Goal: Task Accomplishment & Management: Manage account settings

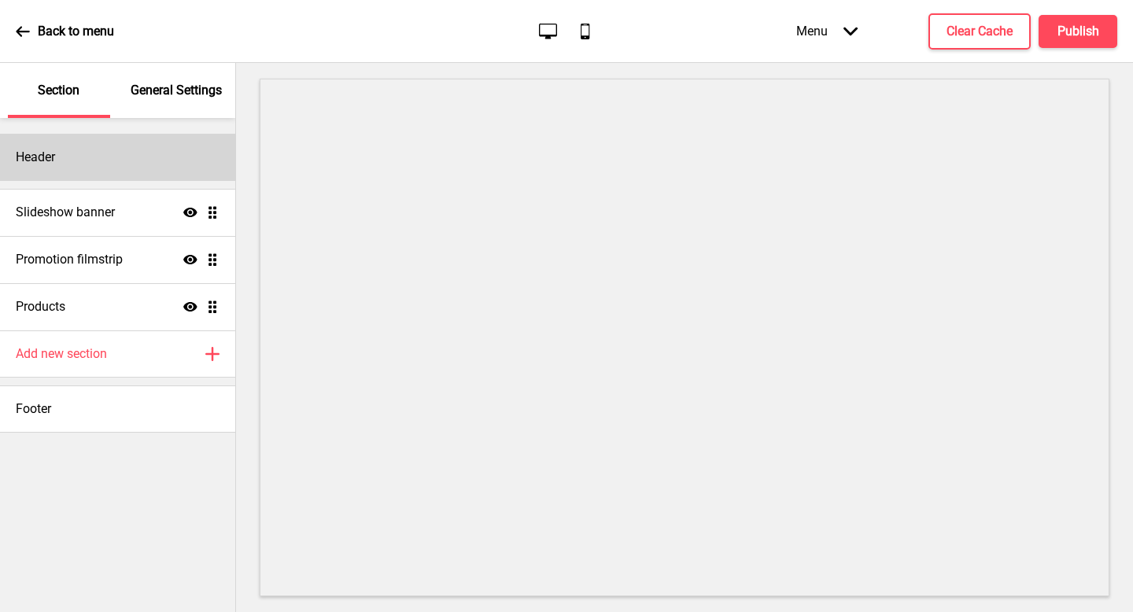
click at [160, 153] on div "Header" at bounding box center [117, 157] width 235 height 47
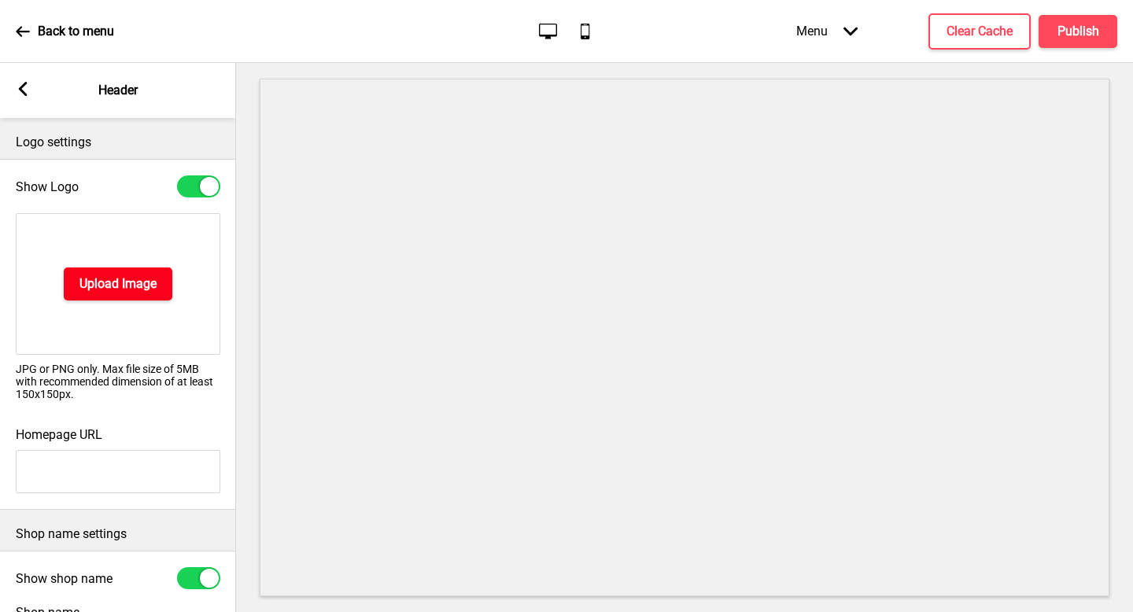
click at [126, 297] on button "Upload Image" at bounding box center [118, 283] width 109 height 33
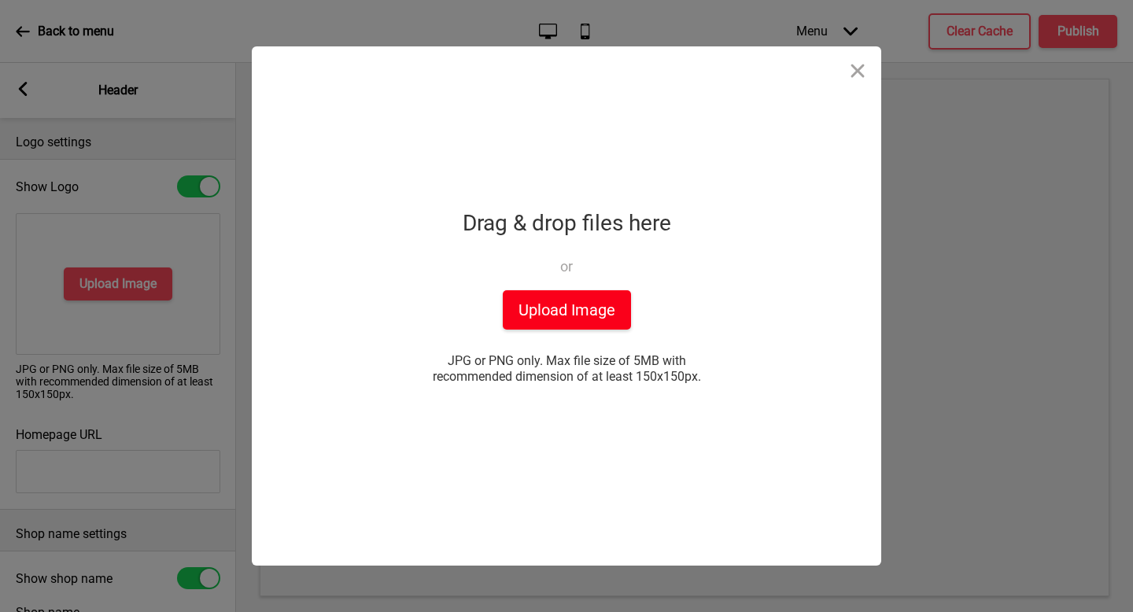
click at [570, 310] on button "Upload Image" at bounding box center [567, 309] width 128 height 39
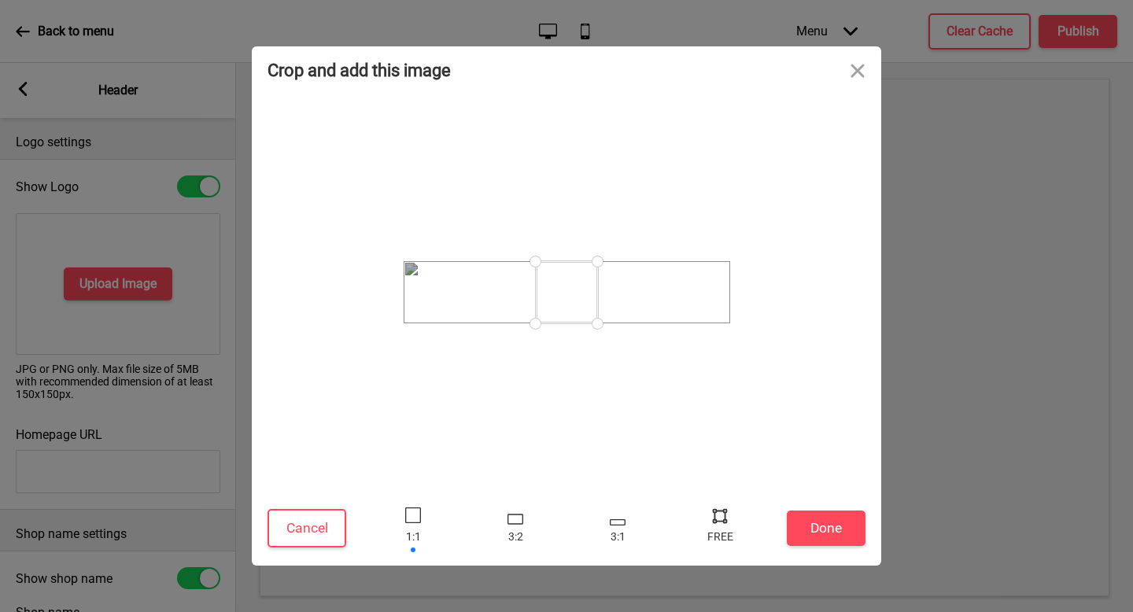
click at [568, 293] on div at bounding box center [567, 292] width 62 height 62
click at [629, 528] on div at bounding box center [617, 528] width 47 height 51
click at [720, 520] on div at bounding box center [720, 516] width 24 height 24
drag, startPoint x: 538, startPoint y: 267, endPoint x: 385, endPoint y: 246, distance: 154.0
click at [385, 246] on div at bounding box center [566, 292] width 598 height 382
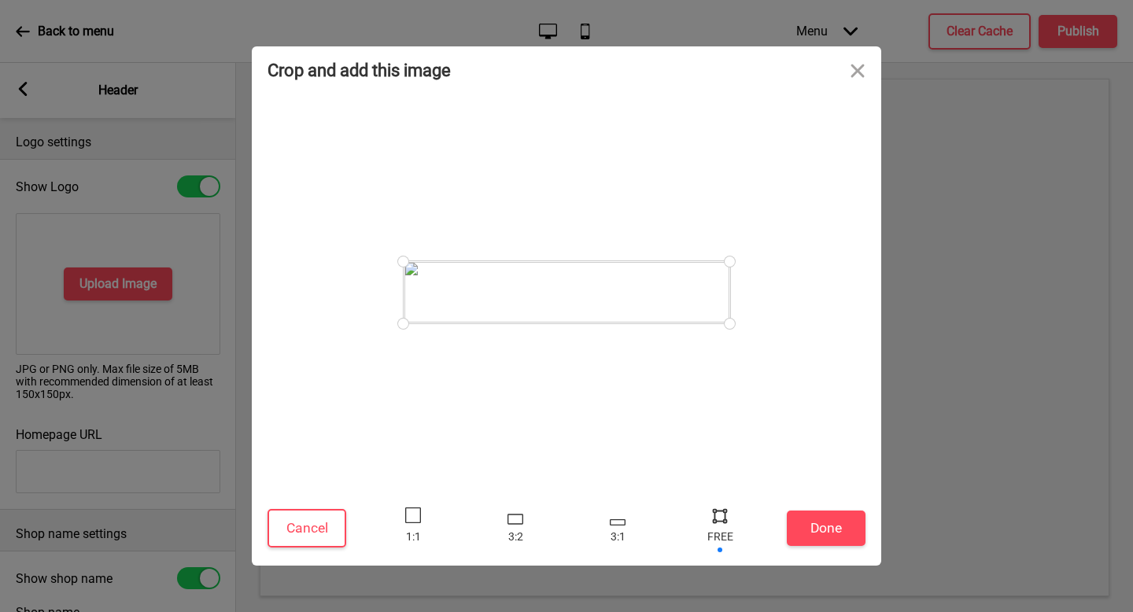
drag, startPoint x: 721, startPoint y: 321, endPoint x: 789, endPoint y: 348, distance: 73.5
click at [789, 348] on div at bounding box center [566, 292] width 598 height 382
click at [849, 539] on button "Done" at bounding box center [826, 528] width 79 height 35
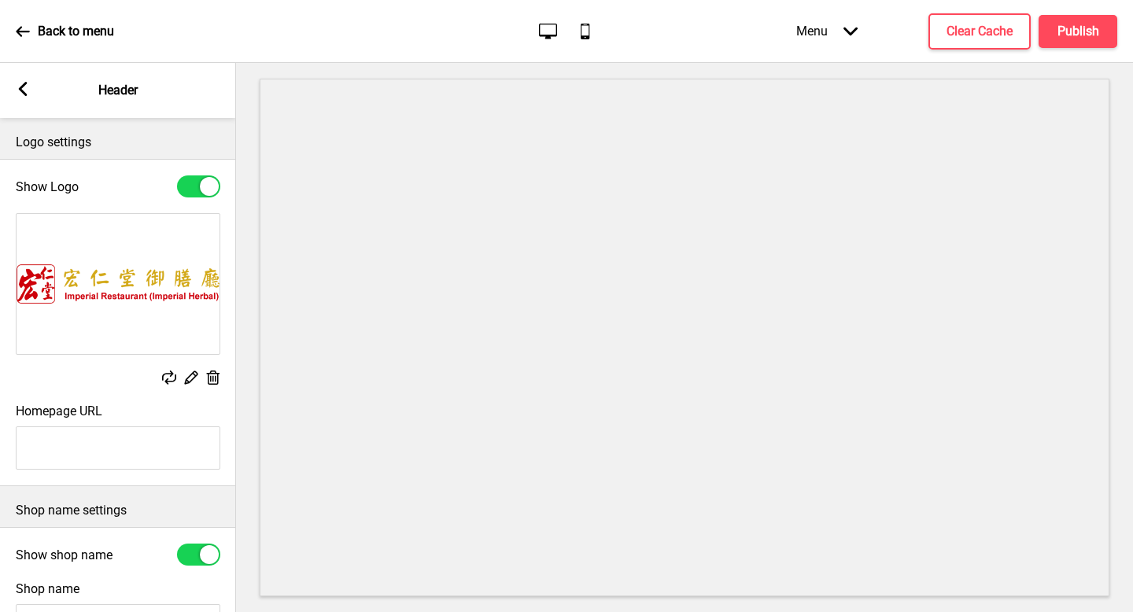
click at [184, 293] on img at bounding box center [118, 284] width 203 height 140
click at [141, 285] on img at bounding box center [118, 284] width 203 height 140
click at [213, 377] on icon at bounding box center [213, 378] width 13 height 14
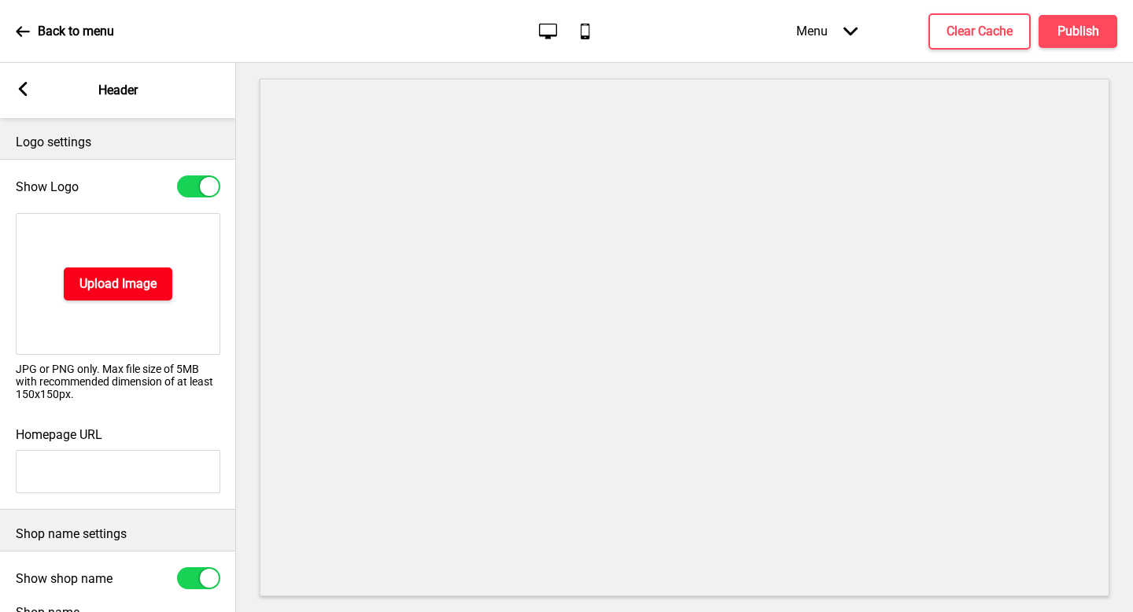
click at [155, 293] on button "Upload Image" at bounding box center [118, 283] width 109 height 33
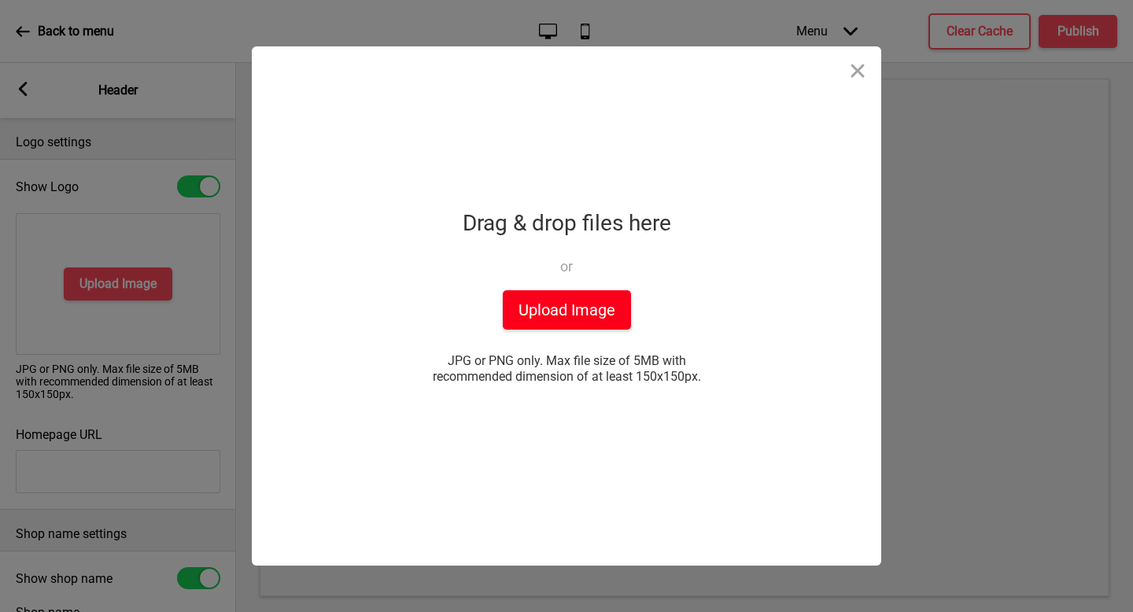
click at [547, 304] on button "Upload Image" at bounding box center [567, 309] width 128 height 39
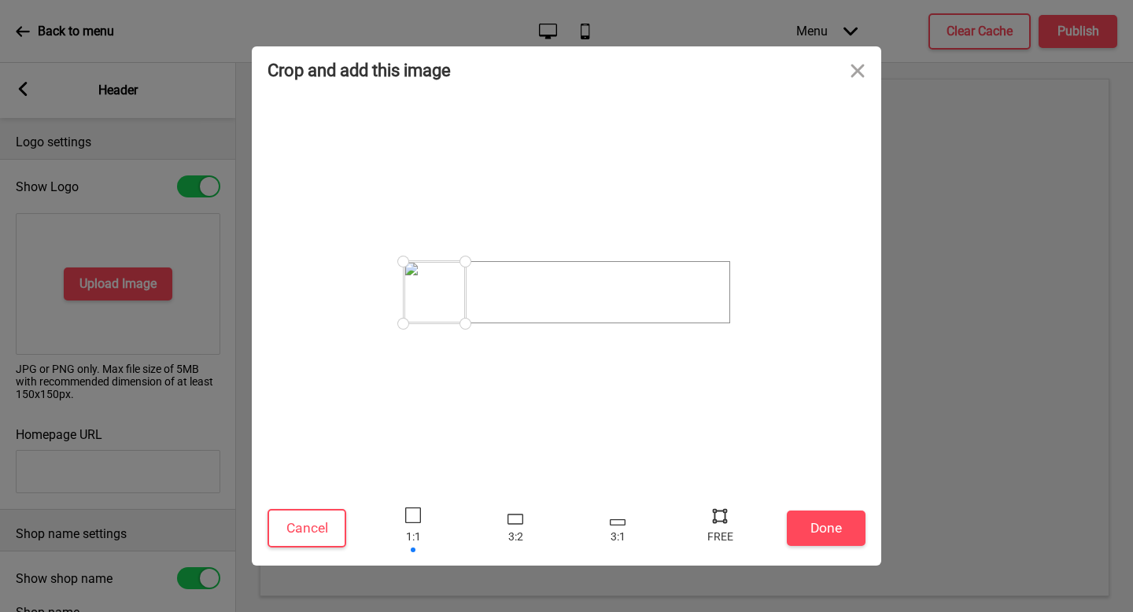
drag, startPoint x: 566, startPoint y: 291, endPoint x: 408, endPoint y: 293, distance: 157.4
click at [408, 293] on div at bounding box center [435, 292] width 62 height 62
drag, startPoint x: 465, startPoint y: 325, endPoint x: 500, endPoint y: 357, distance: 47.3
click at [492, 338] on div at bounding box center [566, 292] width 598 height 382
click at [817, 528] on button "Done" at bounding box center [826, 528] width 79 height 35
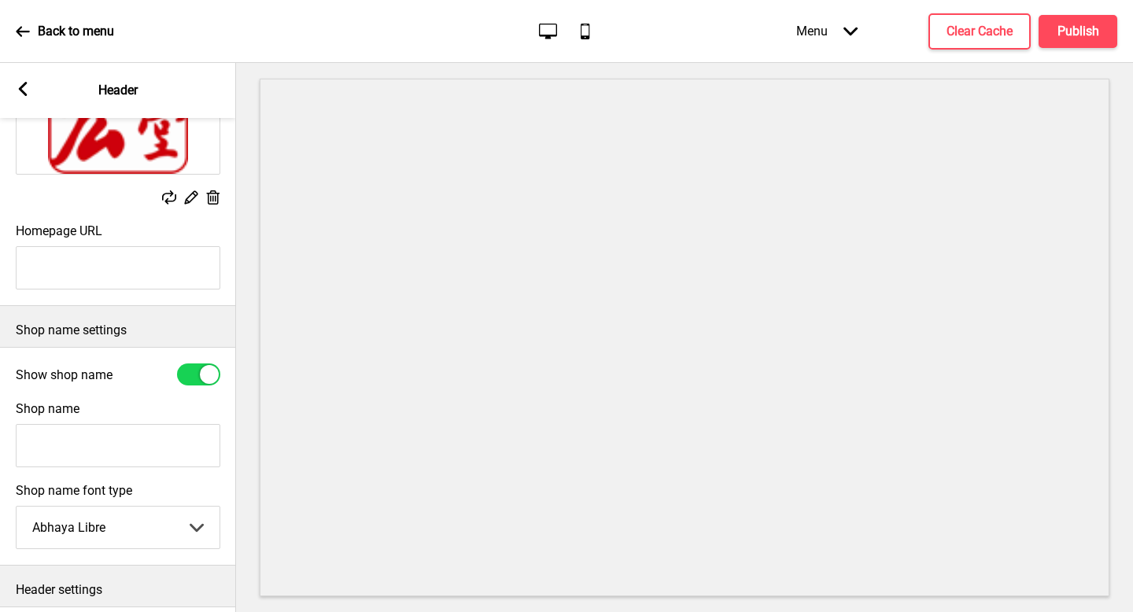
scroll to position [179, 0]
click at [135, 304] on div "Show Logo Replace Edit Delete Homepage URL" at bounding box center [118, 143] width 236 height 327
click at [136, 276] on input "Homepage URL" at bounding box center [118, 269] width 205 height 43
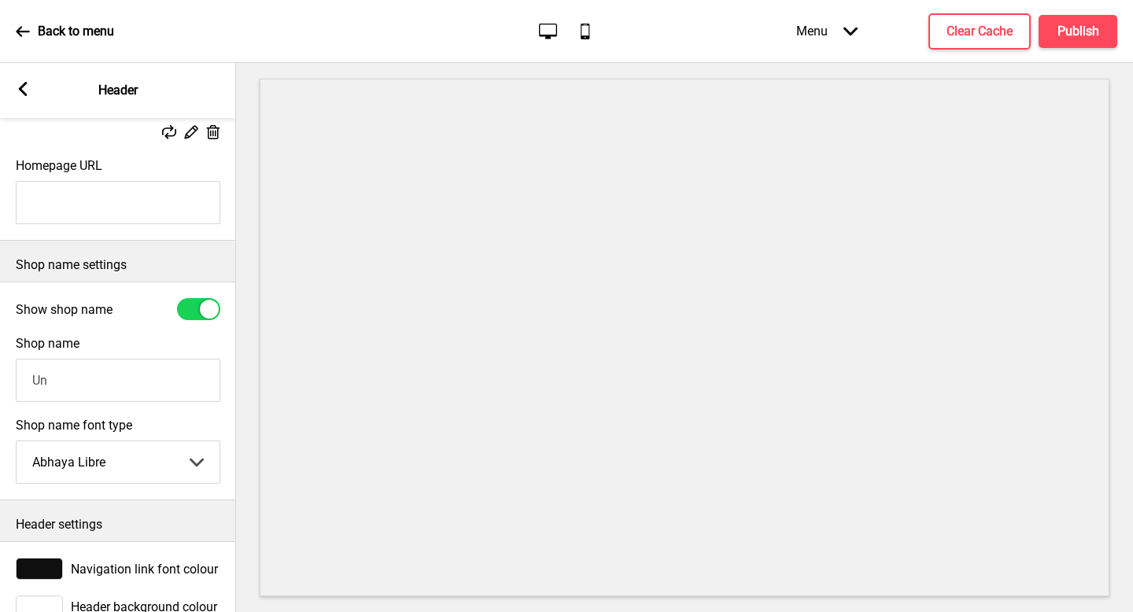
type input "U"
type input "Imperial Restaurant"
click at [156, 463] on select "Abhaya Libre Abril Fatface Adobe Garamond Pro Arimo Arsenal Arvo Berkshire Swas…" at bounding box center [118, 462] width 203 height 42
click at [172, 384] on input "Imperial Restaurant" at bounding box center [118, 380] width 205 height 43
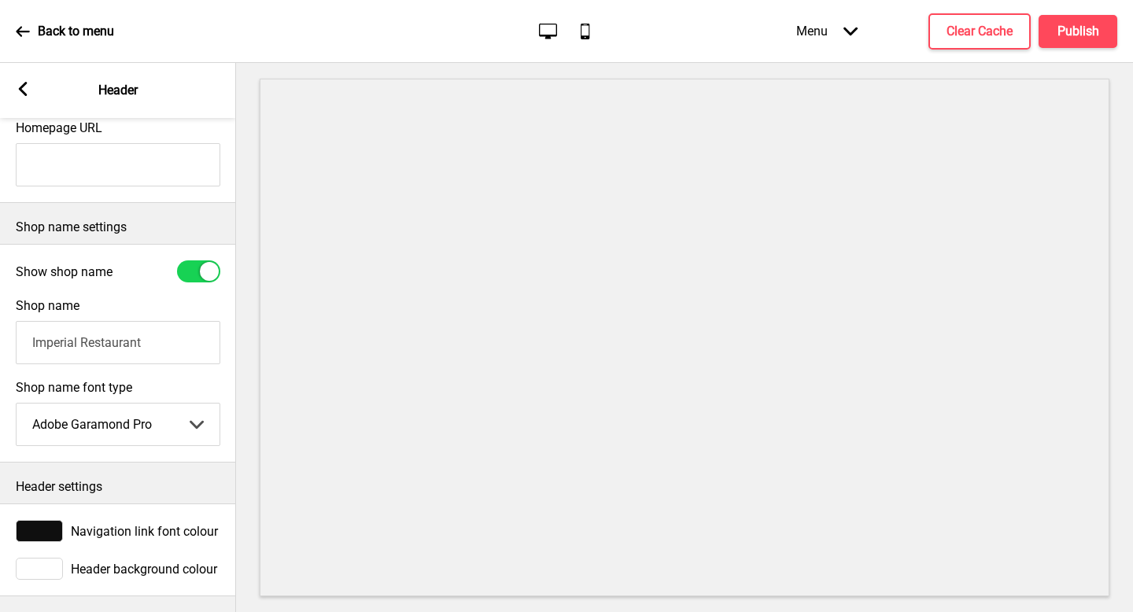
click at [144, 430] on select "Abhaya Libre Abril Fatface Adobe Garamond Pro Arimo Arsenal Arvo Berkshire Swas…" at bounding box center [118, 425] width 203 height 42
click at [183, 424] on select "Abhaya Libre Abril Fatface Adobe Garamond Pro Arimo Arsenal Arvo Berkshire Swas…" at bounding box center [118, 425] width 203 height 42
click at [188, 420] on select "Abhaya Libre Abril Fatface Adobe Garamond Pro Arimo Arsenal Arvo Berkshire Swas…" at bounding box center [118, 425] width 203 height 42
click at [180, 414] on select "Abhaya Libre Abril Fatface Adobe Garamond Pro Arimo Arsenal Arvo Berkshire Swas…" at bounding box center [118, 425] width 203 height 42
click at [179, 415] on select "Abhaya Libre Abril Fatface Adobe Garamond Pro Arimo Arsenal Arvo Berkshire Swas…" at bounding box center [118, 425] width 203 height 42
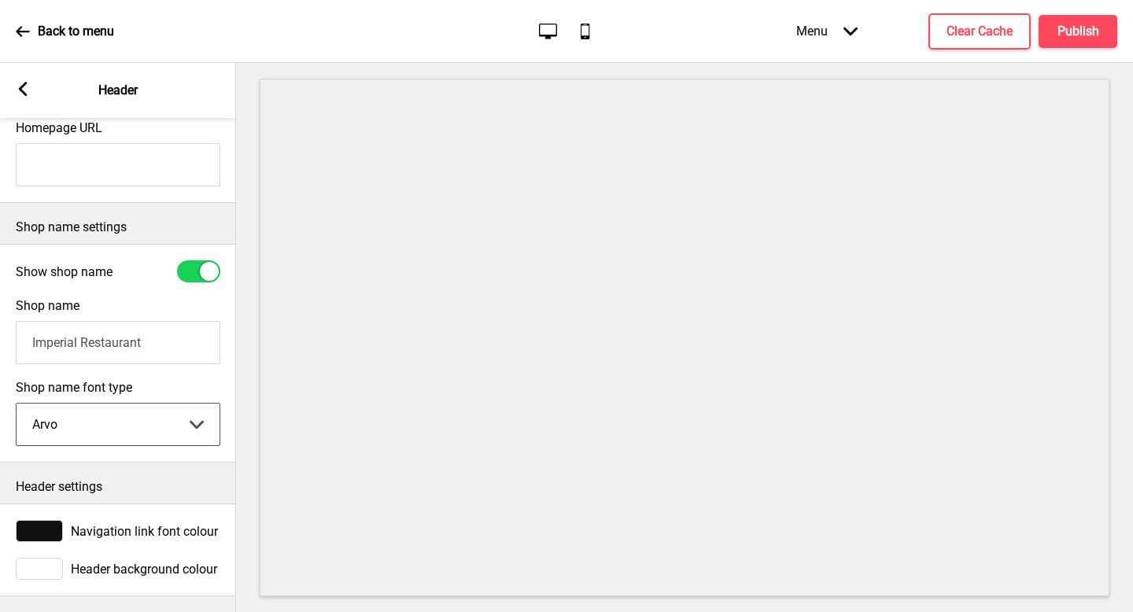
click at [167, 419] on select "Abhaya Libre Abril Fatface Adobe Garamond Pro Arimo Arsenal Arvo Berkshire Swas…" at bounding box center [118, 425] width 203 height 42
click at [164, 419] on select "Abhaya Libre Abril Fatface Adobe Garamond Pro Arimo Arsenal Arvo Berkshire Swas…" at bounding box center [118, 425] width 203 height 42
click at [167, 407] on select "Abhaya Libre Abril Fatface Adobe Garamond Pro Arimo Arsenal Arvo Berkshire Swas…" at bounding box center [118, 425] width 203 height 42
click at [166, 413] on select "Abhaya Libre Abril Fatface Adobe Garamond Pro Arimo Arsenal Arvo Berkshire Swas…" at bounding box center [118, 425] width 203 height 42
select select "Cabin"
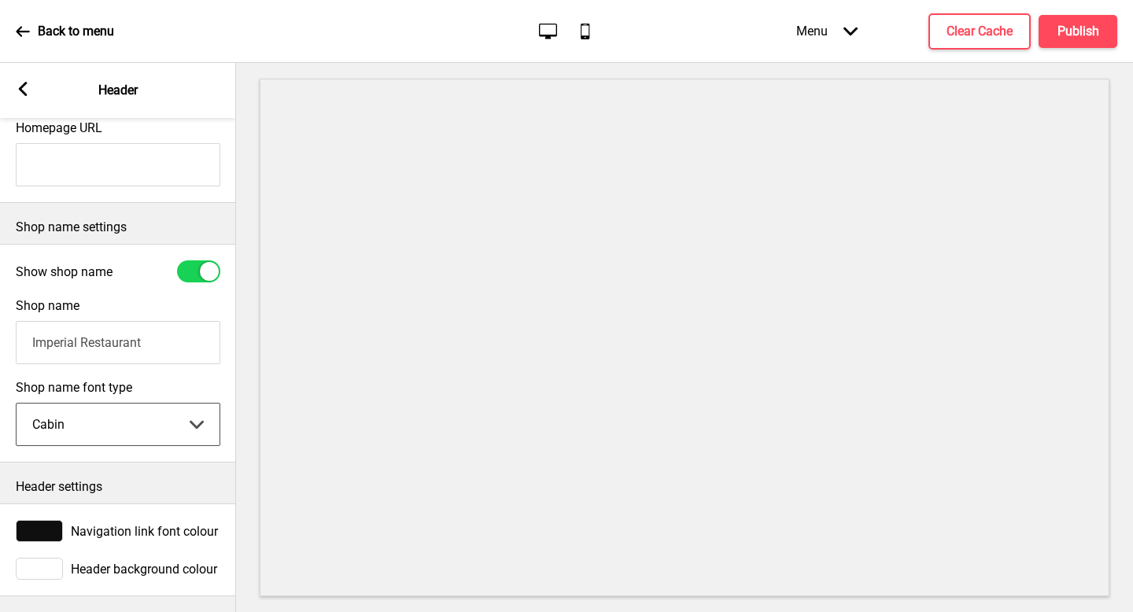
click at [53, 531] on div at bounding box center [39, 531] width 47 height 22
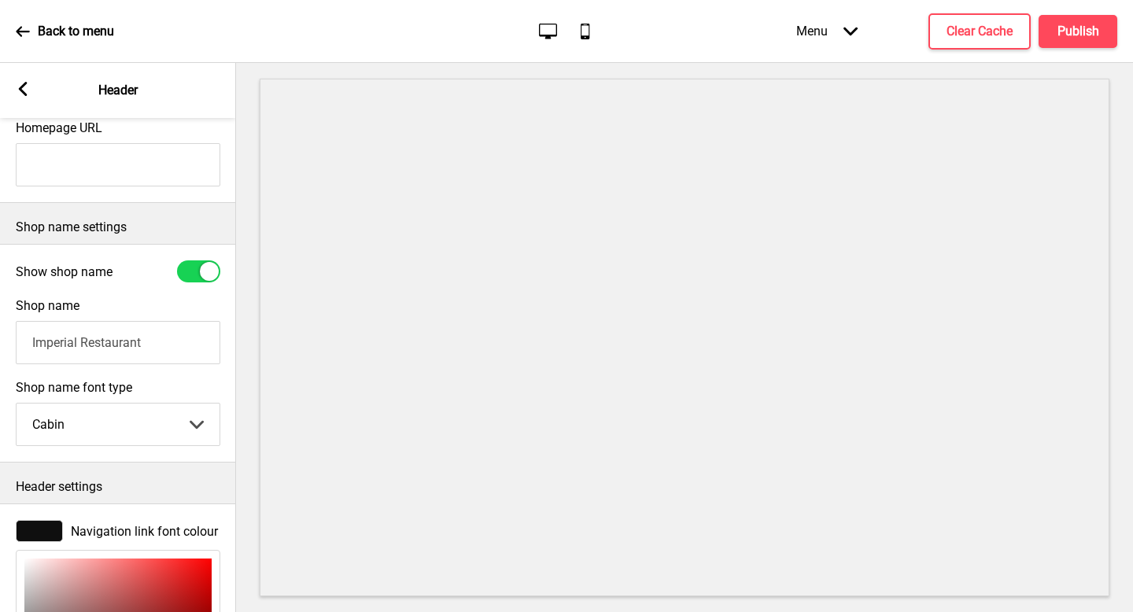
type input "E49191"
type input "228"
type input "145"
type input "E49090"
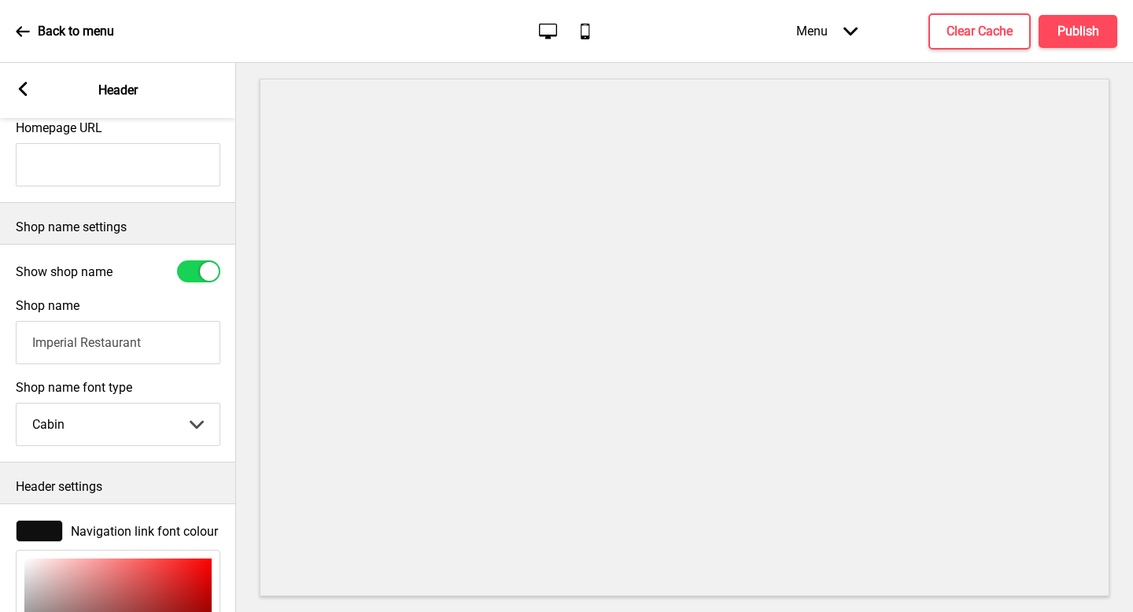
type input "144"
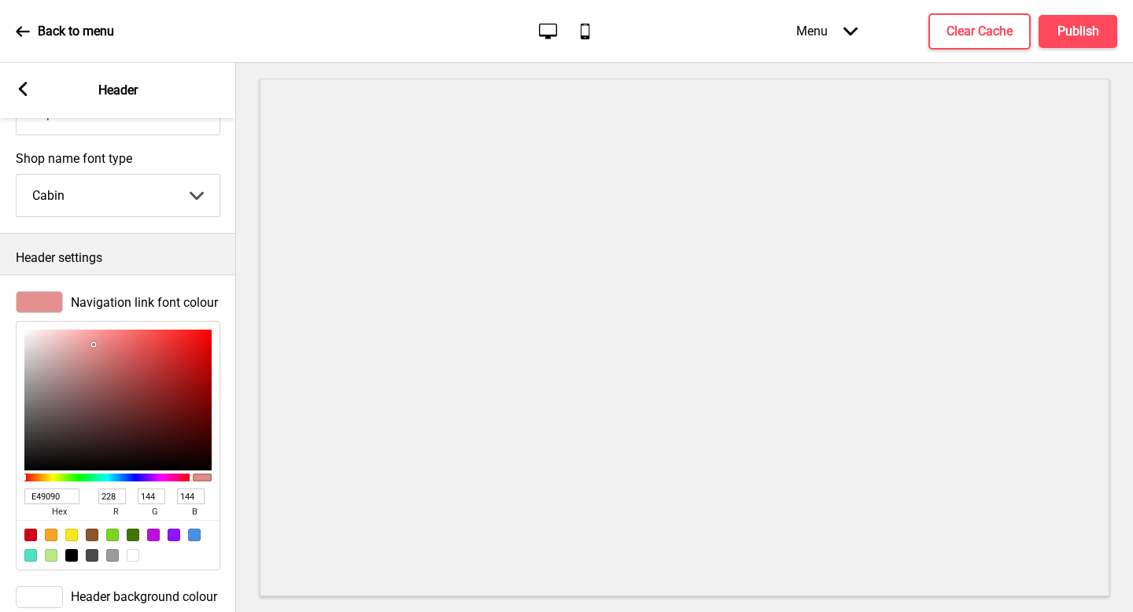
scroll to position [540, 0]
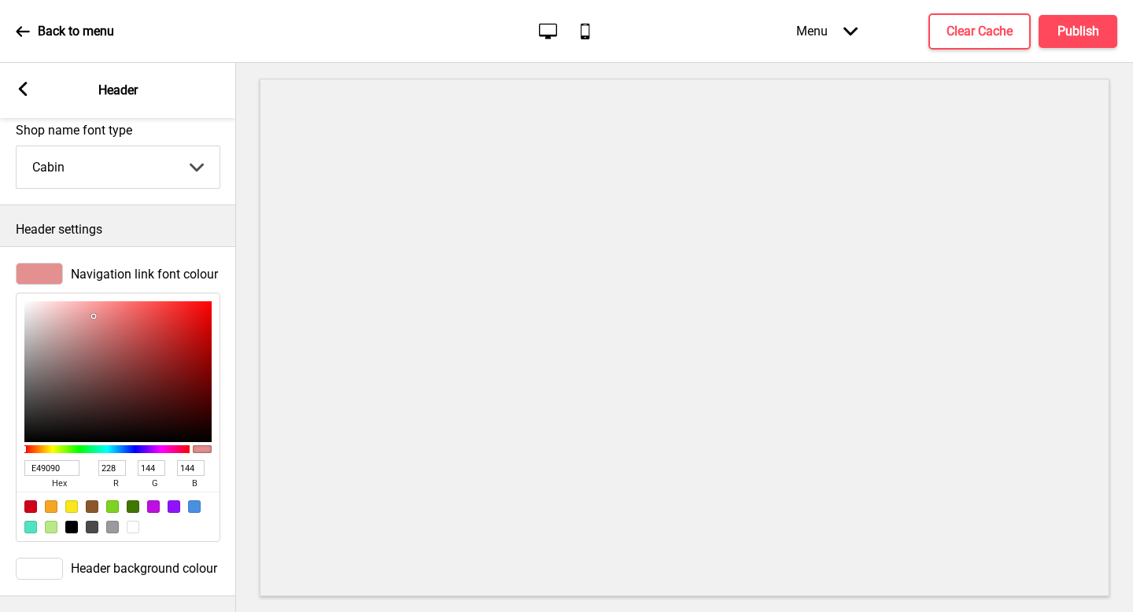
type input "DC0C0C"
type input "220"
type input "12"
type input "DD0C0C"
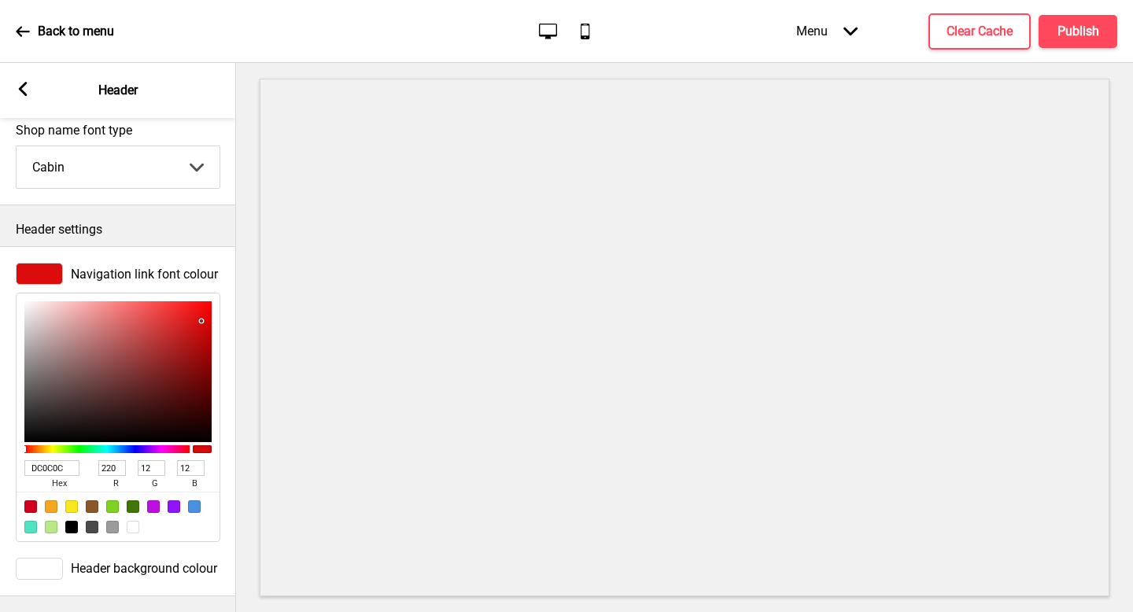
type input "221"
type input "E60C0C"
type input "230"
type input "FF0000"
type input "255"
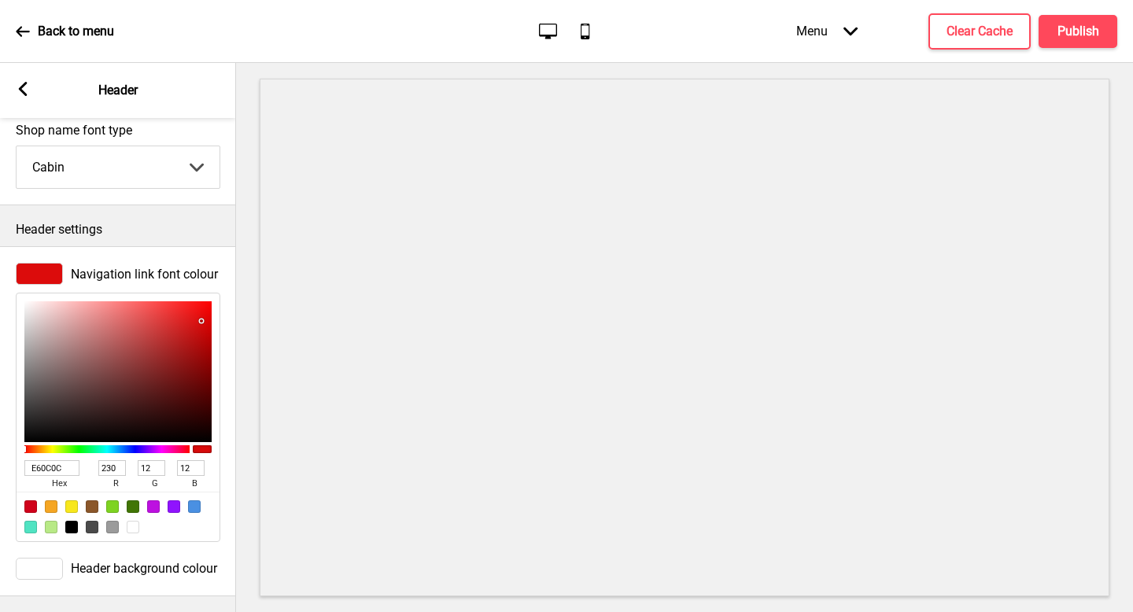
type input "0"
type input "FF0909"
type input "9"
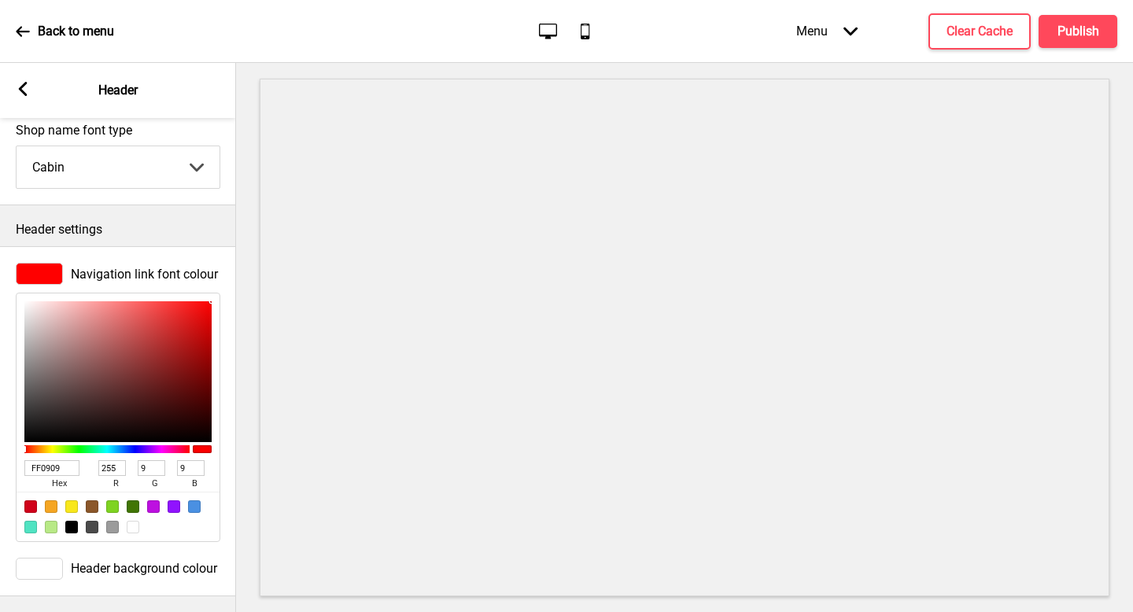
type input "FF1010"
type input "16"
type input "FE1212"
type input "254"
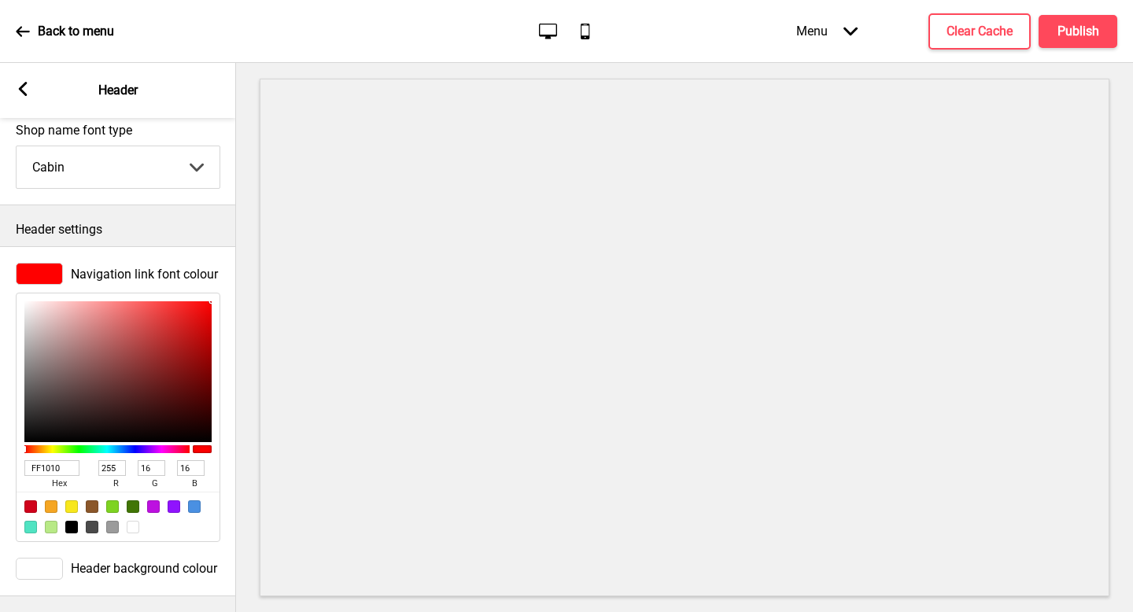
type input "18"
type input "E51717"
type input "229"
type input "23"
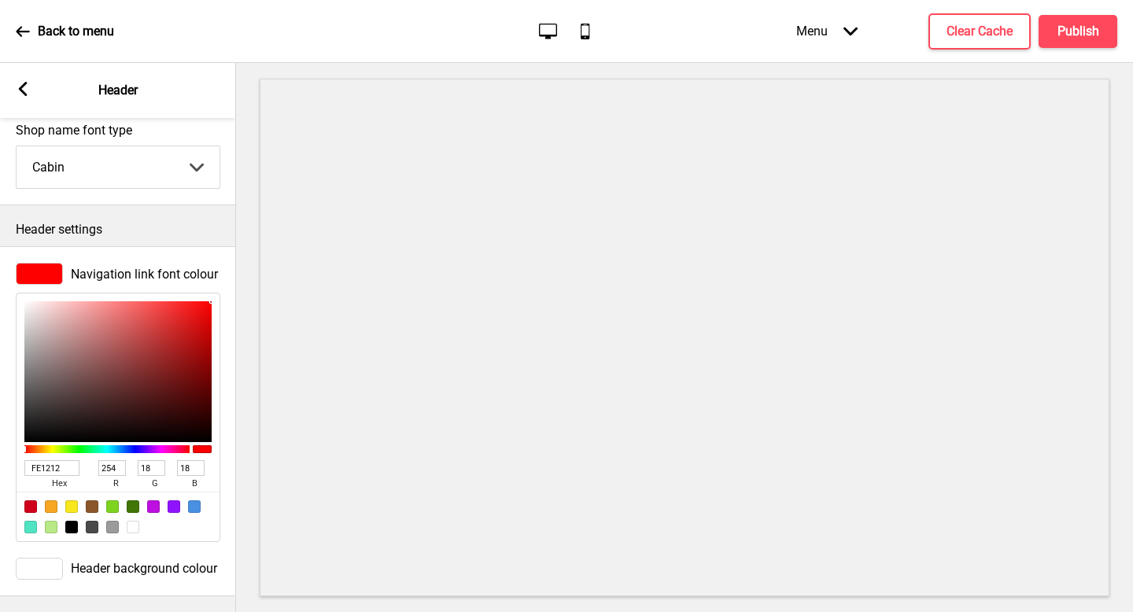
type input "23"
type input "D11A1A"
type input "209"
type input "26"
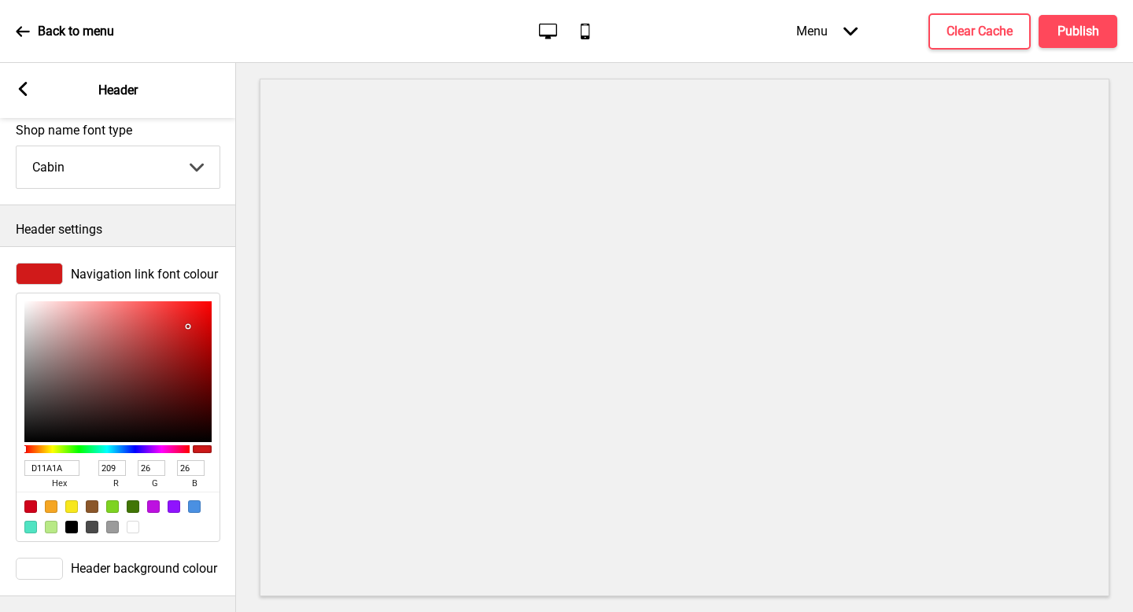
type input "C71C1C"
type input "199"
type input "28"
type input "B51D1D"
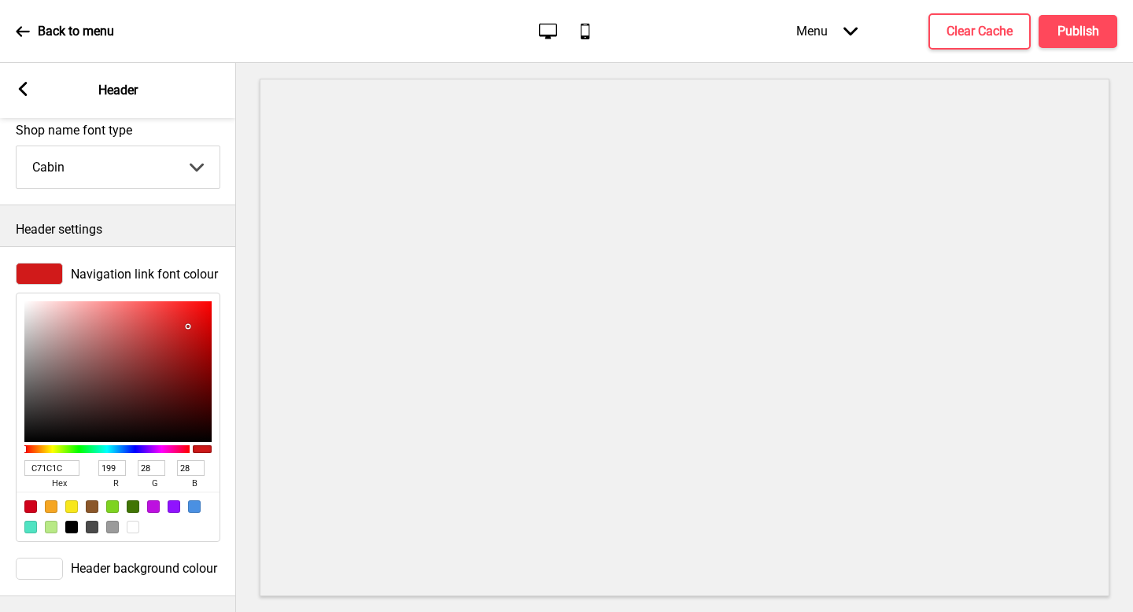
type input "181"
type input "29"
type input "AD1F1F"
type input "173"
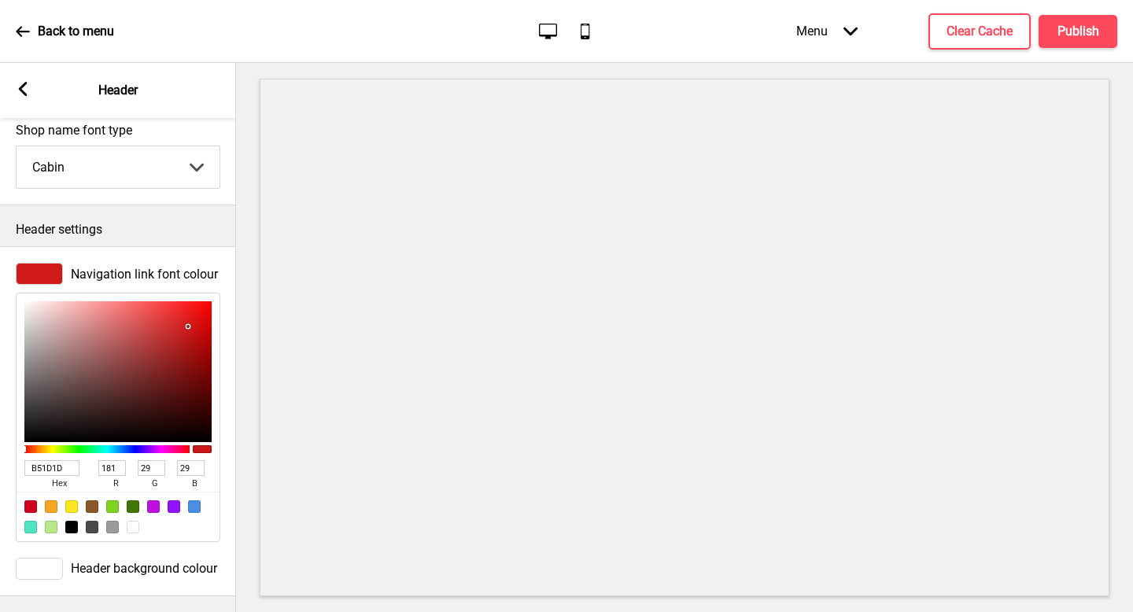
type input "31"
type input "AB1F1F"
type input "171"
type input "A92020"
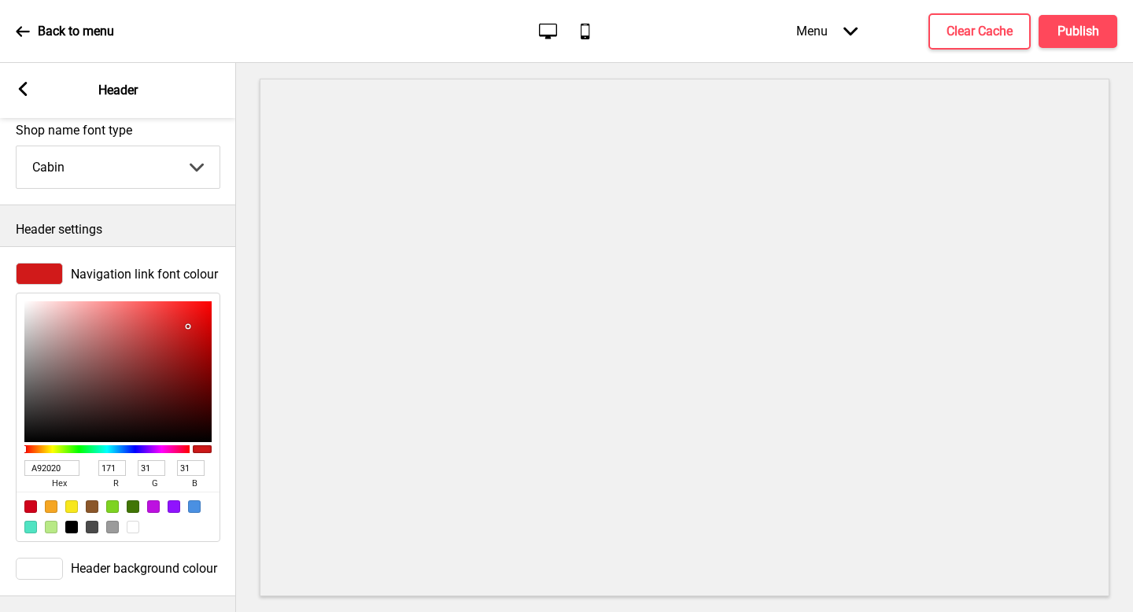
type input "169"
type input "32"
type input "A92424"
type input "36"
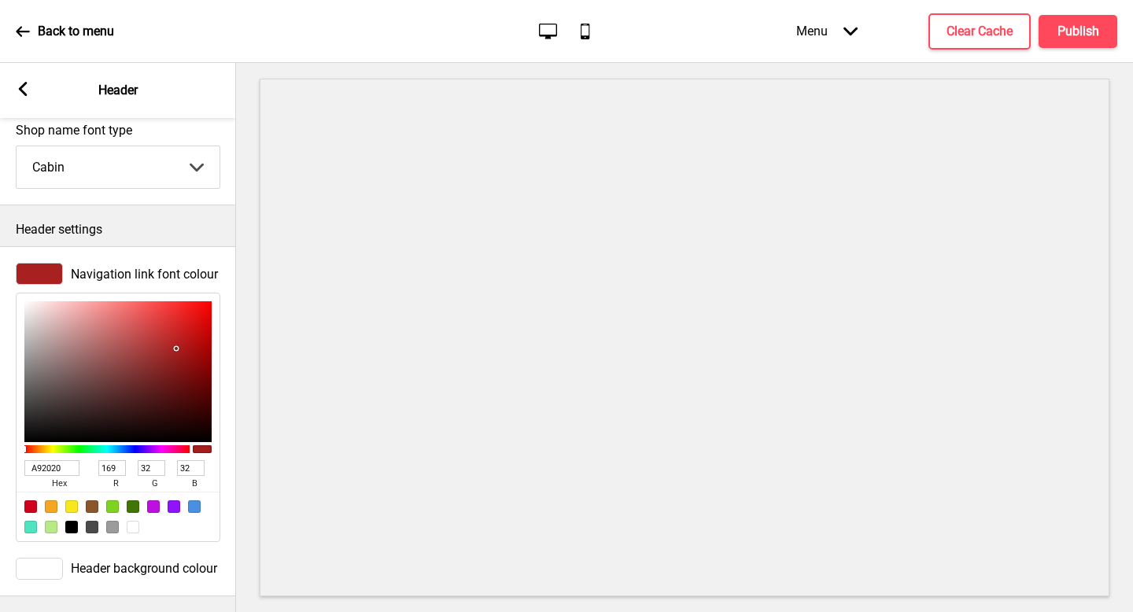
type input "36"
type input "A92E2E"
type input "46"
type input "B73F3F"
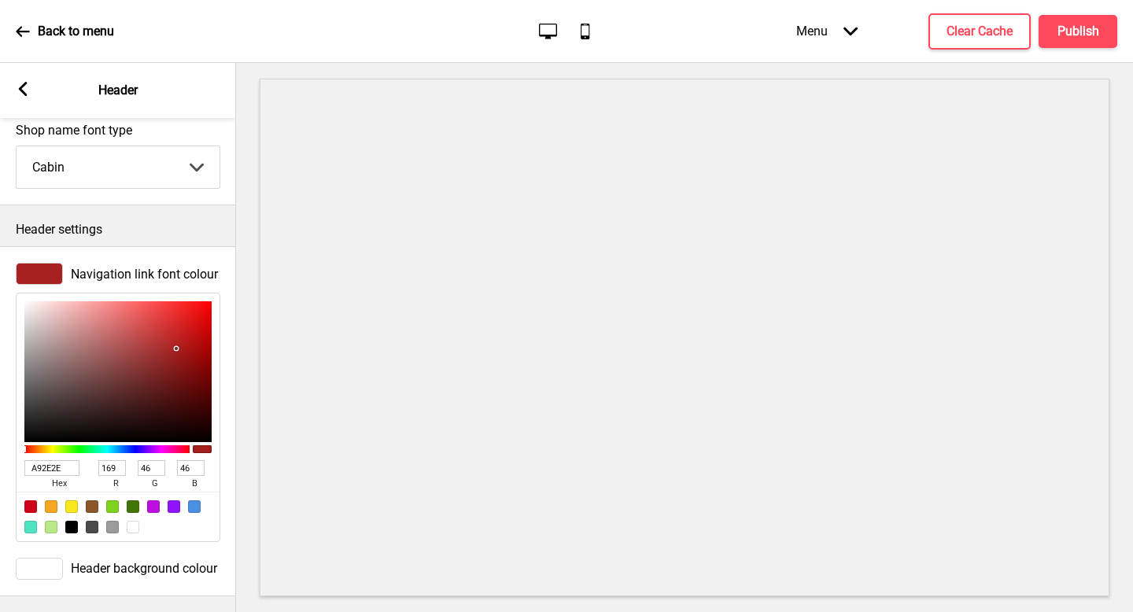
type input "183"
type input "63"
type input "C75151"
type input "199"
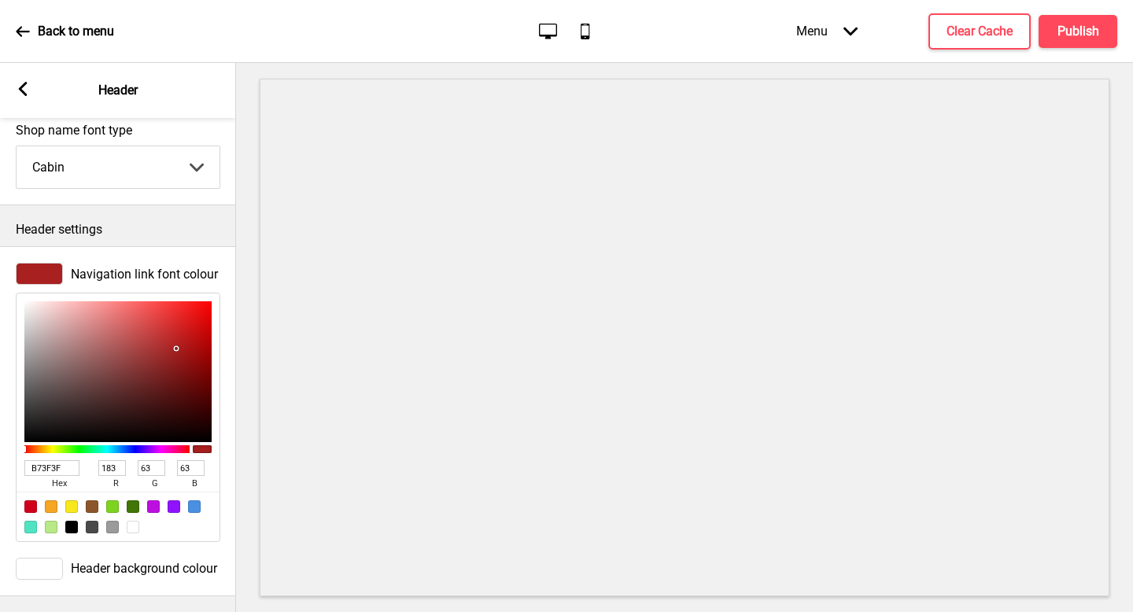
type input "81"
type input "CF5C5C"
type input "207"
type input "92"
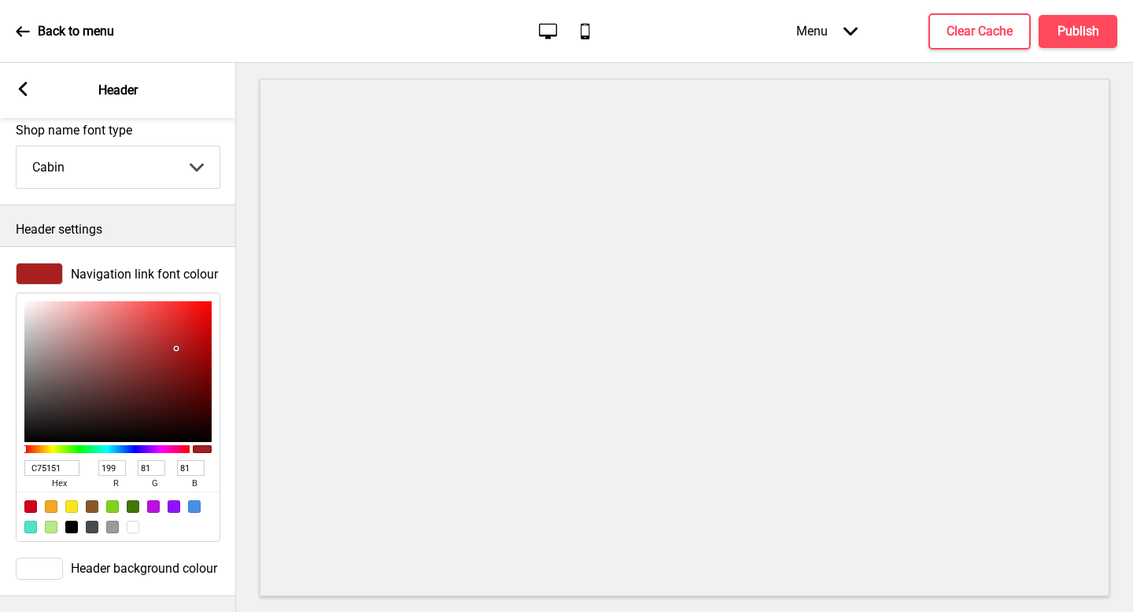
type input "92"
type input "CF5E5E"
type input "94"
drag, startPoint x: 201, startPoint y: 321, endPoint x: 127, endPoint y: 329, distance: 75.2
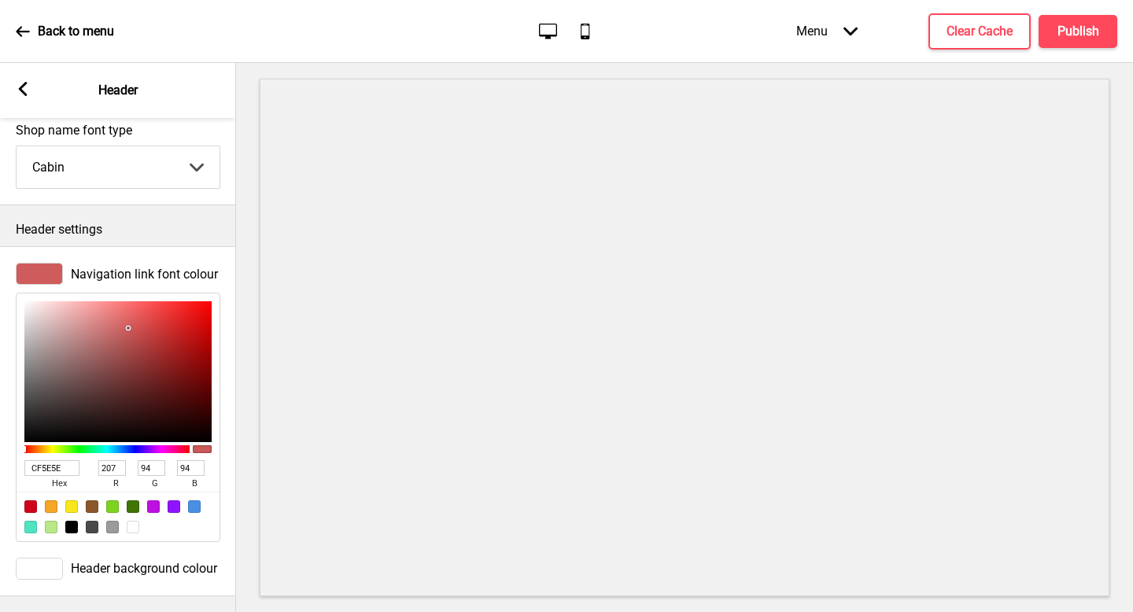
click at [127, 329] on div at bounding box center [117, 371] width 187 height 141
type input "CE5D5D"
type input "206"
type input "93"
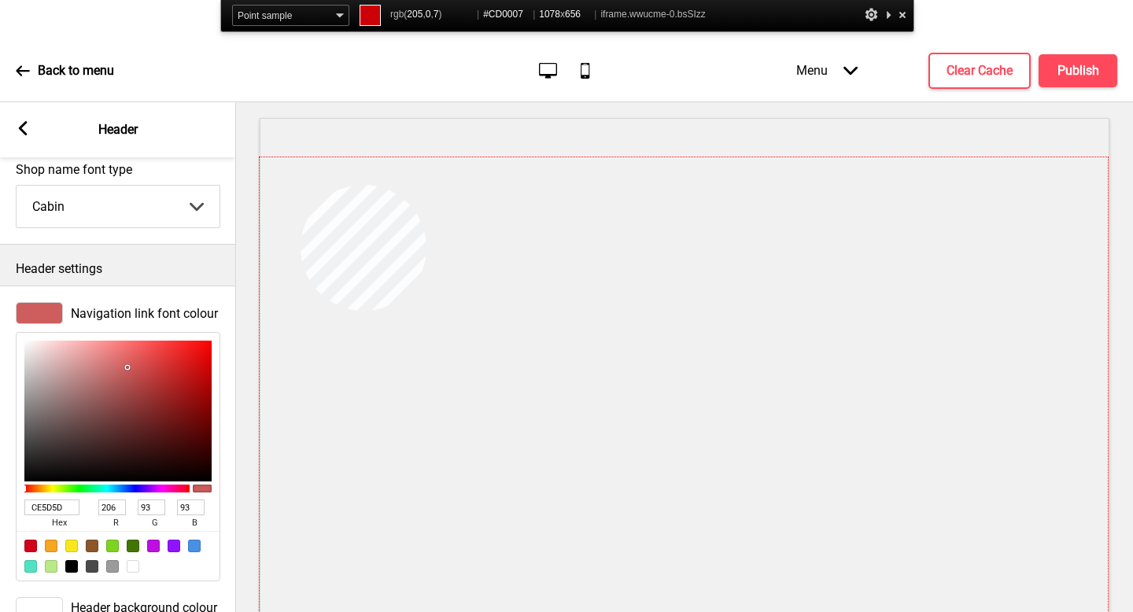
copy div
click at [301, 185] on div at bounding box center [684, 415] width 848 height 516
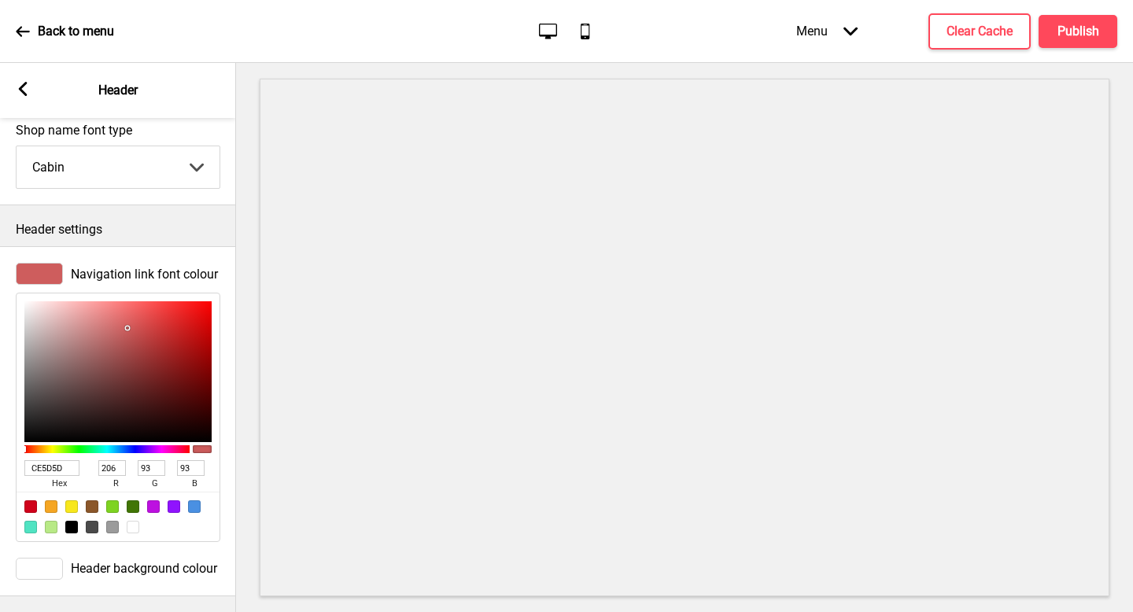
click at [58, 470] on input "CE5D5D" at bounding box center [51, 468] width 55 height 16
paste input "#CD0007"
type input "#CD0007"
type input "205"
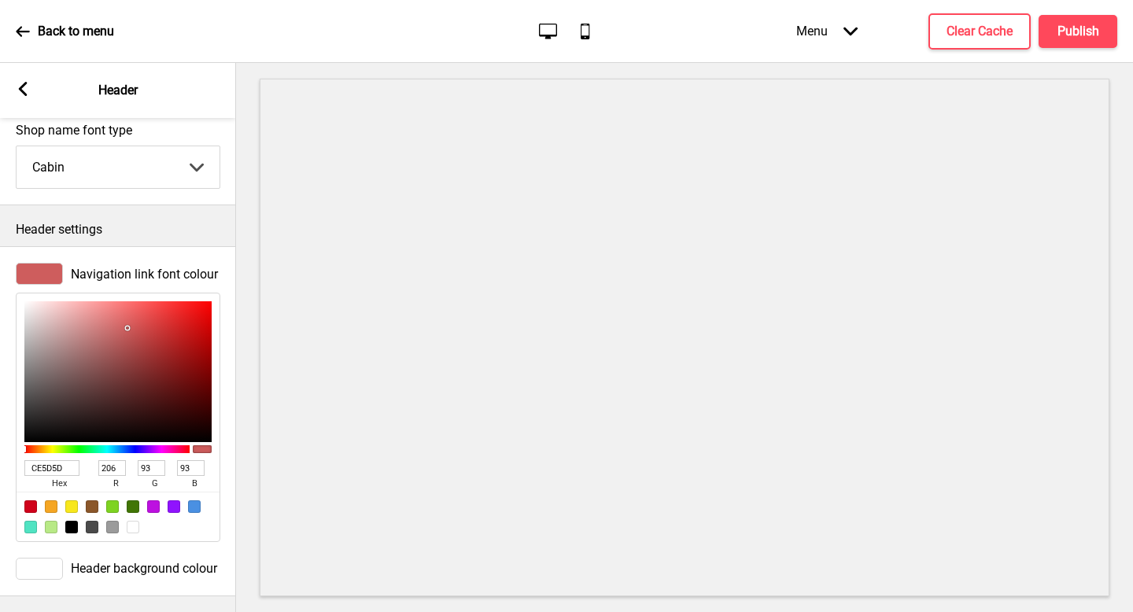
type input "0"
type input "7"
type input "CD0007"
click at [14, 90] on div "Arrow left Header" at bounding box center [118, 90] width 236 height 55
click at [26, 87] on rect at bounding box center [23, 89] width 14 height 14
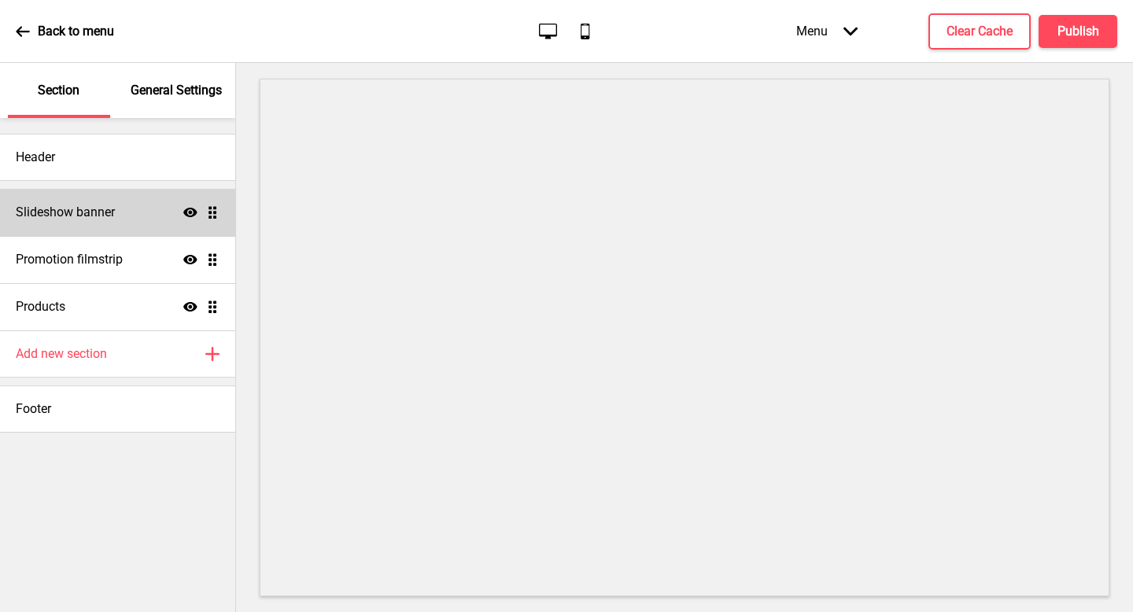
click at [128, 215] on div "Slideshow banner Show Drag" at bounding box center [117, 212] width 235 height 47
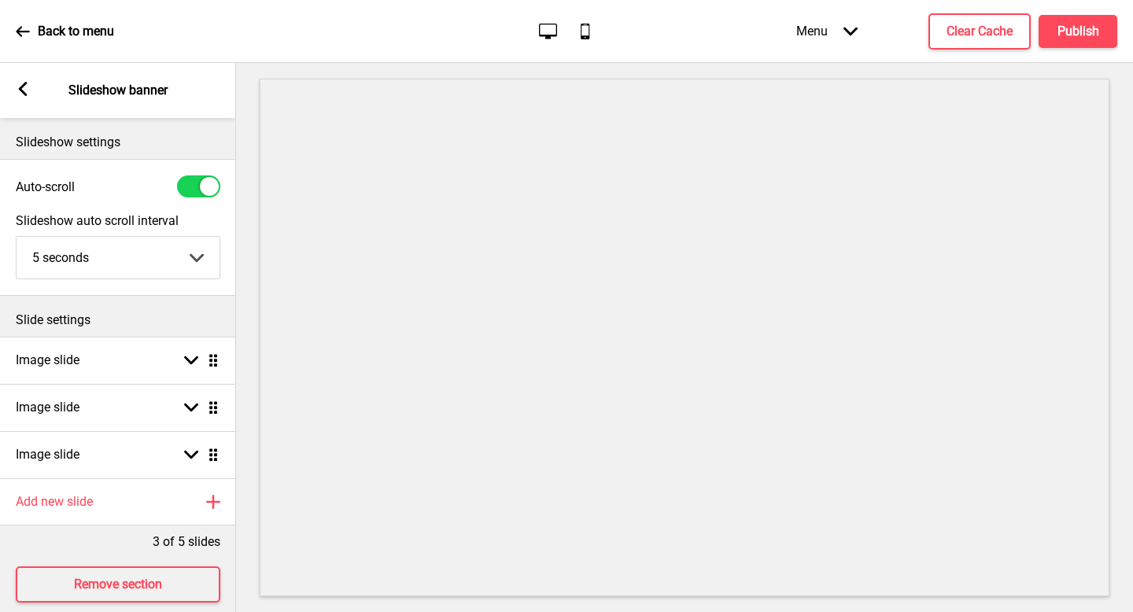
click at [192, 197] on div at bounding box center [198, 186] width 43 height 22
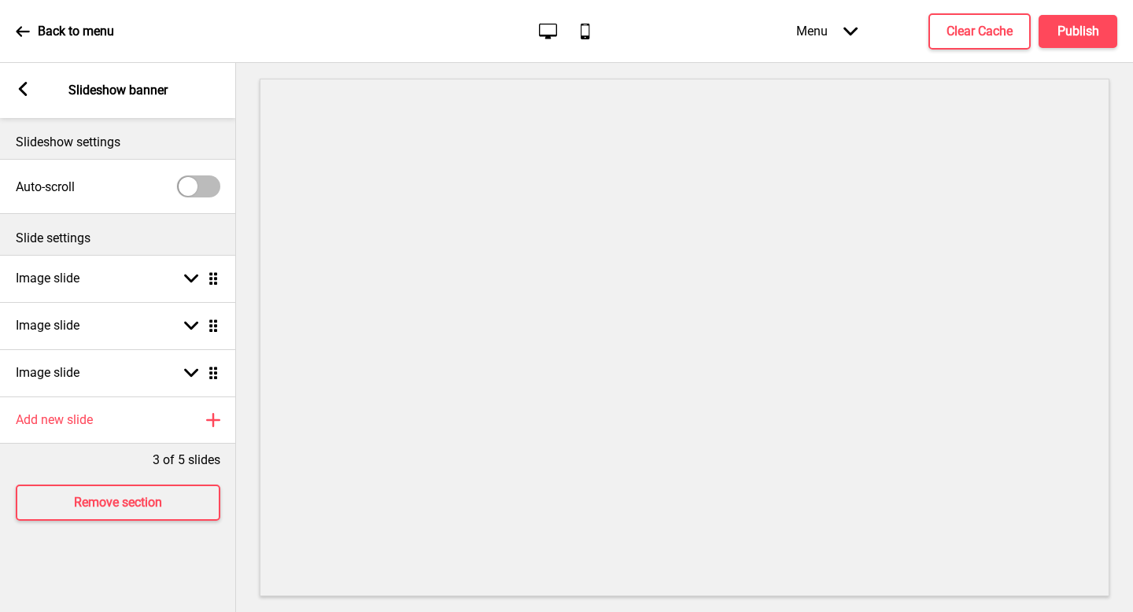
click at [192, 197] on div at bounding box center [198, 186] width 43 height 22
checkbox input "true"
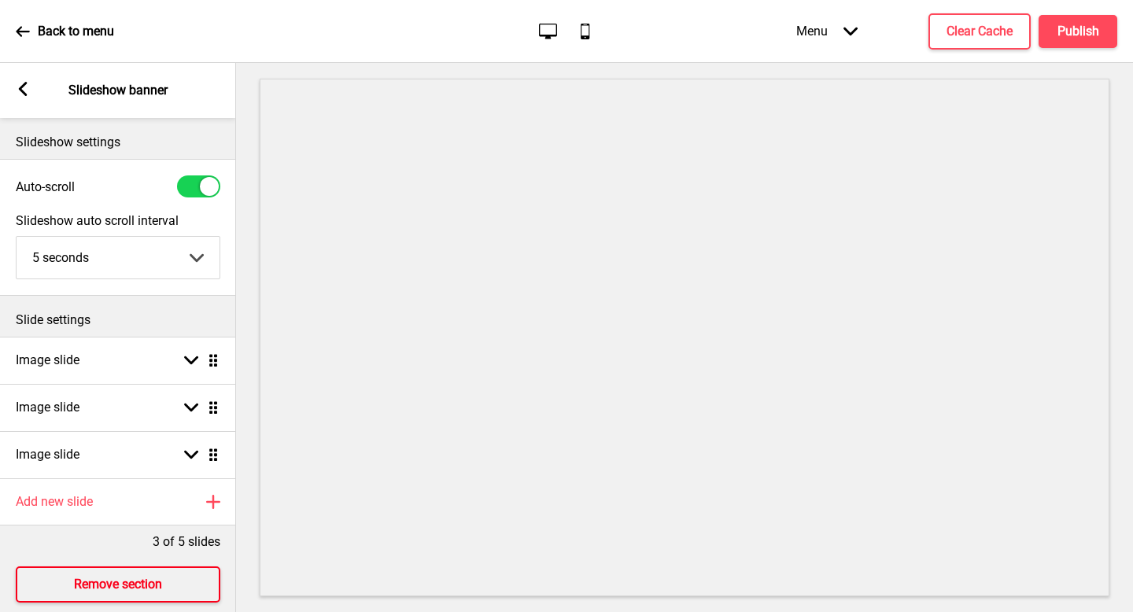
click at [142, 585] on h4 "Remove section" at bounding box center [118, 584] width 88 height 17
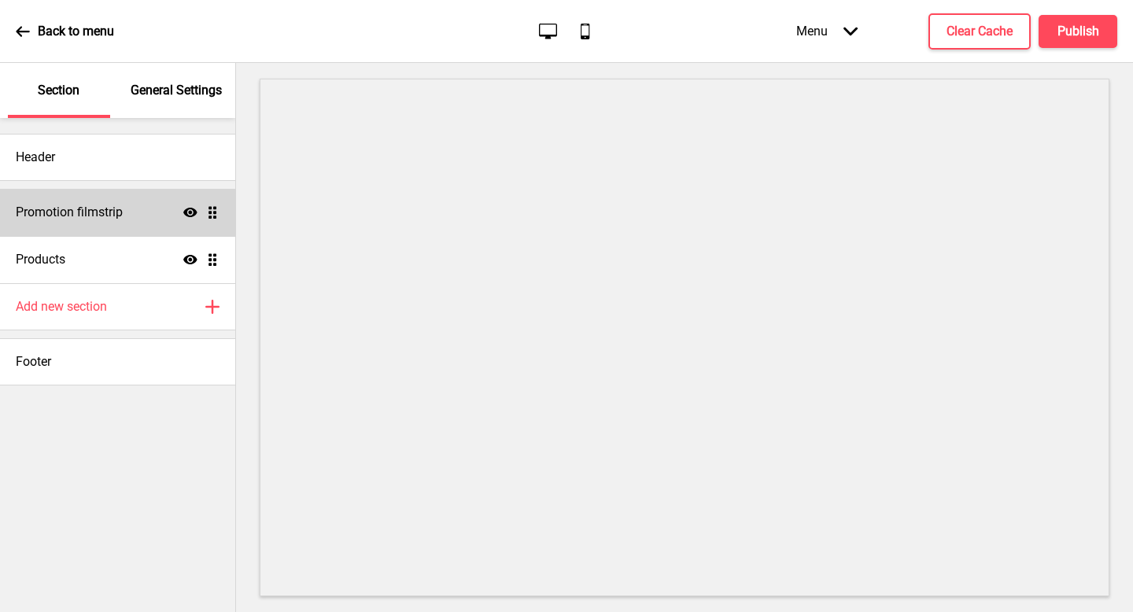
click at [194, 214] on icon at bounding box center [190, 212] width 14 height 9
click at [194, 214] on icon at bounding box center [190, 212] width 14 height 12
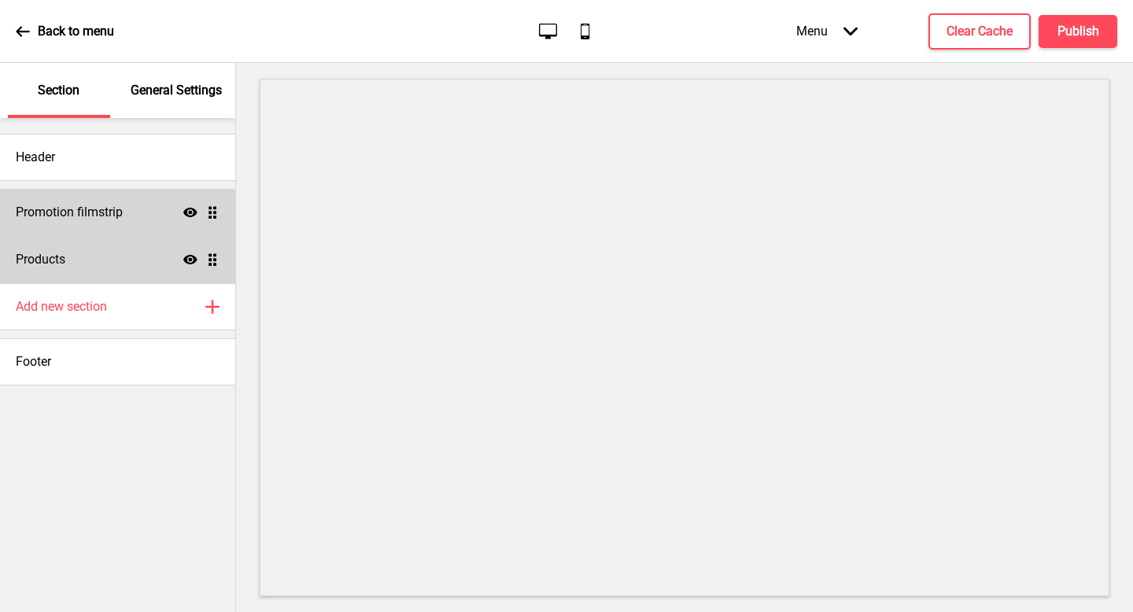
click at [192, 261] on icon "Show" at bounding box center [190, 260] width 14 height 14
click at [192, 261] on icon at bounding box center [190, 259] width 14 height 12
click at [184, 103] on div "General Settings" at bounding box center [177, 90] width 102 height 55
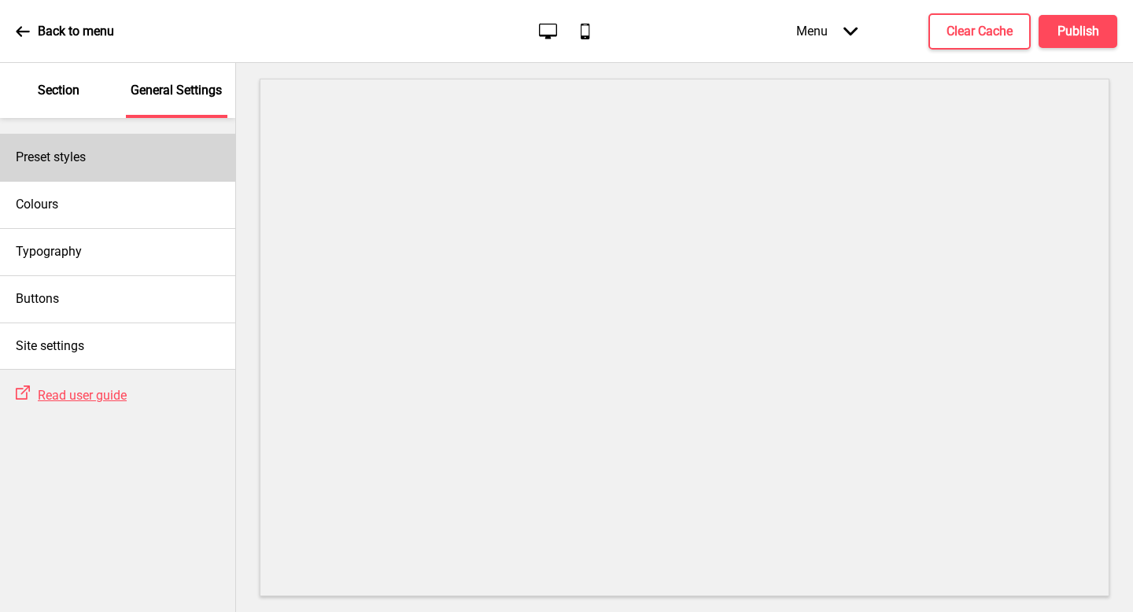
click at [173, 176] on div "Preset styles" at bounding box center [117, 157] width 235 height 47
select select "Custom"
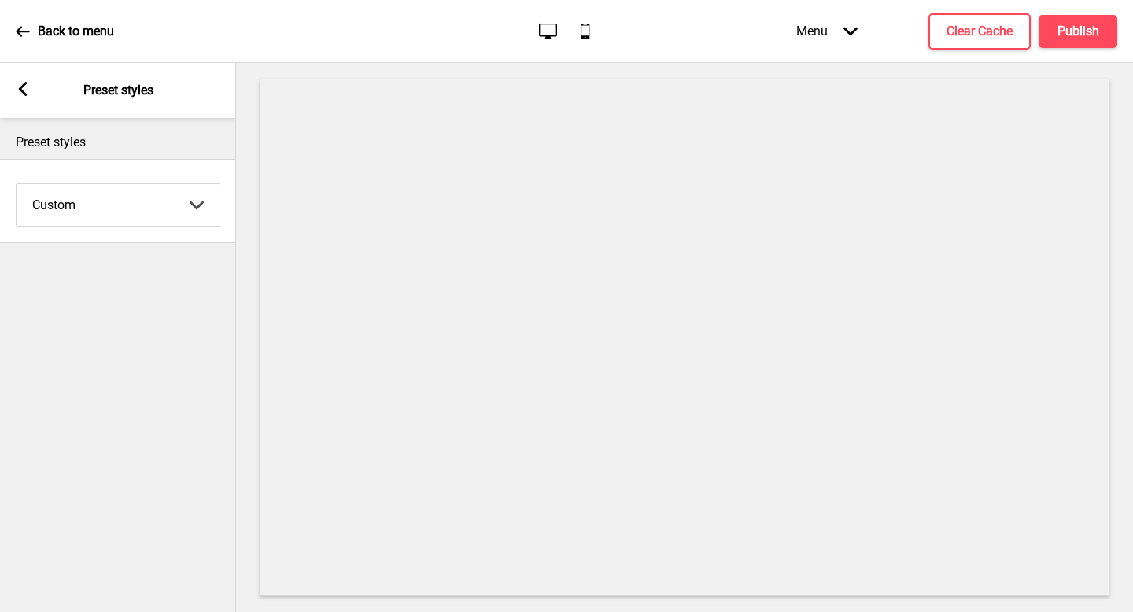
click at [61, 197] on select "Coffee Contrast Dark Earth Marine Minimalist Modern Oddle Pastel Yellow Fruits …" at bounding box center [118, 205] width 203 height 42
click at [83, 207] on select "Coffee Contrast Dark Earth Marine Minimalist Modern Oddle Pastel Yellow Fruits …" at bounding box center [118, 205] width 203 height 42
click at [26, 87] on rect at bounding box center [23, 89] width 14 height 14
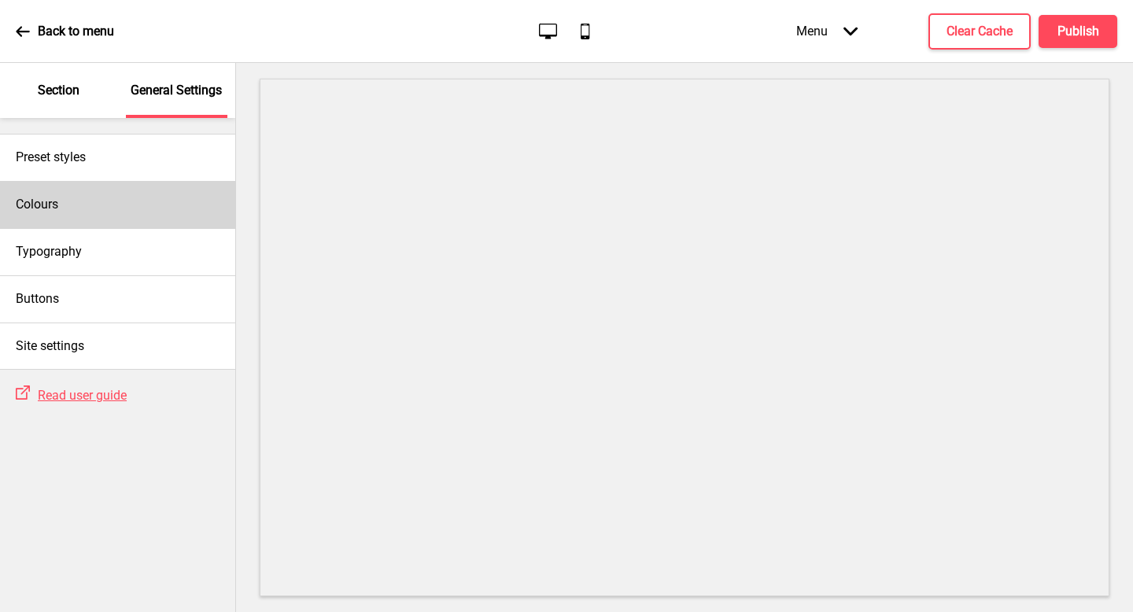
click at [58, 208] on h4 "Colours" at bounding box center [37, 204] width 42 height 17
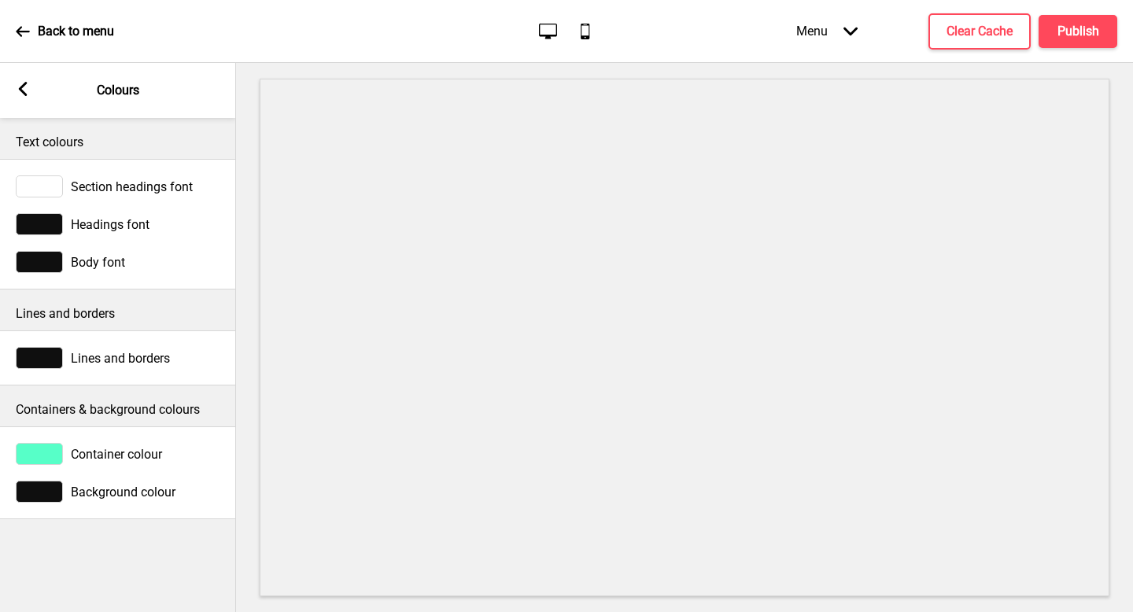
click at [50, 205] on div "Headings font" at bounding box center [118, 224] width 236 height 38
click at [50, 229] on div at bounding box center [39, 224] width 47 height 22
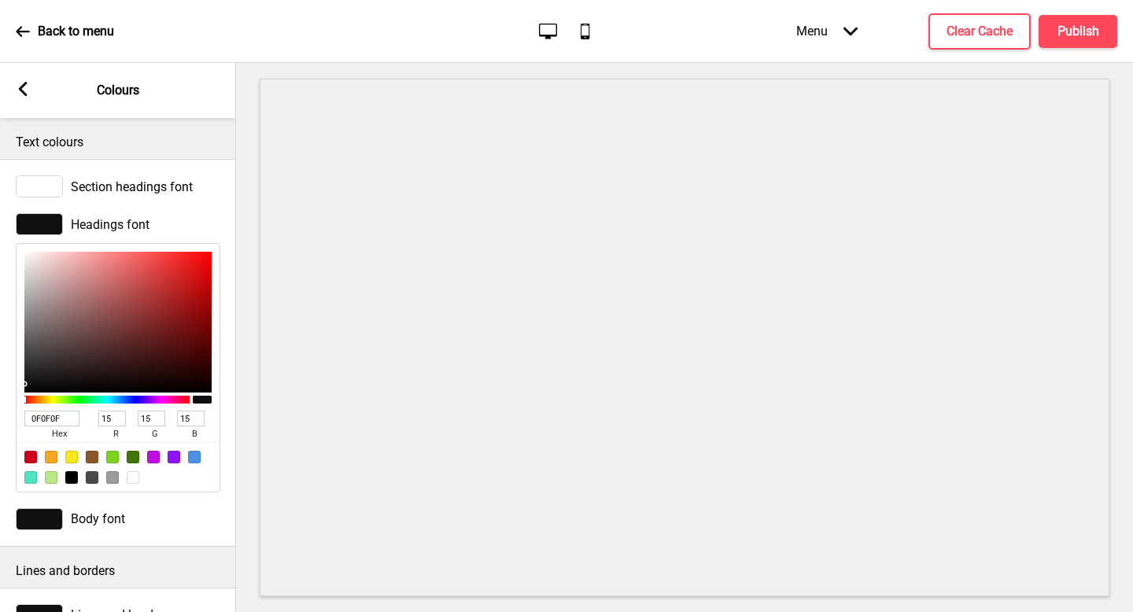
click at [50, 227] on div at bounding box center [39, 224] width 47 height 22
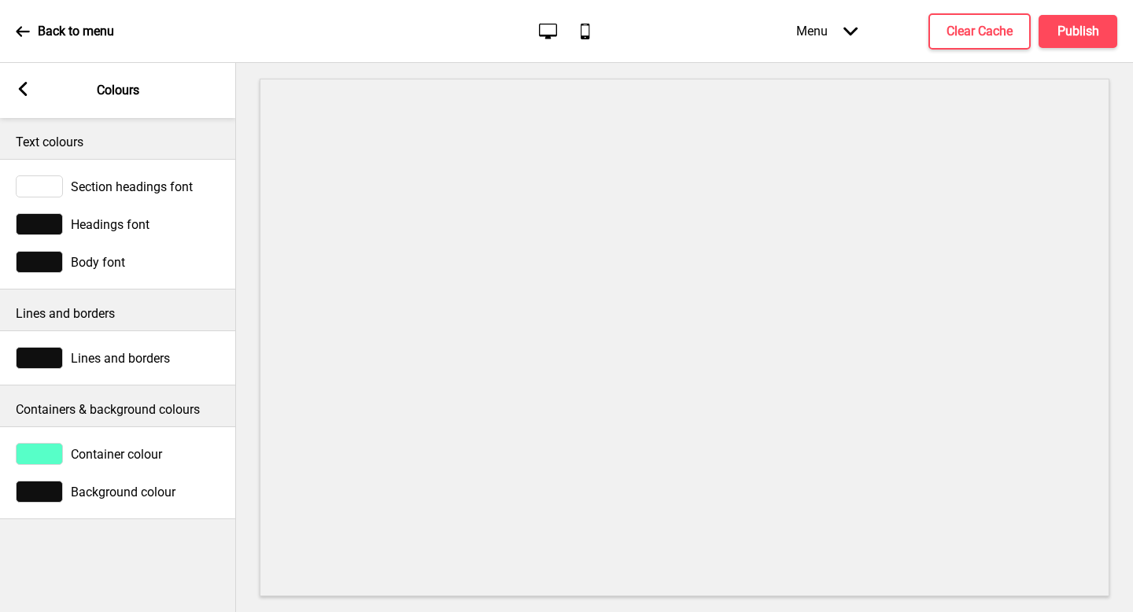
click at [50, 227] on div at bounding box center [39, 224] width 47 height 22
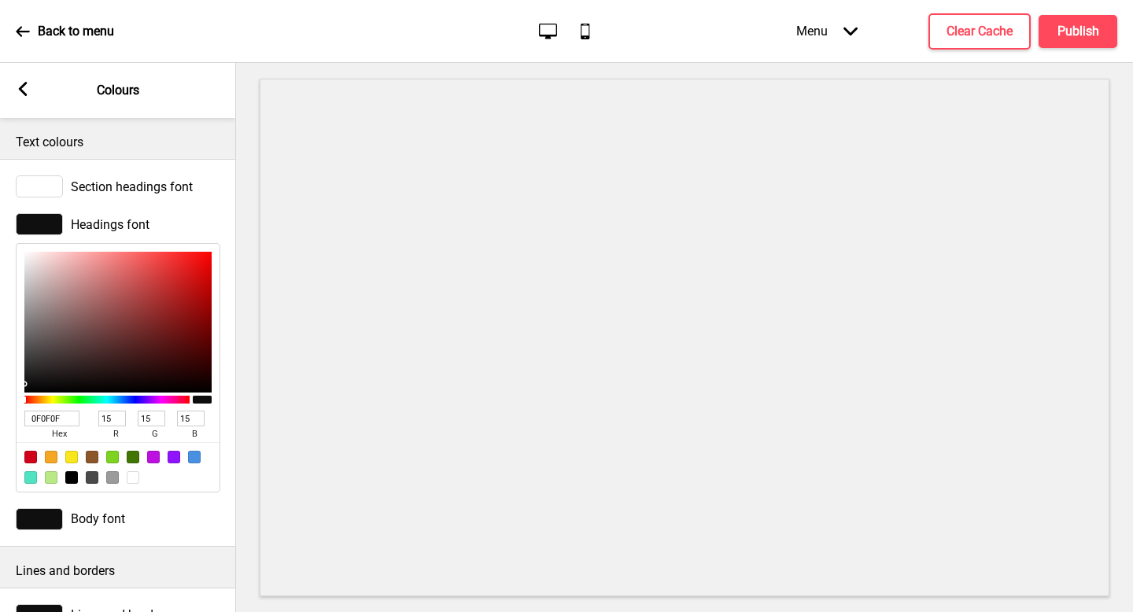
type input "4B1F1F"
type input "75"
type input "31"
click at [134, 351] on div at bounding box center [117, 322] width 187 height 141
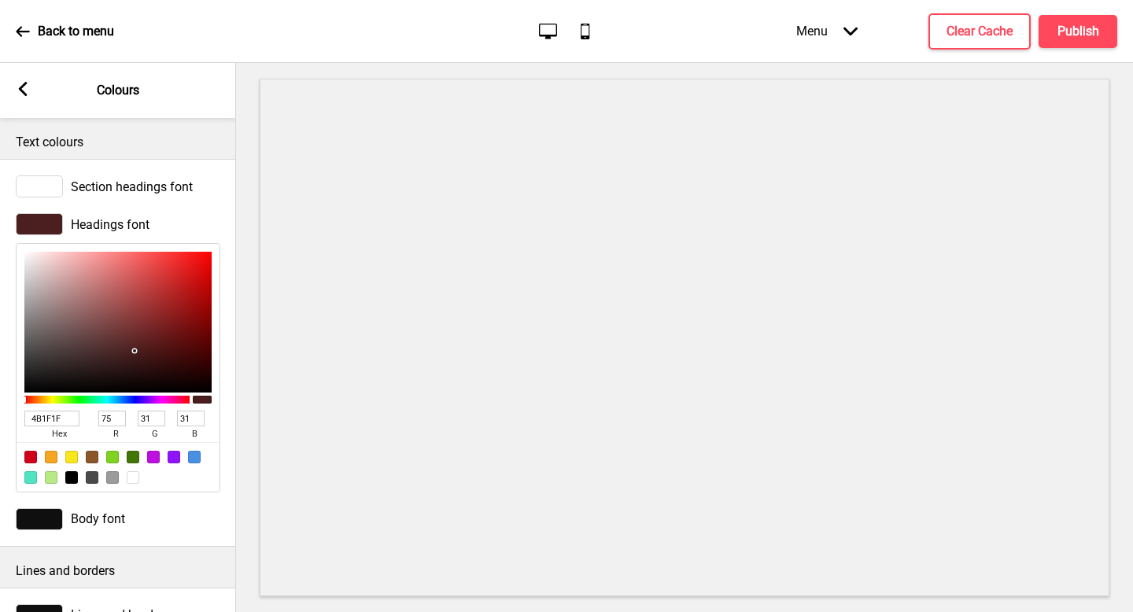
type input "481616"
type input "72"
type input "22"
type input "471515"
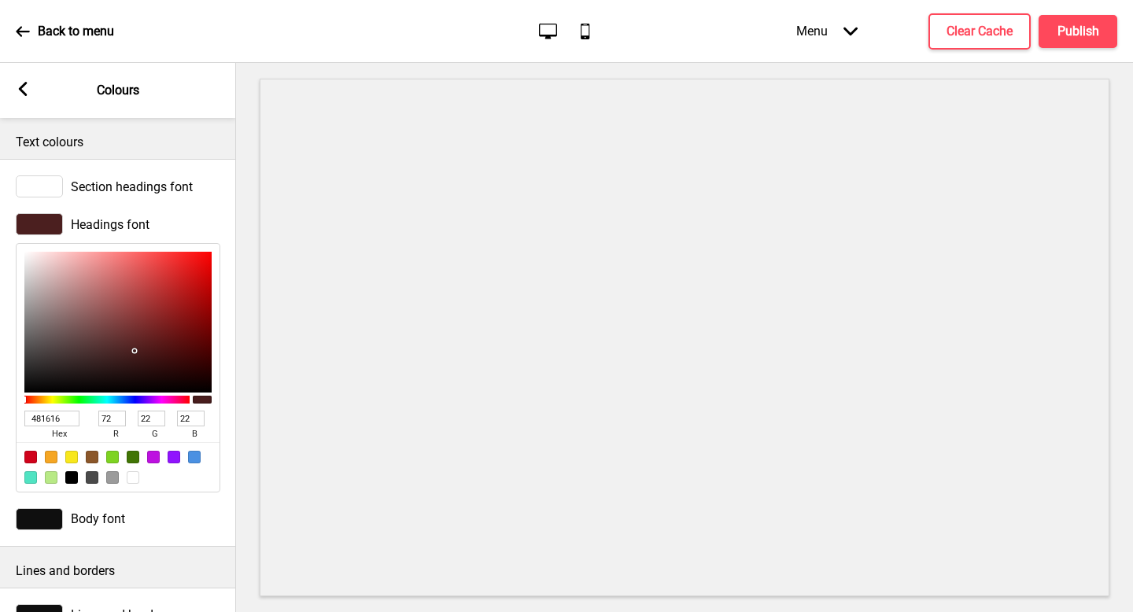
type input "71"
type input "21"
click at [157, 353] on div at bounding box center [117, 322] width 187 height 141
type input "861B1B"
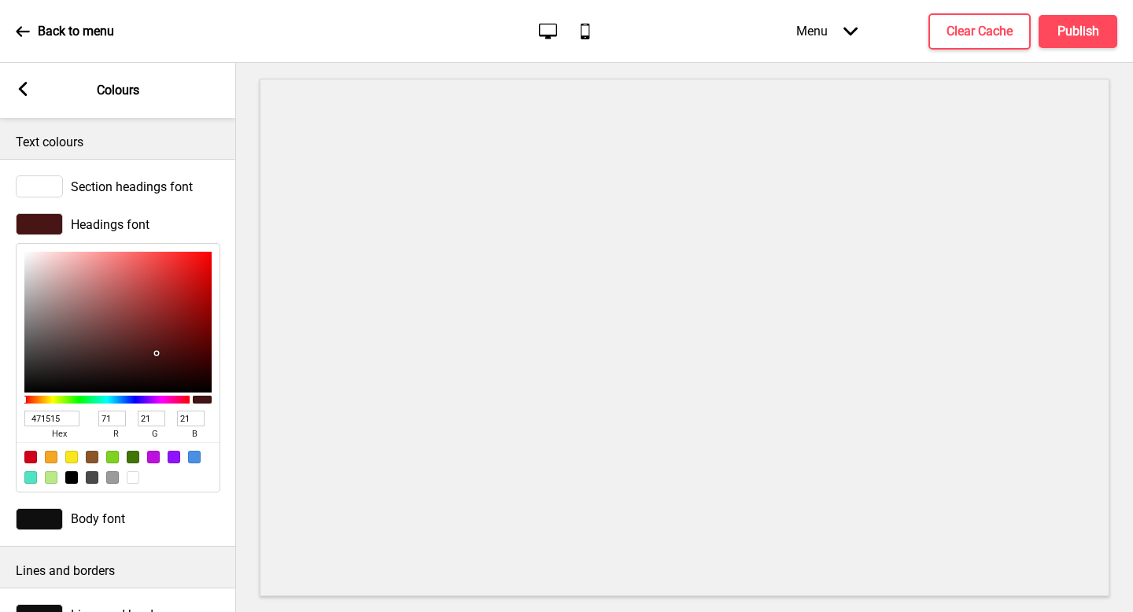
type input "134"
type input "27"
click at [174, 319] on div at bounding box center [117, 322] width 187 height 141
type input "863131"
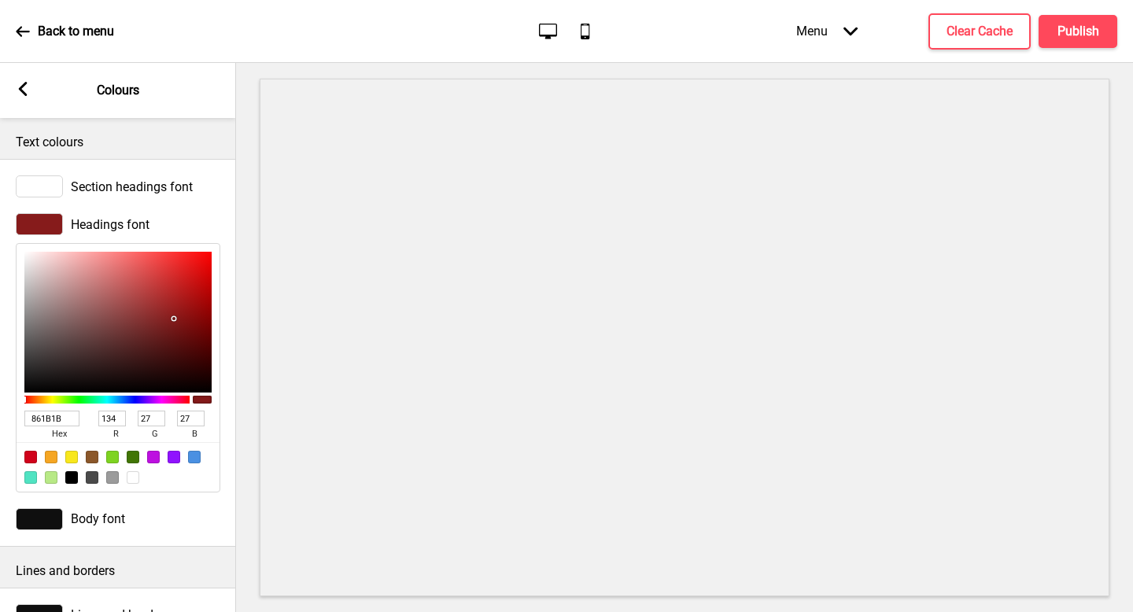
type input "49"
click at [143, 319] on div at bounding box center [117, 322] width 187 height 141
type input "774646"
type input "119"
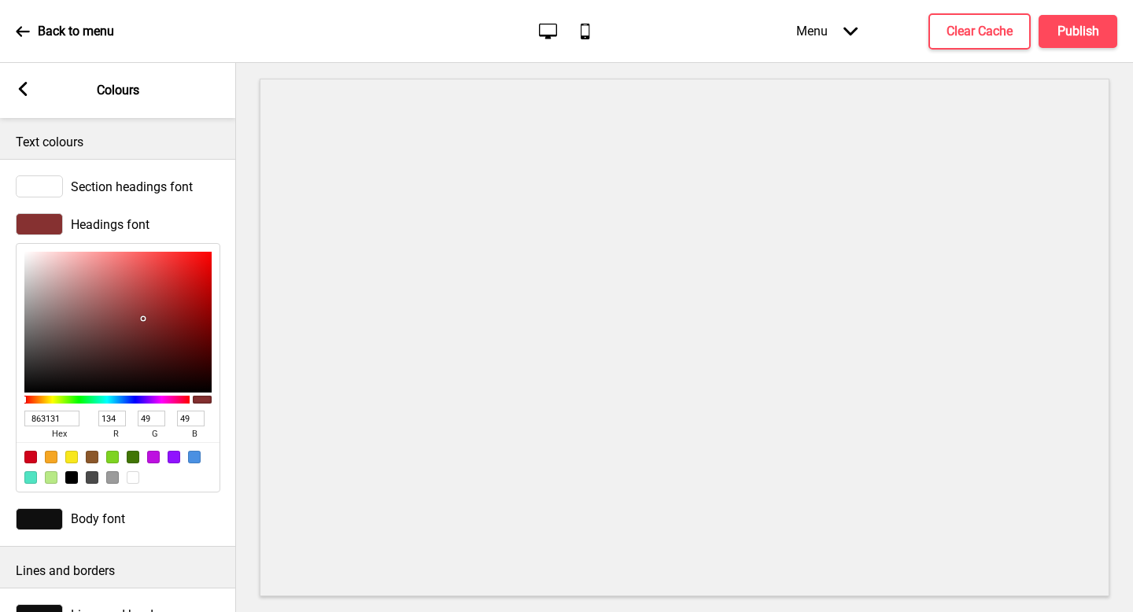
type input "70"
type input "774747"
type input "71"
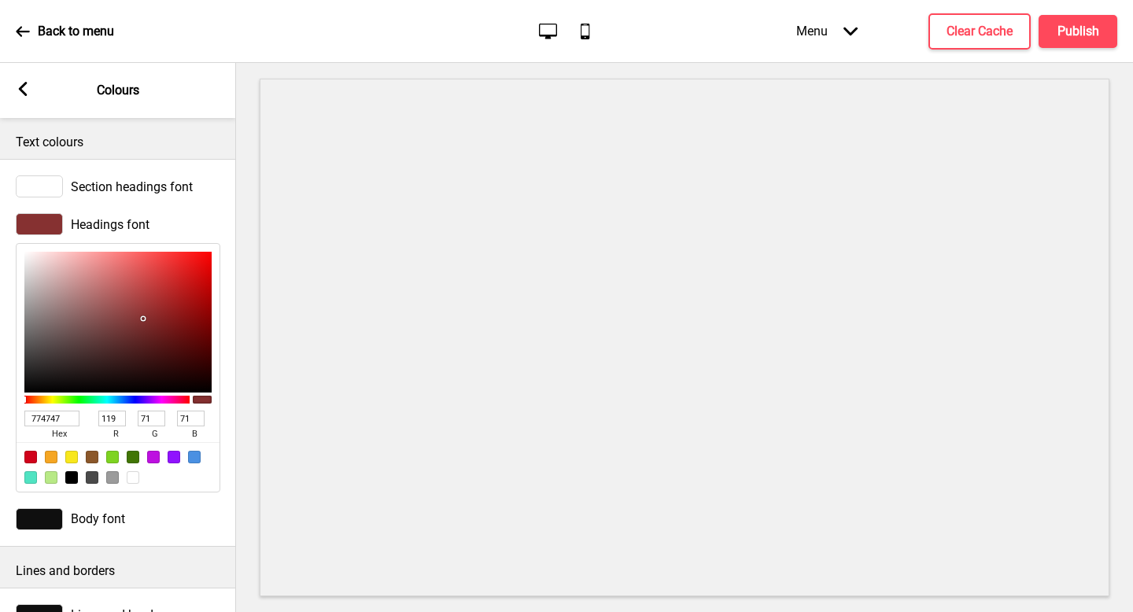
drag, startPoint x: 101, startPoint y: 326, endPoint x: 105, endPoint y: 345, distance: 18.4
click at [101, 326] on div at bounding box center [117, 322] width 187 height 141
type input "2E1919"
type input "46"
type input "25"
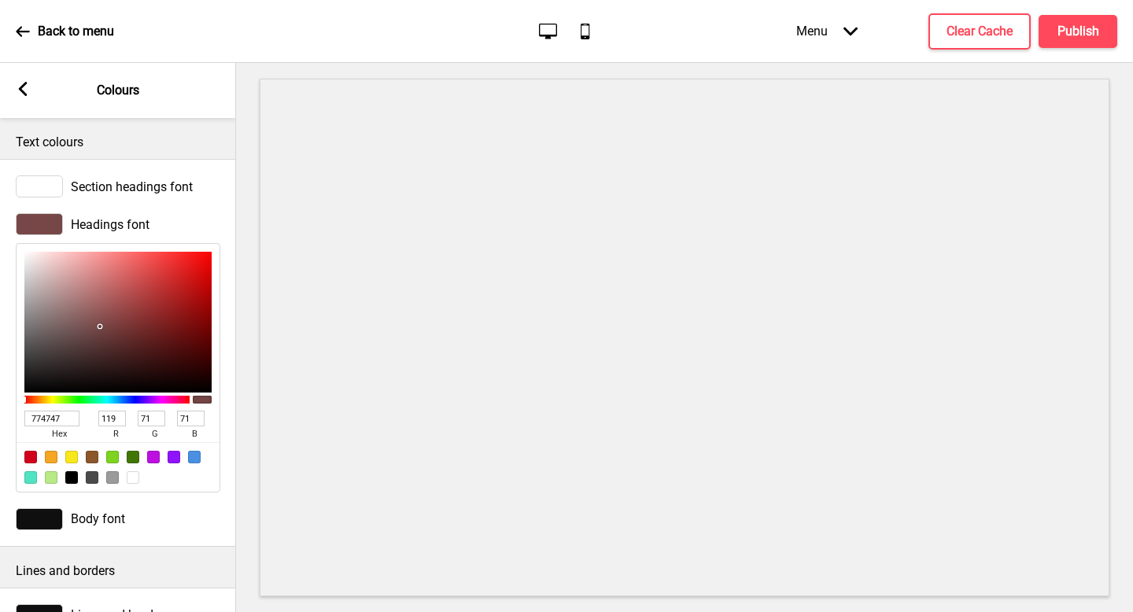
type input "25"
click at [113, 367] on div at bounding box center [117, 322] width 187 height 141
type input "744848"
type input "116"
type input "72"
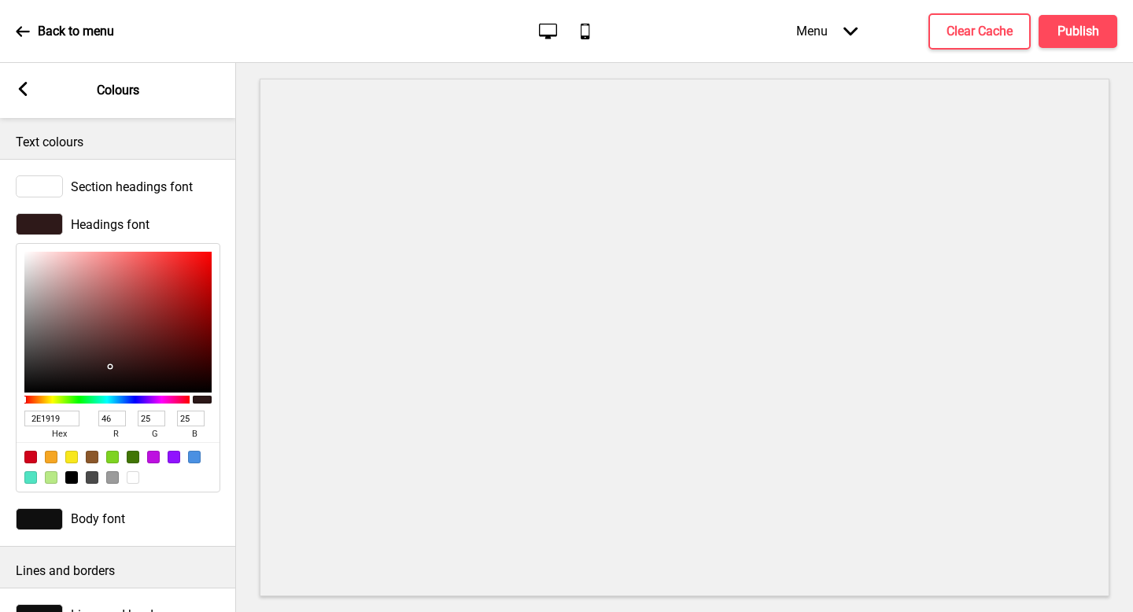
type input "72"
click at [95, 328] on div at bounding box center [117, 322] width 187 height 141
type input "9F2020"
type input "159"
type input "32"
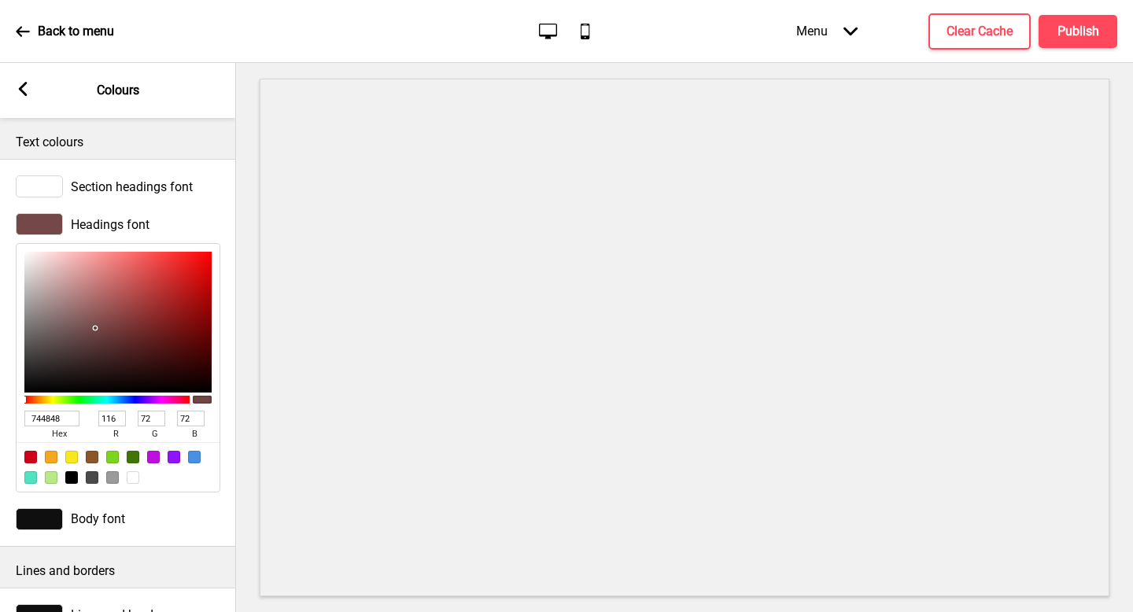
type input "32"
click at [174, 304] on div at bounding box center [117, 322] width 187 height 141
type input "9F2121"
type input "33"
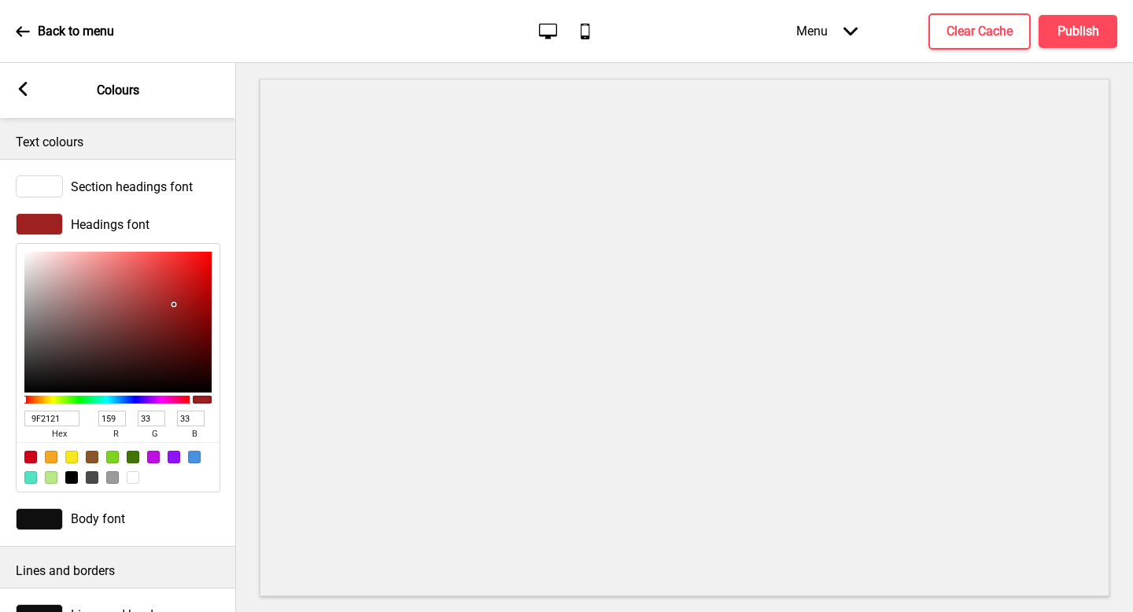
type input "A43C3C"
type input "164"
type input "60"
type input "AB5A5A"
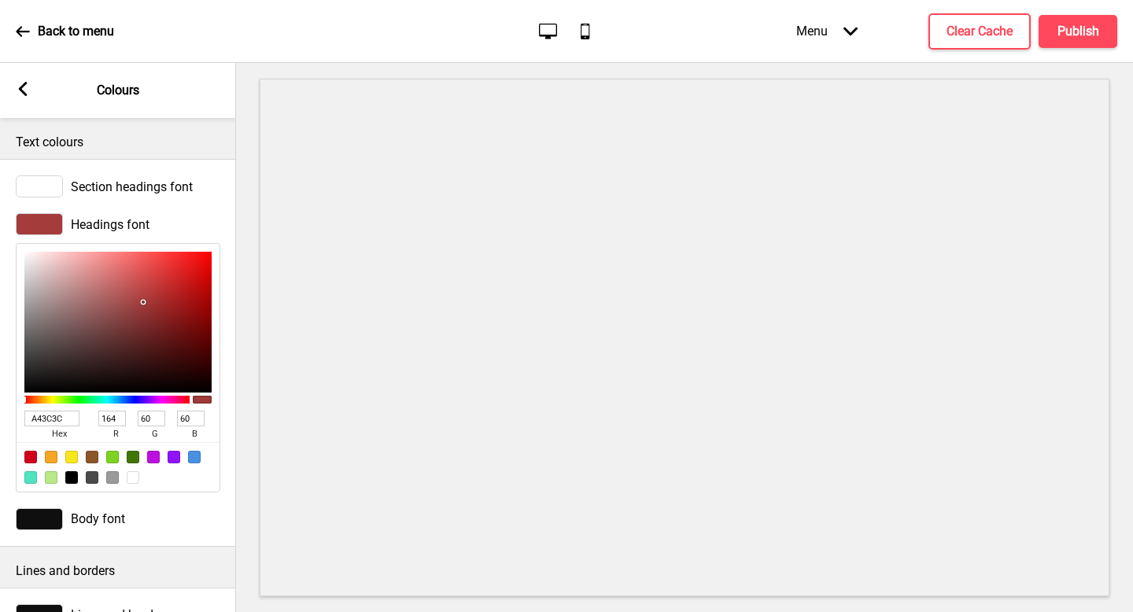
type input "171"
type input "90"
type input "AB5B5B"
type input "91"
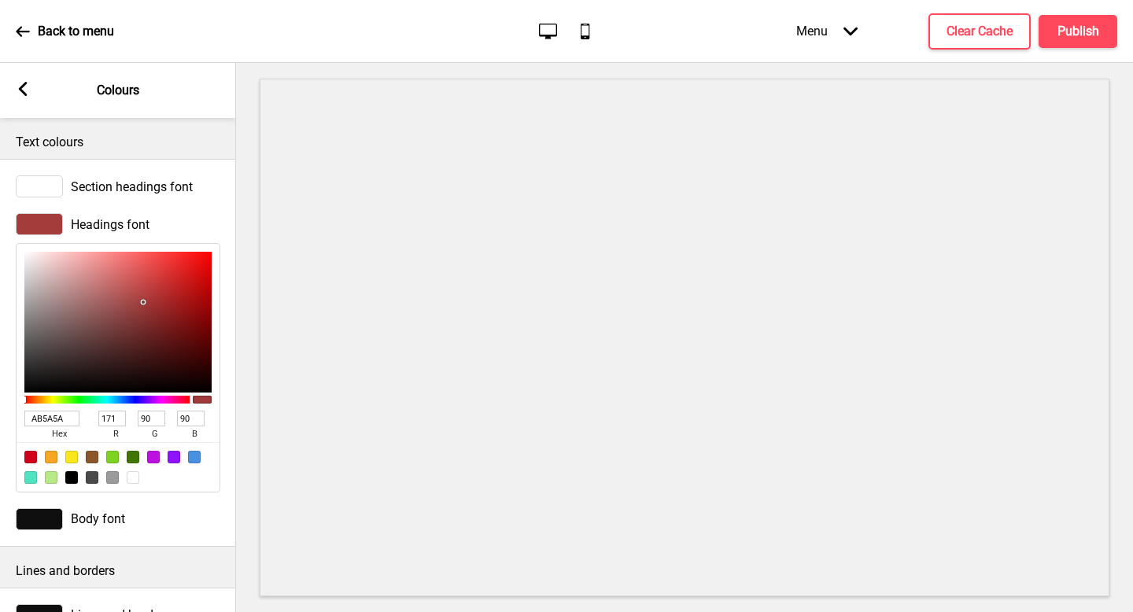
type input "91"
drag, startPoint x: 174, startPoint y: 304, endPoint x: 112, endPoint y: 298, distance: 62.5
click at [142, 301] on div at bounding box center [143, 302] width 3 height 3
click at [112, 298] on div at bounding box center [111, 298] width 3 height 3
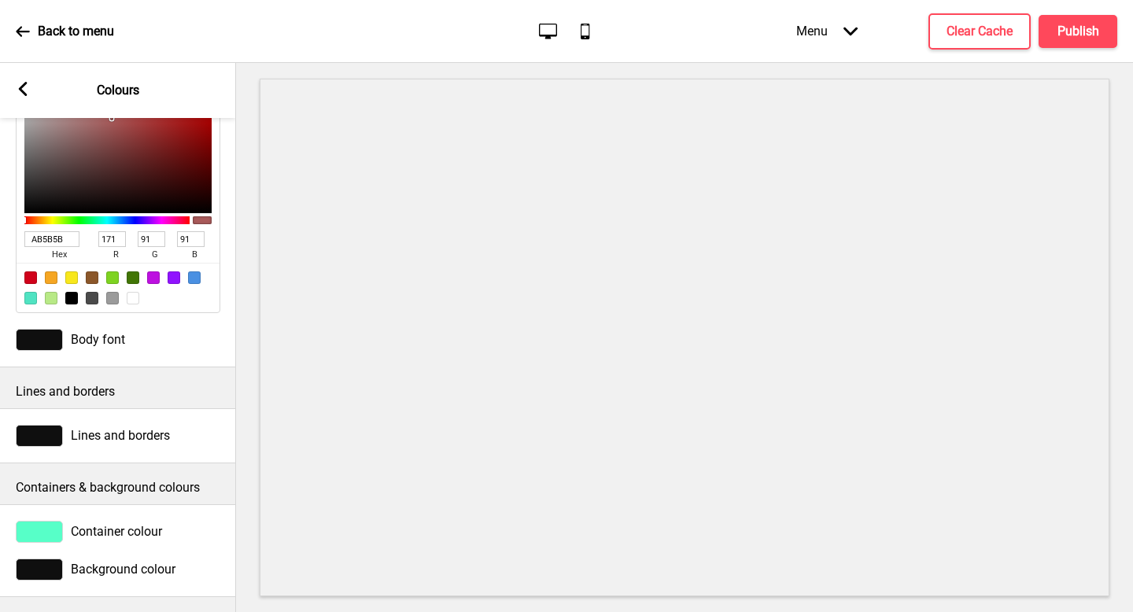
scroll to position [0, 0]
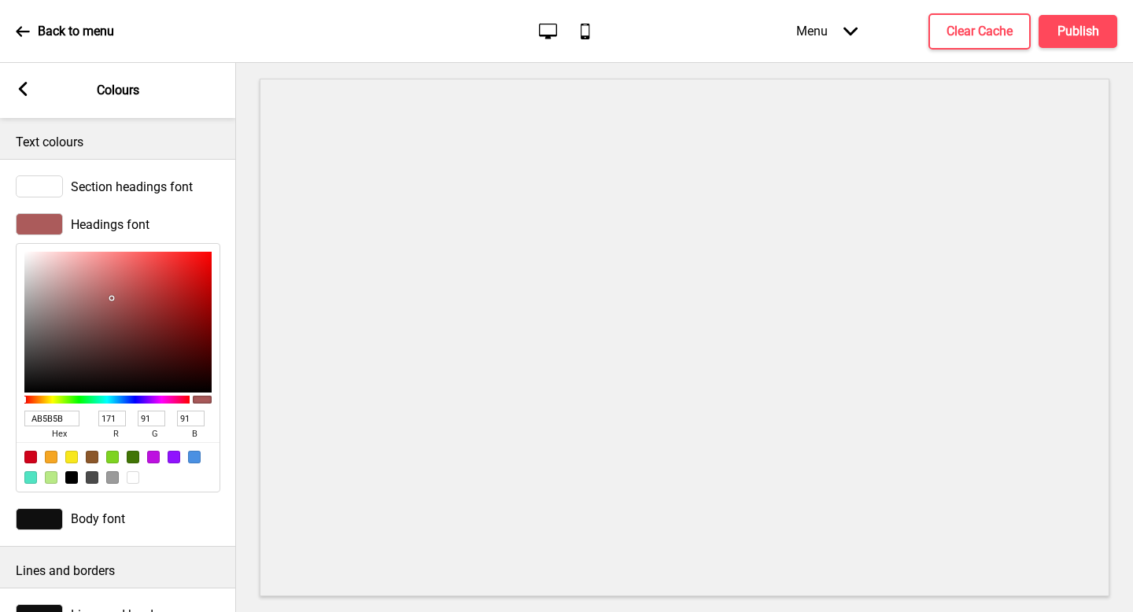
type input "5E4646"
type input "94"
type input "70"
type input "554444"
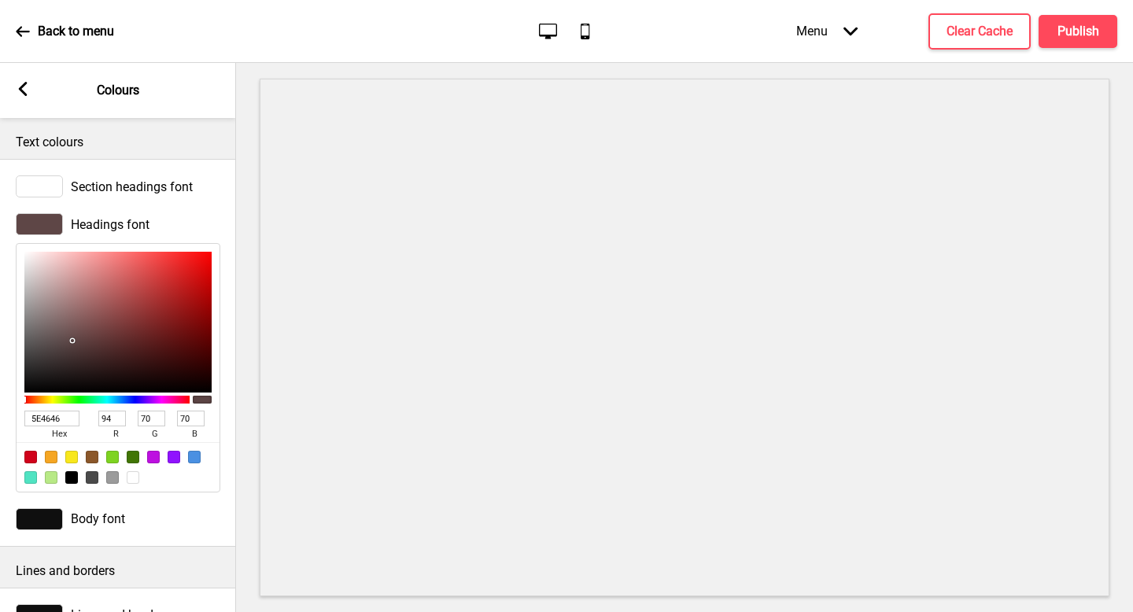
type input "85"
type input "68"
type input "000000"
type input "0"
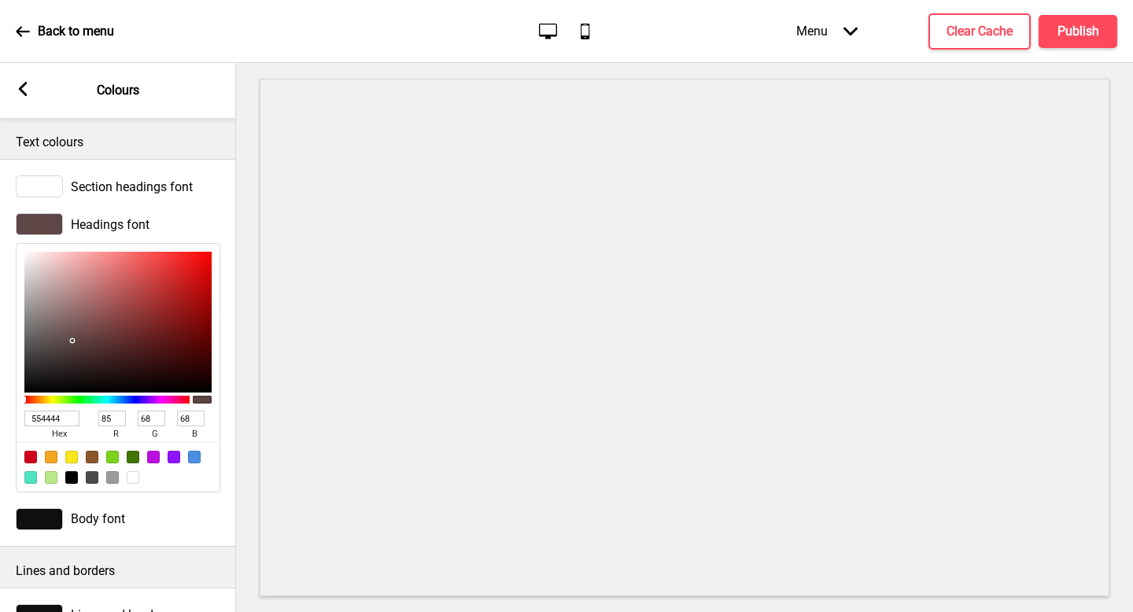
type input "0"
drag, startPoint x: 72, startPoint y: 341, endPoint x: 0, endPoint y: 433, distance: 117.7
click at [0, 433] on div "Headings font 000000 hex 0 r 0 g 0 b 100 a" at bounding box center [118, 352] width 236 height 295
click at [56, 234] on div at bounding box center [39, 224] width 47 height 22
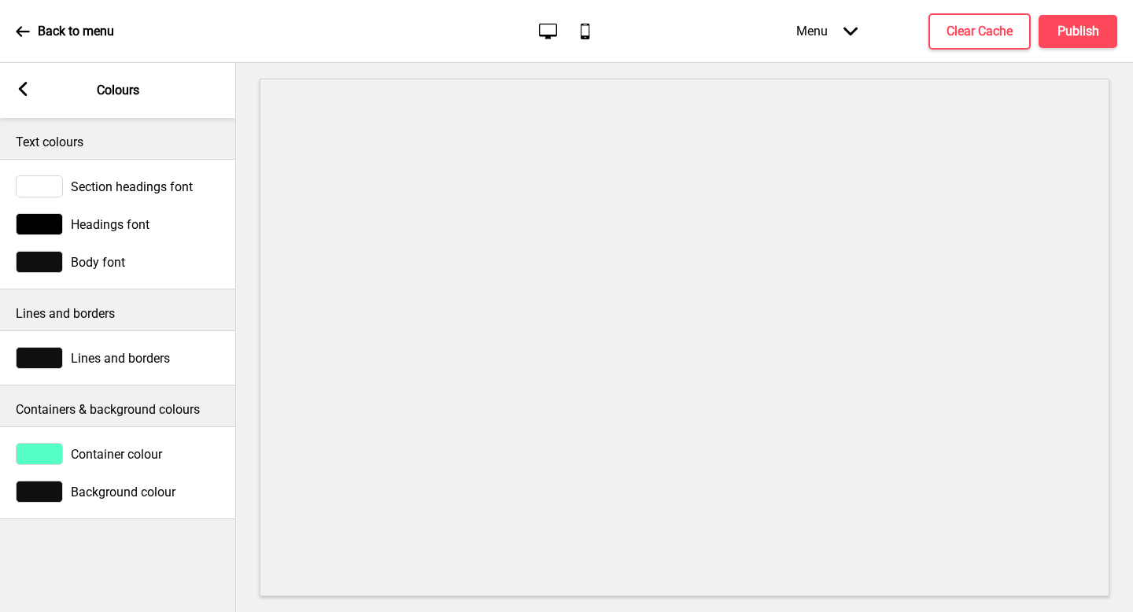
click at [58, 346] on div "Lines and borders" at bounding box center [118, 358] width 236 height 38
click at [57, 358] on div at bounding box center [39, 358] width 47 height 22
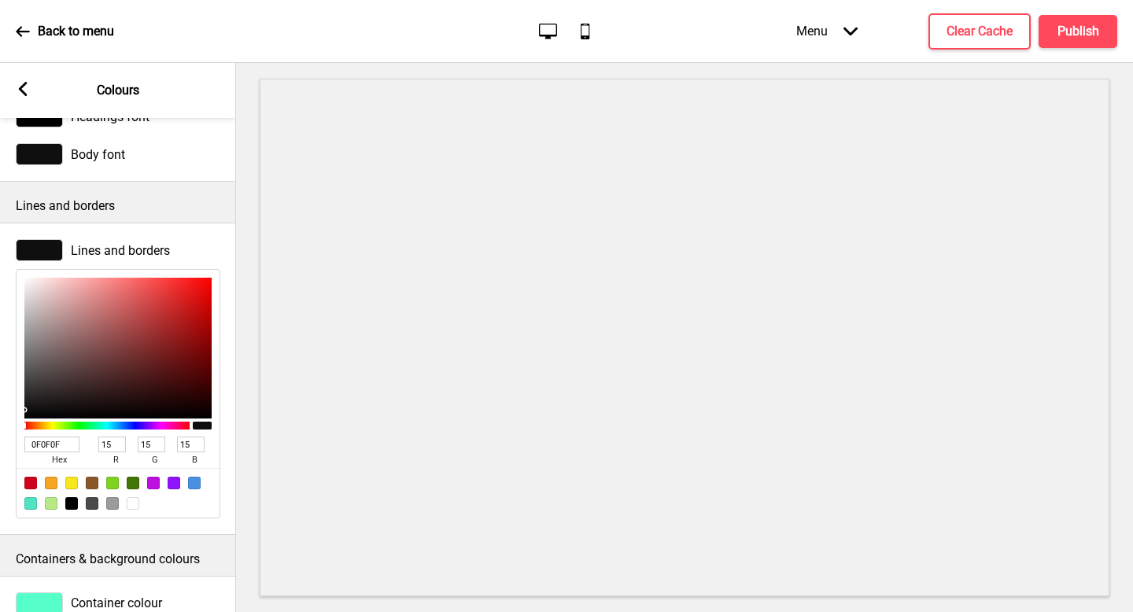
scroll to position [171, 0]
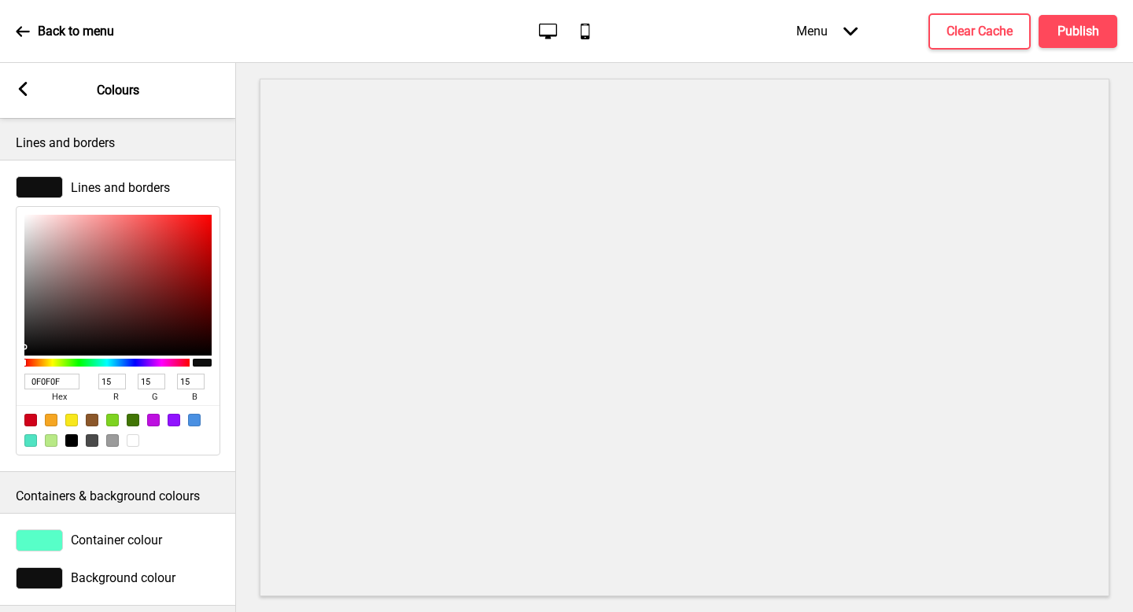
type input "291818"
type input "41"
type input "24"
click at [100, 333] on div at bounding box center [117, 285] width 187 height 141
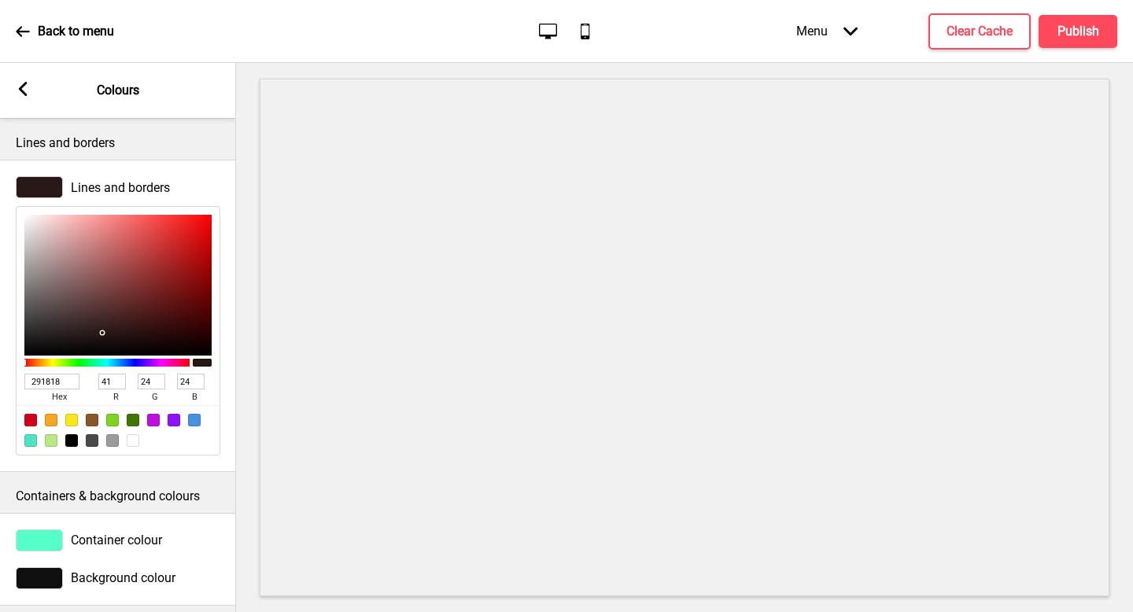
type input "863030"
type input "134"
type input "48"
click at [144, 282] on div at bounding box center [117, 285] width 187 height 141
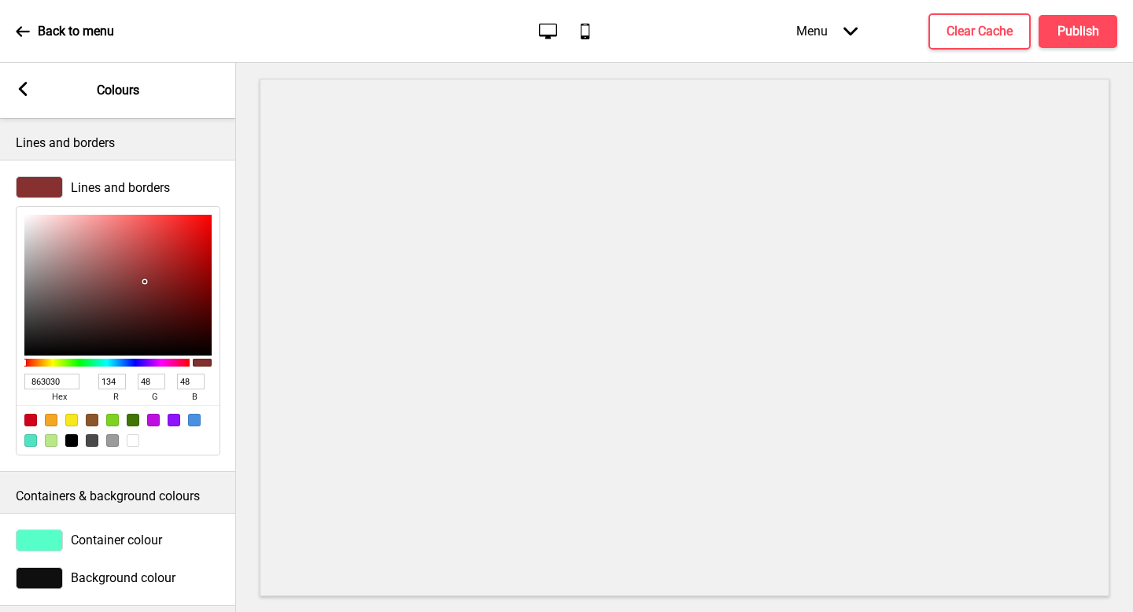
type input "B63A3A"
type input "182"
type input "58"
click at [152, 255] on div at bounding box center [117, 285] width 187 height 141
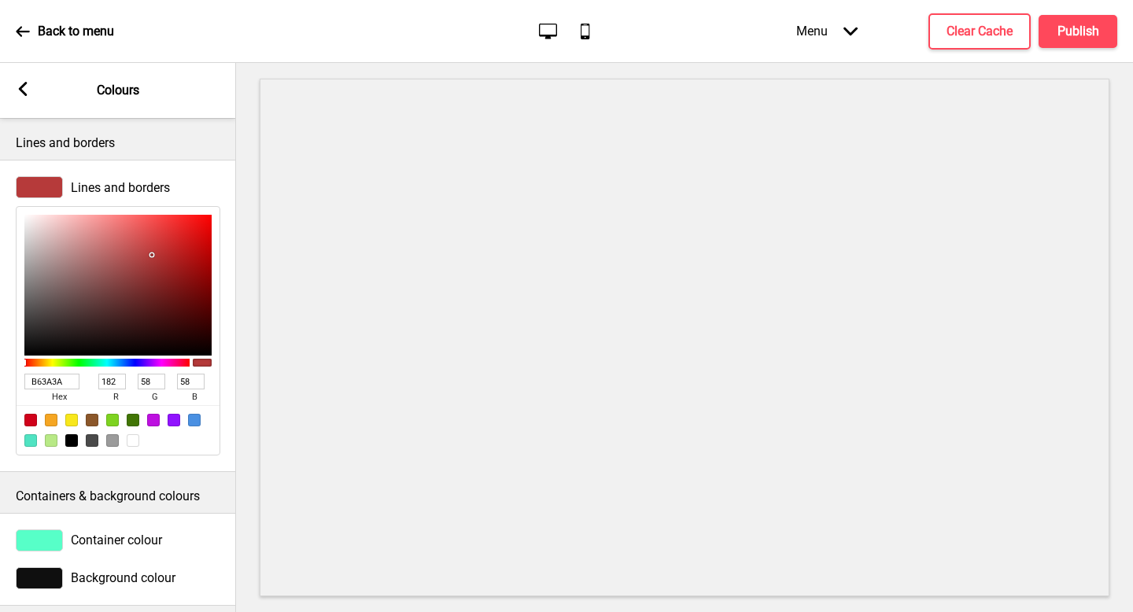
type input "221F1F"
type input "34"
type input "31"
type input "201D1D"
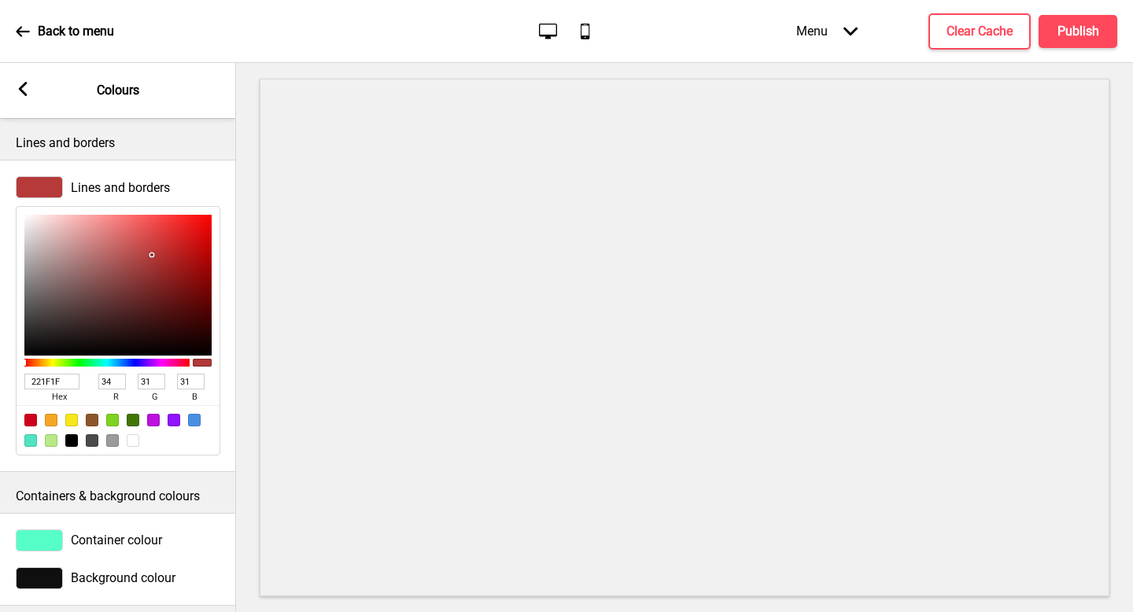
type input "32"
type input "29"
type input "201E1E"
type input "30"
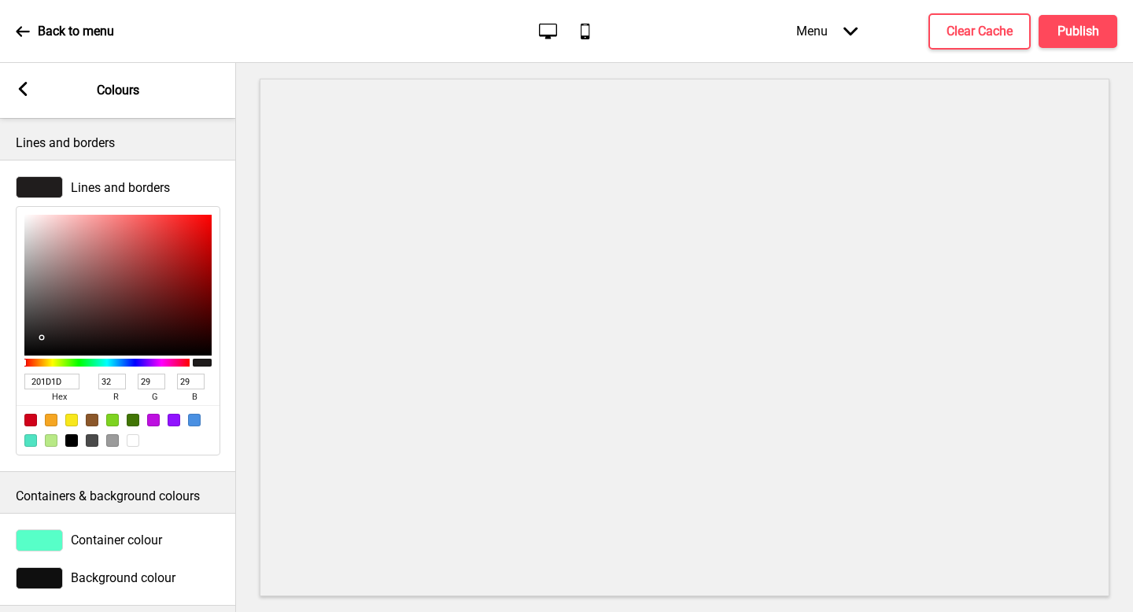
type input "30"
type input "151515"
type input "21"
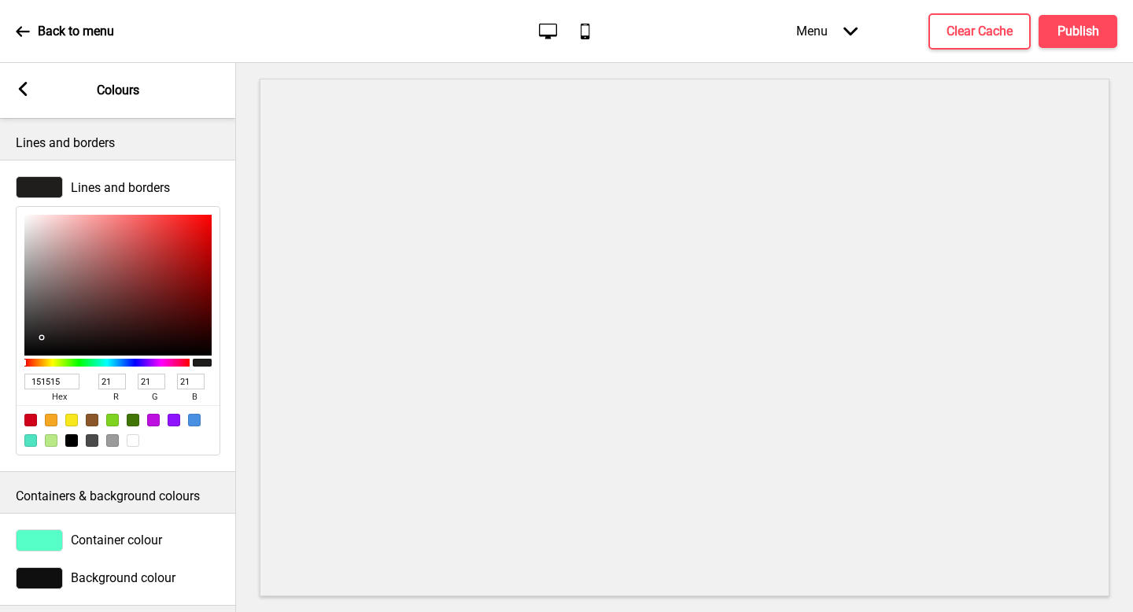
type input "000000"
type input "0"
drag, startPoint x: 40, startPoint y: 338, endPoint x: 0, endPoint y: 374, distance: 54.6
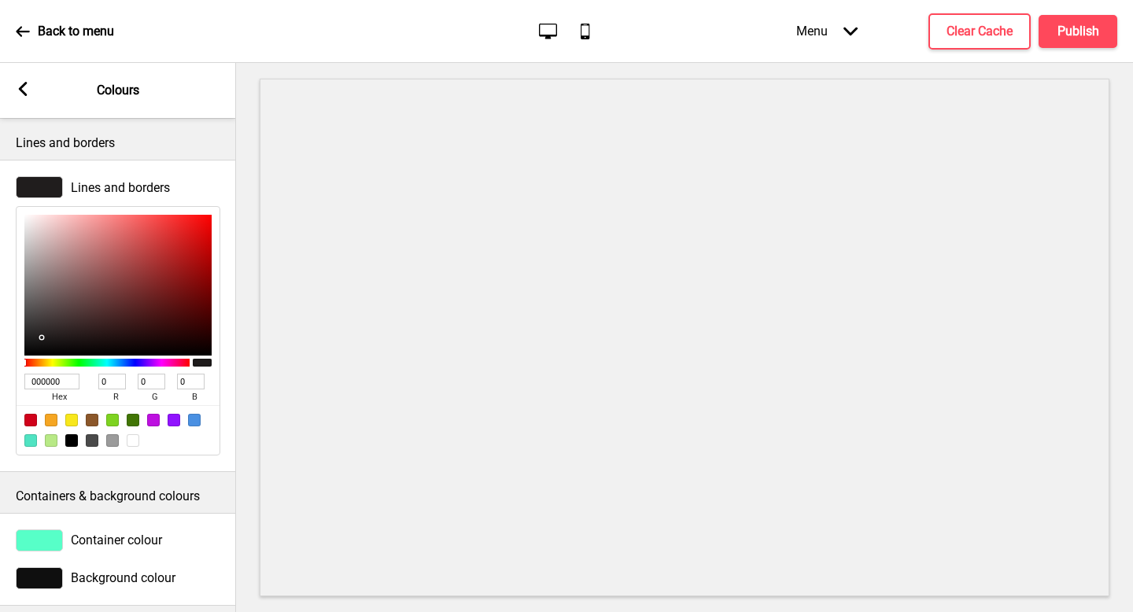
click at [0, 374] on div "Lines and borders 000000 hex 0 r 0 g 0 b 100 a" at bounding box center [118, 315] width 236 height 295
click at [53, 183] on div at bounding box center [39, 187] width 47 height 22
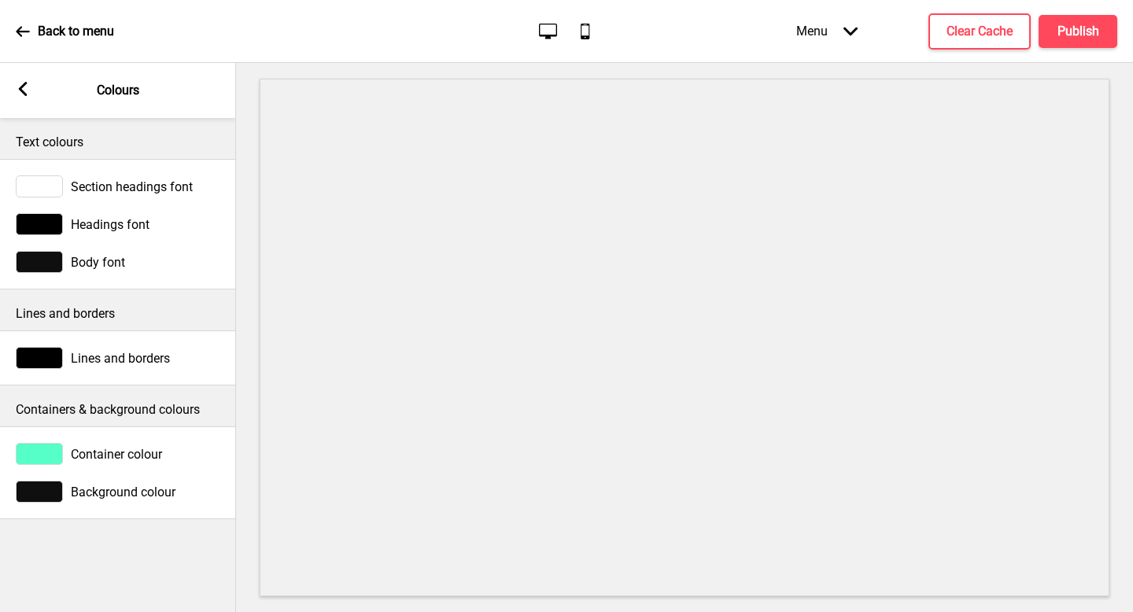
scroll to position [0, 0]
click at [87, 463] on div "Container colour" at bounding box center [118, 454] width 205 height 22
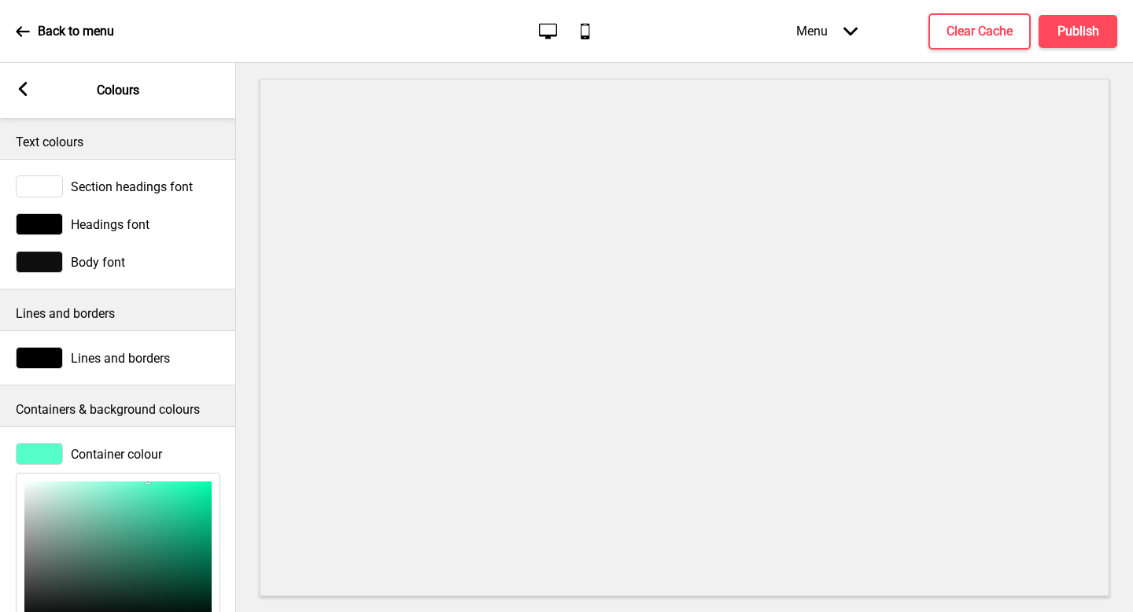
scroll to position [179, 0]
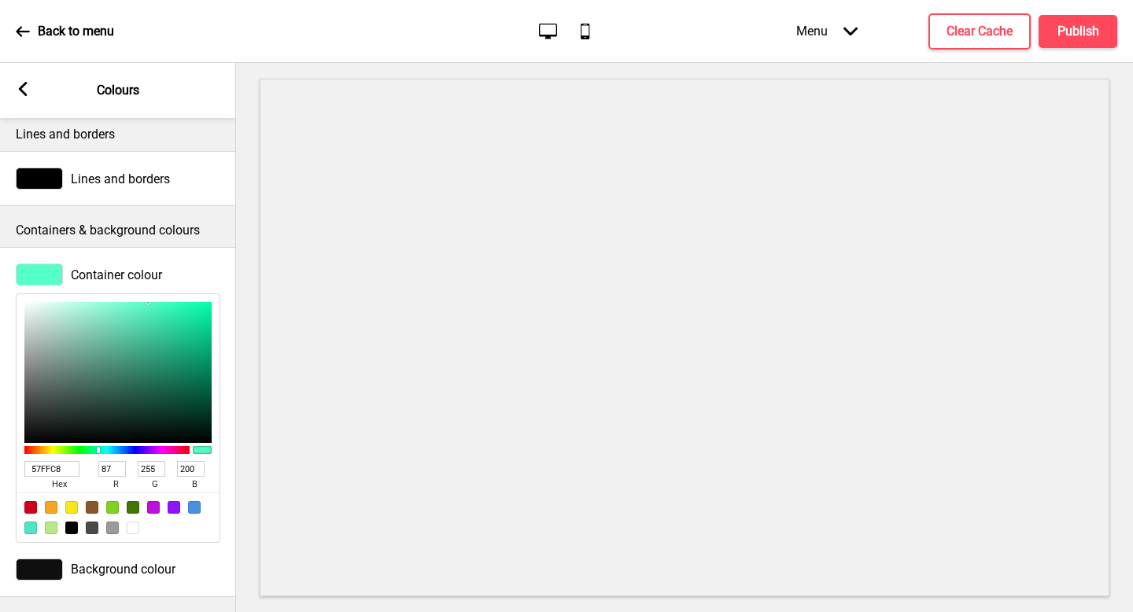
click at [50, 477] on span "hex" at bounding box center [58, 485] width 69 height 16
click at [56, 467] on input "57FFC8" at bounding box center [51, 469] width 55 height 16
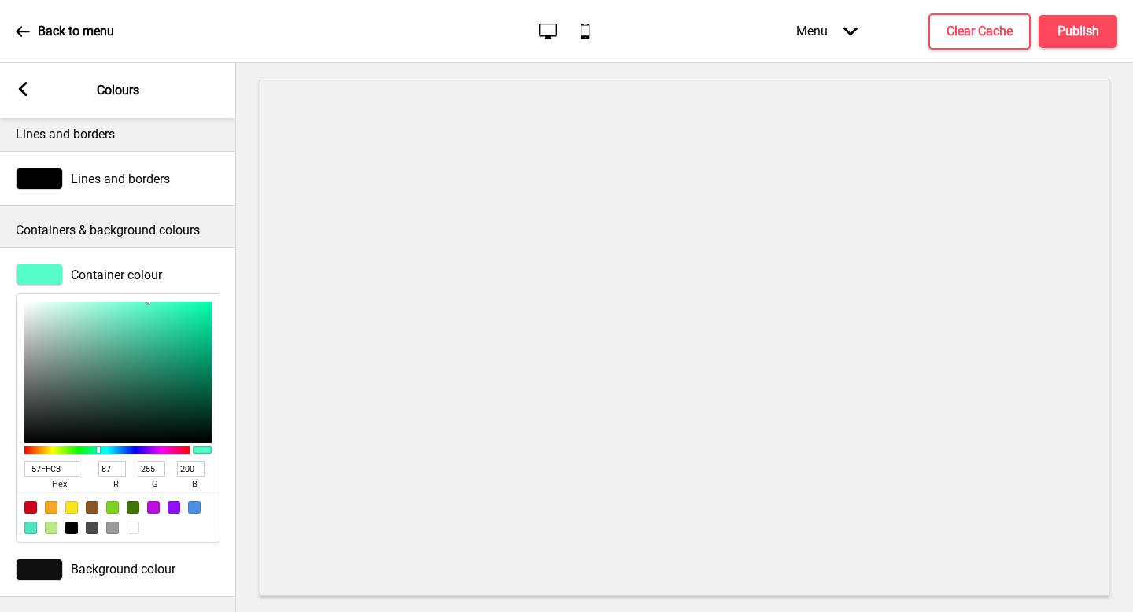
paste input "#F9F2E1"
type input "#F9F2E1"
type input "249"
type input "242"
type input "225"
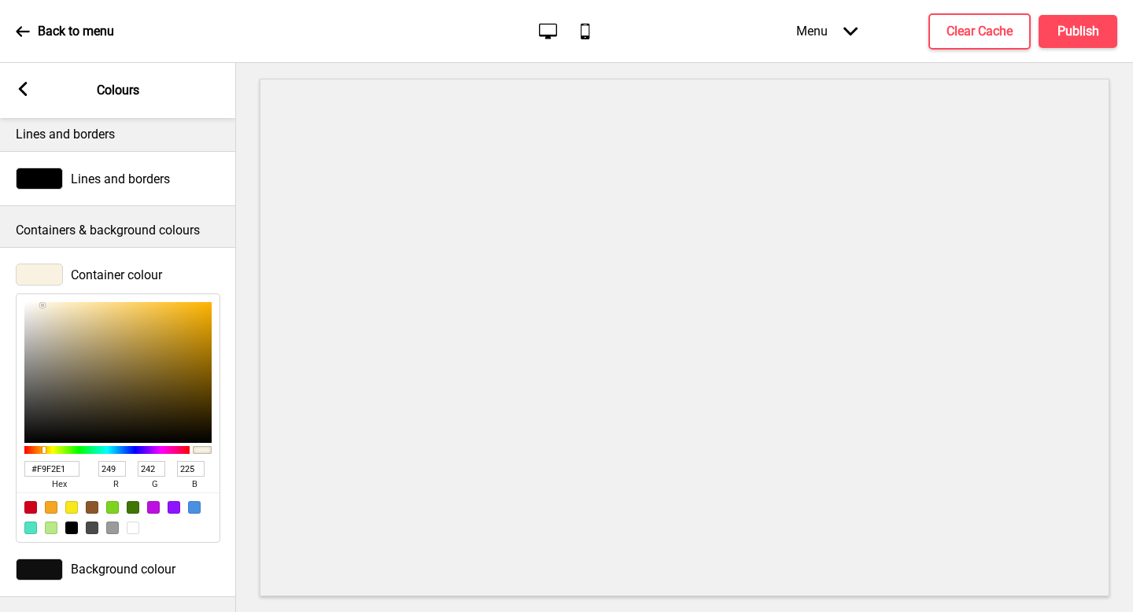
type input "F9F2E1"
click at [44, 574] on div at bounding box center [39, 570] width 47 height 22
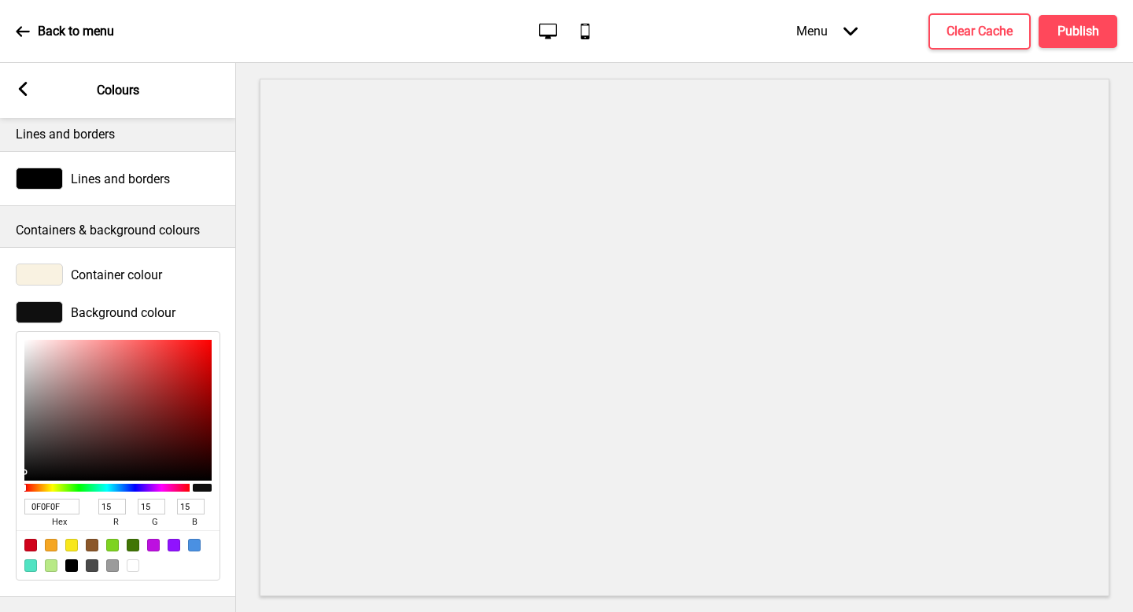
type input "593A3A"
type input "89"
type input "58"
type input "5A3B3B"
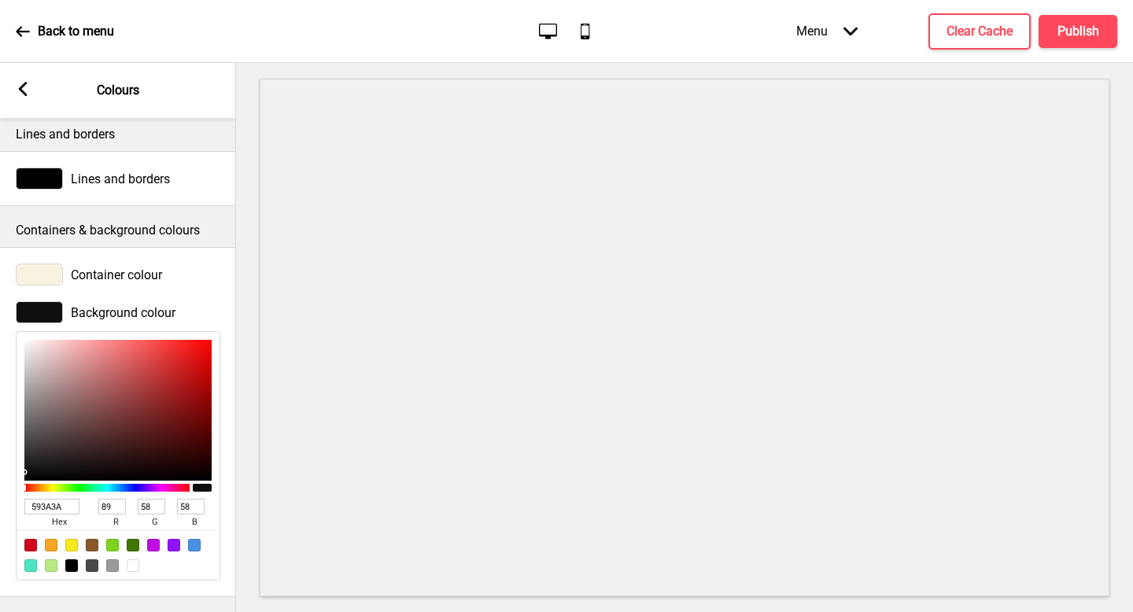
type input "90"
type input "59"
type input "BEAEAE"
type input "190"
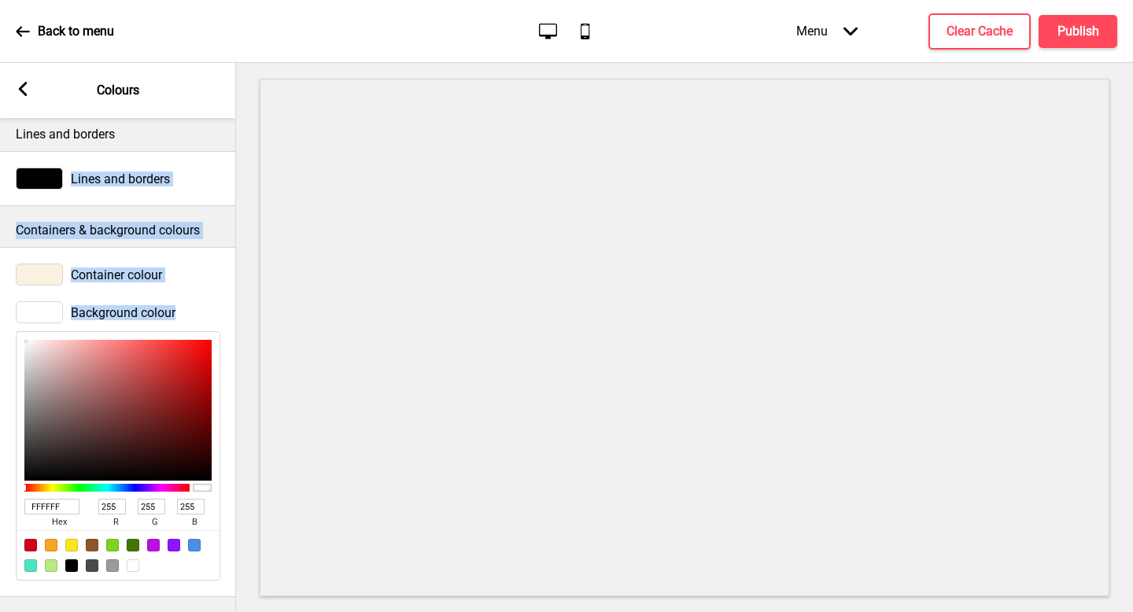
drag, startPoint x: 88, startPoint y: 431, endPoint x: 0, endPoint y: 146, distance: 298.9
click at [0, 146] on div "Text colours Section headings font Headings font Body font Lines and borders Li…" at bounding box center [118, 365] width 236 height 494
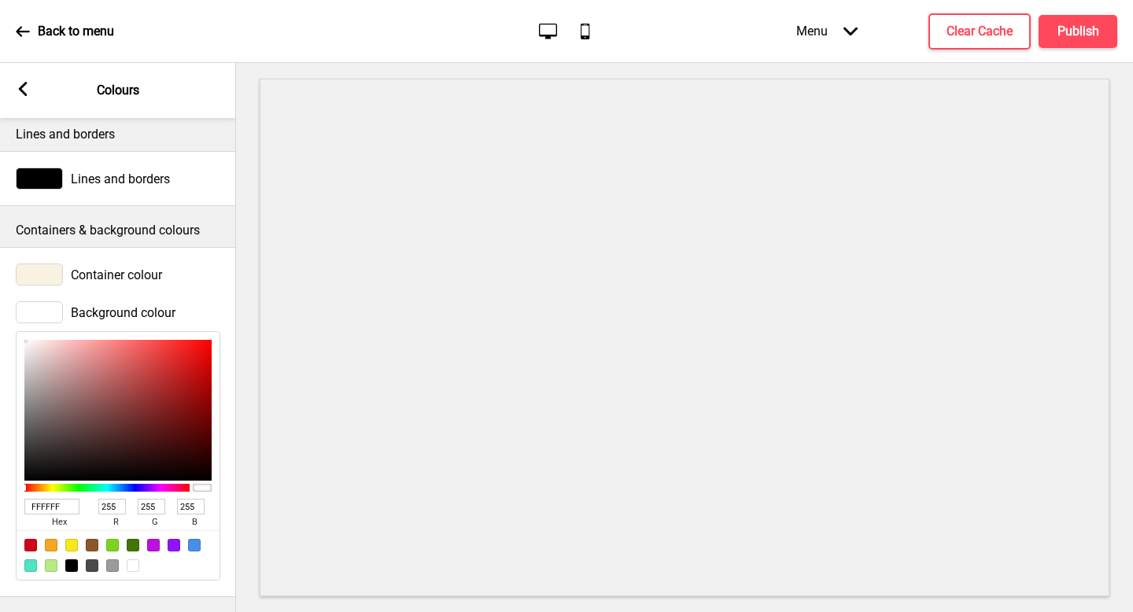
drag, startPoint x: 38, startPoint y: 354, endPoint x: 3, endPoint y: 326, distance: 44.2
click at [3, 326] on div "Background colour FFFFFF hex 255 r 255 g 255 b 100 a" at bounding box center [118, 440] width 236 height 295
click at [27, 98] on div "Arrow left" at bounding box center [23, 90] width 14 height 17
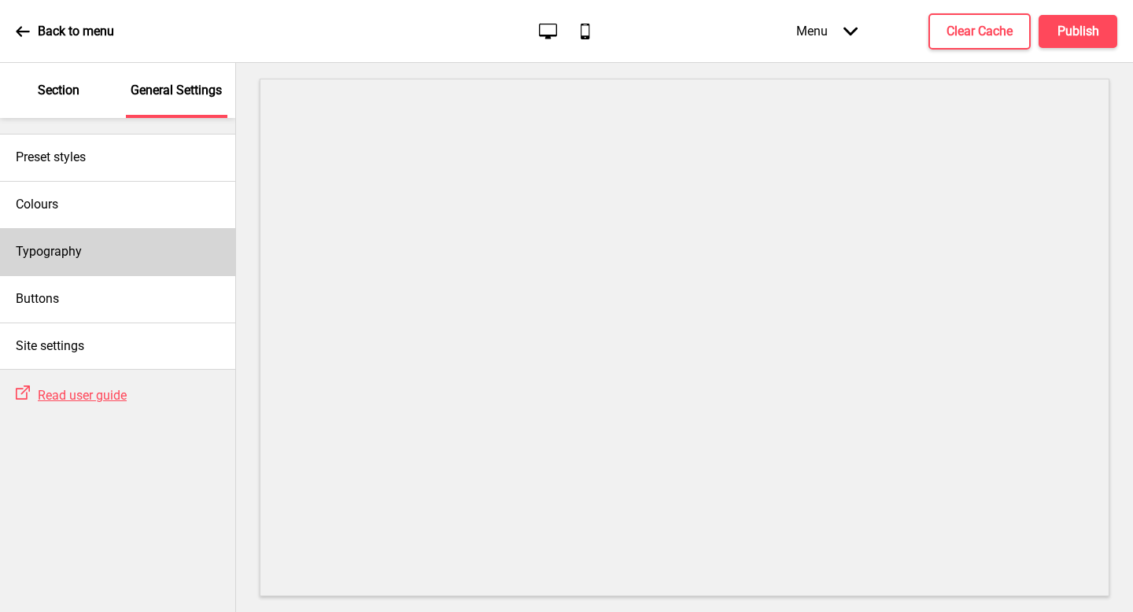
click at [68, 245] on h4 "Typography" at bounding box center [49, 251] width 66 height 17
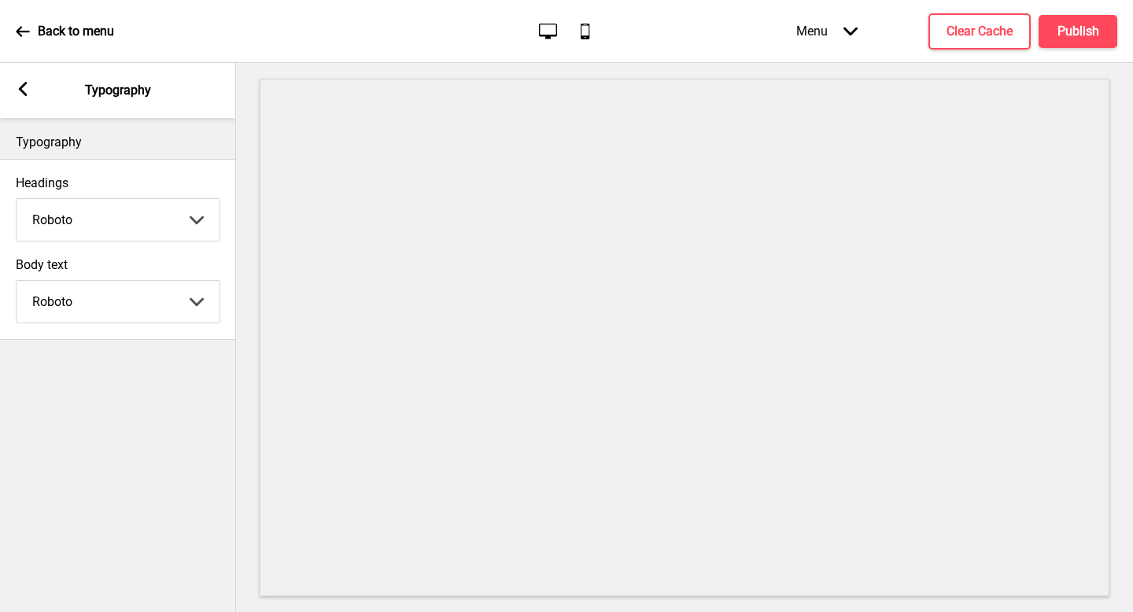
click at [111, 223] on select "Abhaya Libre Abril Fatface Adobe Garamond Pro Arimo Arsenal Arvo Berkshire Swas…" at bounding box center [118, 220] width 203 height 42
click at [127, 212] on select "Abhaya Libre Abril Fatface Adobe Garamond Pro Arimo Arsenal Arvo Berkshire Swas…" at bounding box center [118, 220] width 203 height 42
click at [132, 221] on select "Abhaya Libre Abril Fatface Adobe Garamond Pro Arimo Arsenal Arvo Berkshire Swas…" at bounding box center [118, 220] width 203 height 42
click at [143, 310] on select "Abhaya Libre Abril Fatface Adobe Garamond Pro Arimo Arsenal Arvo Berkshire Swas…" at bounding box center [118, 302] width 203 height 42
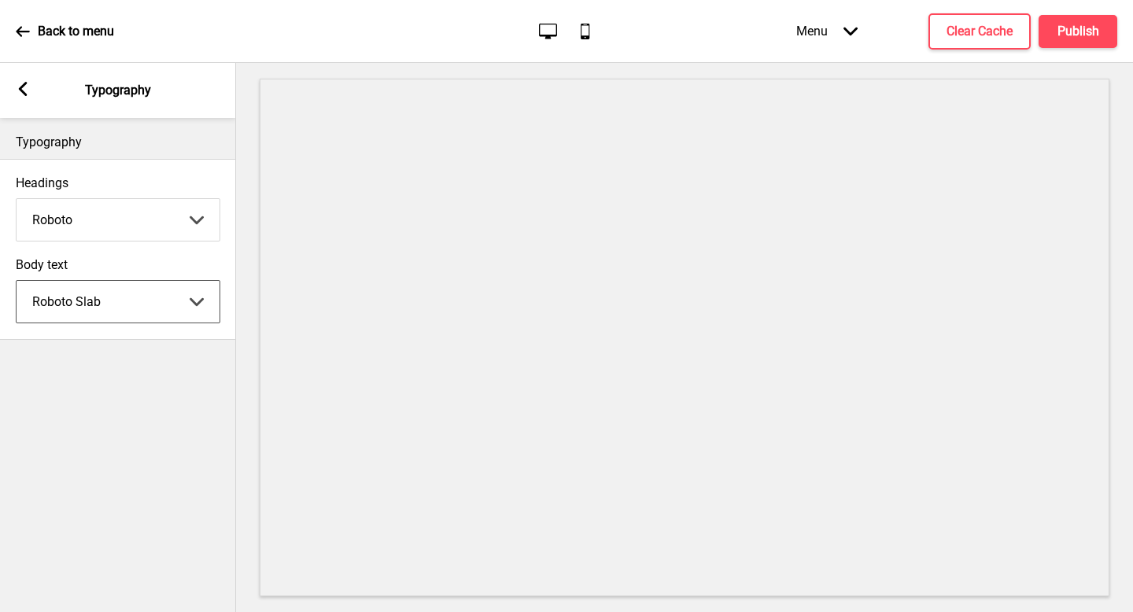
click at [148, 304] on select "Abhaya Libre Abril Fatface Adobe Garamond Pro Arimo Arsenal Arvo Berkshire Swas…" at bounding box center [118, 302] width 203 height 42
click at [13, 84] on div "Arrow left Typography" at bounding box center [118, 90] width 236 height 55
click at [17, 86] on rect at bounding box center [23, 89] width 14 height 14
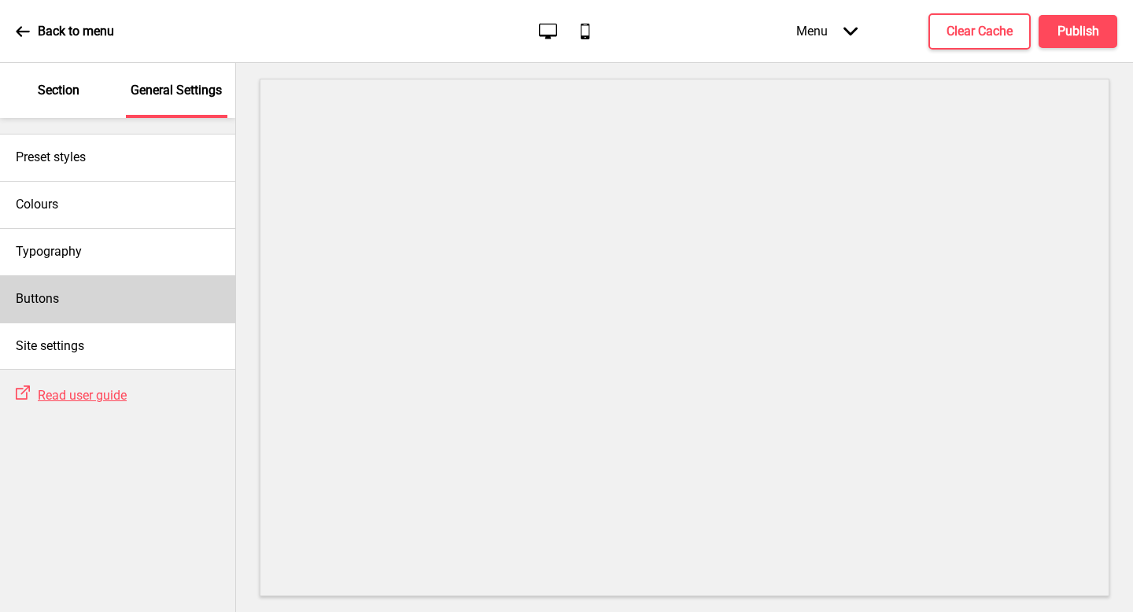
click at [76, 287] on div "Buttons" at bounding box center [117, 298] width 235 height 47
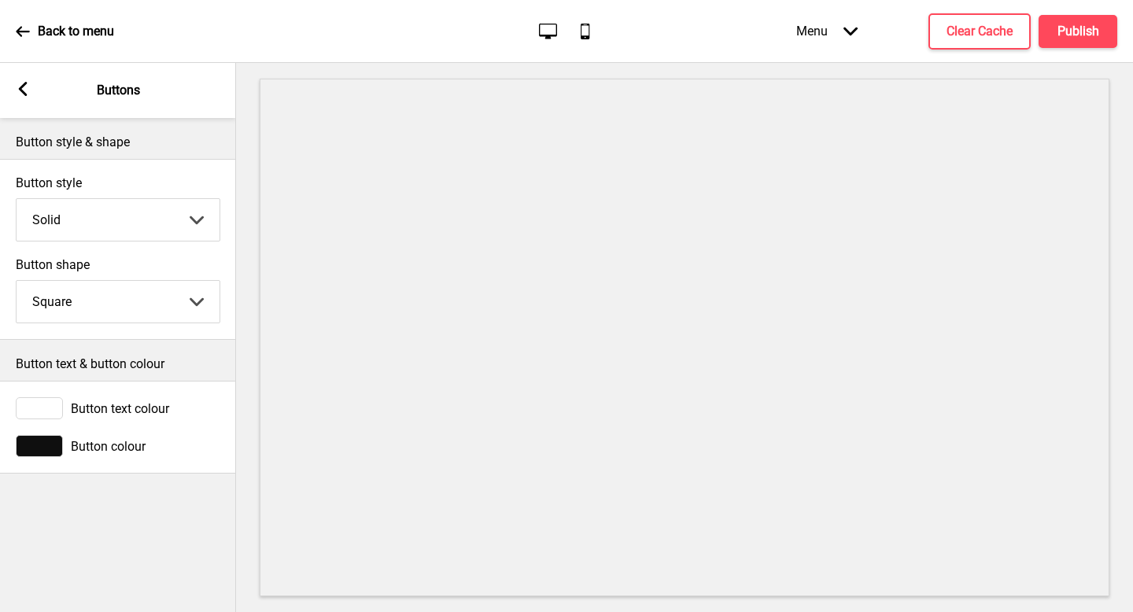
click at [101, 240] on select "Solid Outline Raised" at bounding box center [118, 220] width 203 height 42
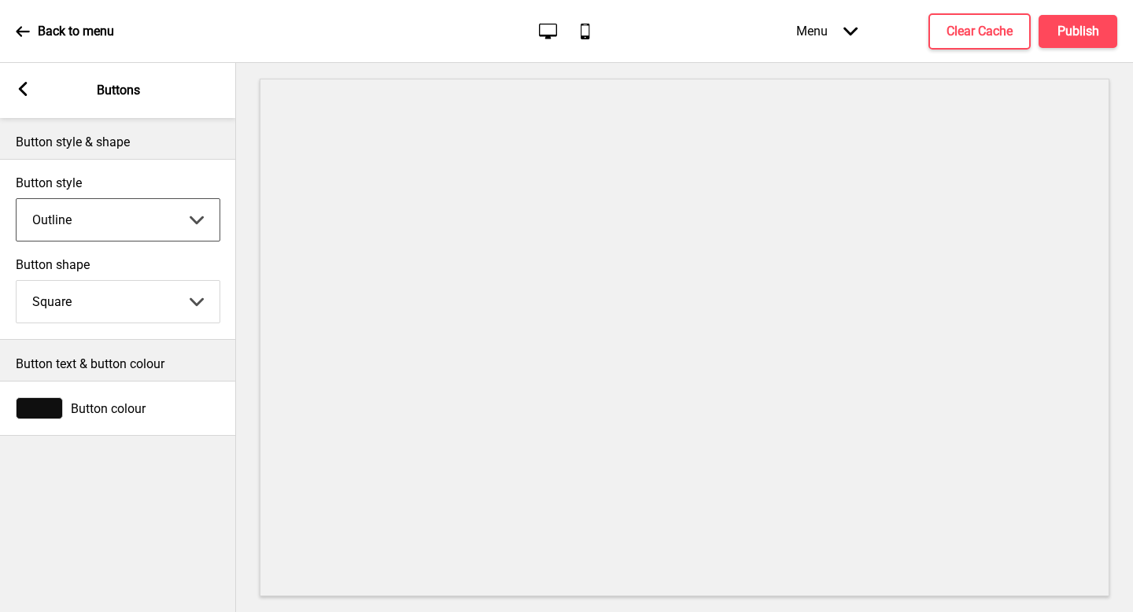
click at [139, 216] on select "Solid Outline Raised" at bounding box center [118, 220] width 203 height 42
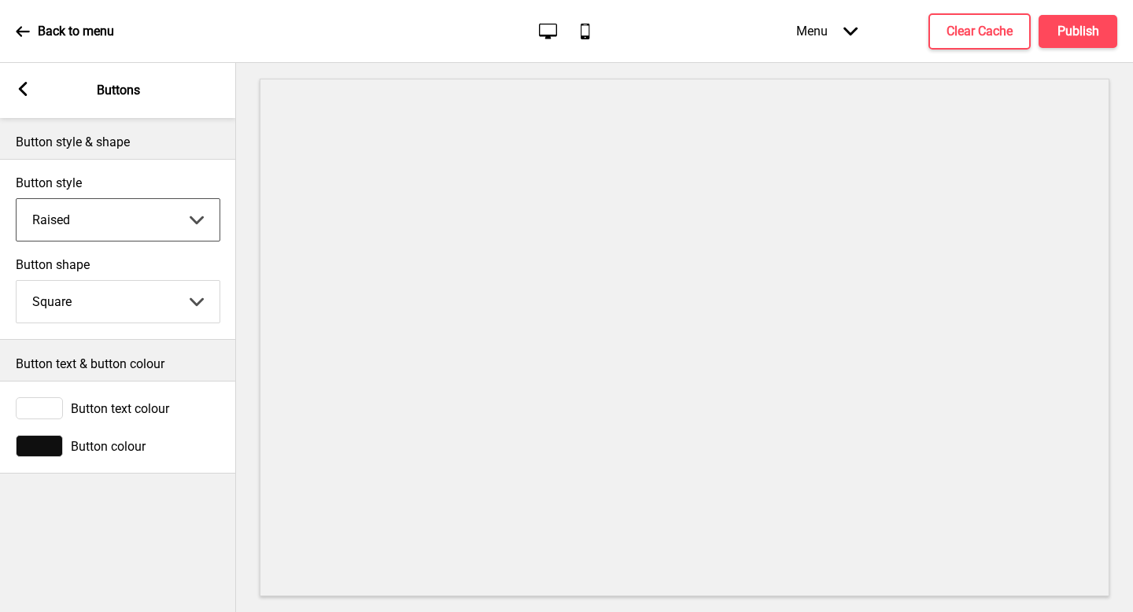
click at [142, 230] on select "Solid Outline Raised" at bounding box center [118, 220] width 203 height 42
click at [128, 297] on select "Round Square Pill" at bounding box center [118, 302] width 203 height 42
click at [135, 415] on span "Button text colour" at bounding box center [120, 408] width 98 height 15
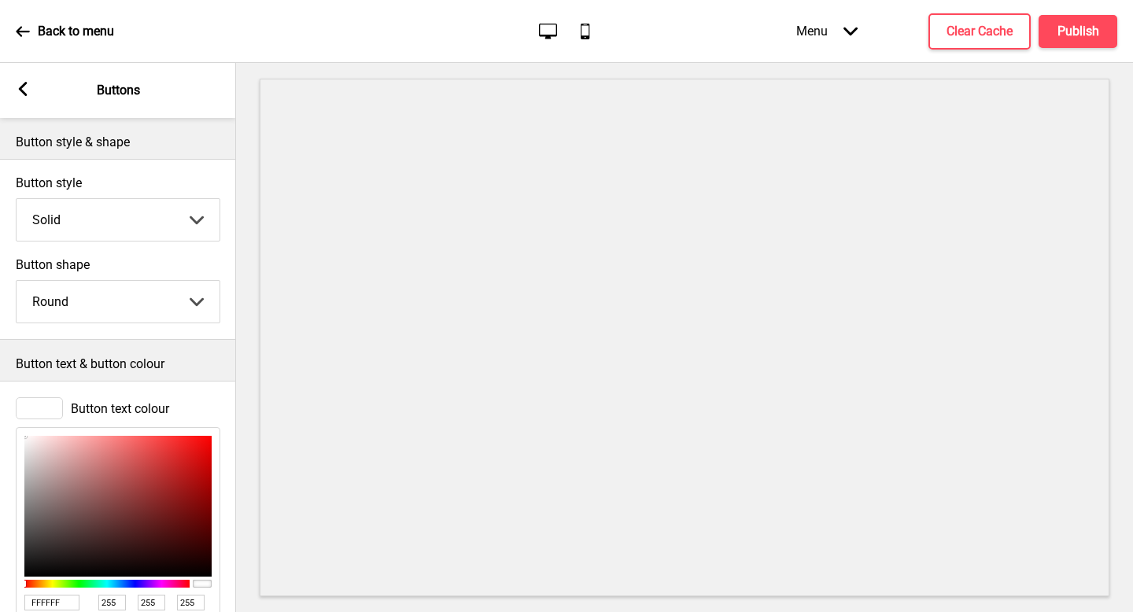
scroll to position [134, 0]
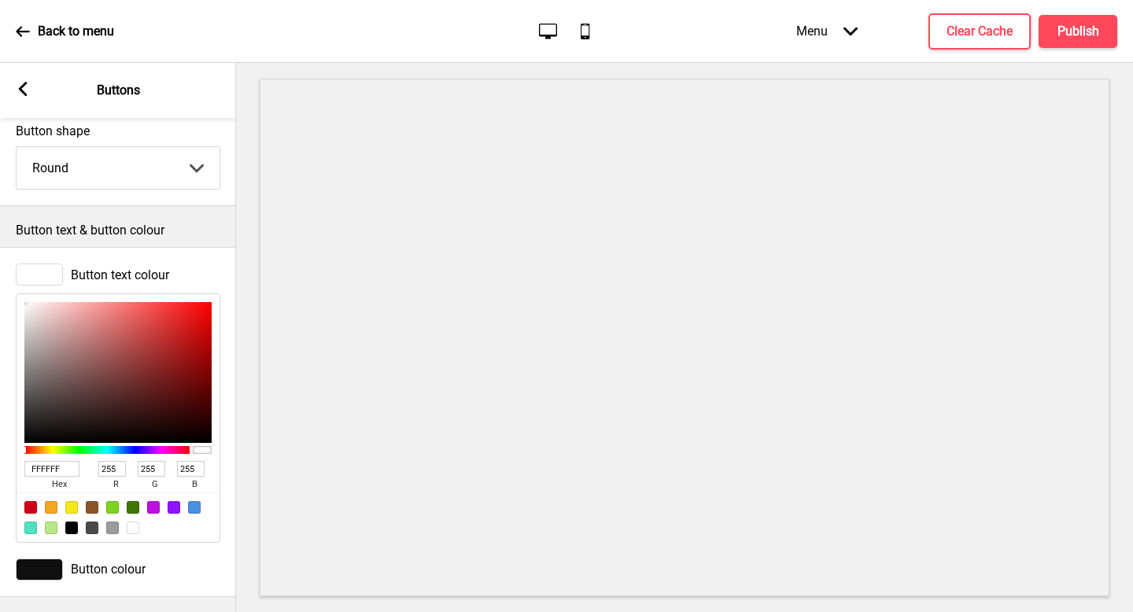
click at [22, 88] on rect at bounding box center [23, 89] width 14 height 14
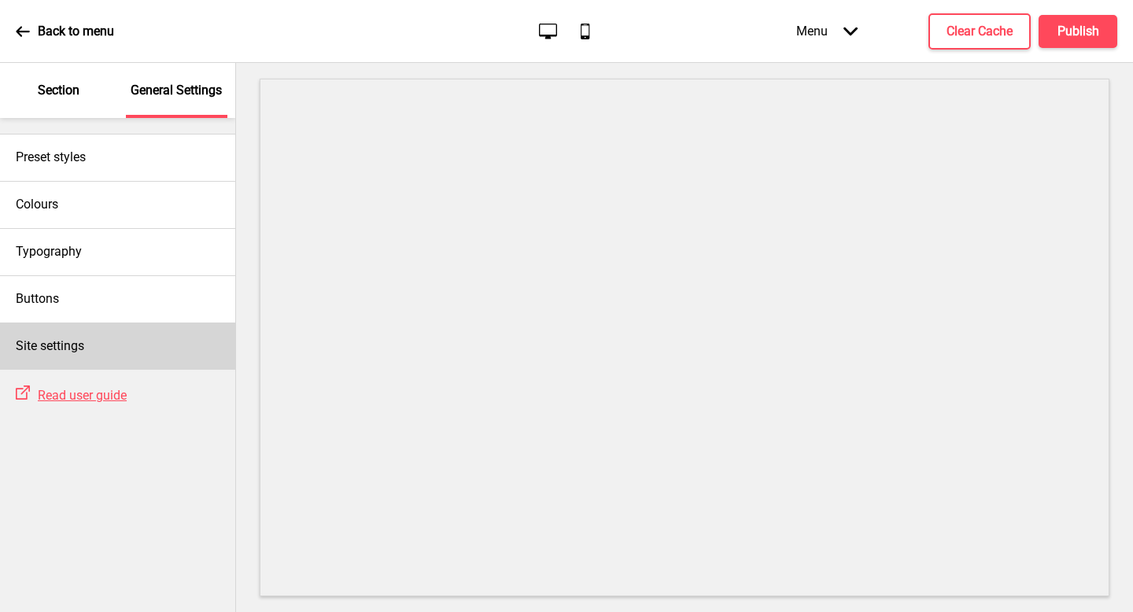
click at [151, 367] on div "Site settings" at bounding box center [117, 346] width 235 height 47
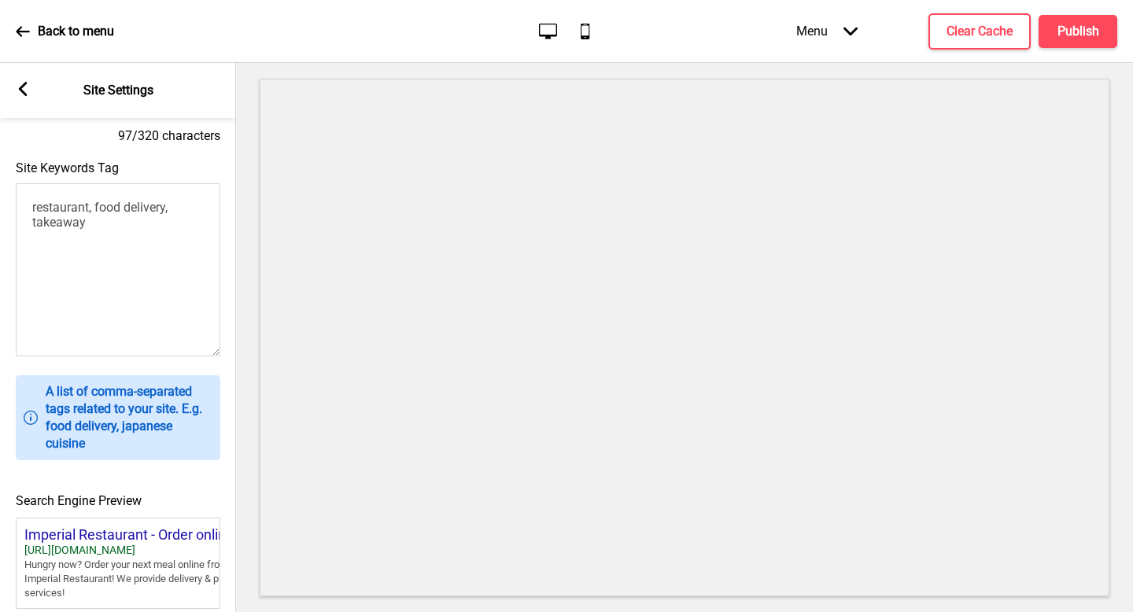
scroll to position [398, 0]
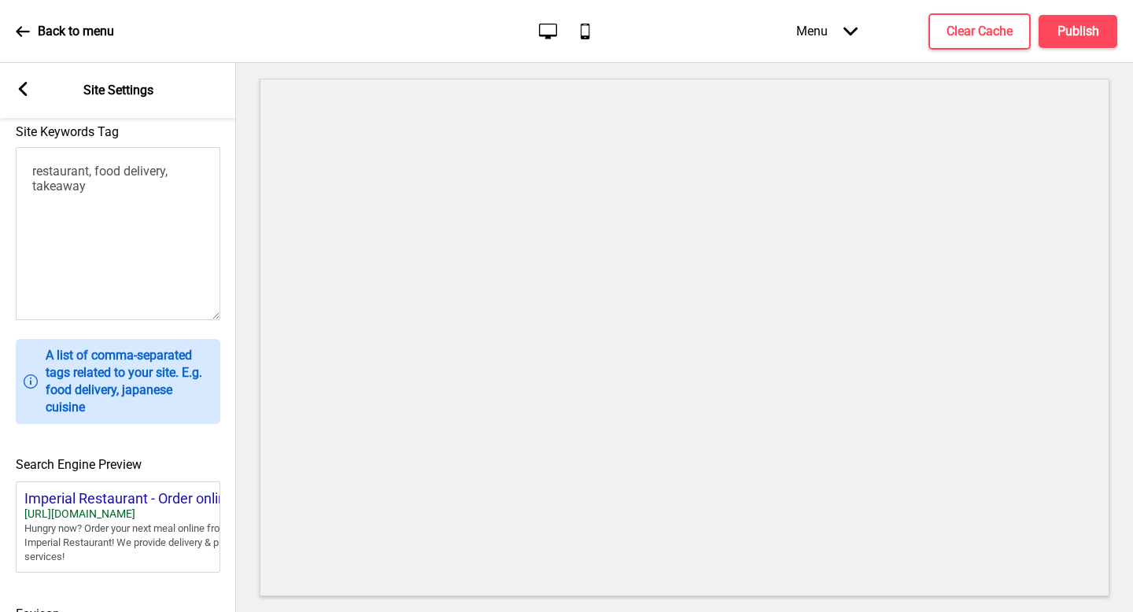
click at [34, 95] on div "Arrow left Site Settings" at bounding box center [118, 90] width 236 height 55
click at [28, 91] on rect at bounding box center [23, 89] width 14 height 14
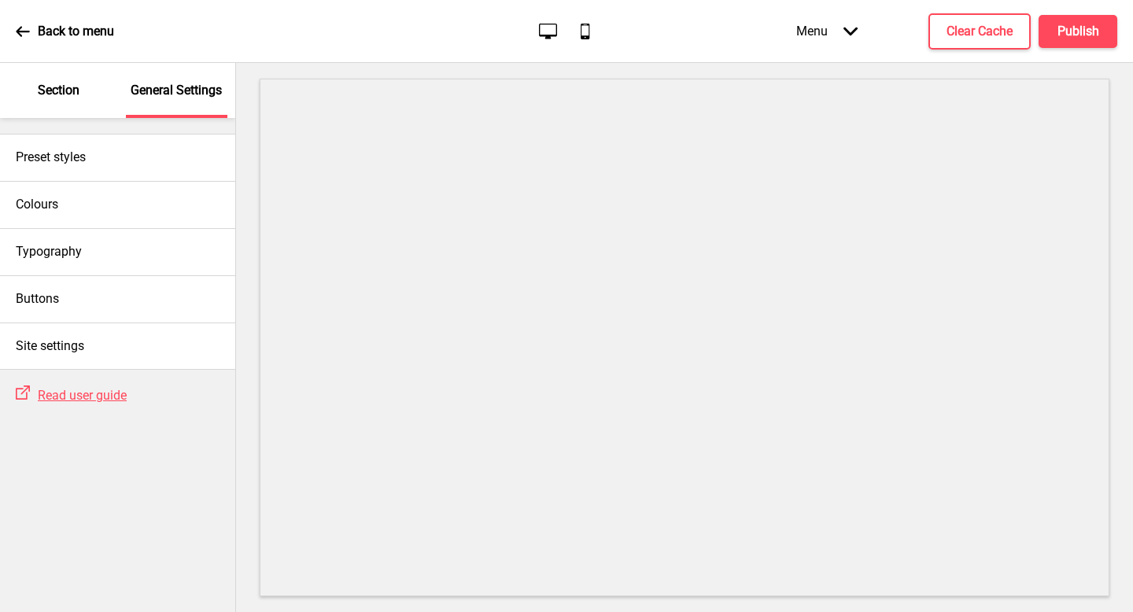
click at [81, 84] on div "Section" at bounding box center [59, 90] width 102 height 55
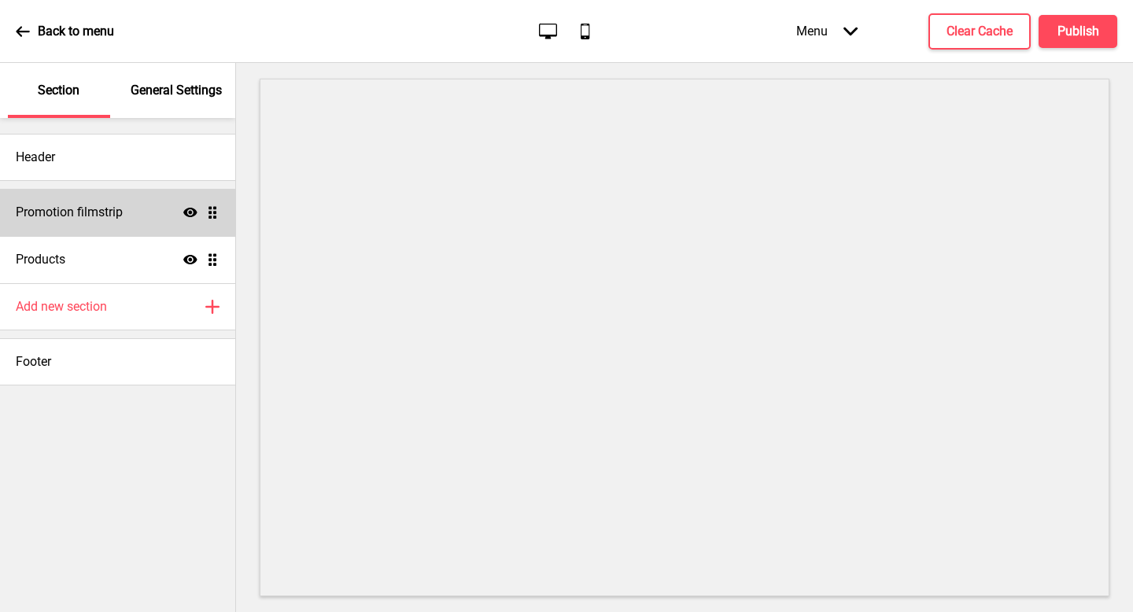
click at [142, 223] on div "Promotion filmstrip Show Drag" at bounding box center [117, 212] width 235 height 47
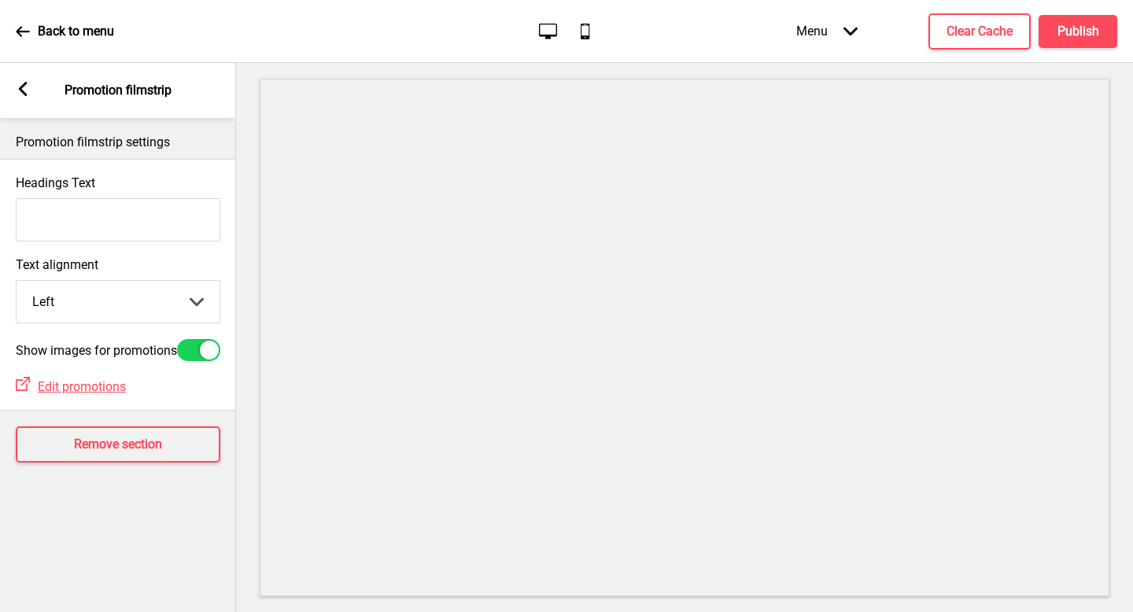
click at [164, 307] on select "Left Center Right" at bounding box center [118, 302] width 203 height 42
click at [184, 297] on select "Left Center Right" at bounding box center [118, 302] width 203 height 42
click at [154, 304] on select "Left Center Right" at bounding box center [118, 302] width 203 height 42
click at [146, 232] on input "Headings Text" at bounding box center [118, 219] width 205 height 43
click at [131, 219] on input "Headings Text" at bounding box center [118, 219] width 205 height 43
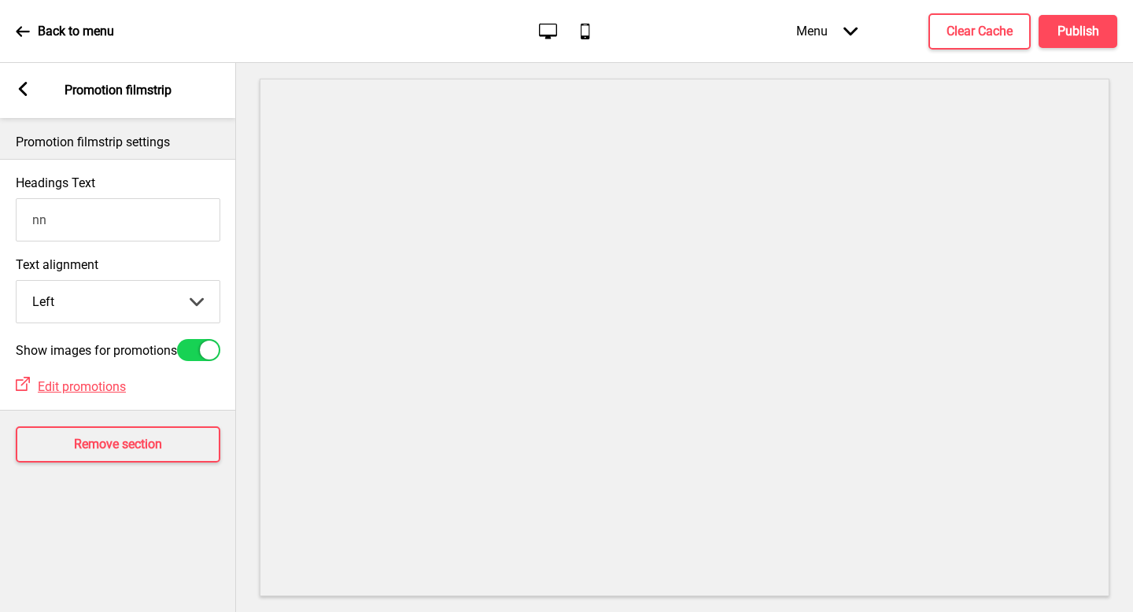
click at [164, 611] on div "Promotion filmstrip settings Headings Text nn Text alignment Left Left Center R…" at bounding box center [118, 365] width 236 height 494
click at [185, 551] on div "Promotion filmstrip settings Headings Text nn Text alignment Left Left Center R…" at bounding box center [118, 365] width 236 height 494
click at [155, 223] on input "nn" at bounding box center [118, 219] width 205 height 43
click at [21, 82] on rect at bounding box center [23, 89] width 14 height 14
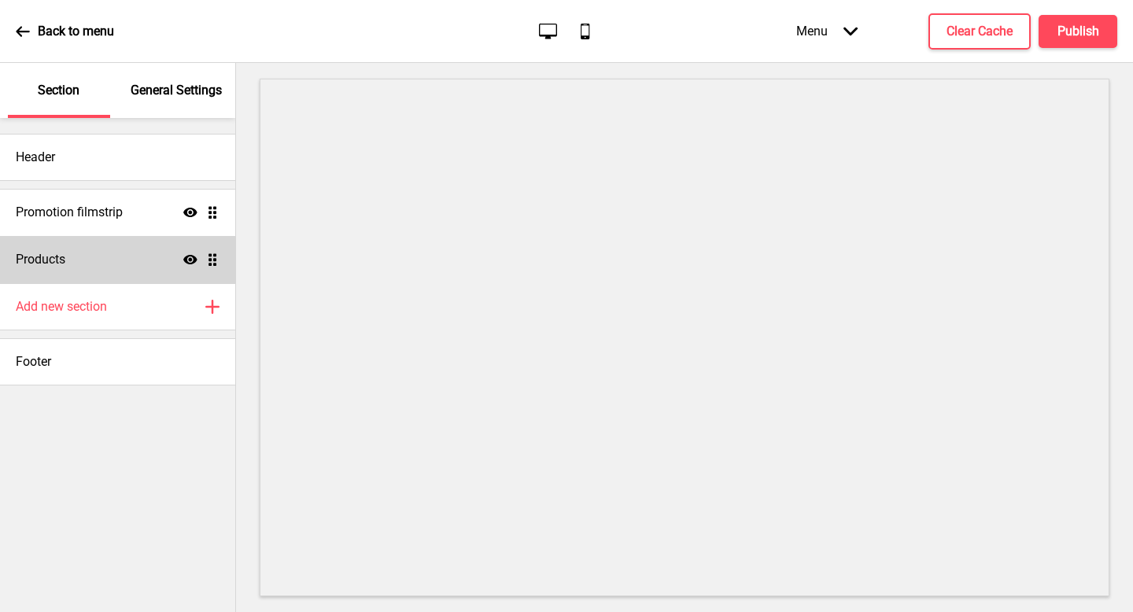
click at [197, 251] on div "Products Show Drag" at bounding box center [117, 259] width 235 height 47
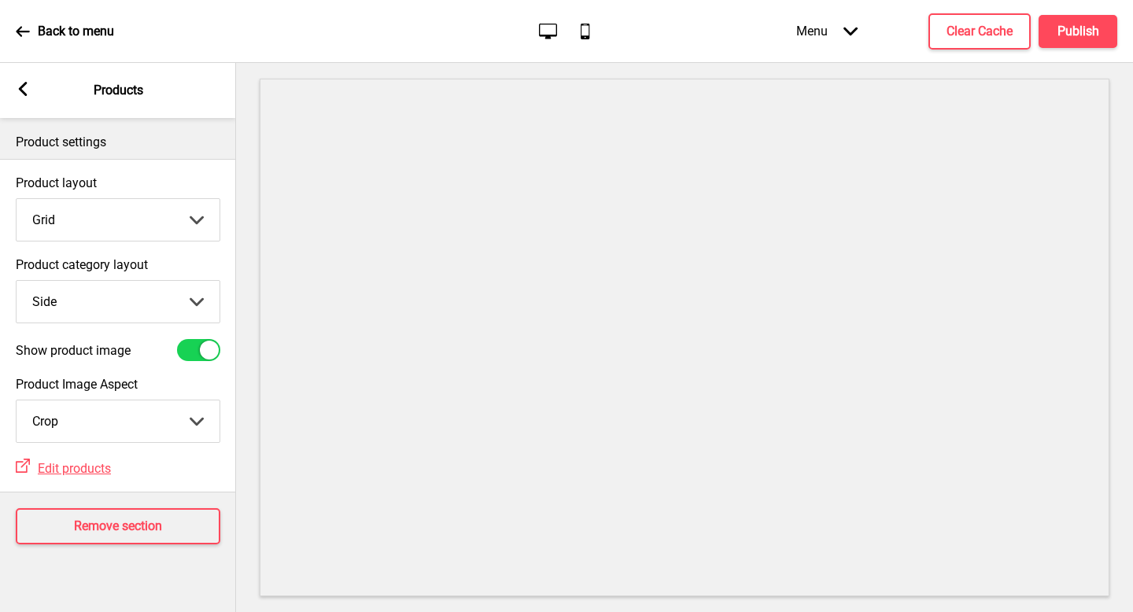
click at [28, 92] on rect at bounding box center [23, 89] width 14 height 14
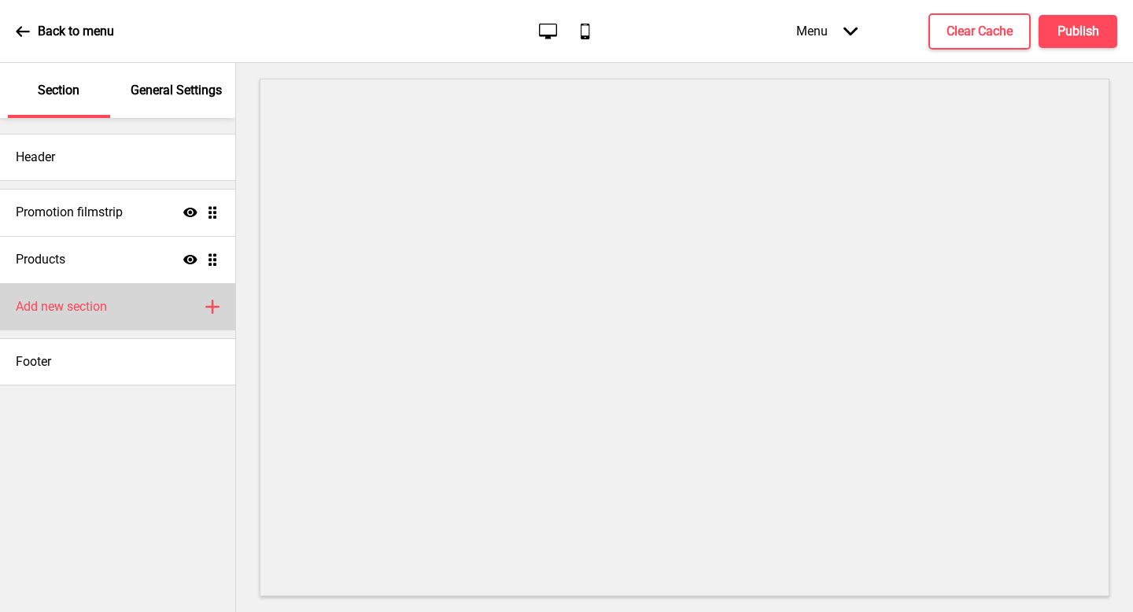
click at [188, 315] on div "Add new section Plus" at bounding box center [117, 306] width 235 height 47
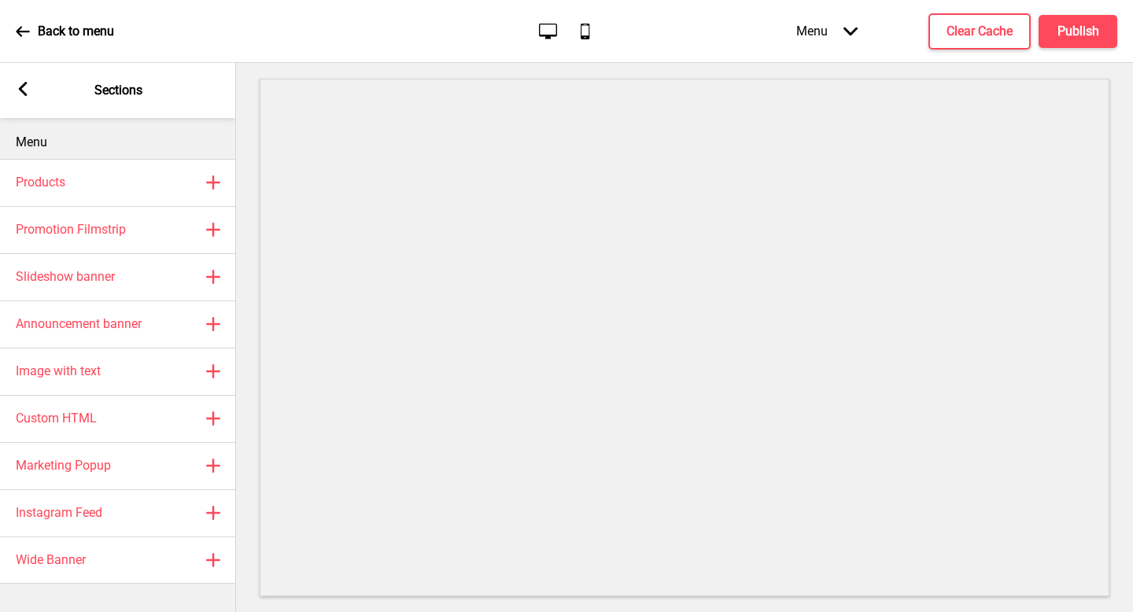
click at [17, 89] on rect at bounding box center [23, 89] width 14 height 14
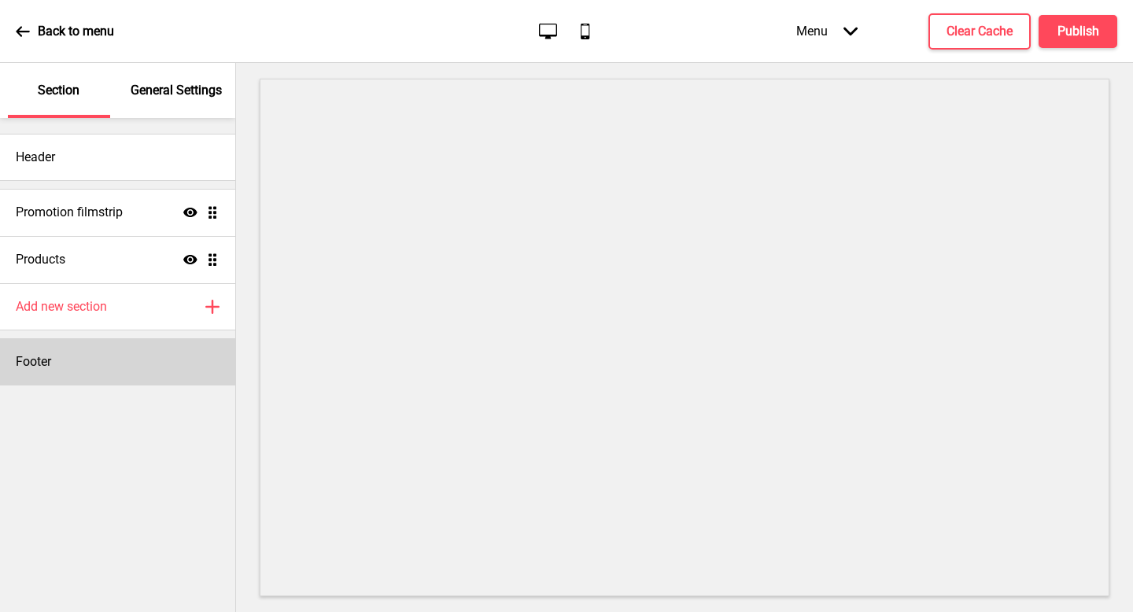
click at [108, 349] on div "Footer" at bounding box center [117, 361] width 235 height 47
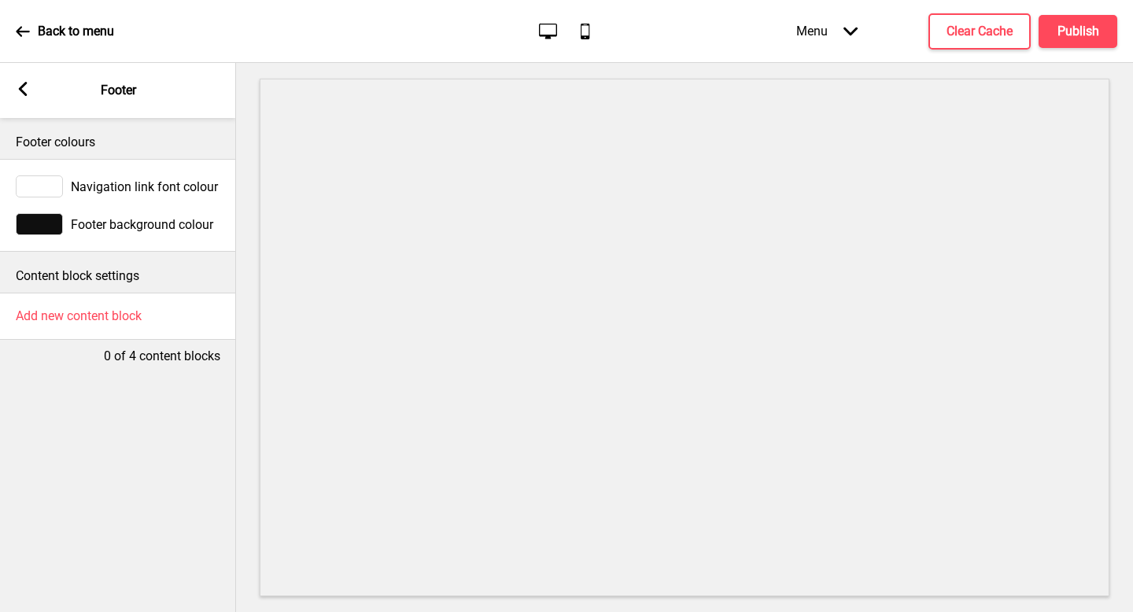
click at [25, 92] on rect at bounding box center [23, 89] width 14 height 14
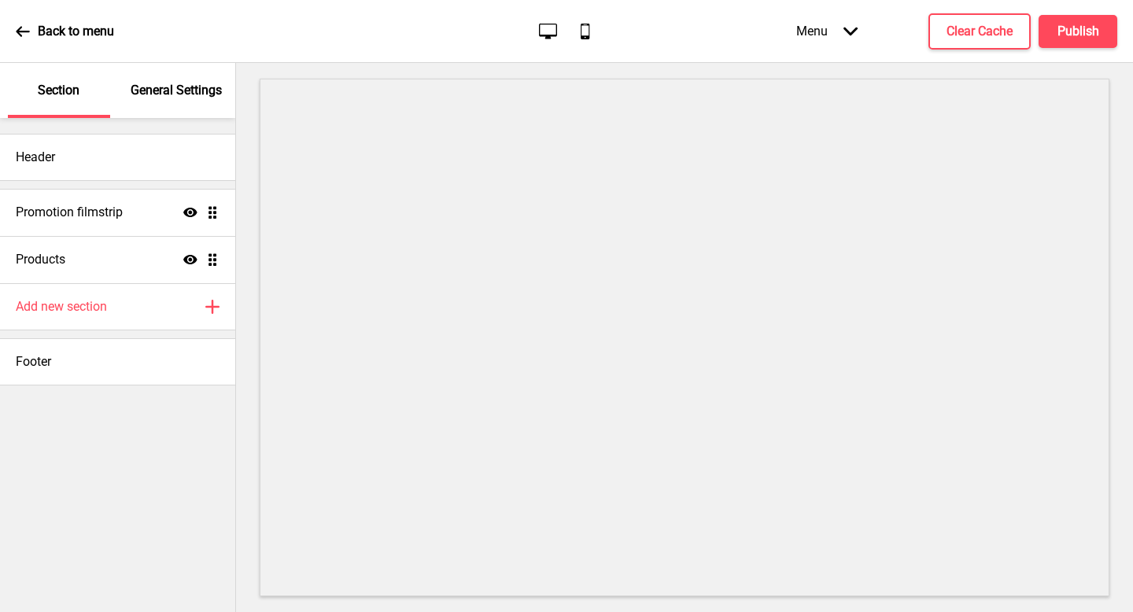
click at [25, 92] on div "Section" at bounding box center [59, 90] width 102 height 55
click at [26, 28] on icon at bounding box center [23, 31] width 14 height 14
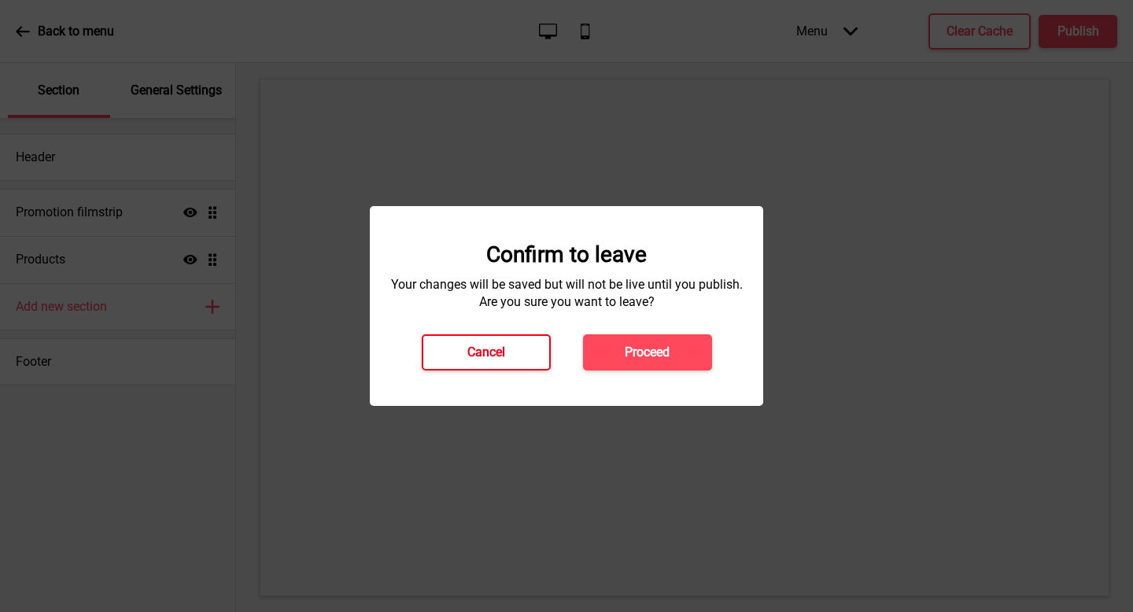
click at [540, 345] on button "Cancel" at bounding box center [486, 352] width 129 height 36
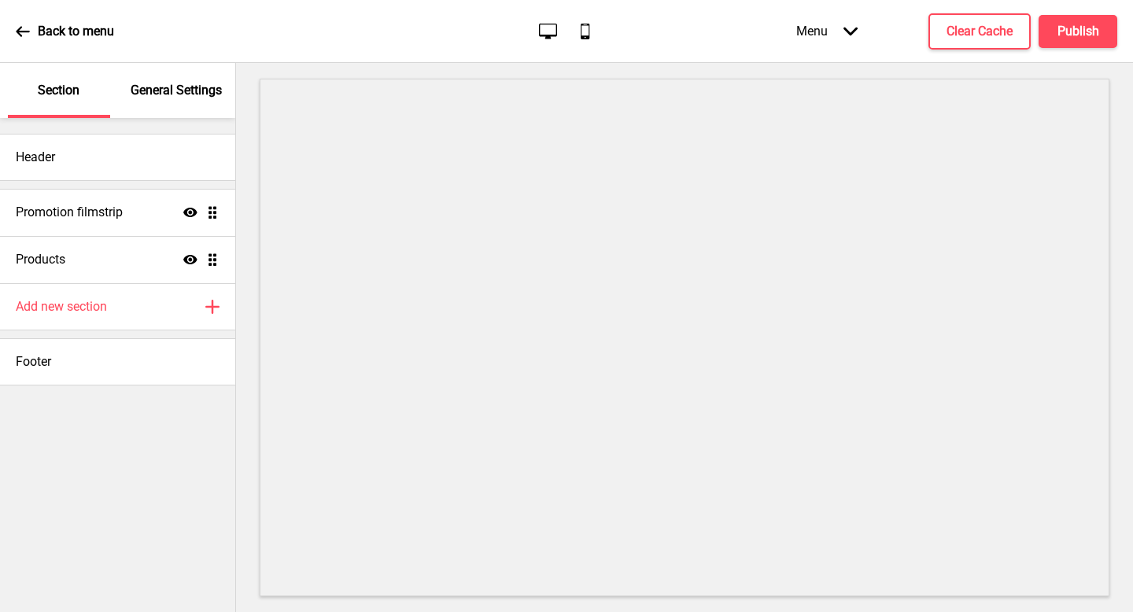
click at [168, 86] on p "General Settings" at bounding box center [176, 90] width 91 height 17
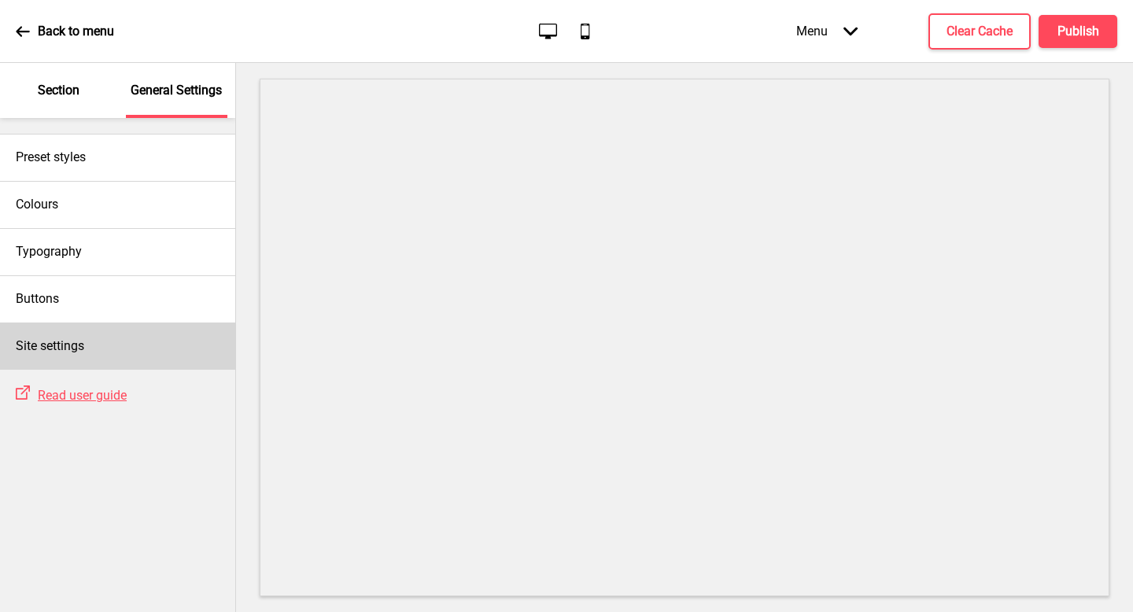
click at [161, 341] on div "Site settings" at bounding box center [117, 346] width 235 height 47
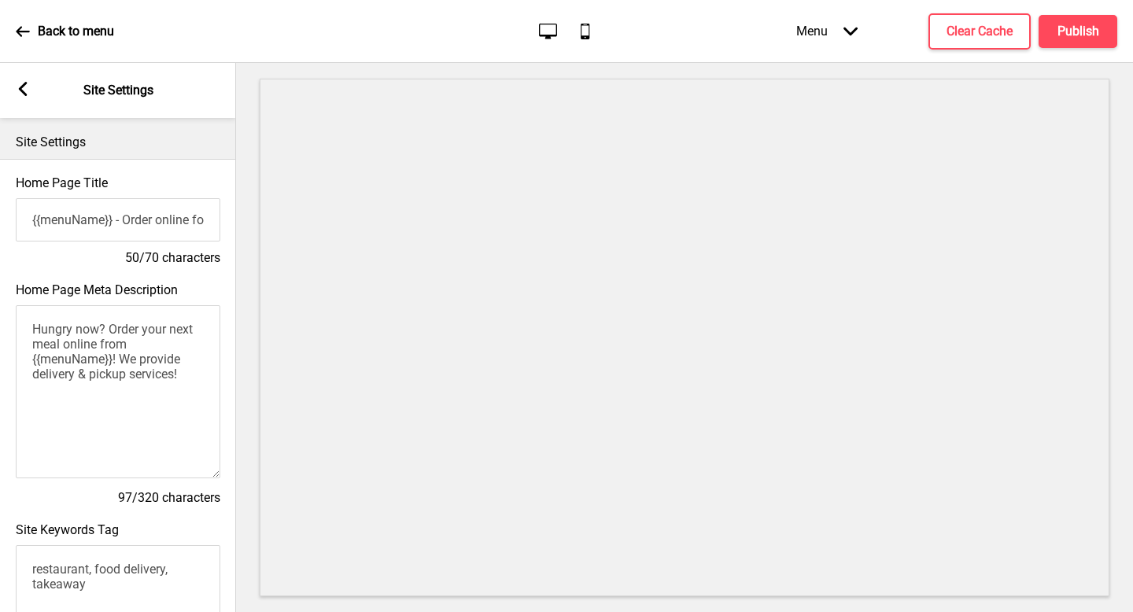
click at [31, 85] on div "Arrow left Site Settings" at bounding box center [118, 90] width 236 height 55
click at [16, 88] on rect at bounding box center [23, 89] width 14 height 14
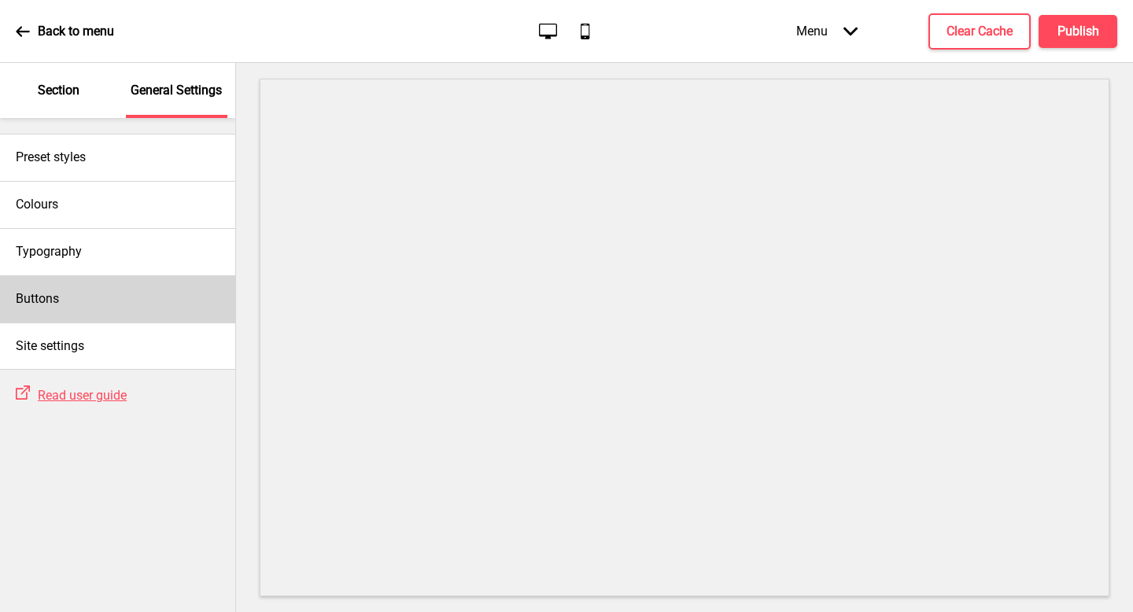
click at [90, 294] on div "Buttons" at bounding box center [117, 298] width 235 height 47
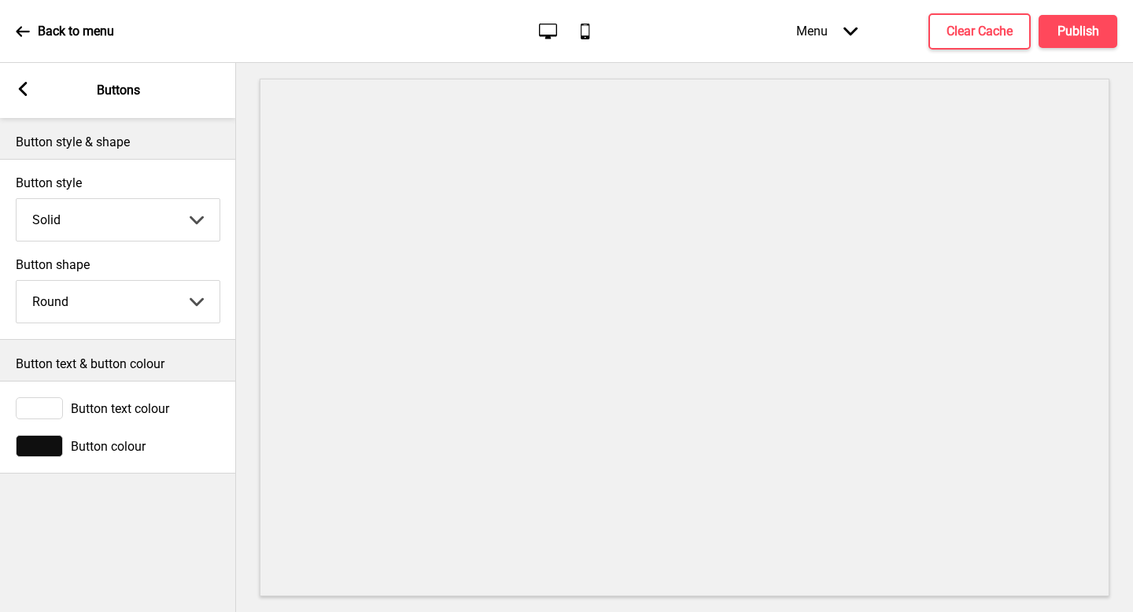
click at [24, 93] on icon at bounding box center [23, 89] width 9 height 14
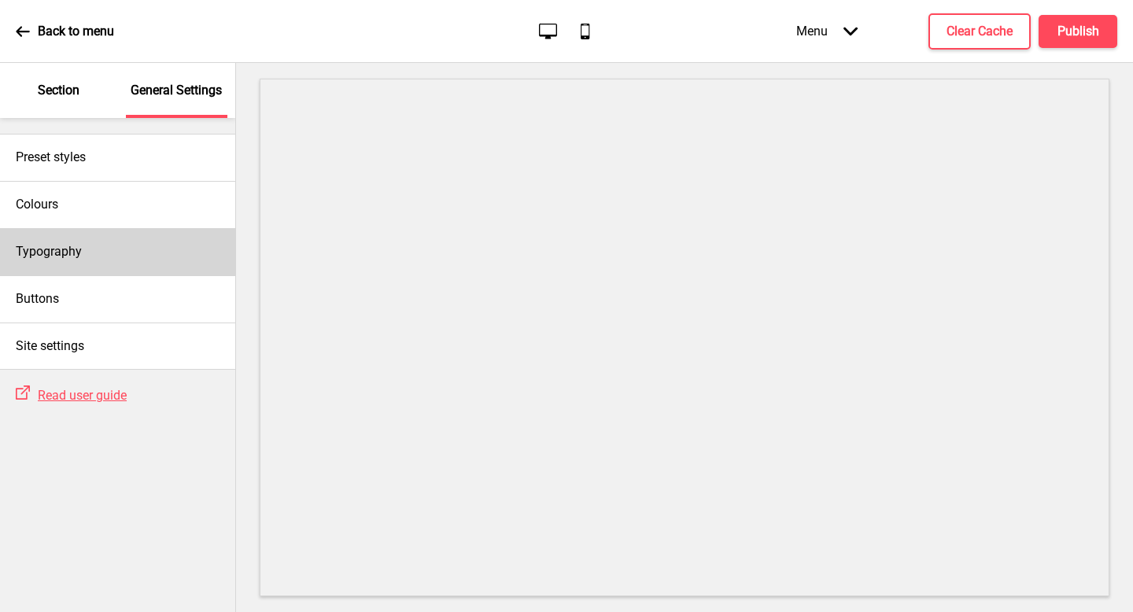
click at [113, 266] on div "Typography" at bounding box center [117, 251] width 235 height 47
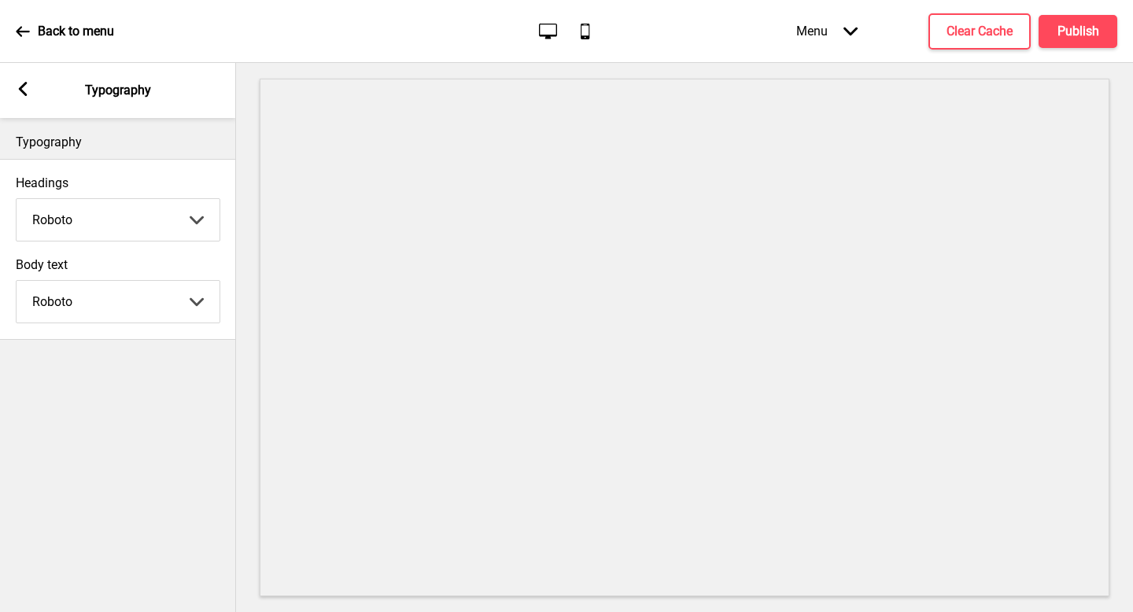
click at [26, 88] on rect at bounding box center [23, 89] width 14 height 14
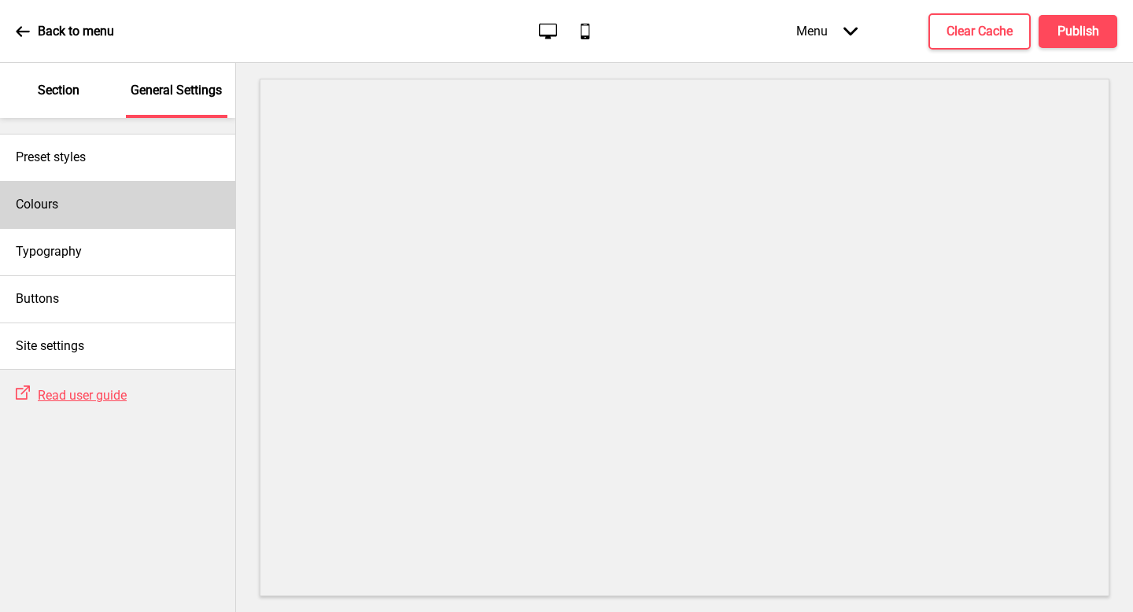
click at [83, 216] on div "Colours" at bounding box center [117, 204] width 235 height 47
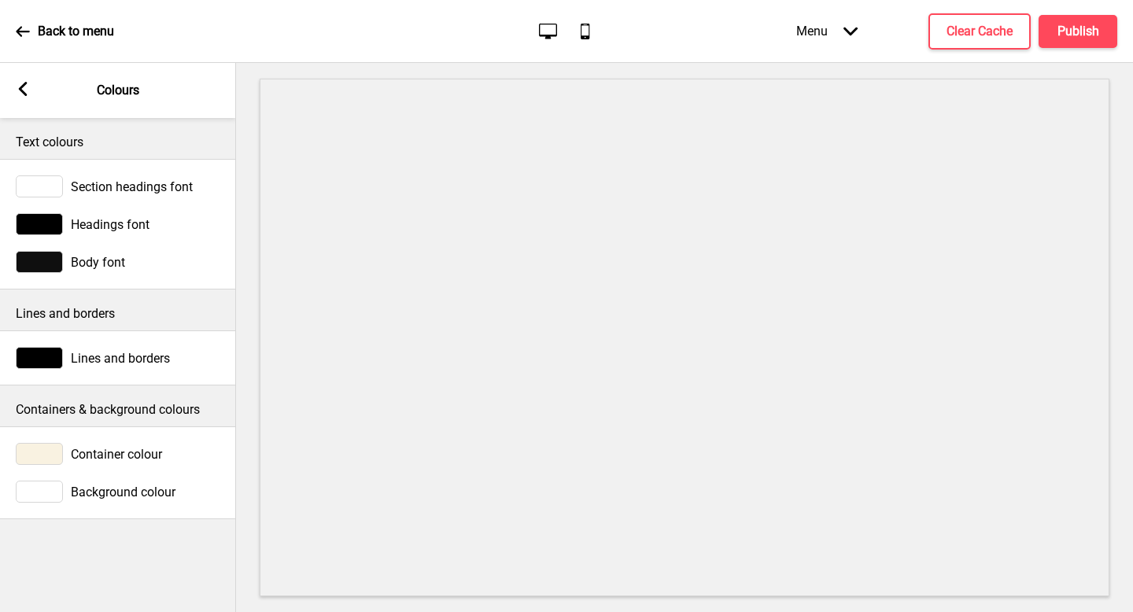
click at [42, 257] on div at bounding box center [39, 262] width 47 height 22
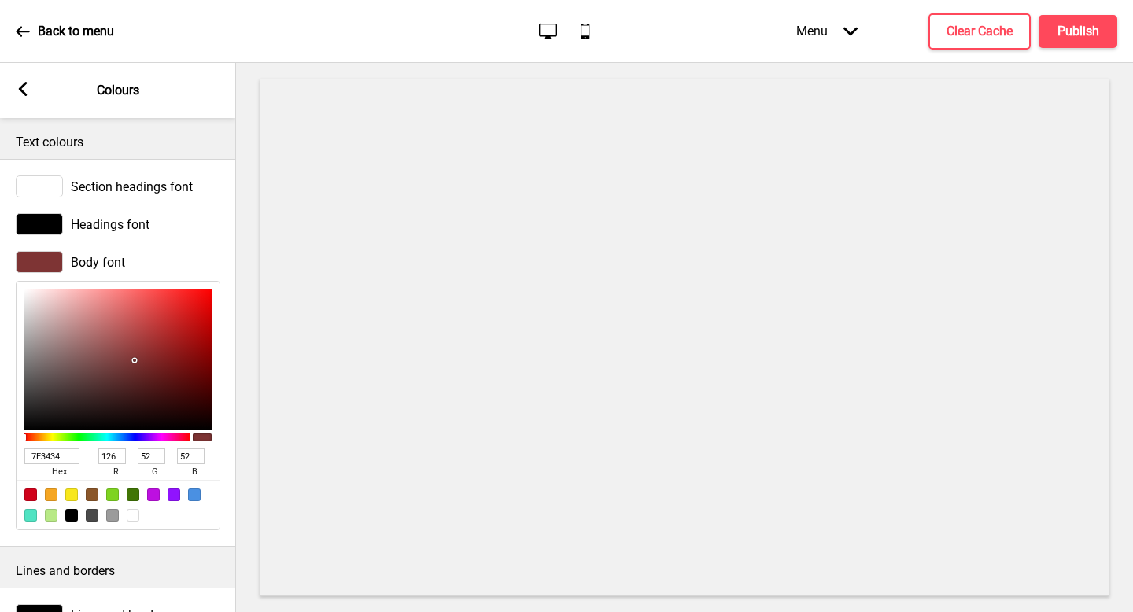
click at [135, 360] on div at bounding box center [117, 360] width 187 height 141
click at [194, 307] on div at bounding box center [117, 360] width 187 height 141
click at [180, 291] on div at bounding box center [117, 360] width 187 height 141
drag, startPoint x: 87, startPoint y: 368, endPoint x: 1, endPoint y: 448, distance: 117.5
click at [1, 448] on div "Body font 000000 hex 0 r 0 g 0 b 100 a" at bounding box center [118, 390] width 236 height 295
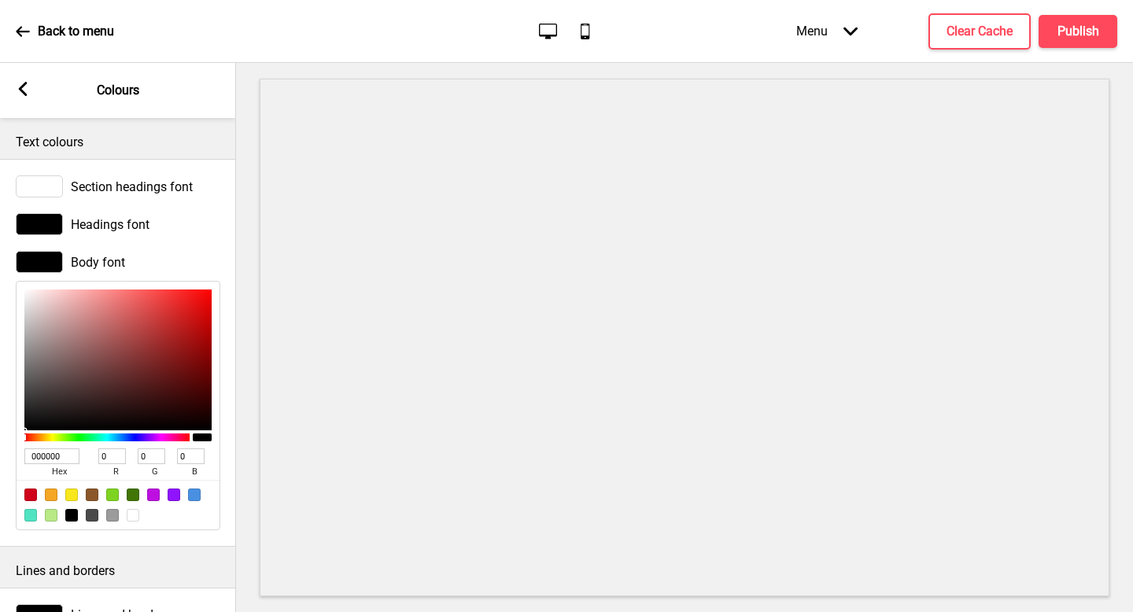
click at [53, 219] on div at bounding box center [39, 224] width 47 height 22
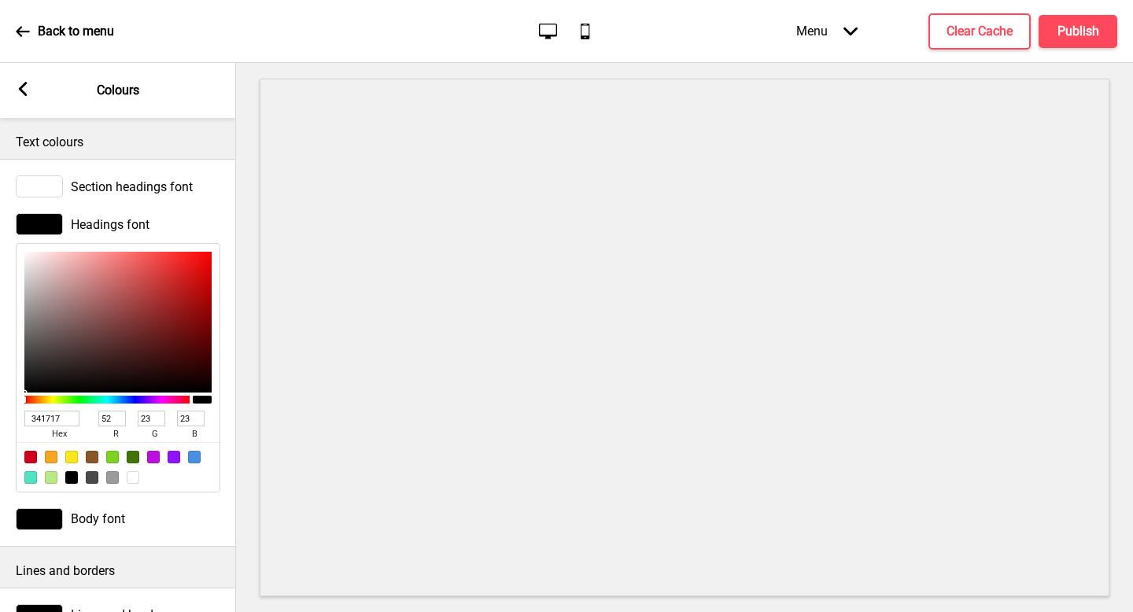
click at [130, 363] on div at bounding box center [117, 322] width 187 height 141
click at [183, 341] on div at bounding box center [117, 322] width 187 height 141
click at [181, 277] on div at bounding box center [117, 322] width 187 height 141
drag, startPoint x: 93, startPoint y: 297, endPoint x: 0, endPoint y: 478, distance: 203.4
click at [0, 478] on div "Headings font 000000 hex 0 r 0 g 0 b 100 a" at bounding box center [118, 352] width 236 height 295
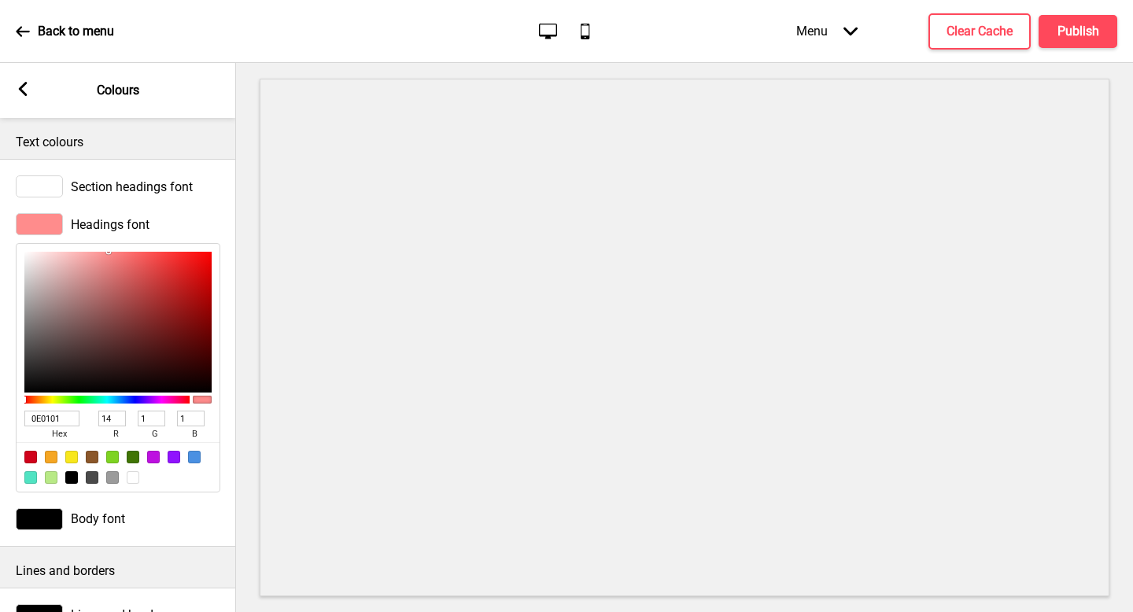
drag, startPoint x: 100, startPoint y: 350, endPoint x: 201, endPoint y: 385, distance: 106.5
click at [201, 385] on div at bounding box center [117, 322] width 187 height 141
click at [201, 385] on div at bounding box center [199, 386] width 3 height 3
drag, startPoint x: 205, startPoint y: 342, endPoint x: 21, endPoint y: 193, distance: 236.5
click at [21, 193] on div "Section headings font Headings font FFFFFF hex 255 r 255 g 255 b 100 a Body font" at bounding box center [118, 353] width 236 height 388
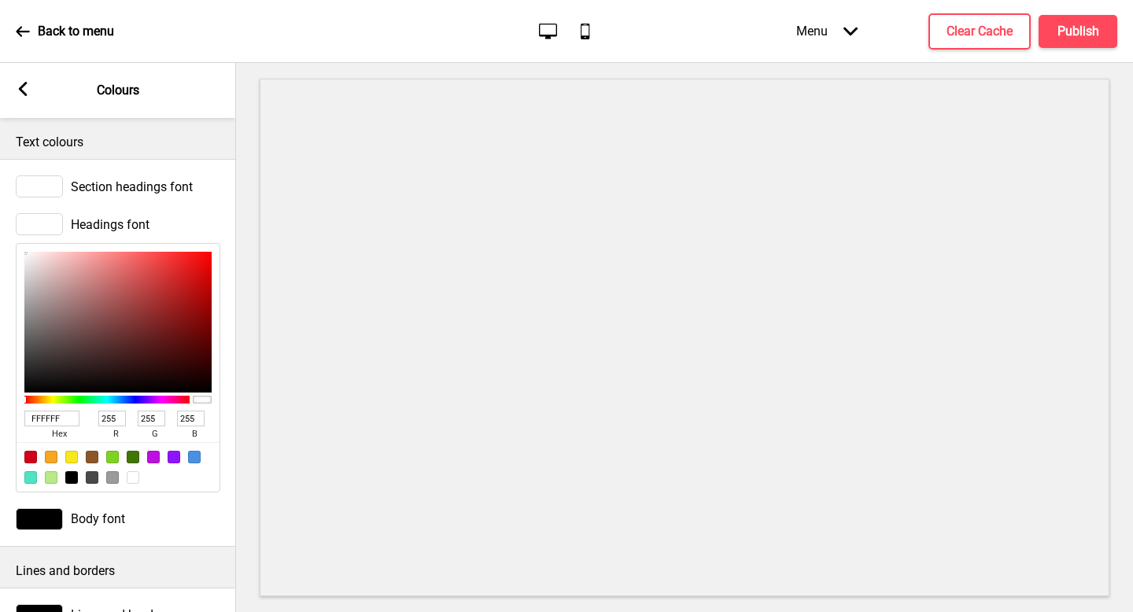
click at [66, 418] on input "FFFFFF" at bounding box center [51, 419] width 55 height 16
click at [138, 294] on div at bounding box center [117, 322] width 187 height 141
click at [172, 279] on div at bounding box center [117, 322] width 187 height 141
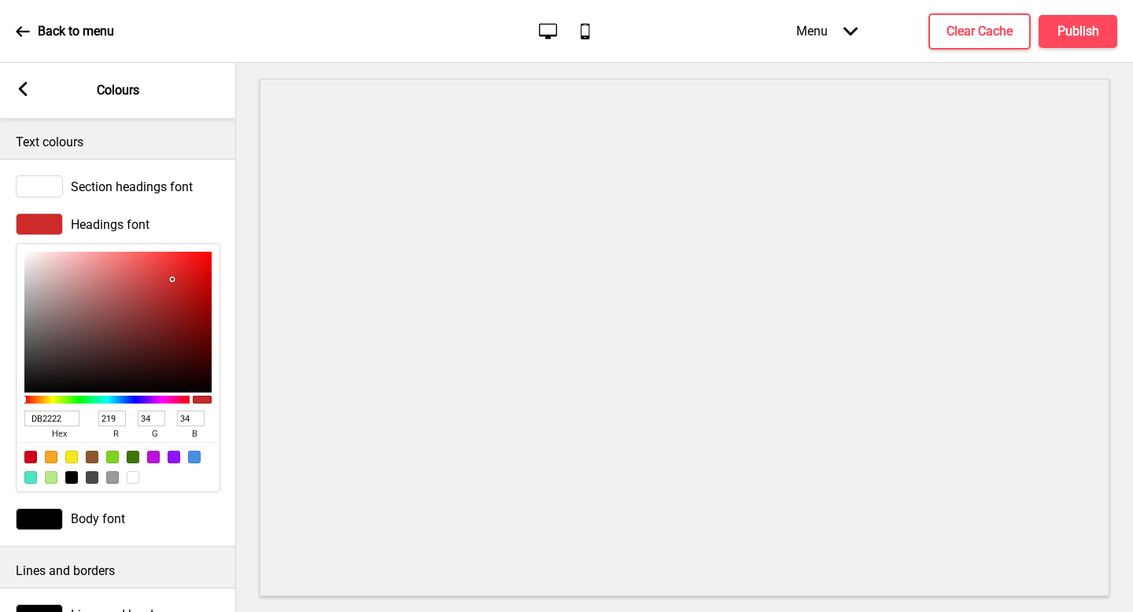
click at [183, 271] on div at bounding box center [117, 322] width 187 height 141
click at [194, 264] on div at bounding box center [117, 322] width 187 height 141
drag, startPoint x: 139, startPoint y: 356, endPoint x: 0, endPoint y: 411, distance: 150.0
click at [0, 411] on div "Headings font 000000 hex 0 r 0 g 0 b 100 a" at bounding box center [118, 352] width 236 height 295
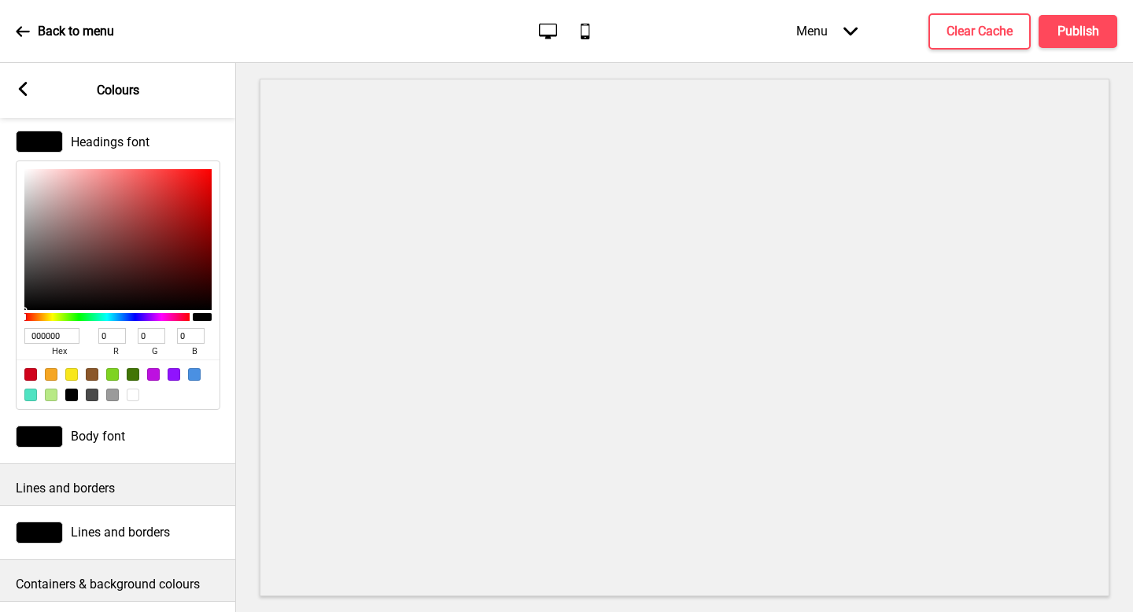
scroll to position [0, 0]
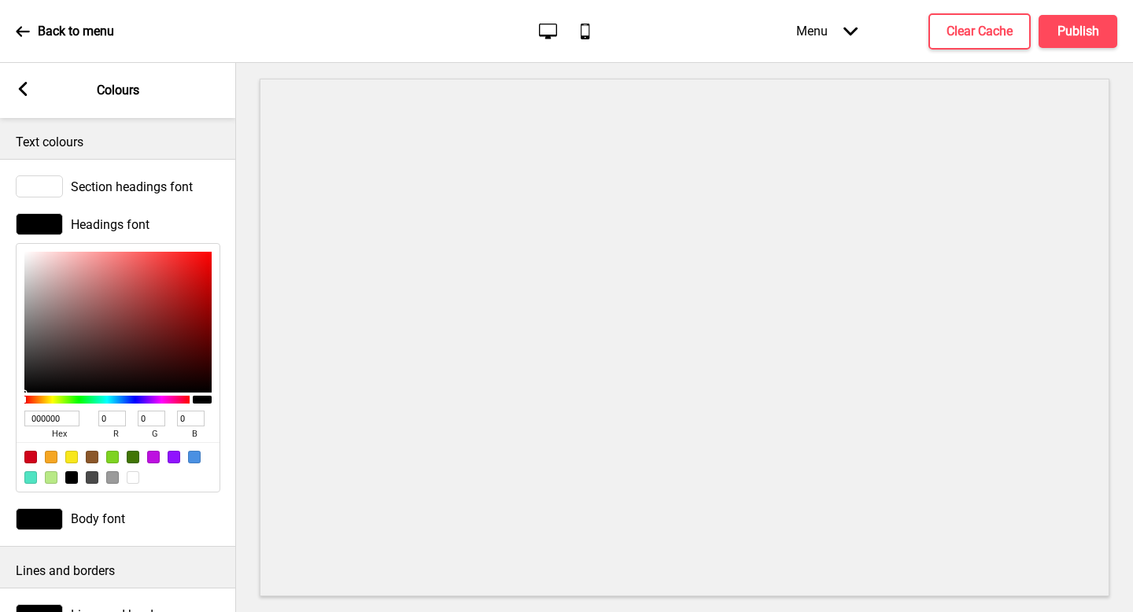
click at [140, 180] on span "Section headings font" at bounding box center [132, 186] width 122 height 15
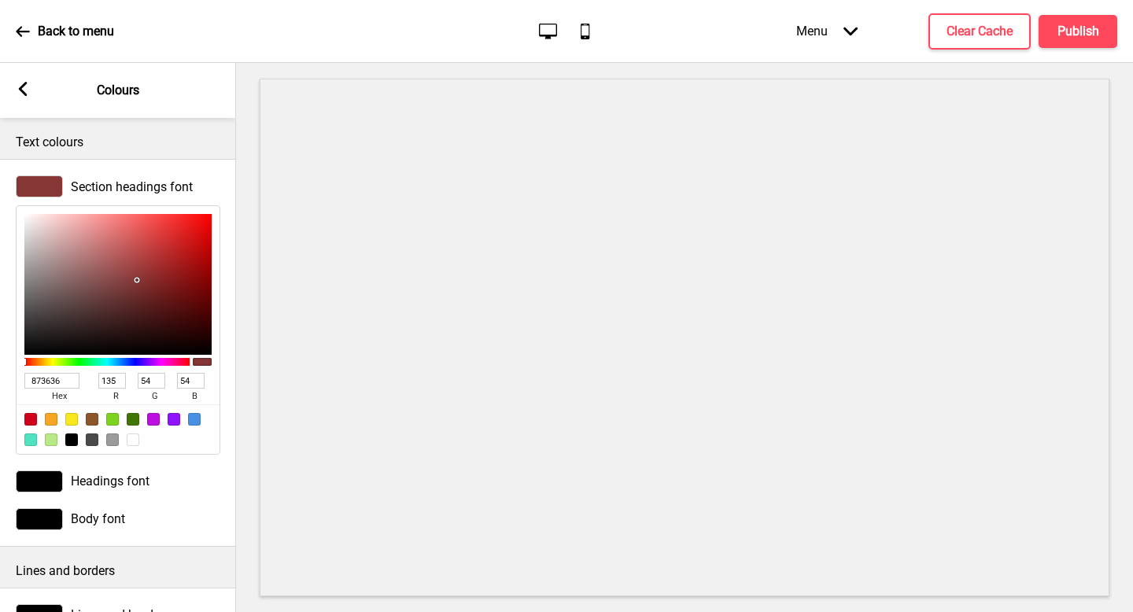
click at [137, 280] on div at bounding box center [117, 284] width 187 height 141
drag, startPoint x: 163, startPoint y: 280, endPoint x: 0, endPoint y: 196, distance: 183.3
click at [0, 196] on div "Section headings font FFFFFF hex 255 r 255 g 255 b 100 a" at bounding box center [118, 315] width 236 height 295
drag, startPoint x: 71, startPoint y: 286, endPoint x: 0, endPoint y: 437, distance: 166.8
click at [0, 437] on div "Section headings font 000000 hex 0 r 0 g 0 b 100 a" at bounding box center [118, 315] width 236 height 295
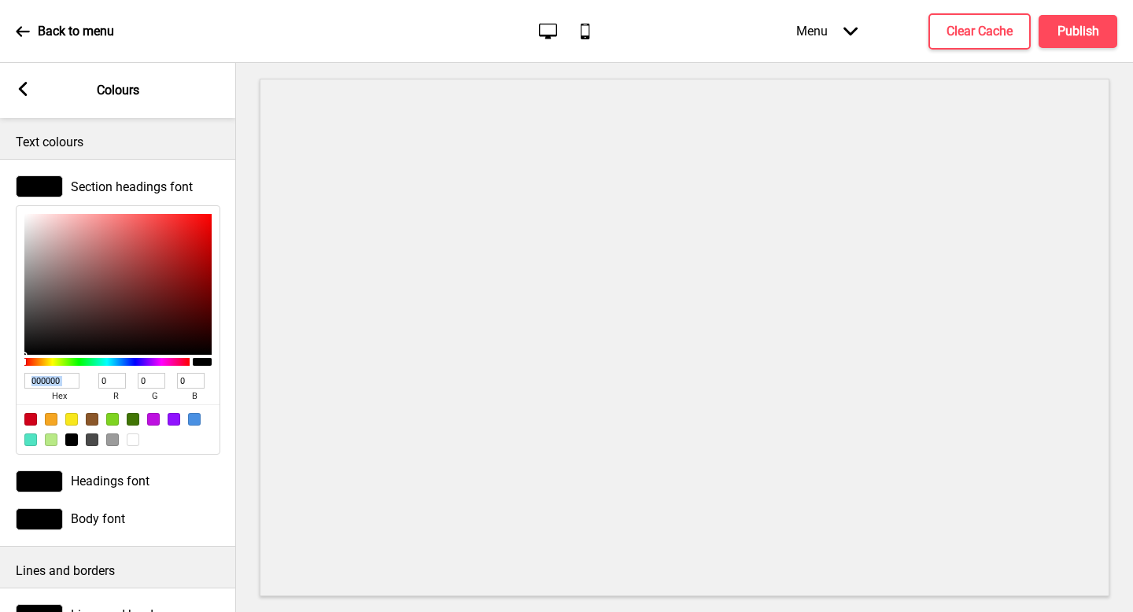
drag, startPoint x: 73, startPoint y: 323, endPoint x: 0, endPoint y: 389, distance: 98.6
click at [0, 389] on div "Section headings font 000000 hex 0 r 0 g 0 b 100 a" at bounding box center [118, 315] width 236 height 295
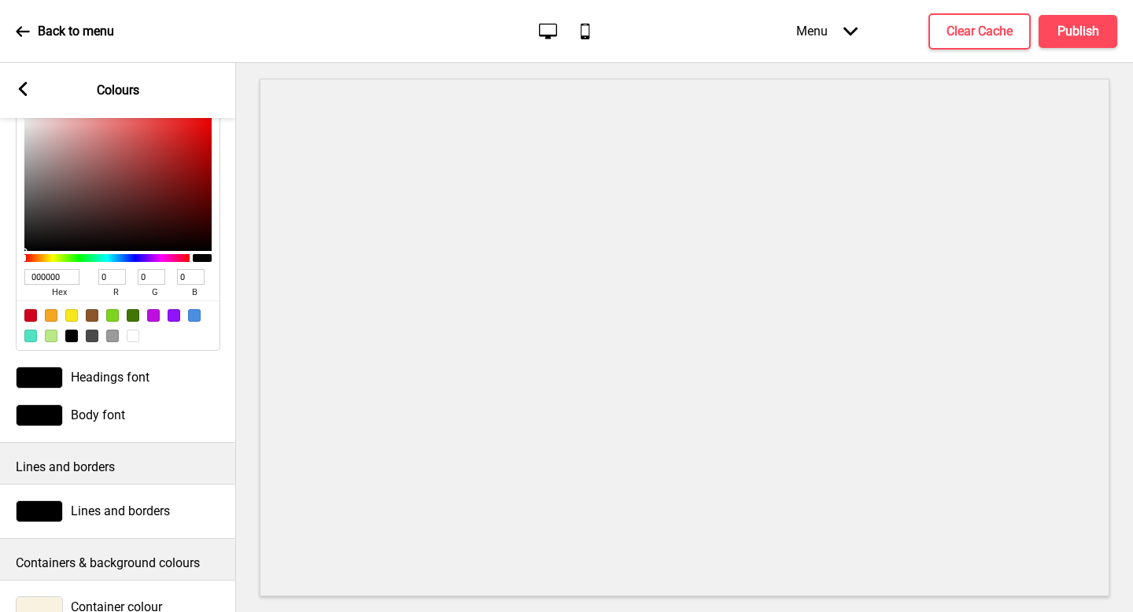
click at [160, 424] on div "Body font" at bounding box center [118, 415] width 205 height 22
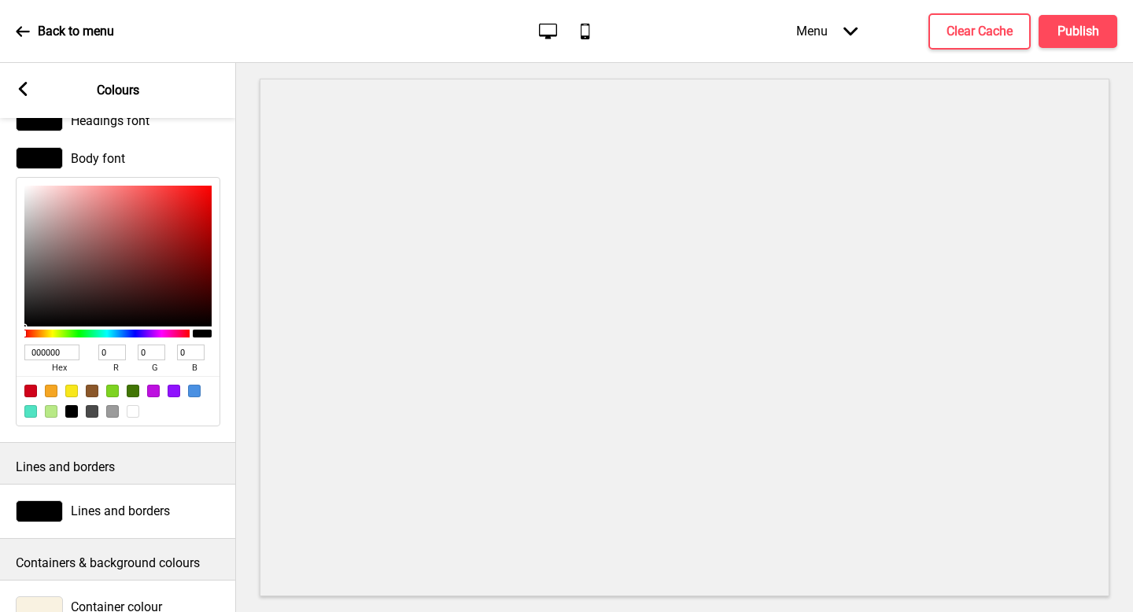
scroll to position [103, 0]
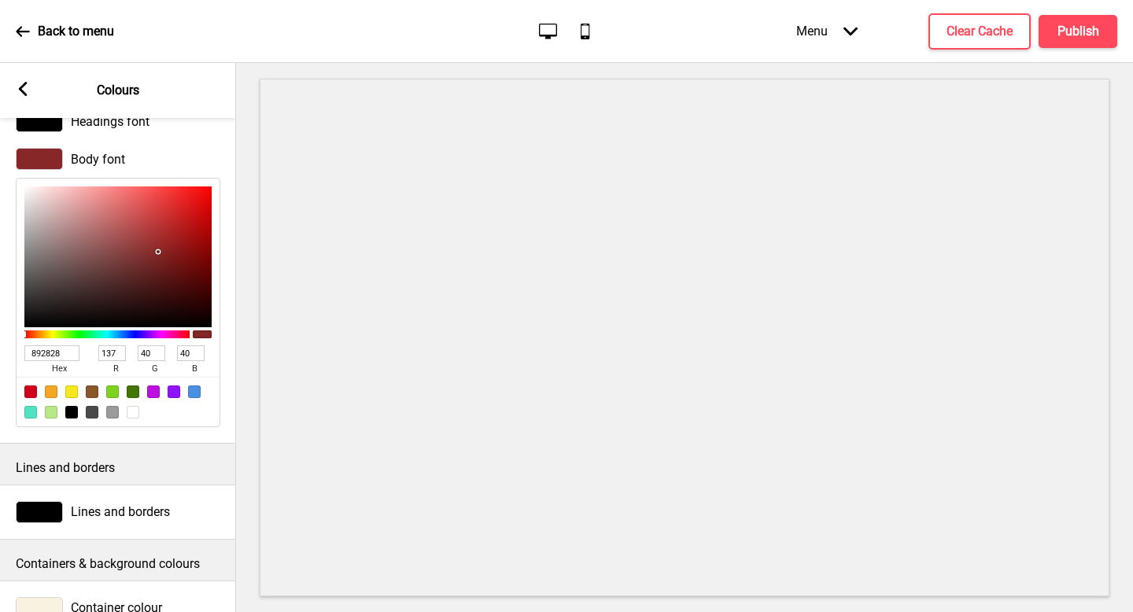
click at [157, 251] on div at bounding box center [117, 256] width 187 height 141
click at [162, 246] on div at bounding box center [117, 256] width 187 height 141
drag, startPoint x: 160, startPoint y: 272, endPoint x: 169, endPoint y: 168, distance: 104.2
click at [169, 168] on div "Body font FF3A3A hex 255 r 58 g 58 b 100 a" at bounding box center [118, 287] width 236 height 295
drag, startPoint x: 112, startPoint y: 248, endPoint x: 0, endPoint y: 374, distance: 168.9
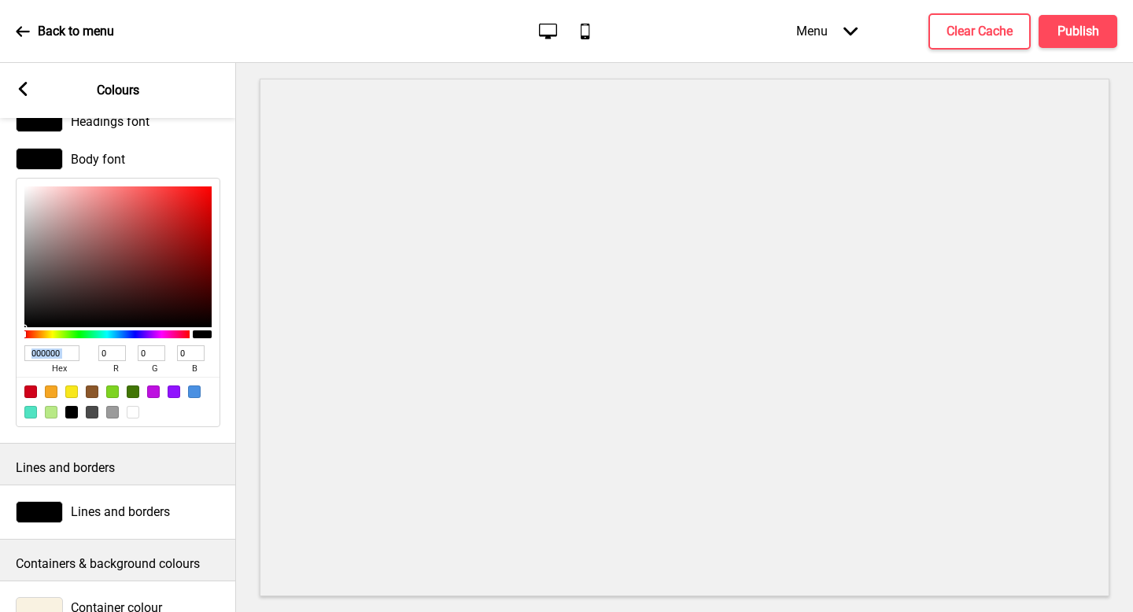
click at [0, 374] on div "Body font 000000 hex 0 r 0 g 0 b 100 a" at bounding box center [118, 287] width 236 height 295
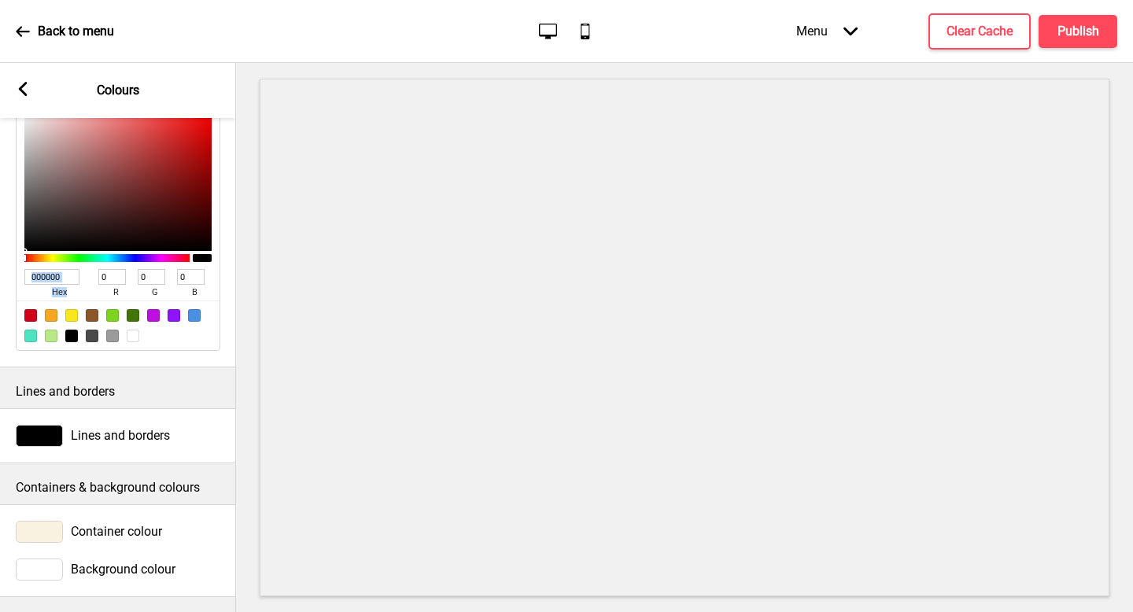
scroll to position [0, 0]
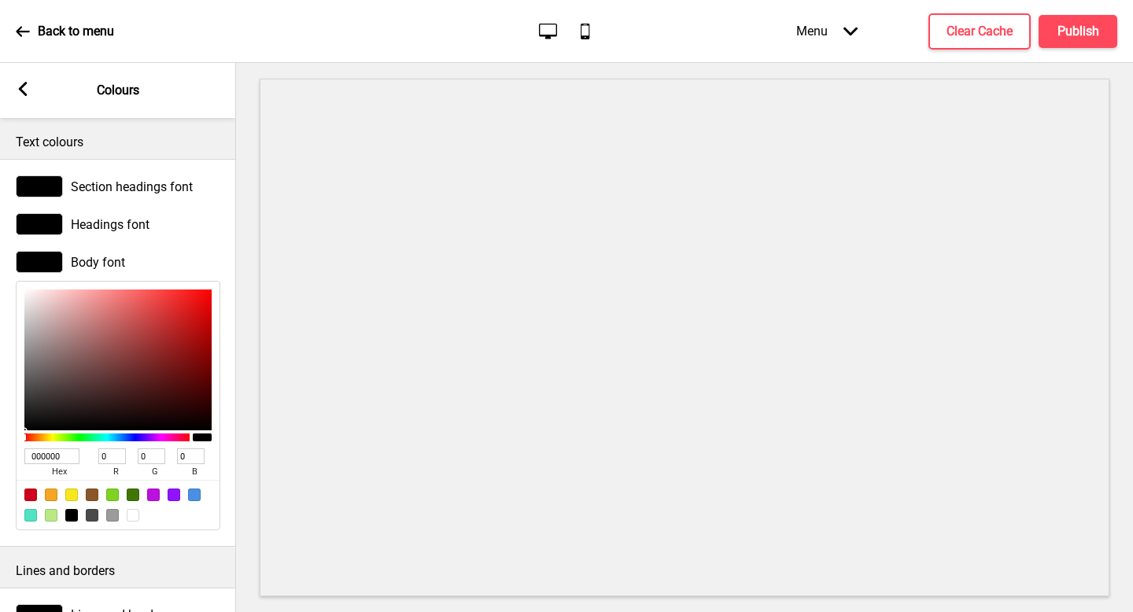
click at [17, 83] on rect at bounding box center [23, 89] width 14 height 14
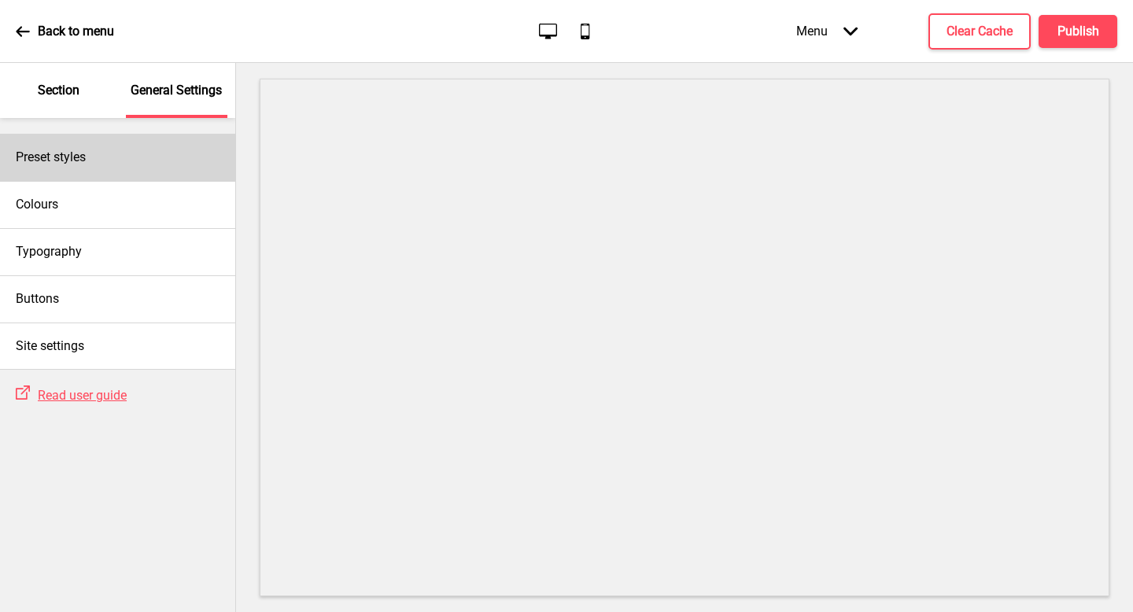
click at [142, 152] on div "Preset styles" at bounding box center [117, 157] width 235 height 47
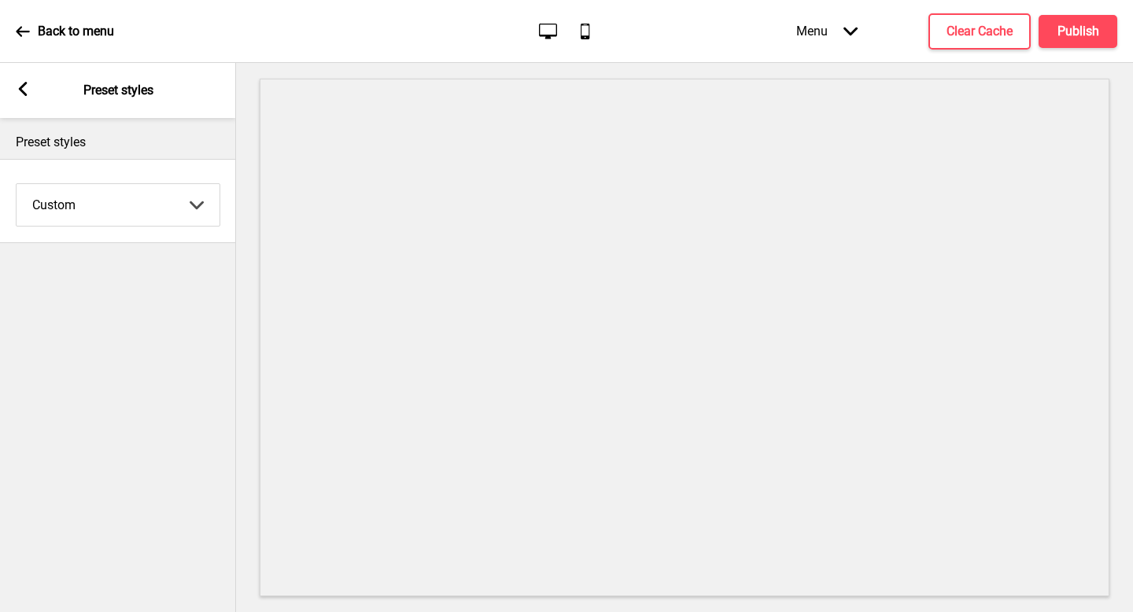
click at [162, 201] on select "Coffee Contrast Dark Earth Marine Minimalist Modern Oddle Pastel Yellow Fruits …" at bounding box center [118, 205] width 203 height 42
click at [17, 101] on div "Arrow left Preset styles" at bounding box center [118, 90] width 236 height 55
click at [24, 83] on icon at bounding box center [23, 89] width 9 height 14
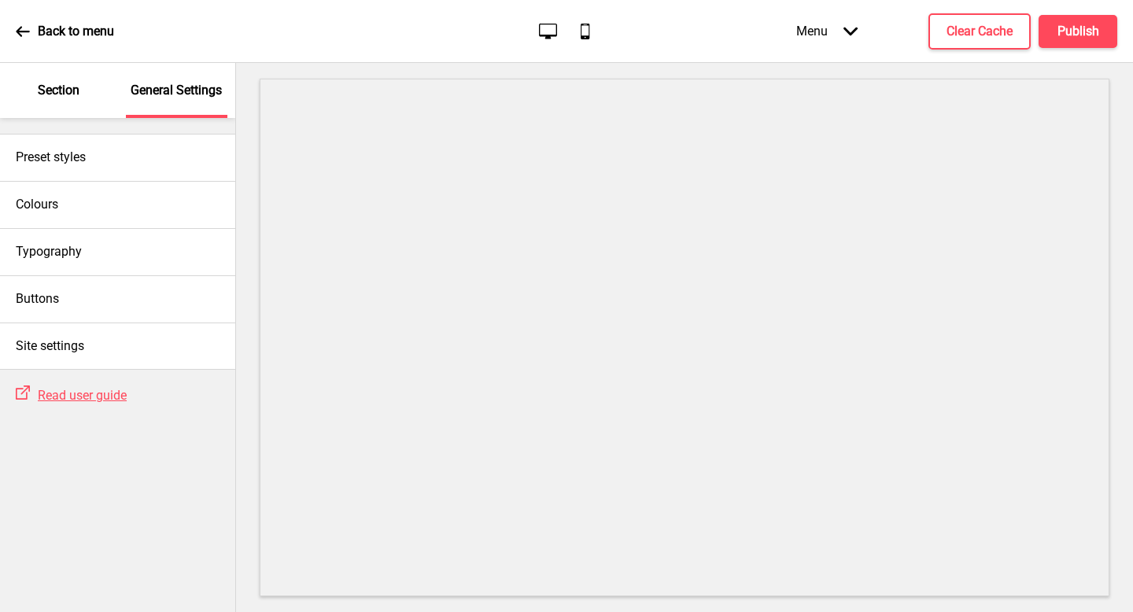
click at [24, 83] on div "Section" at bounding box center [59, 90] width 102 height 55
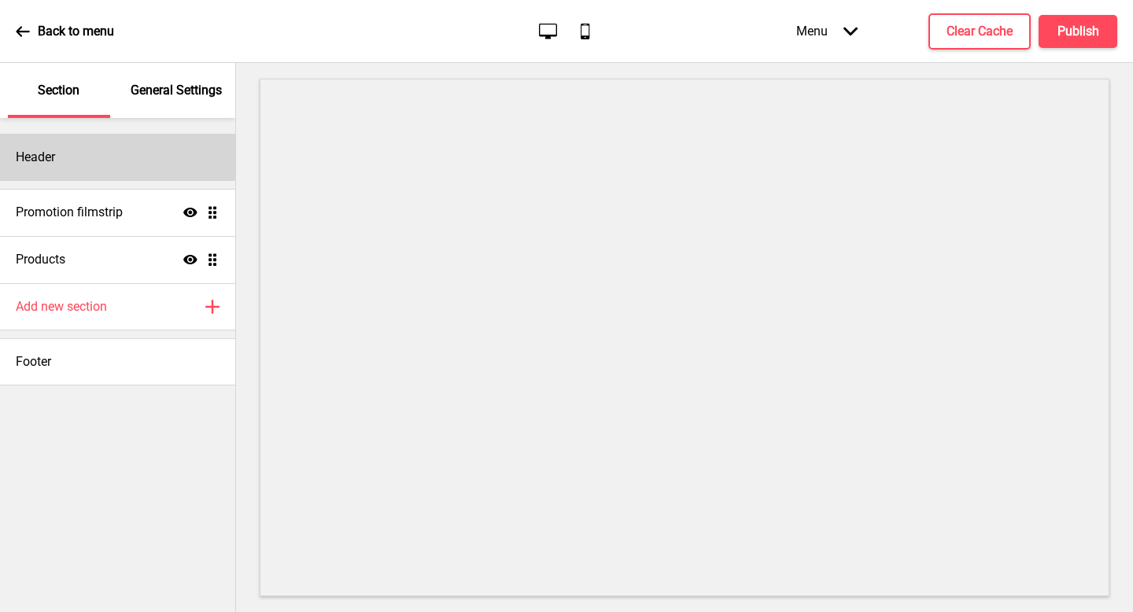
click at [85, 143] on div "Header" at bounding box center [117, 157] width 235 height 47
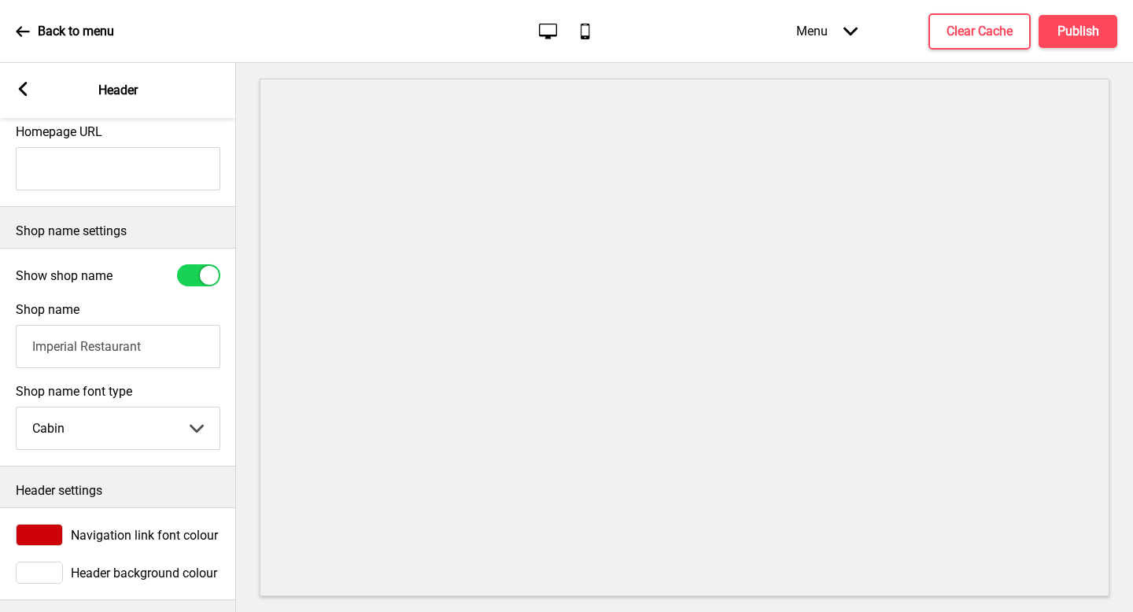
scroll to position [283, 0]
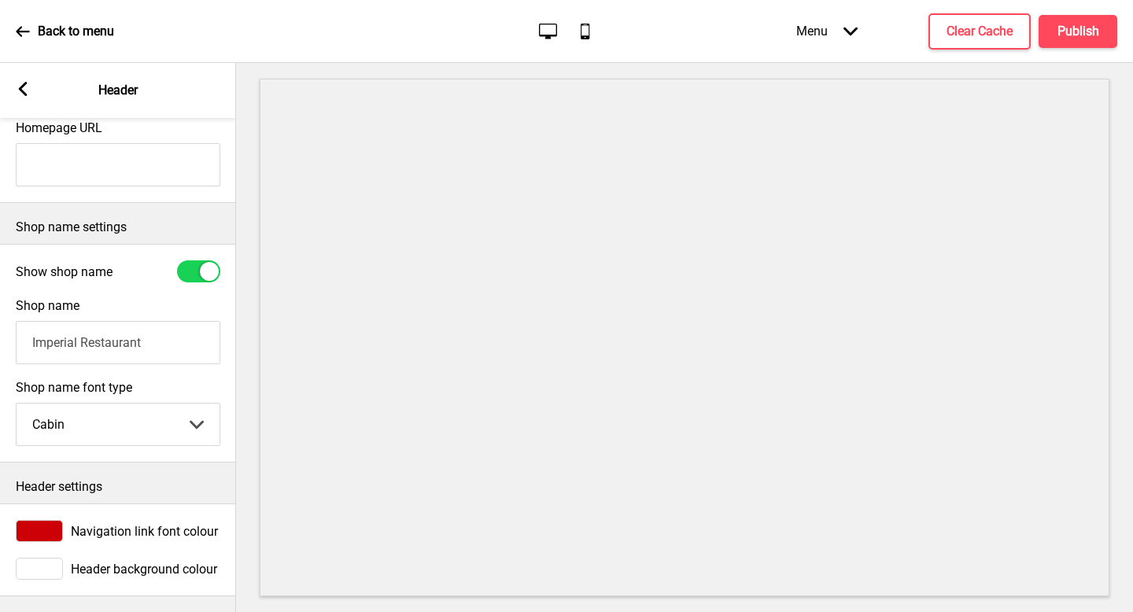
click at [177, 521] on div "Navigation link font colour" at bounding box center [118, 531] width 205 height 22
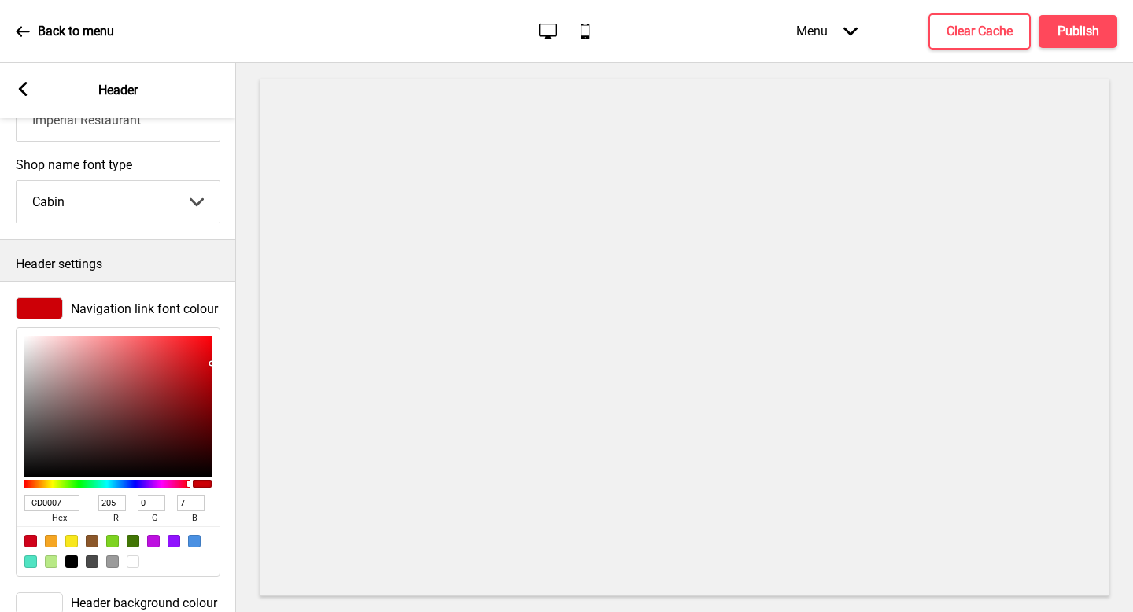
scroll to position [505, 0]
click at [58, 306] on div at bounding box center [39, 309] width 47 height 22
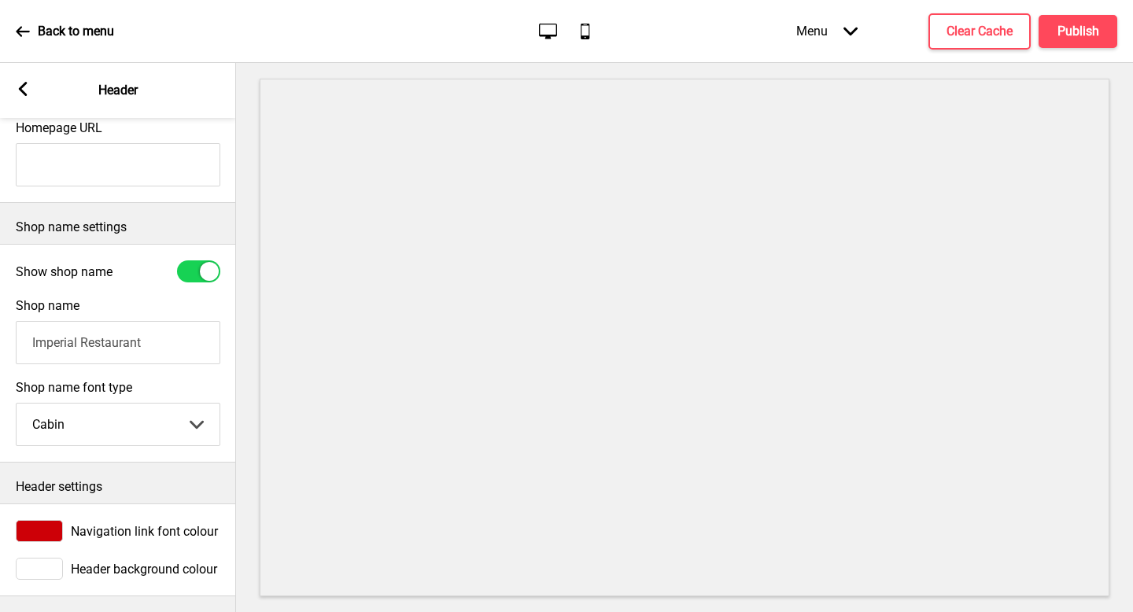
scroll to position [283, 0]
click at [138, 577] on div "Header background colour" at bounding box center [118, 569] width 205 height 22
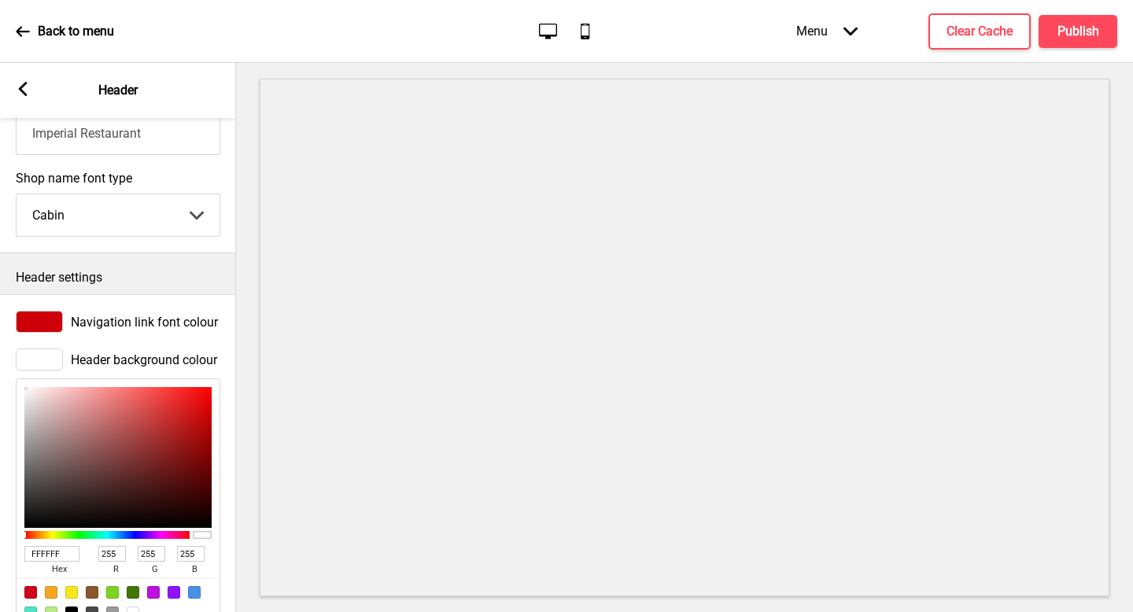
scroll to position [505, 0]
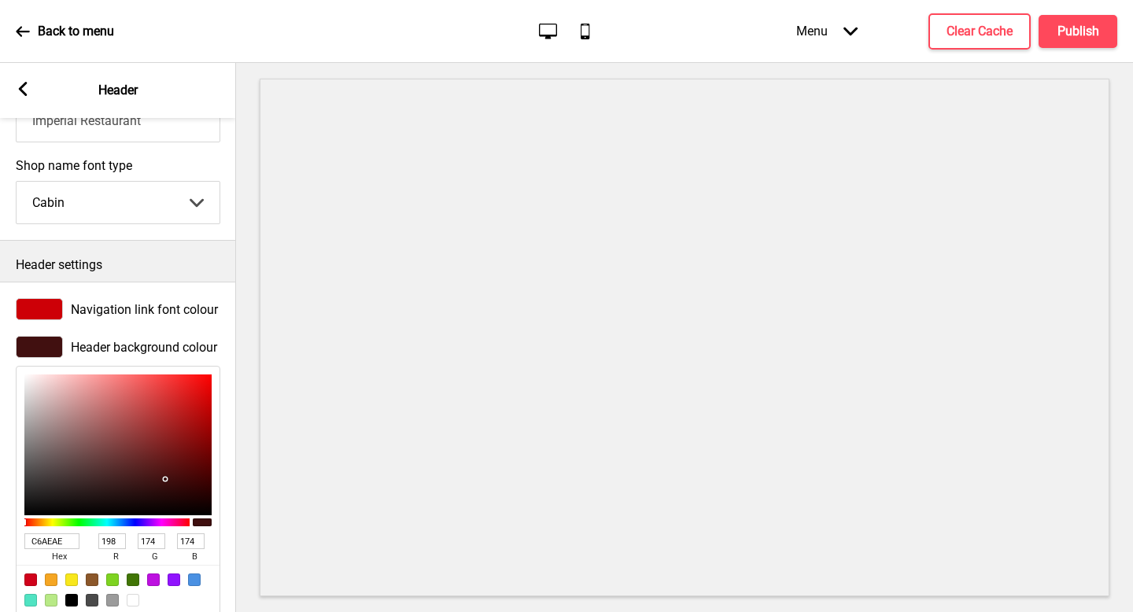
drag, startPoint x: 165, startPoint y: 479, endPoint x: 43, endPoint y: 404, distance: 143.0
click at [43, 404] on div at bounding box center [117, 444] width 187 height 141
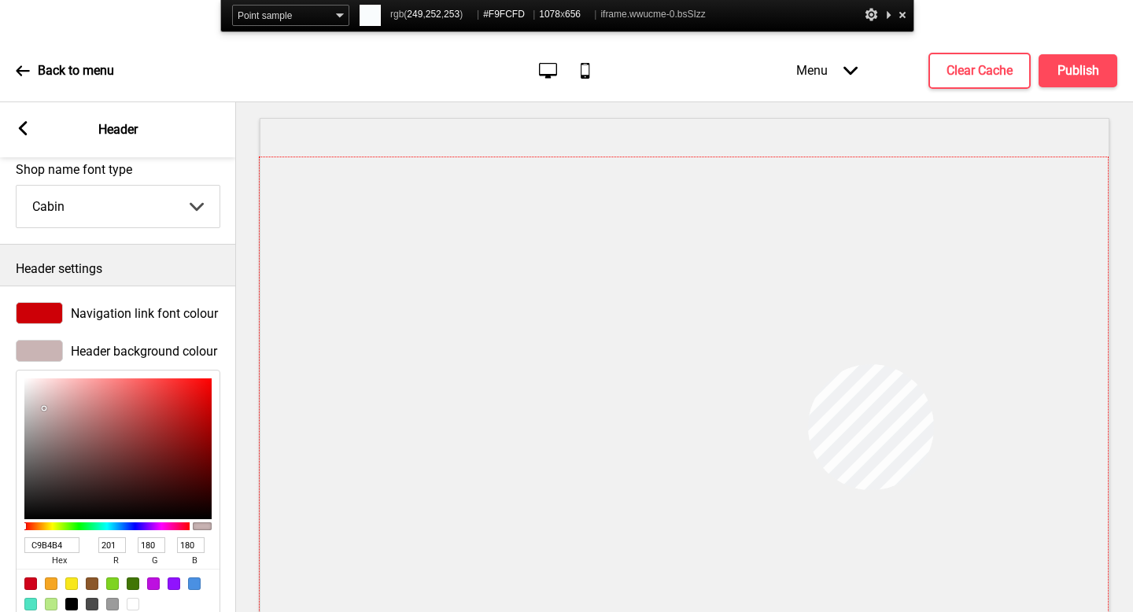
click at [808, 364] on div at bounding box center [684, 415] width 848 height 516
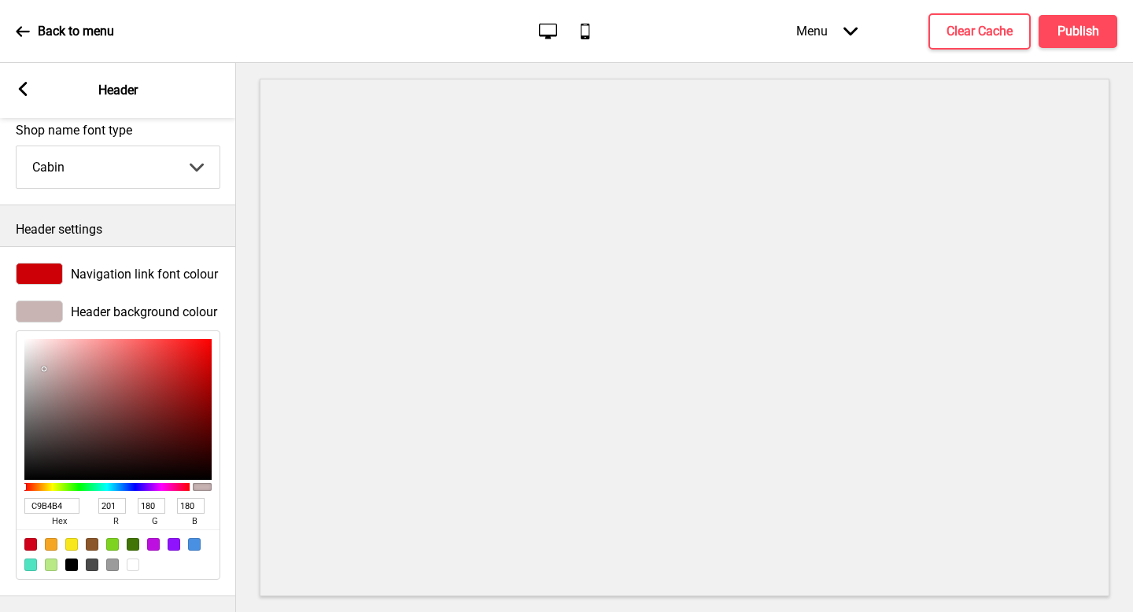
click at [50, 500] on input "C9B4B4" at bounding box center [51, 506] width 55 height 16
paste input "#F9FCFD"
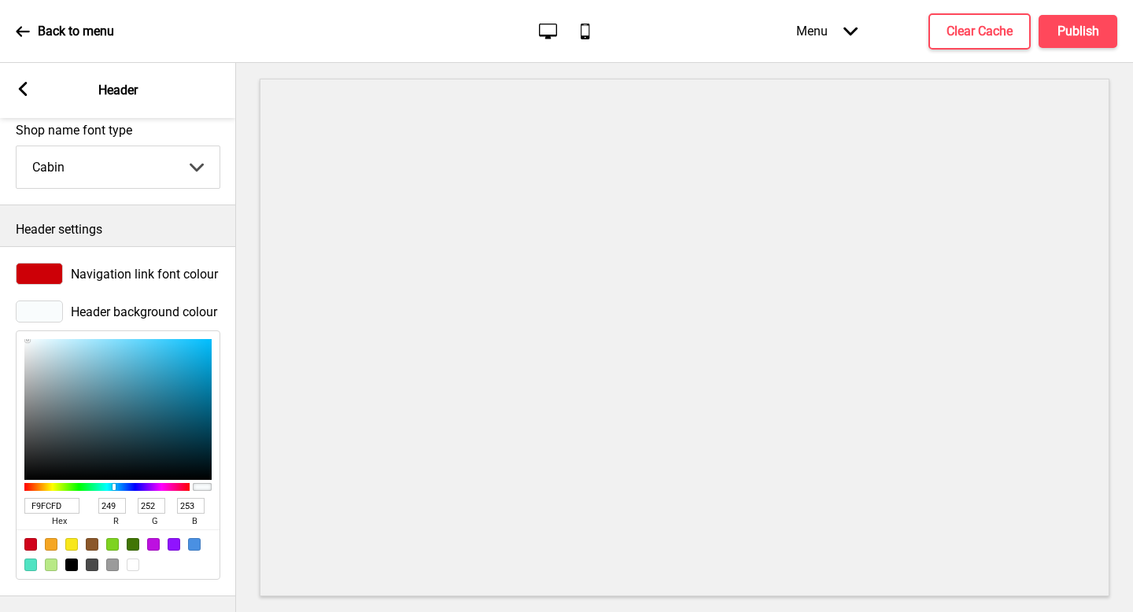
click at [234, 327] on div "Header background colour F9FCFD hex 249 r 252 g 253 b 100 a" at bounding box center [118, 440] width 236 height 295
click at [55, 504] on input "F9FCFD" at bounding box center [51, 506] width 55 height 16
paste input "#"
click at [170, 589] on div "Navigation link font colour Header background colour F9FCFD hex 249 r 252 g 253…" at bounding box center [118, 421] width 236 height 350
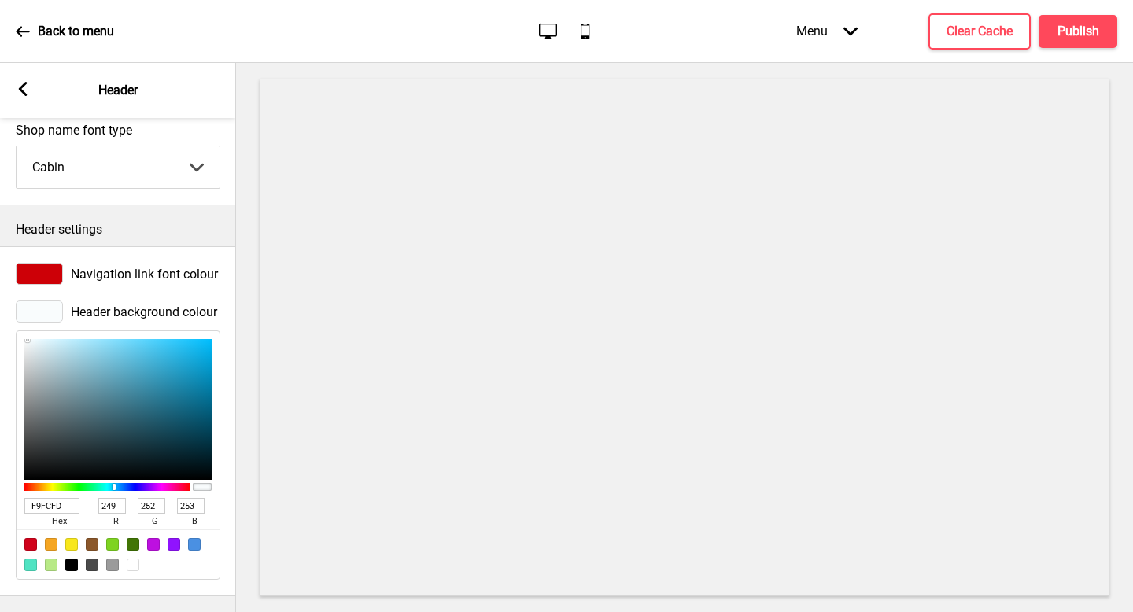
click at [217, 529] on div at bounding box center [118, 554] width 203 height 50
click at [108, 275] on span "Navigation link font colour" at bounding box center [144, 274] width 147 height 15
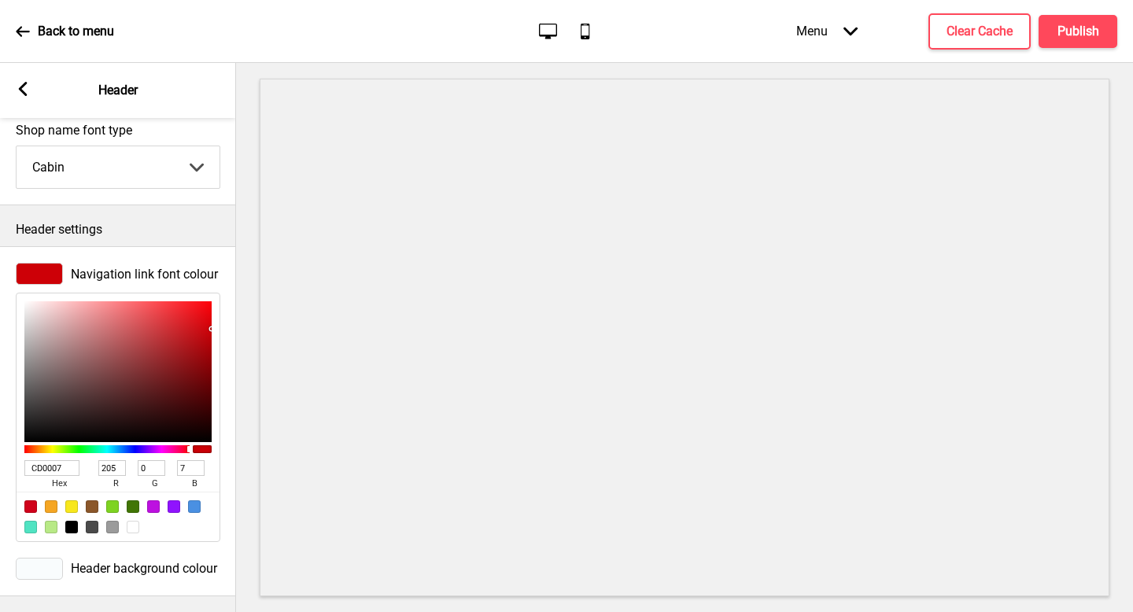
click at [155, 274] on span "Navigation link font colour" at bounding box center [144, 274] width 147 height 15
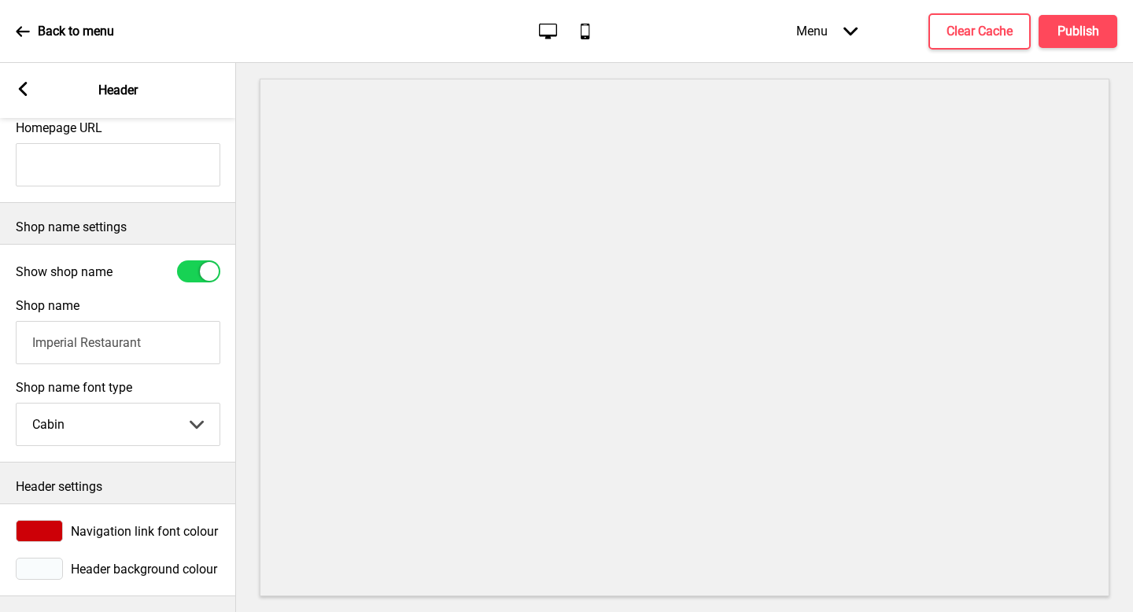
click at [180, 572] on span "Header background colour" at bounding box center [144, 569] width 146 height 15
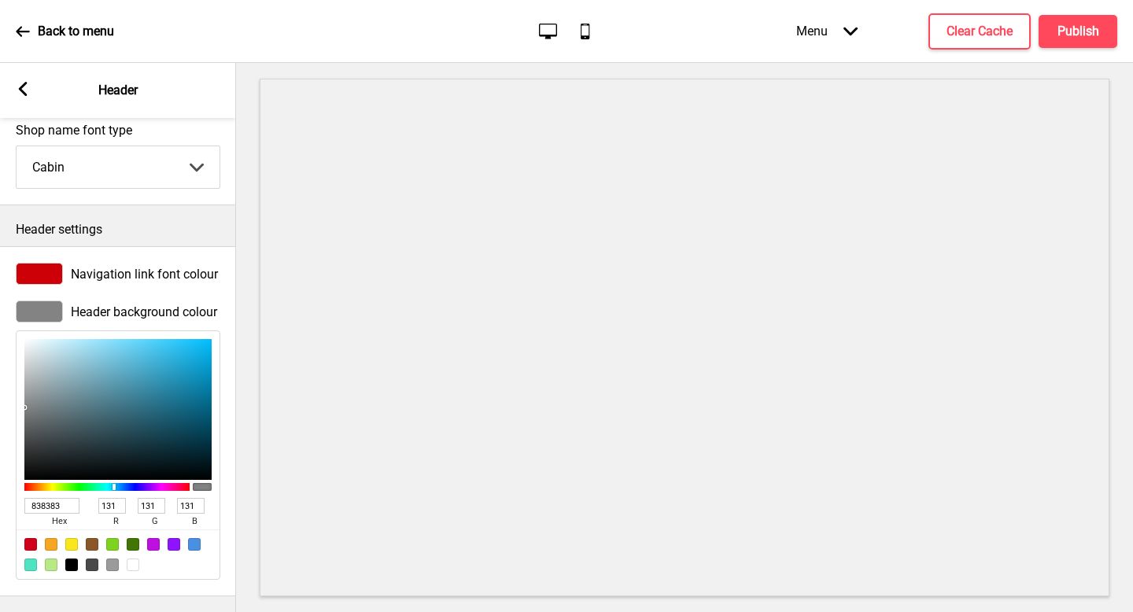
drag, startPoint x: 110, startPoint y: 405, endPoint x: 0, endPoint y: 408, distance: 110.2
click at [0, 408] on div "Header background colour 838383 hex 131 r 131 g 131 b 100 a" at bounding box center [118, 440] width 236 height 295
drag, startPoint x: 105, startPoint y: 401, endPoint x: 95, endPoint y: 510, distance: 109.0
click at [95, 510] on div "000000 hex 0 r 0 g 0 b 100 a" at bounding box center [118, 454] width 205 height 249
click at [66, 504] on input "000000" at bounding box center [51, 506] width 55 height 16
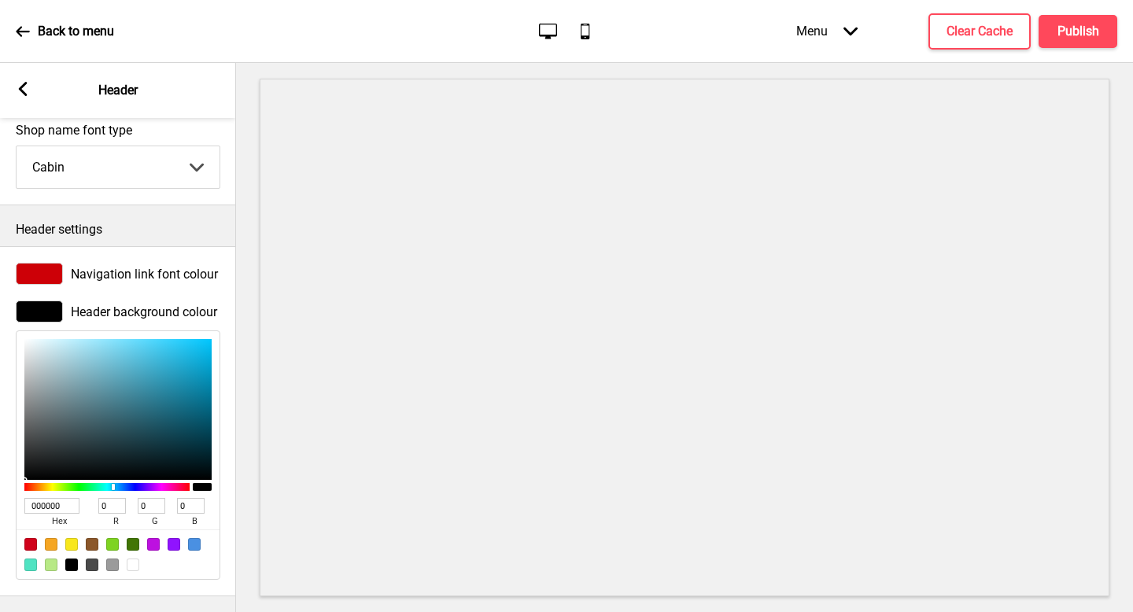
click at [66, 504] on input "000000" at bounding box center [51, 506] width 55 height 16
paste input "#F9FCFD"
click at [66, 504] on input "#F9FCFD" at bounding box center [51, 506] width 55 height 16
click at [38, 504] on input "#F9FCFD" at bounding box center [51, 506] width 55 height 16
click at [38, 504] on input "F9FCFD" at bounding box center [51, 506] width 55 height 16
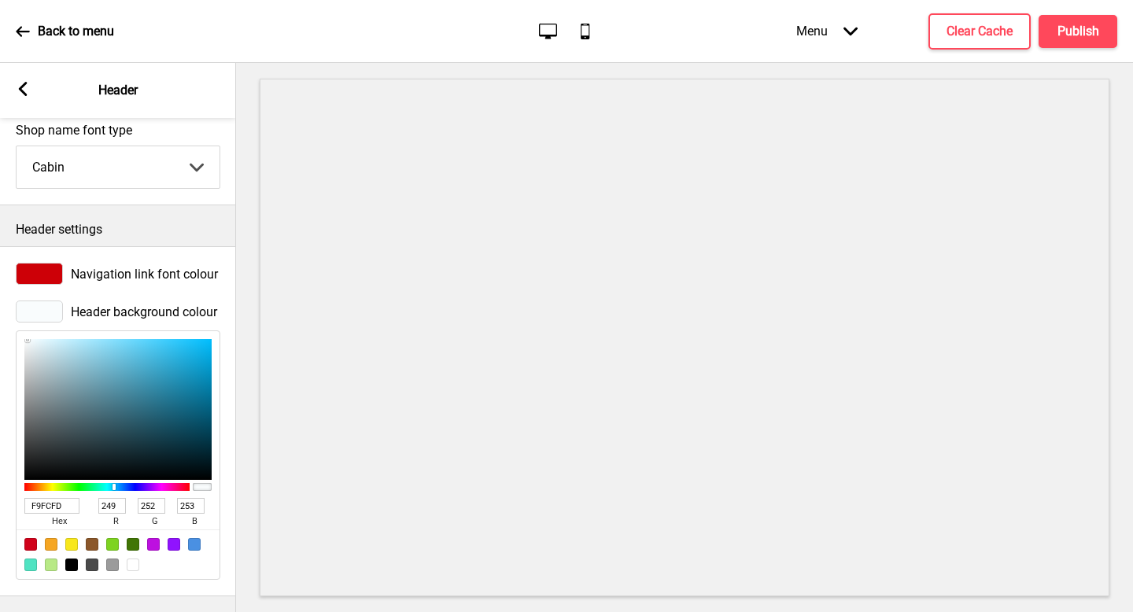
click at [38, 504] on input "F9FCFD" at bounding box center [51, 506] width 55 height 16
click at [132, 398] on div at bounding box center [117, 409] width 187 height 141
click at [148, 421] on div at bounding box center [117, 409] width 187 height 141
drag, startPoint x: 172, startPoint y: 452, endPoint x: 34, endPoint y: 543, distance: 164.7
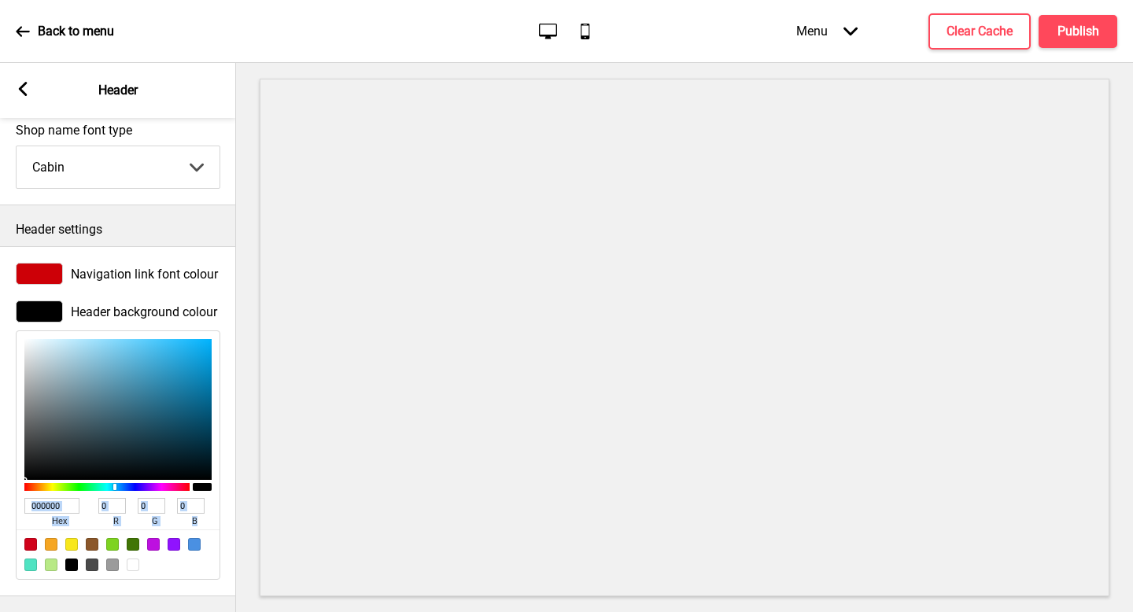
click at [34, 543] on div "000000 hex 0 r 0 g 0 b 100 a" at bounding box center [118, 454] width 205 height 249
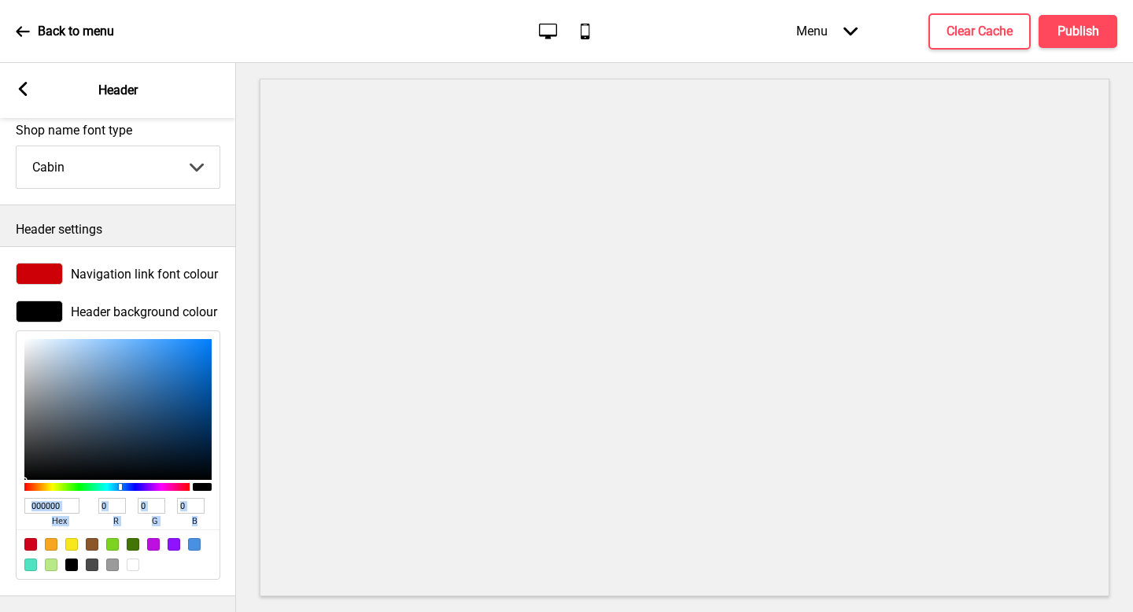
drag, startPoint x: 42, startPoint y: 454, endPoint x: 0, endPoint y: 534, distance: 90.8
click at [0, 534] on div "Header background colour 000000 hex 0 r 0 g 0 b 100 a" at bounding box center [118, 440] width 236 height 295
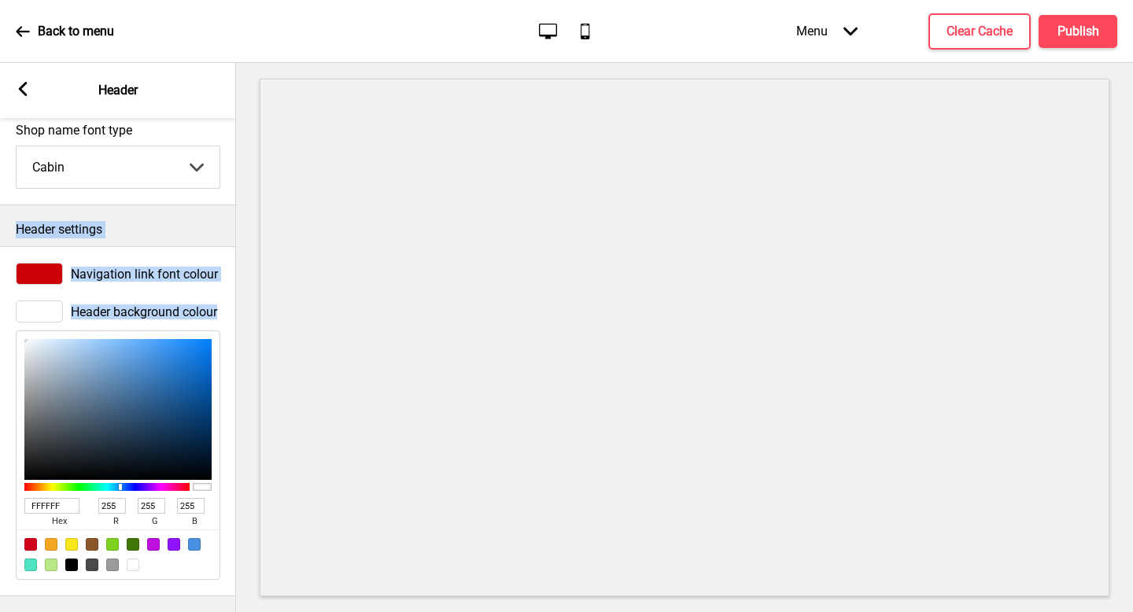
drag, startPoint x: 73, startPoint y: 426, endPoint x: 0, endPoint y: 189, distance: 247.9
click at [0, 189] on div "Logo settings Show Logo Replace Edit Delete Homepage URL Shop name settings Sho…" at bounding box center [118, 365] width 236 height 494
drag, startPoint x: 49, startPoint y: 368, endPoint x: 5, endPoint y: 308, distance: 74.3
click at [5, 308] on div "Header background colour FFFFFF hex 255 r 255 g 255 b 100 a" at bounding box center [118, 440] width 236 height 295
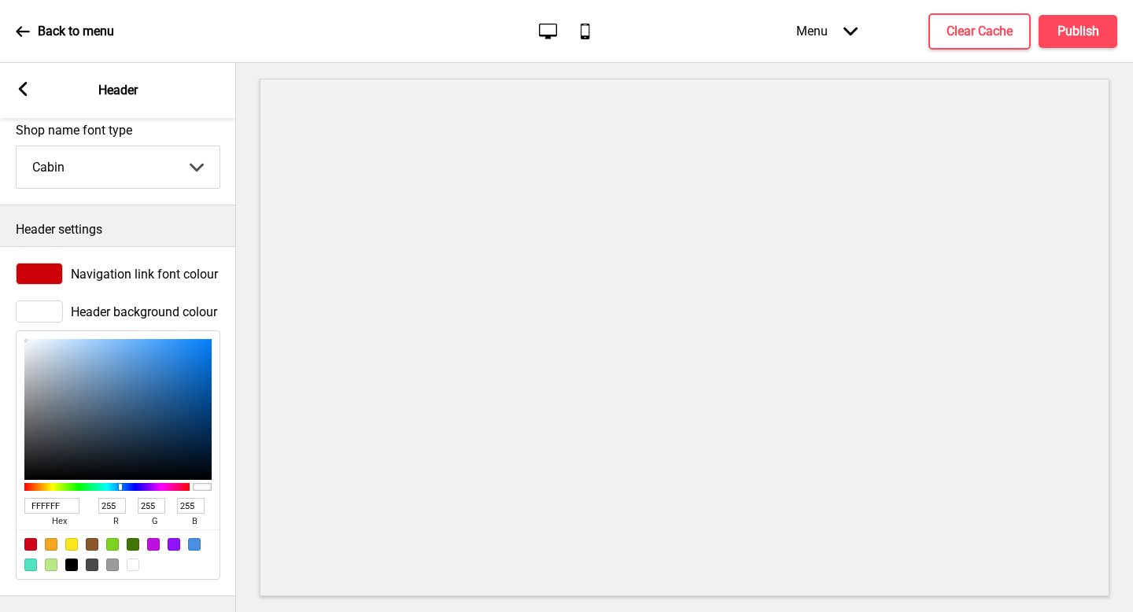
click at [226, 450] on div "Header background colour FFFFFF hex 255 r 255 g 255 b 100 a" at bounding box center [118, 440] width 236 height 295
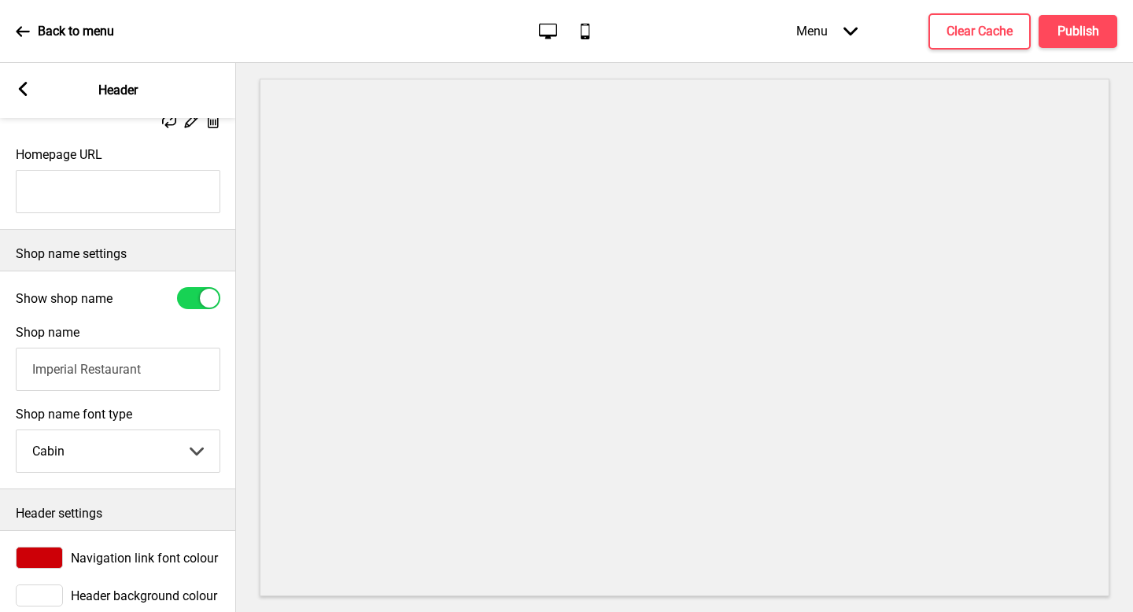
scroll to position [290, 0]
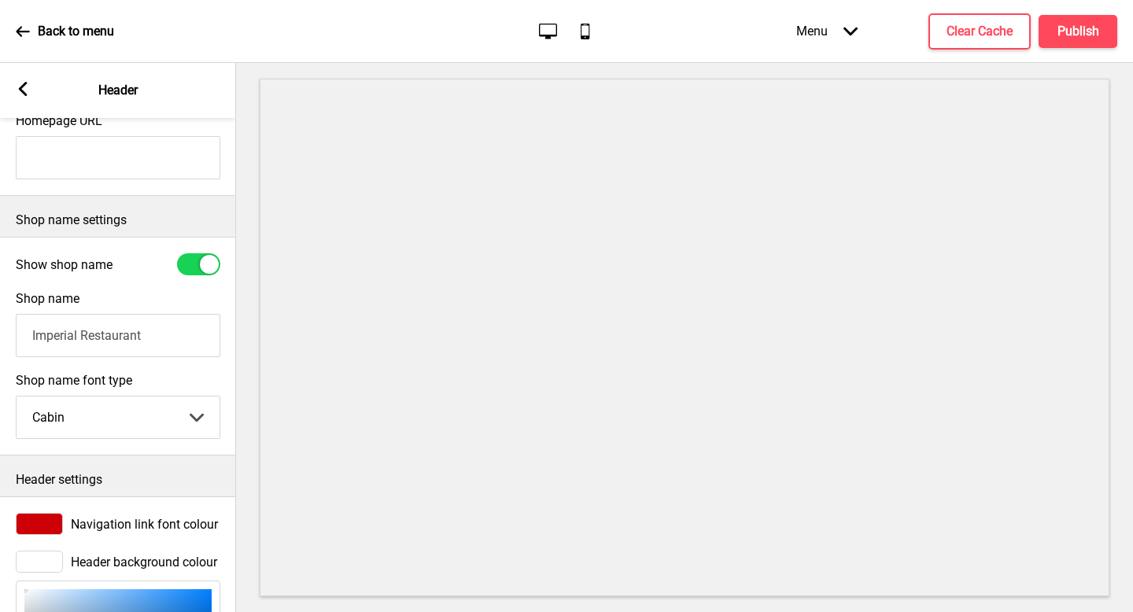
click at [180, 323] on input "Imperial Restaurant" at bounding box center [118, 335] width 205 height 43
click at [167, 335] on input "Imperial Restaurant" at bounding box center [118, 335] width 205 height 43
click at [167, 335] on input "Imperial Restaurant (Imperial Herbal)" at bounding box center [118, 335] width 205 height 43
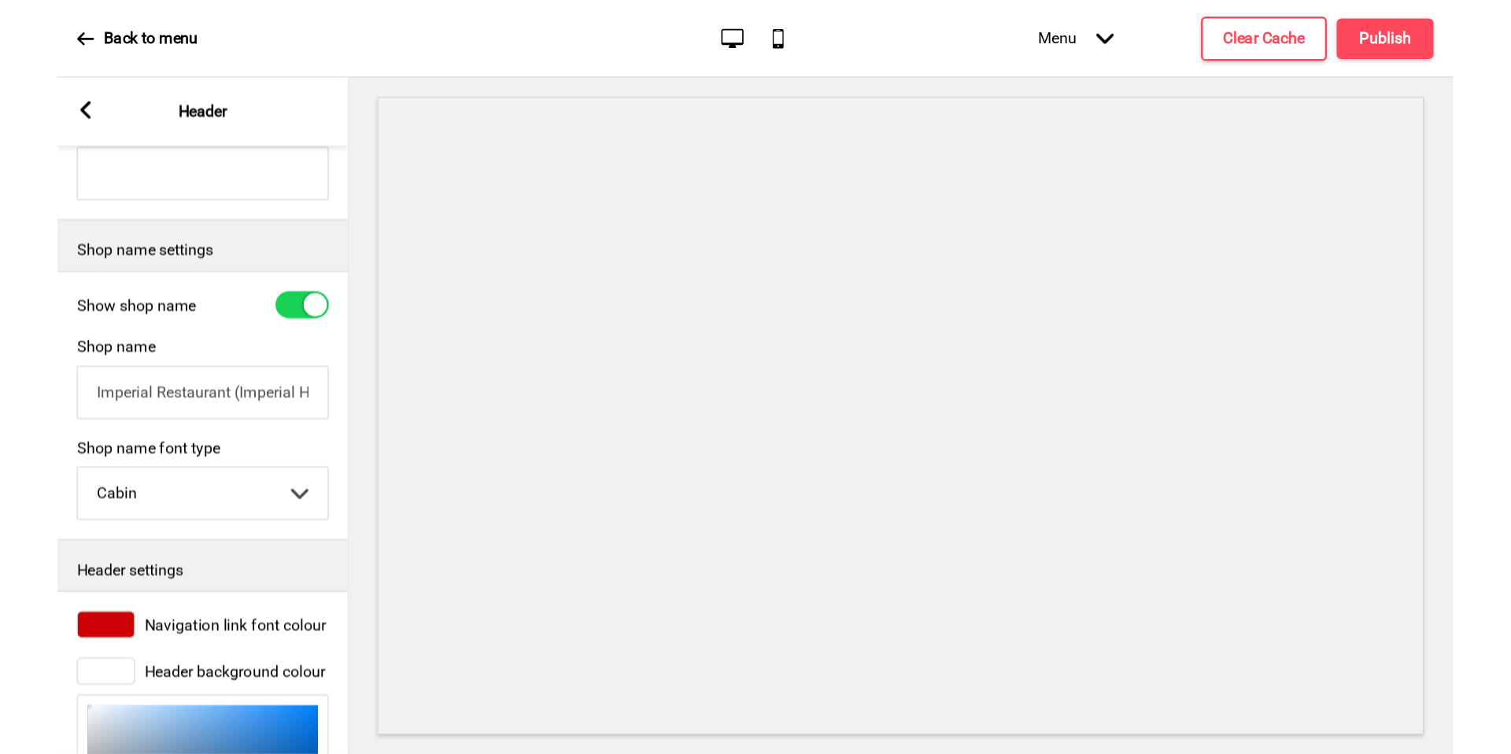
scroll to position [0, 0]
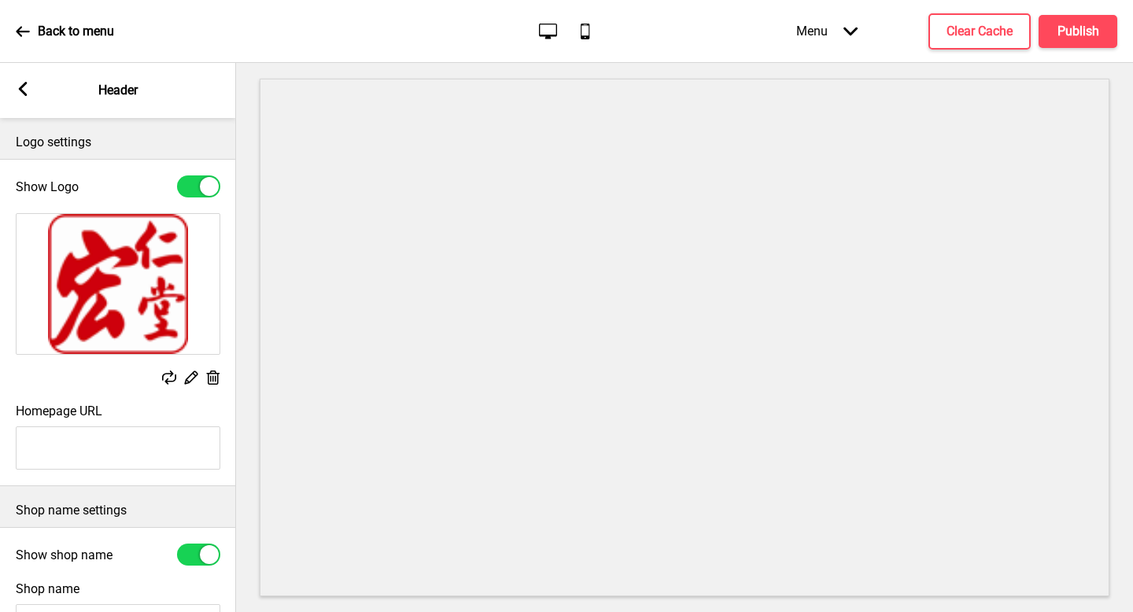
click at [32, 90] on div "Arrow left Header" at bounding box center [118, 90] width 236 height 55
click at [26, 89] on rect at bounding box center [23, 89] width 14 height 14
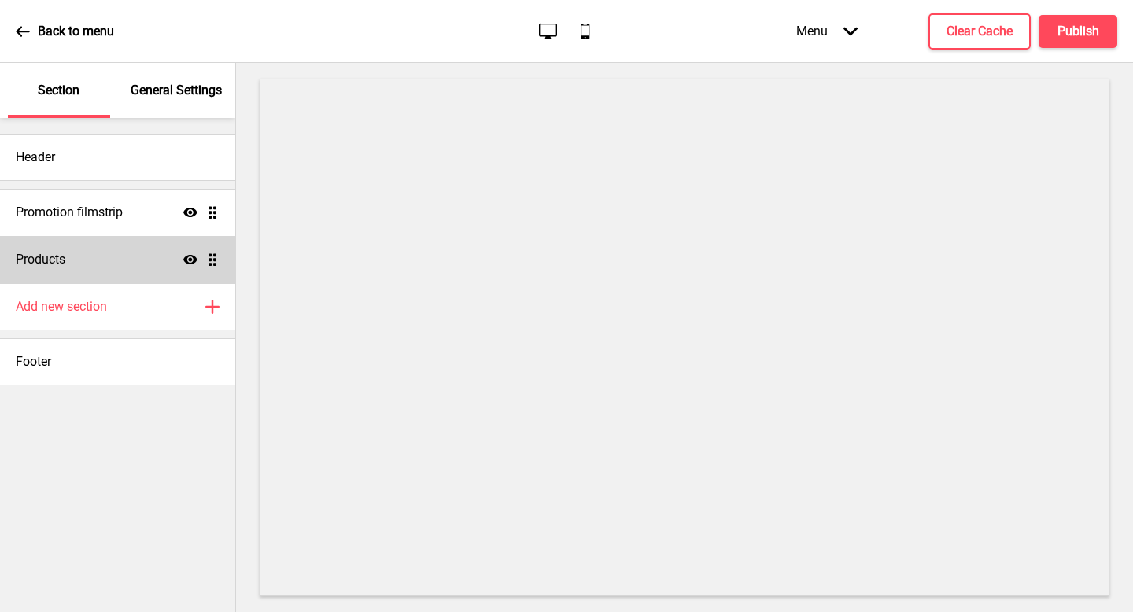
click at [74, 252] on div "Products Show Drag" at bounding box center [117, 259] width 235 height 47
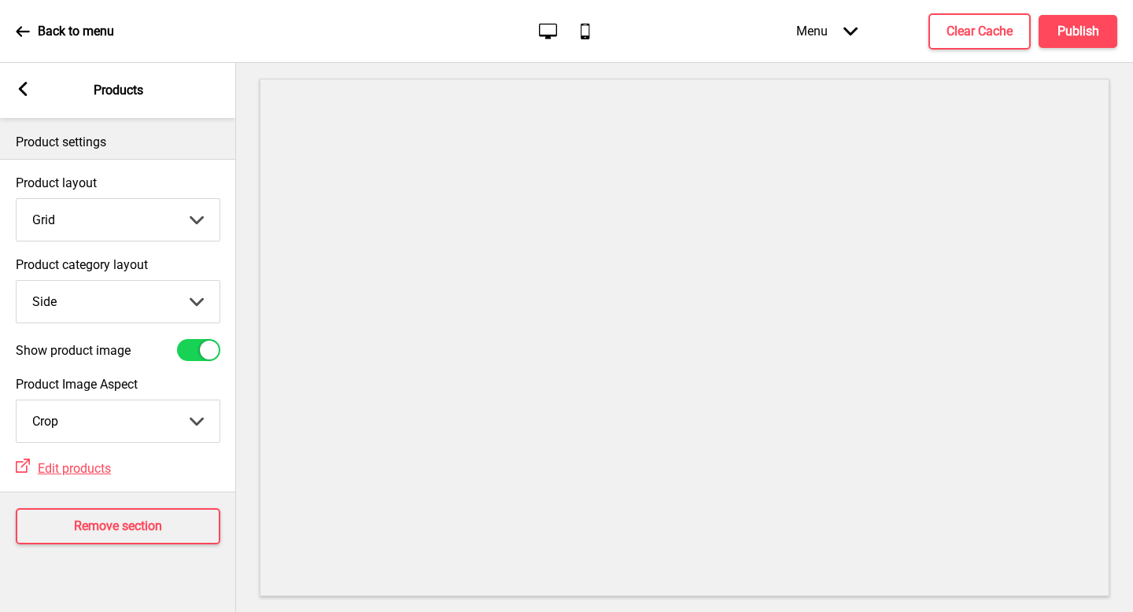
click at [20, 90] on icon at bounding box center [23, 89] width 9 height 14
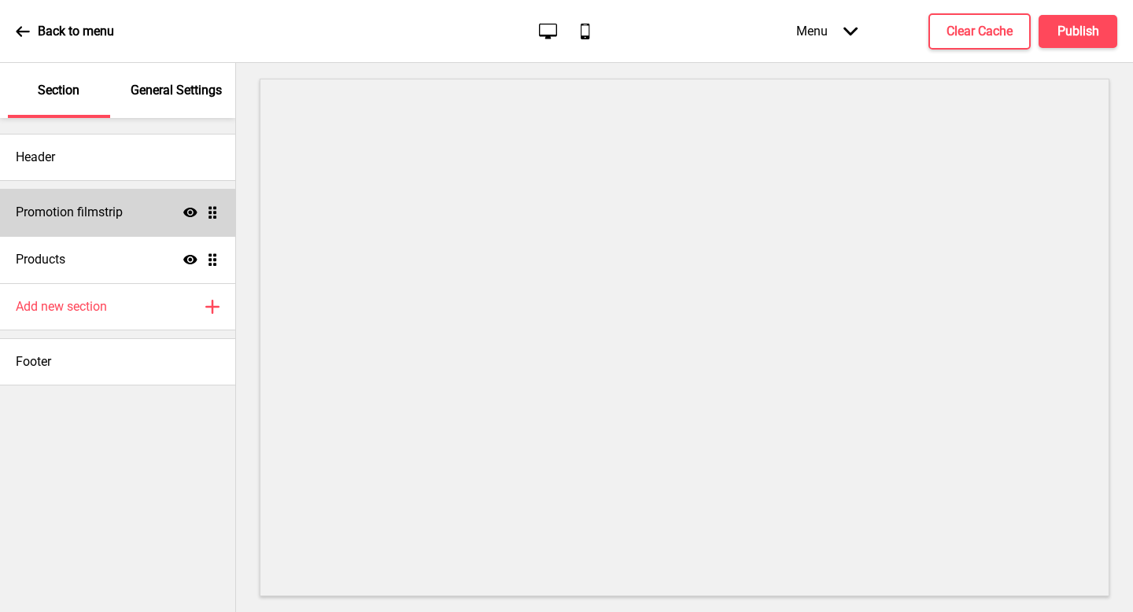
click at [65, 202] on div "Promotion filmstrip Show Drag" at bounding box center [117, 212] width 235 height 47
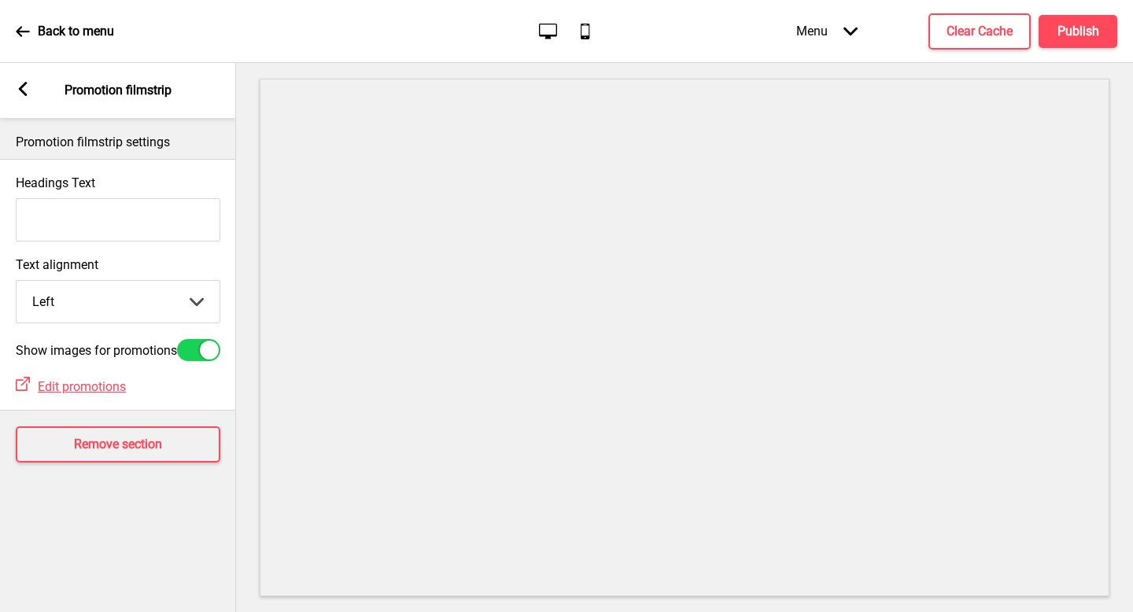
click at [168, 223] on input "Headings Text" at bounding box center [118, 219] width 205 height 43
click at [140, 297] on select "Left Center Right" at bounding box center [118, 302] width 203 height 42
click at [129, 216] on input "gg" at bounding box center [118, 219] width 205 height 43
click at [135, 536] on div "Promotion filmstrip settings Headings Text Text alignment Left Left Center Righ…" at bounding box center [118, 365] width 236 height 494
click at [137, 453] on h4 "Remove section" at bounding box center [118, 444] width 88 height 17
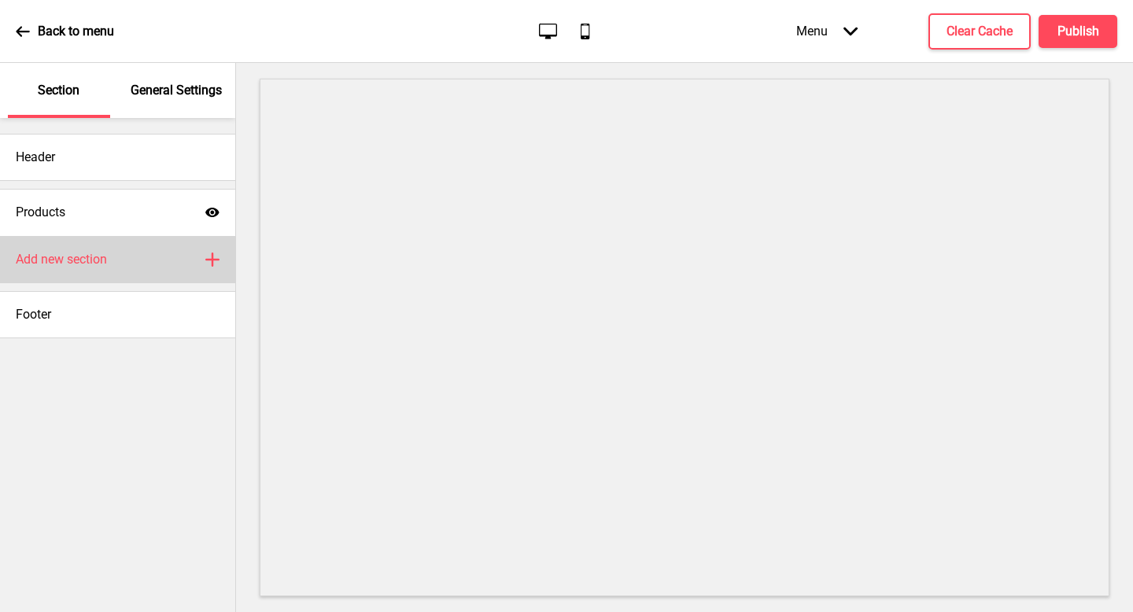
click at [155, 264] on div "Add new section Plus" at bounding box center [117, 259] width 235 height 47
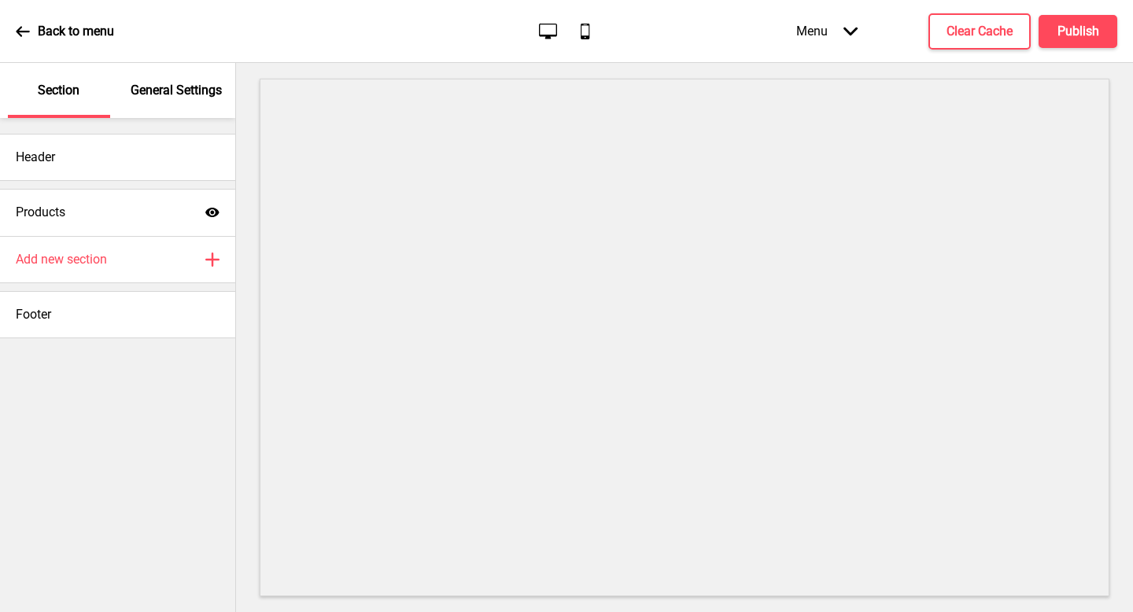
click at [171, 83] on p "General Settings" at bounding box center [176, 90] width 91 height 17
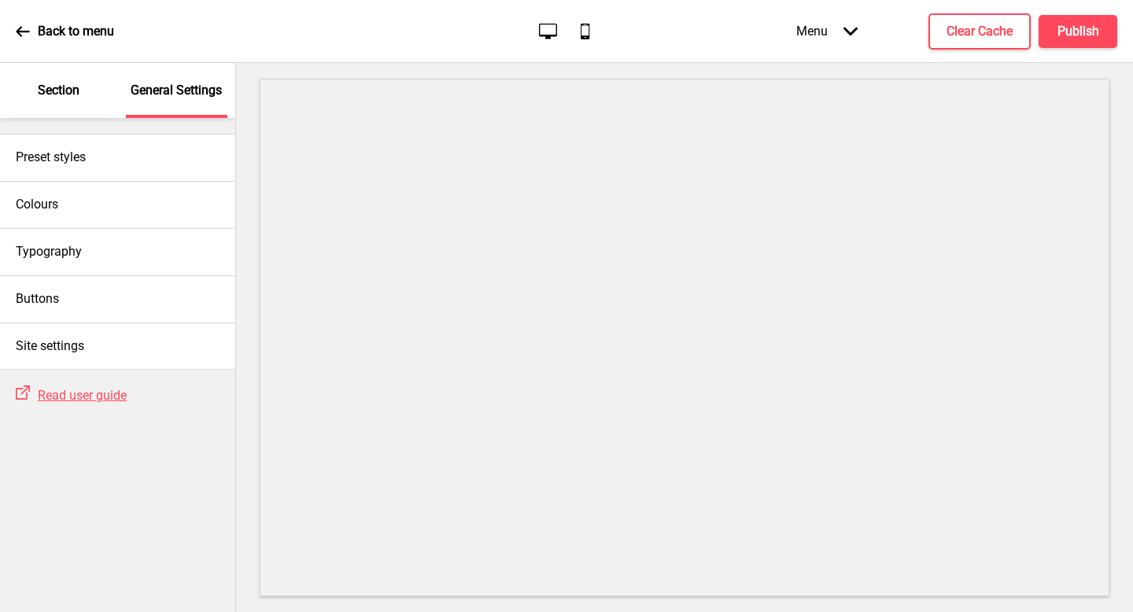
click at [47, 87] on p "Section" at bounding box center [59, 90] width 42 height 17
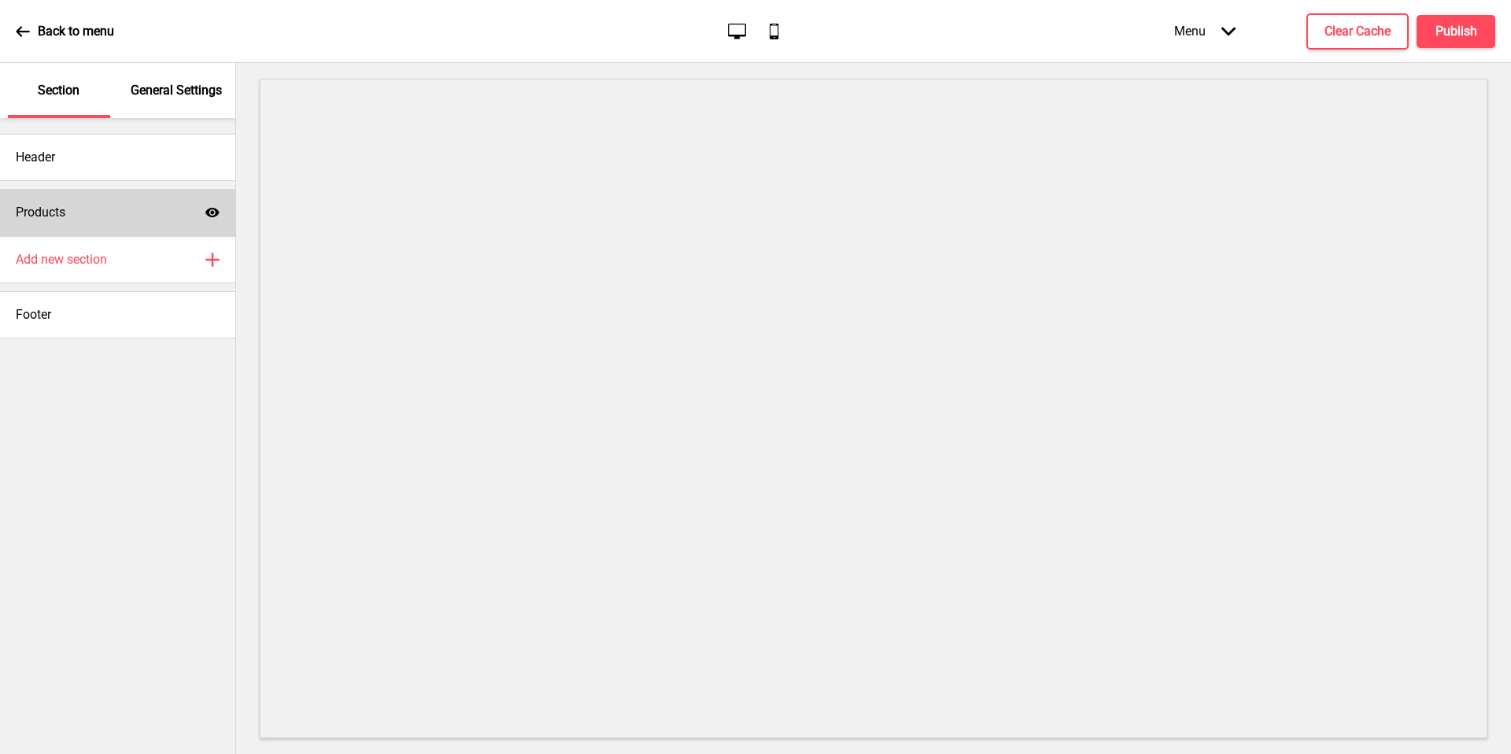
click at [112, 222] on div "Products Show" at bounding box center [117, 212] width 235 height 47
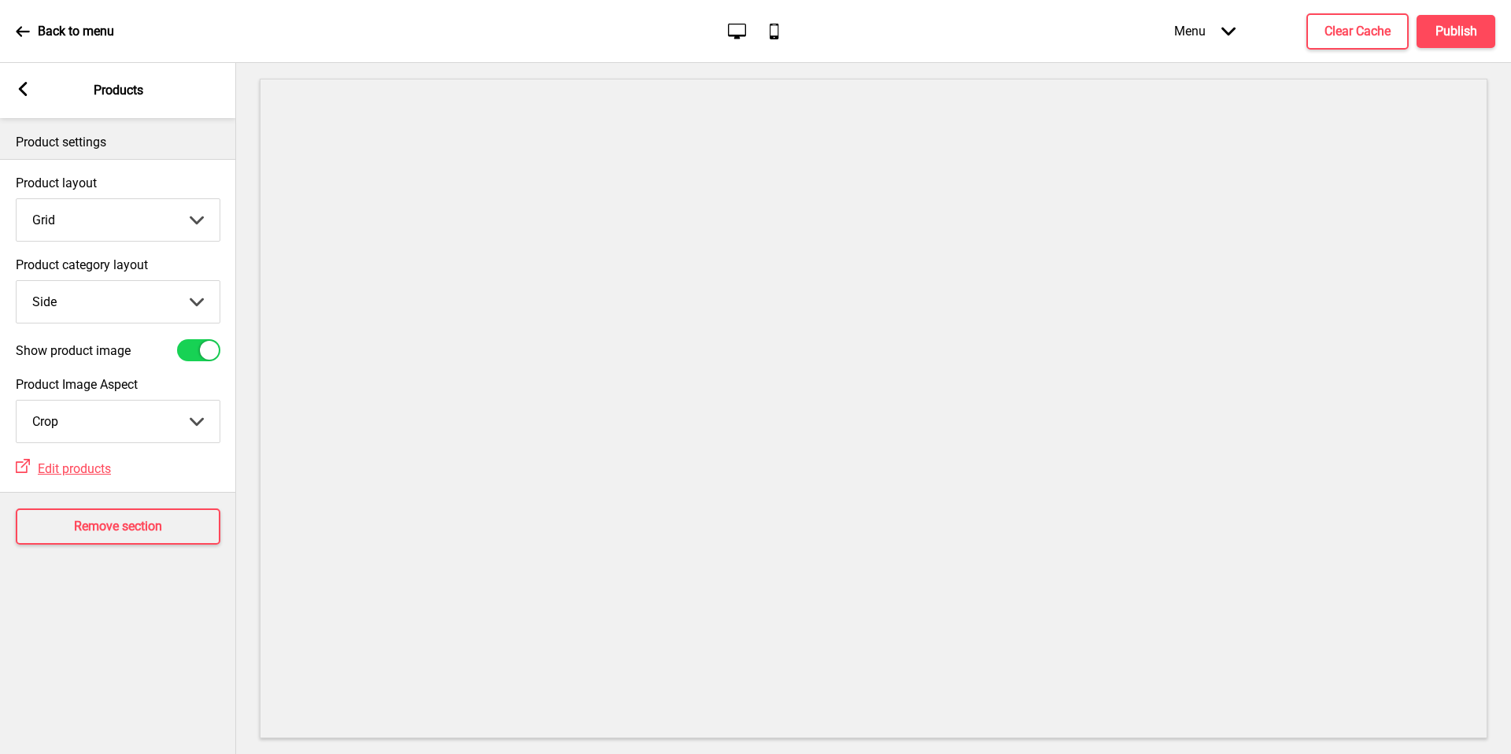
click at [115, 422] on select "Crop Natural" at bounding box center [118, 421] width 203 height 42
click at [138, 422] on select "Crop Natural" at bounding box center [118, 421] width 203 height 42
click at [161, 397] on div "Product Image Aspect Natural Crop Natural Arrow down" at bounding box center [118, 410] width 205 height 66
click at [150, 425] on select "Crop Natural" at bounding box center [118, 421] width 203 height 42
click at [164, 365] on div "Show product image" at bounding box center [118, 350] width 236 height 38
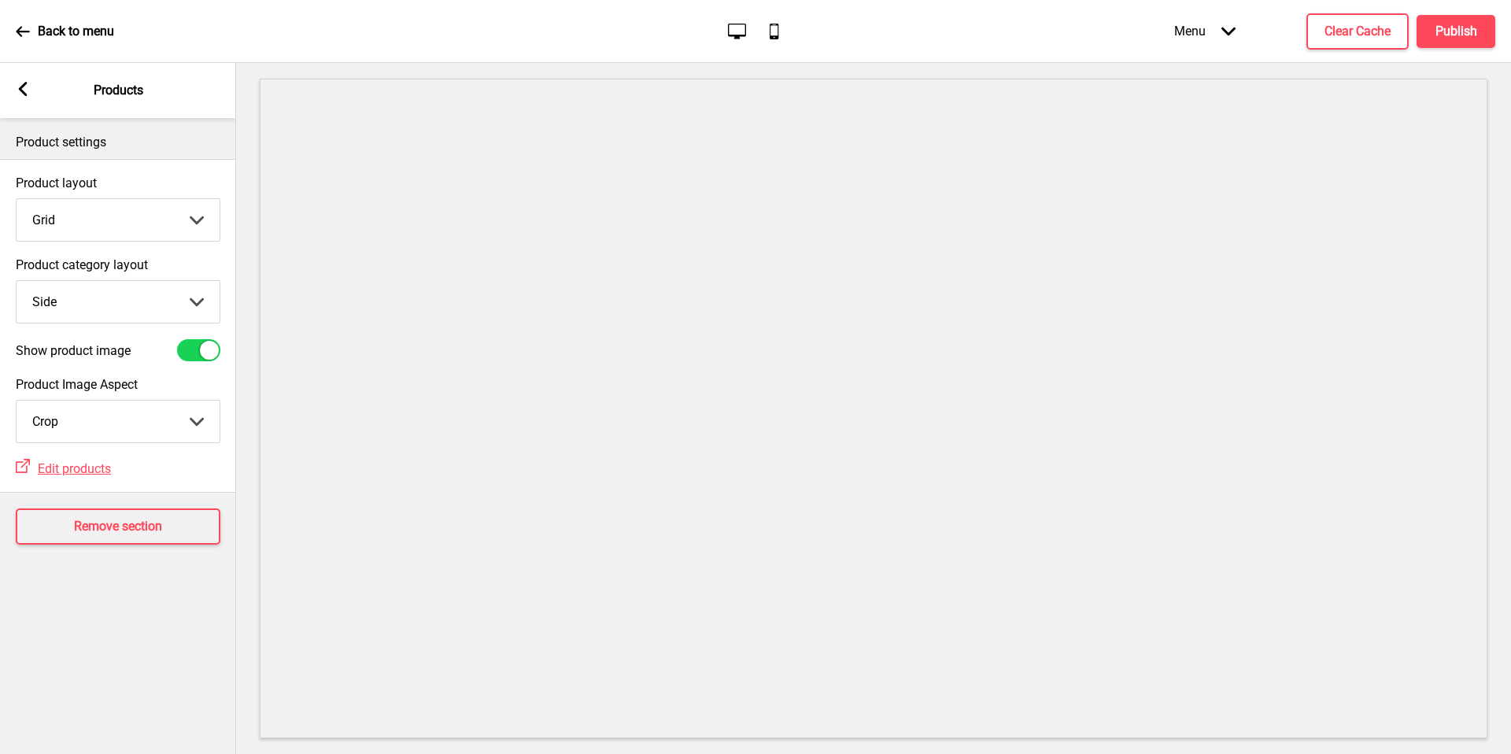
click at [43, 385] on label "Product Image Aspect" at bounding box center [118, 384] width 205 height 15
click at [43, 400] on select "Crop Natural" at bounding box center [118, 421] width 203 height 42
click at [65, 348] on label "Show product image" at bounding box center [73, 350] width 115 height 15
click at [180, 348] on input "Show product image" at bounding box center [185, 350] width 10 height 10
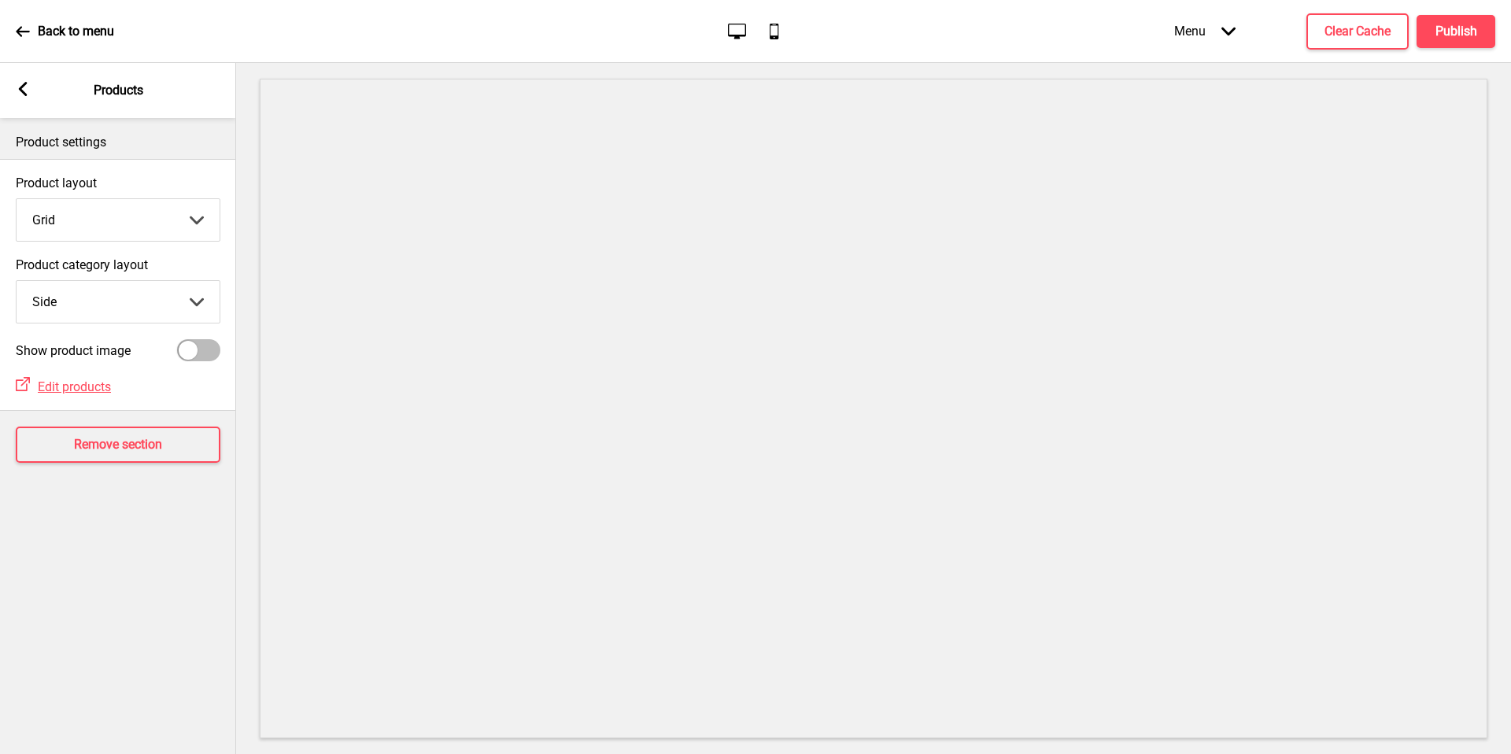
click at [65, 348] on label "Show product image" at bounding box center [73, 350] width 115 height 15
click at [180, 348] on input "Show product image" at bounding box center [185, 350] width 10 height 10
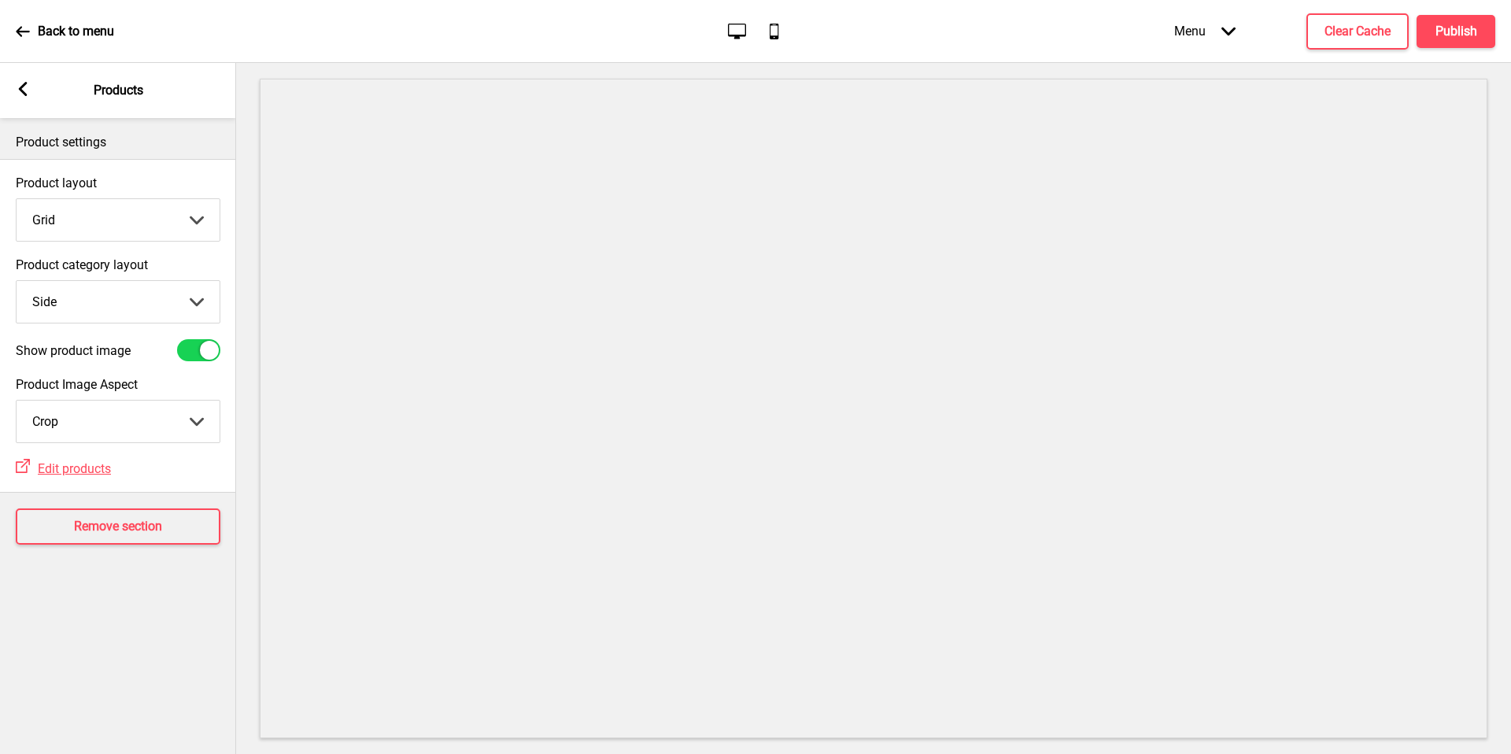
click at [115, 200] on select "Grid List" at bounding box center [118, 220] width 203 height 42
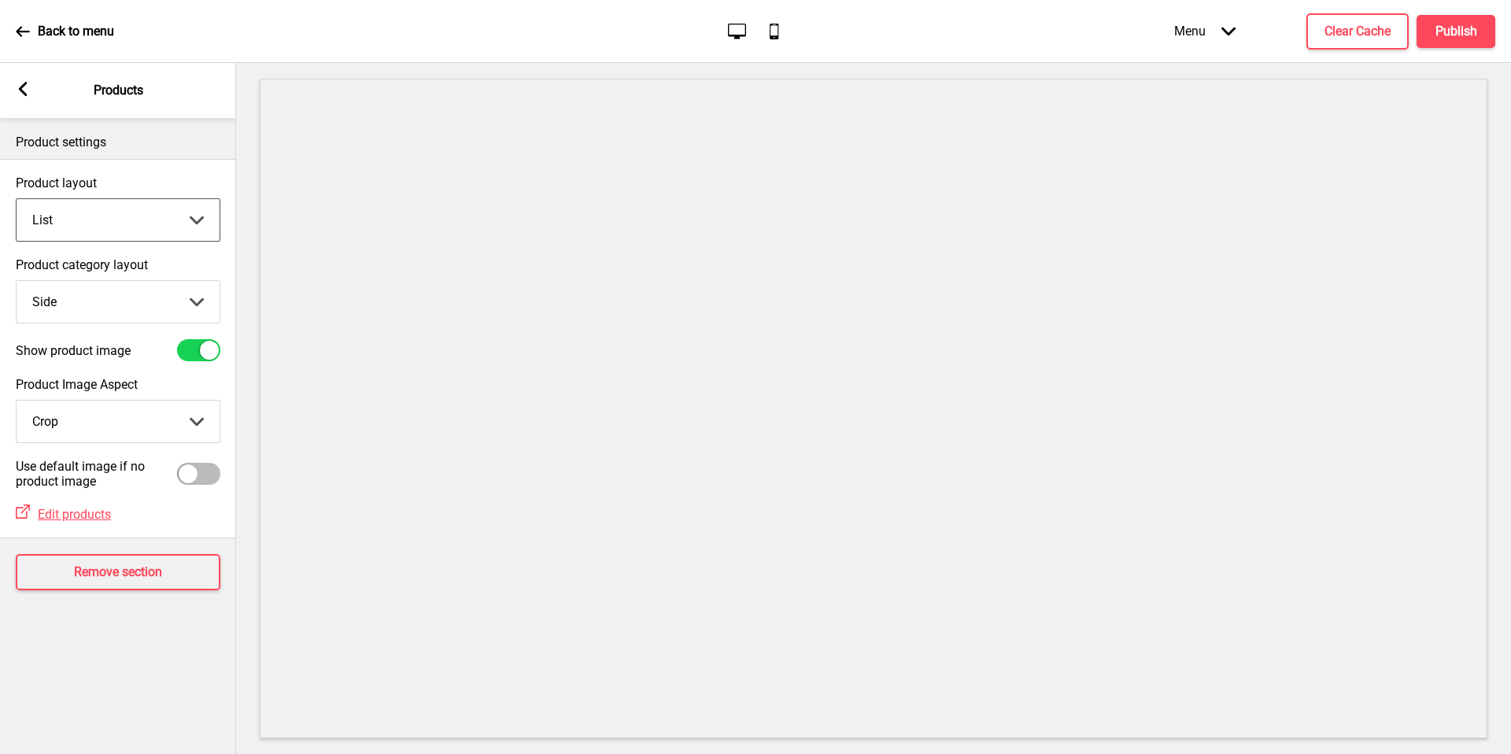
click at [157, 212] on select "Grid List" at bounding box center [118, 220] width 203 height 42
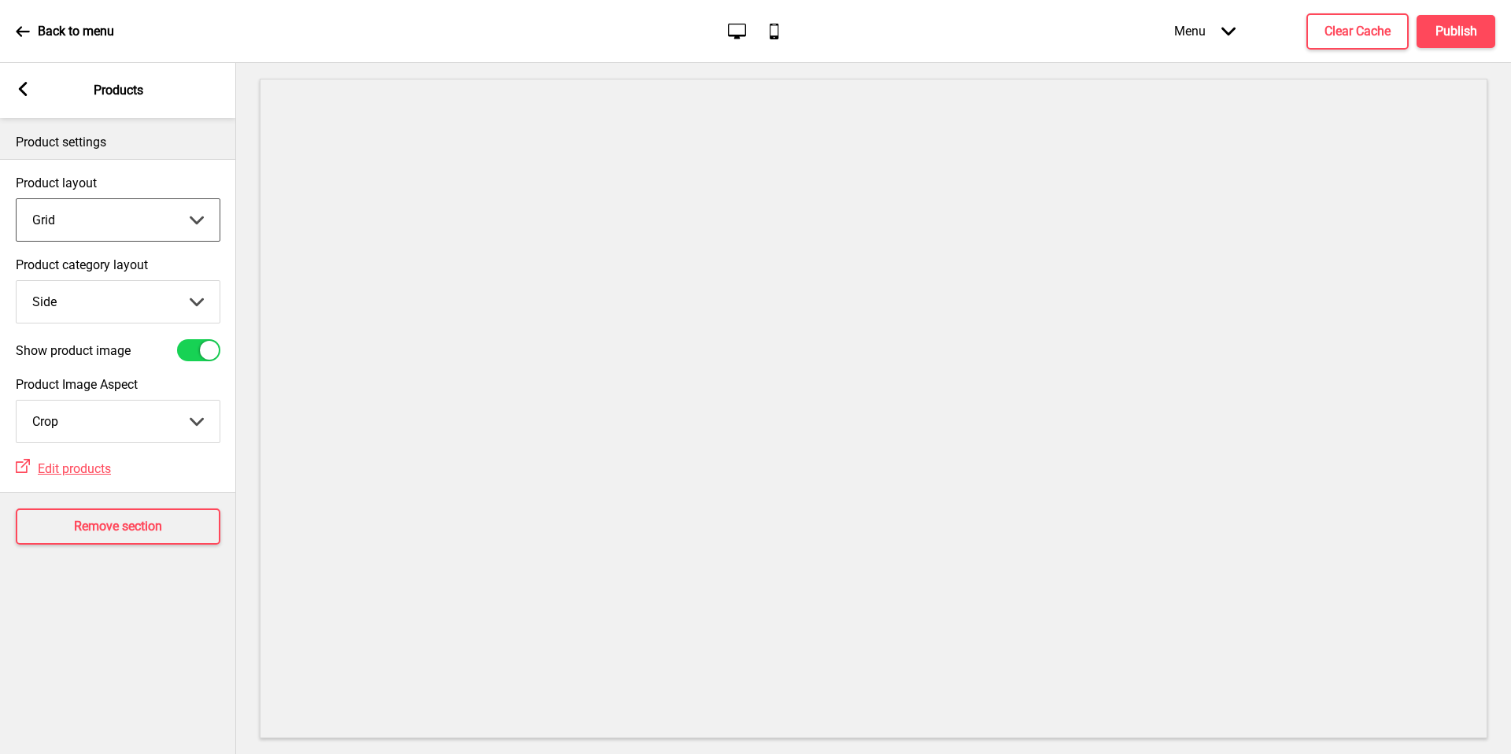
click at [141, 290] on select "Top Side" at bounding box center [118, 302] width 203 height 42
click at [153, 290] on select "Top Side" at bounding box center [118, 302] width 203 height 42
click at [41, 79] on div "Arrow left Products" at bounding box center [118, 90] width 236 height 55
click at [25, 90] on rect at bounding box center [23, 89] width 14 height 14
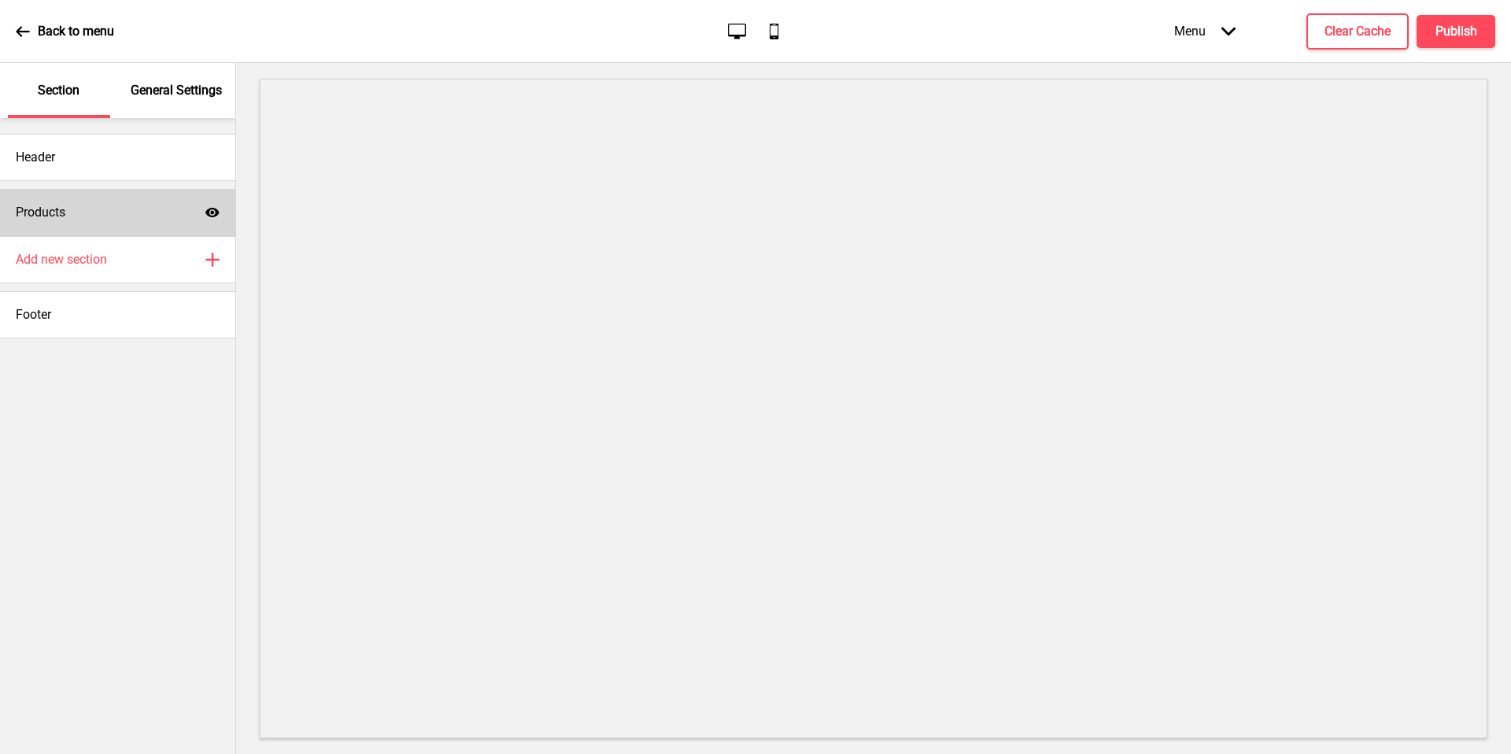
click at [135, 194] on div "Products Show" at bounding box center [117, 212] width 235 height 47
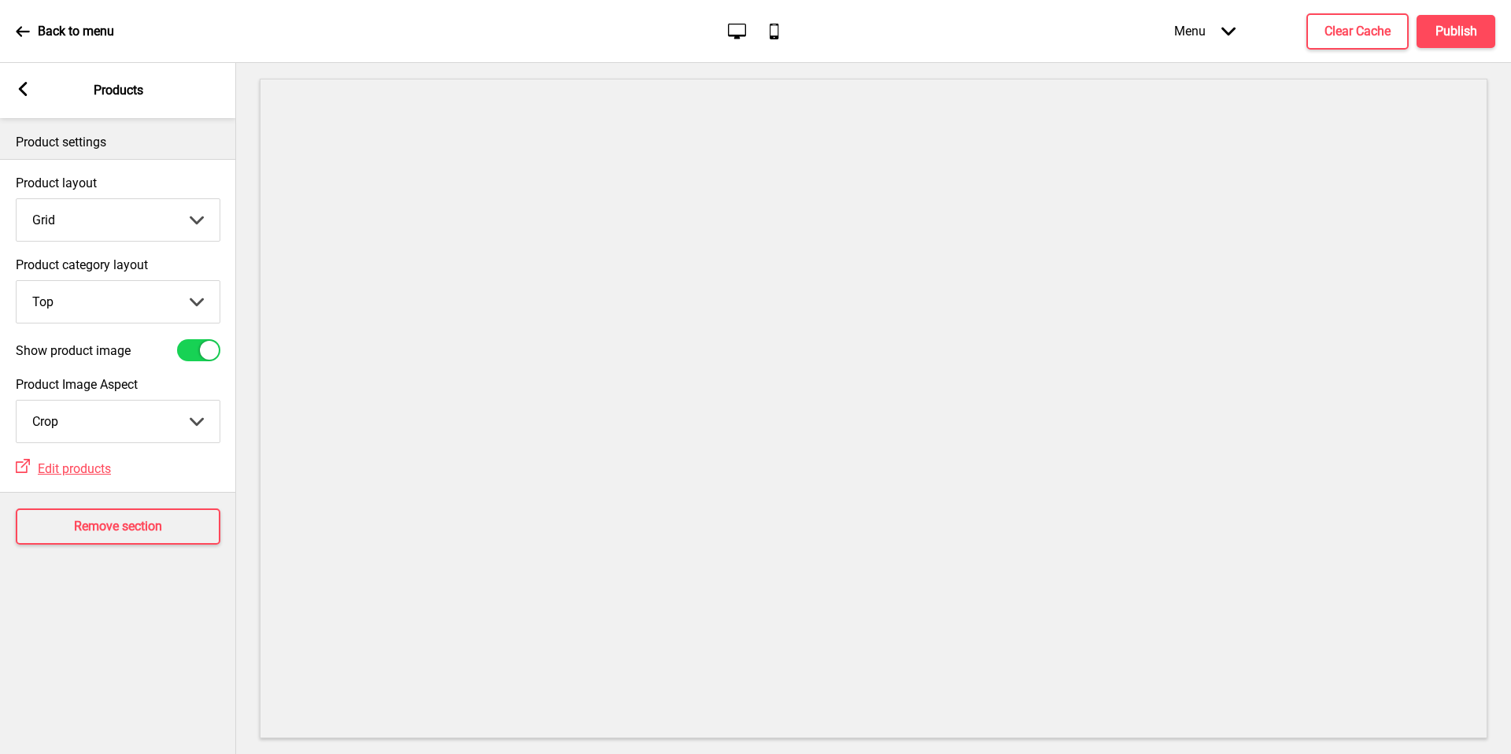
click at [125, 417] on select "Crop Natural" at bounding box center [118, 421] width 203 height 42
click at [124, 426] on select "Crop Natural" at bounding box center [118, 421] width 203 height 42
click at [160, 430] on select "Crop Natural" at bounding box center [118, 421] width 203 height 42
click at [175, 414] on select "Crop Natural" at bounding box center [118, 421] width 203 height 42
click at [167, 426] on select "Crop Natural" at bounding box center [118, 421] width 203 height 42
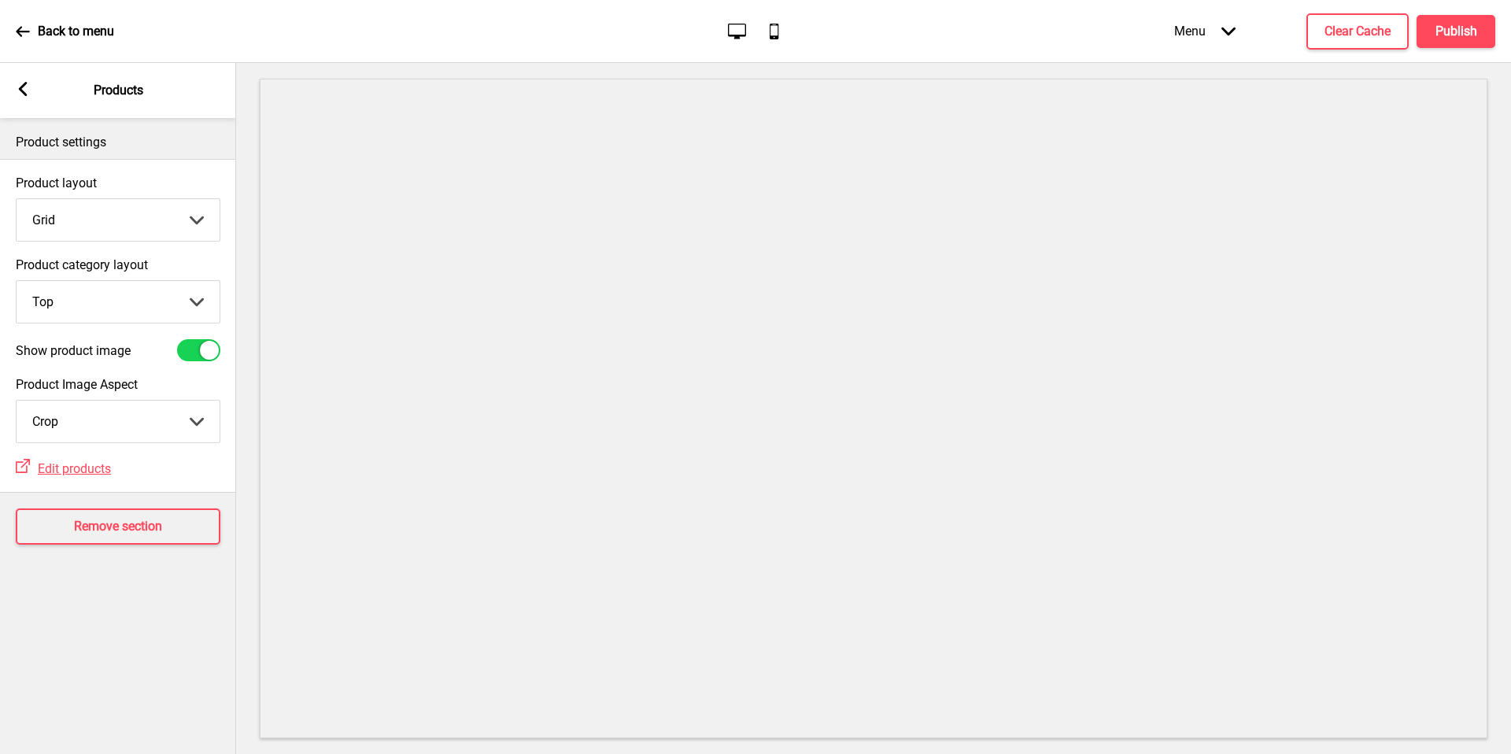
click at [137, 476] on div "External Link Edit products" at bounding box center [118, 467] width 236 height 33
drag, startPoint x: 26, startPoint y: 83, endPoint x: 38, endPoint y: 105, distance: 25.0
click at [27, 90] on g at bounding box center [23, 89] width 14 height 14
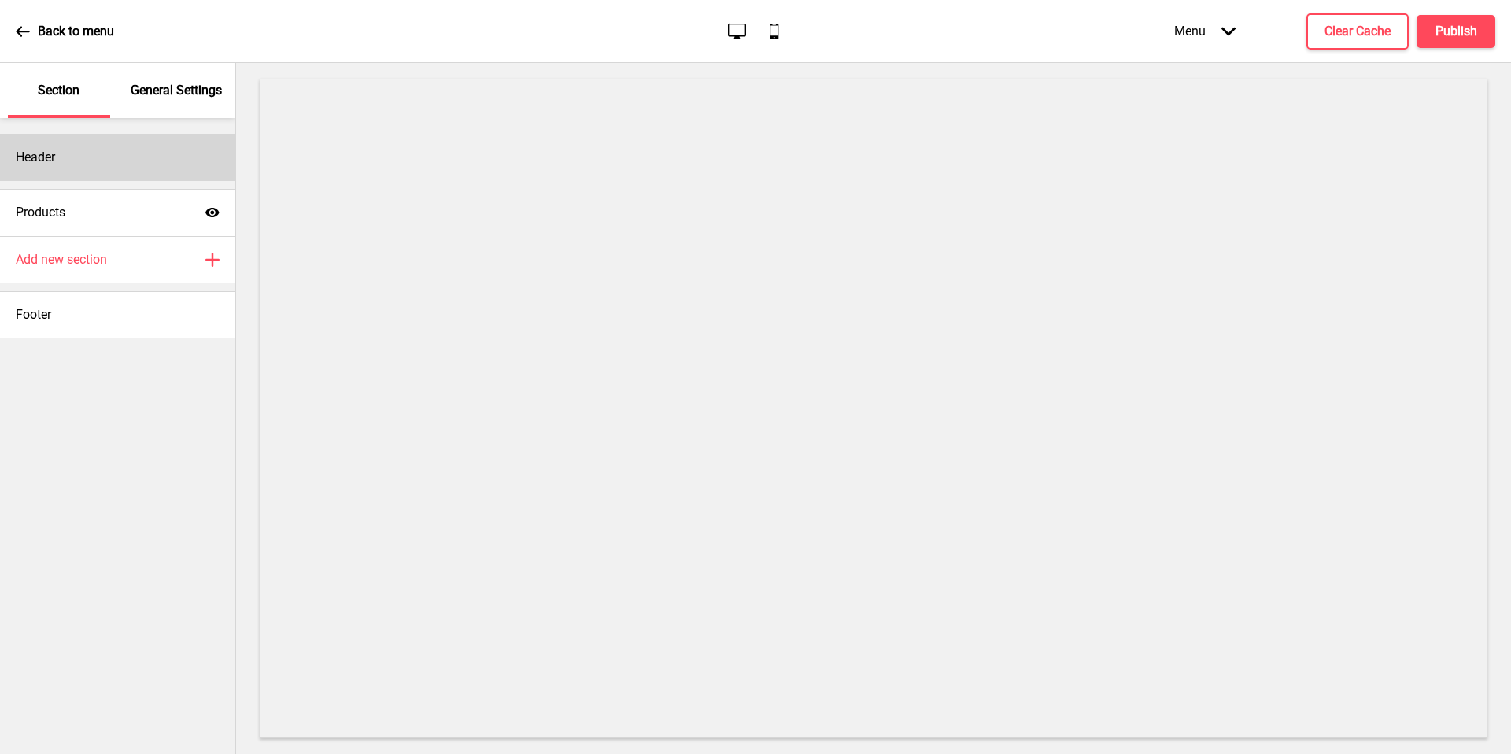
click at [96, 145] on div "Header" at bounding box center [117, 157] width 235 height 47
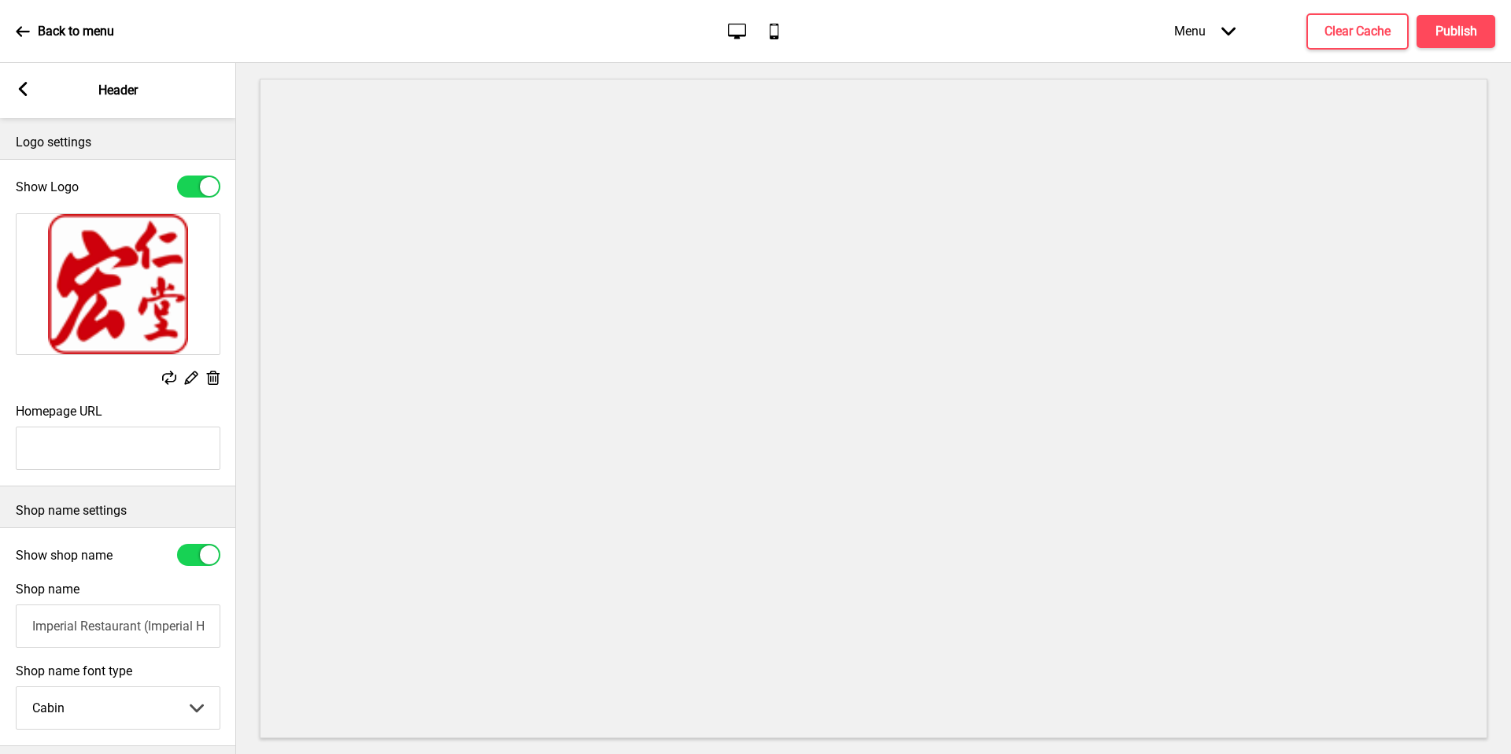
scroll to position [153, 0]
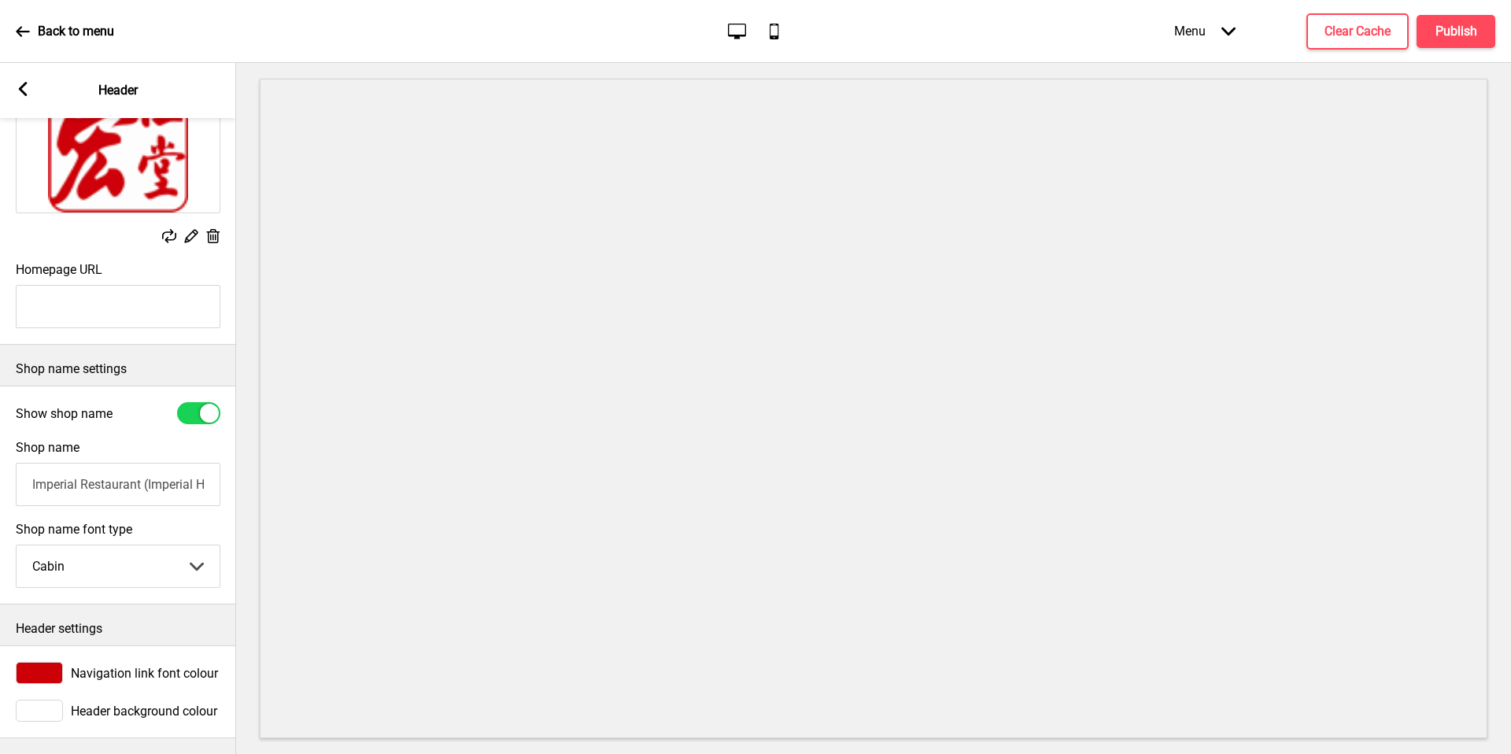
click at [146, 289] on input "Homepage URL" at bounding box center [118, 306] width 205 height 43
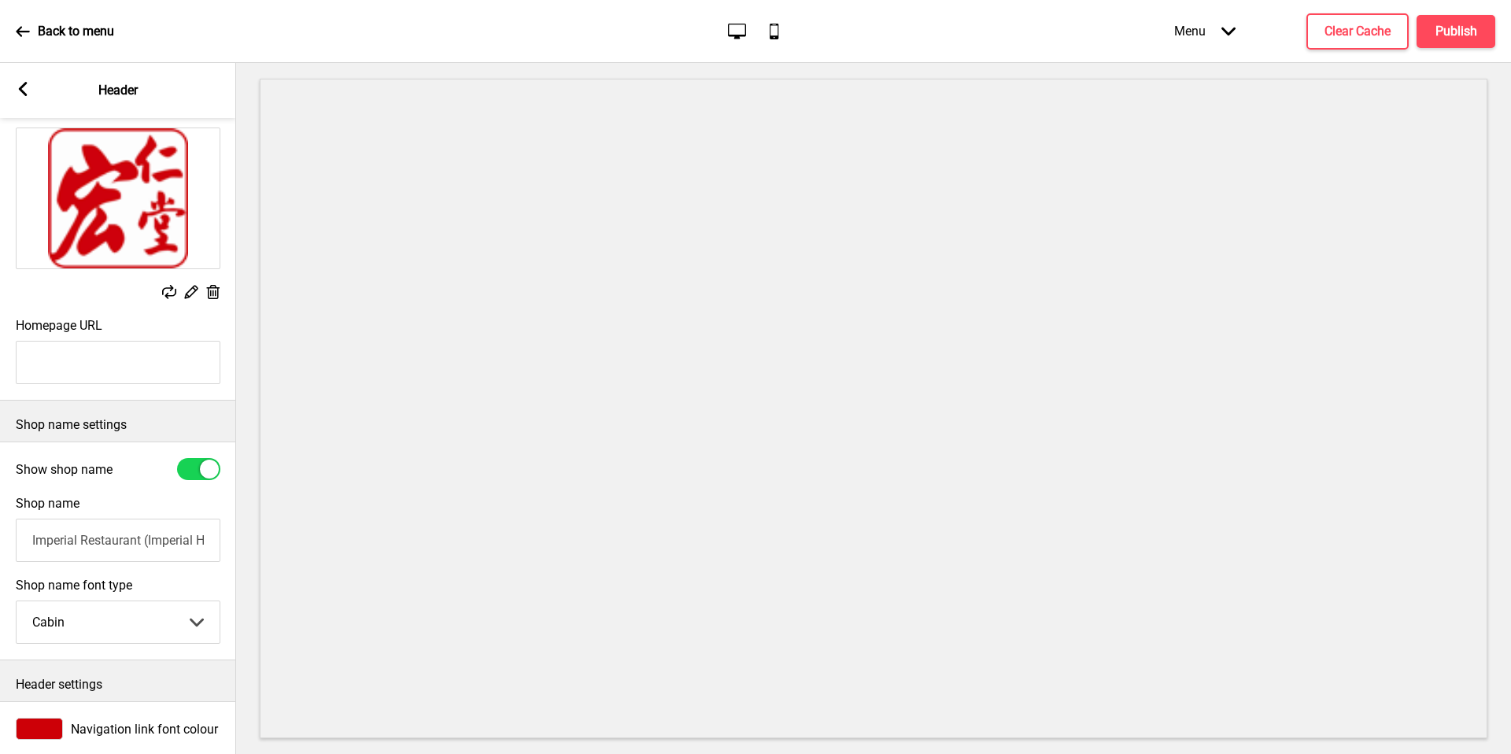
scroll to position [0, 0]
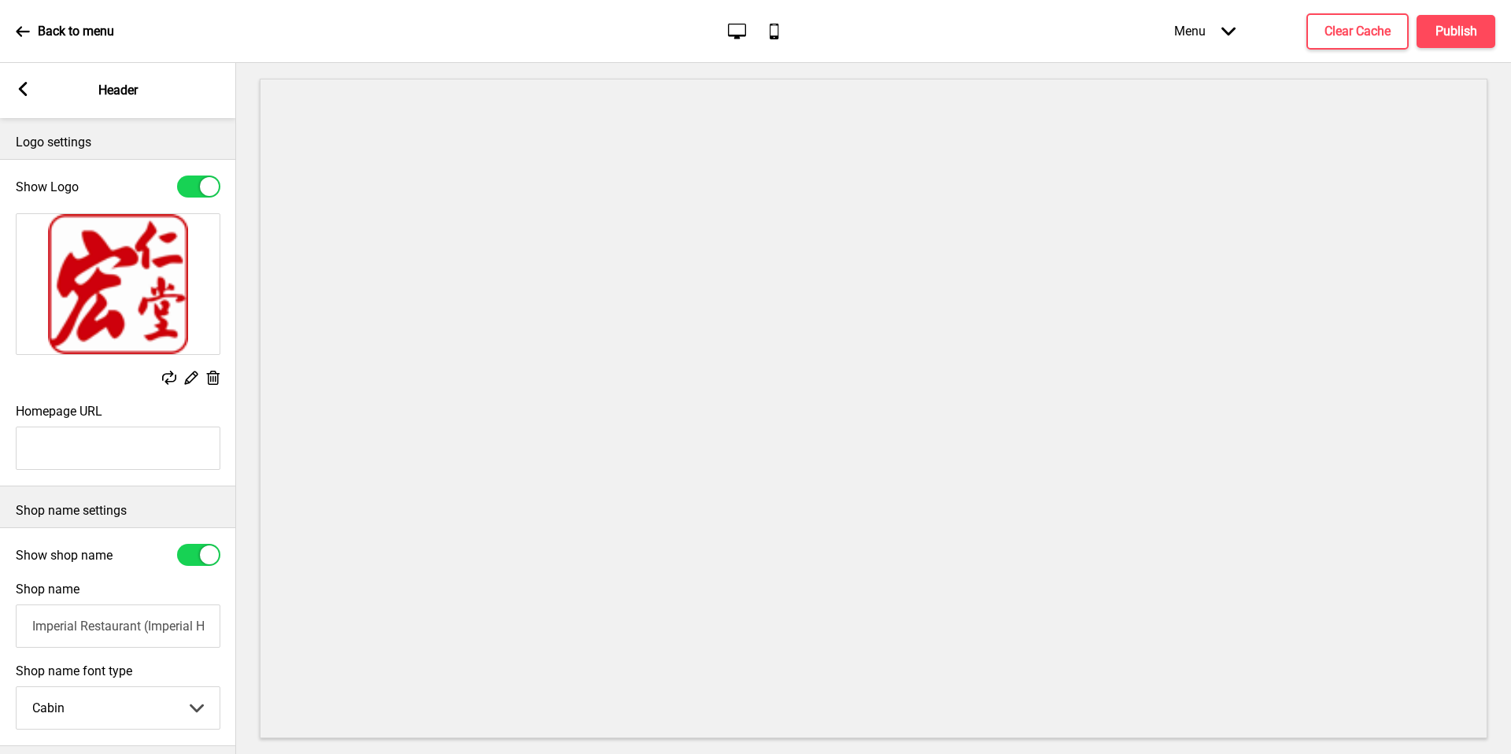
click at [17, 87] on rect at bounding box center [23, 89] width 14 height 14
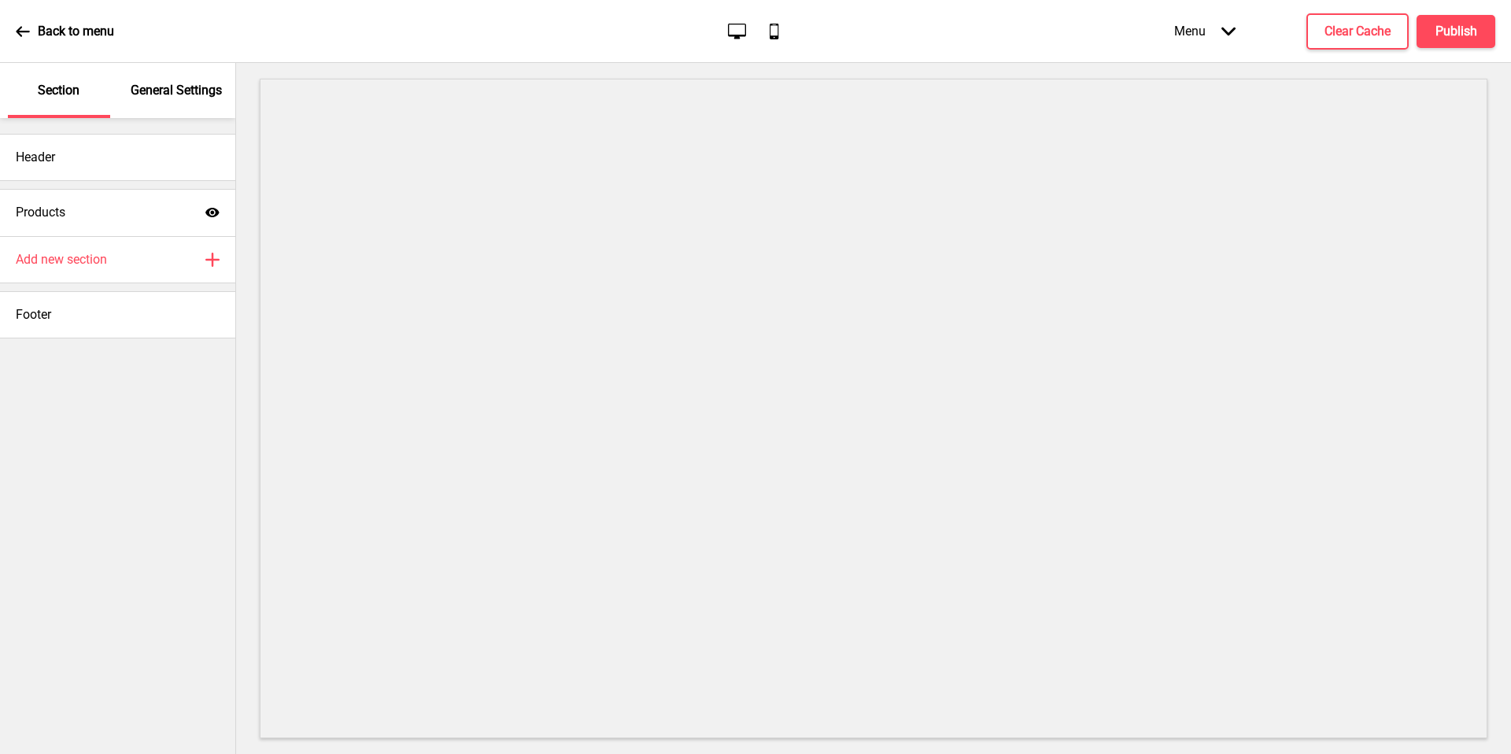
click at [28, 31] on icon at bounding box center [23, 31] width 14 height 14
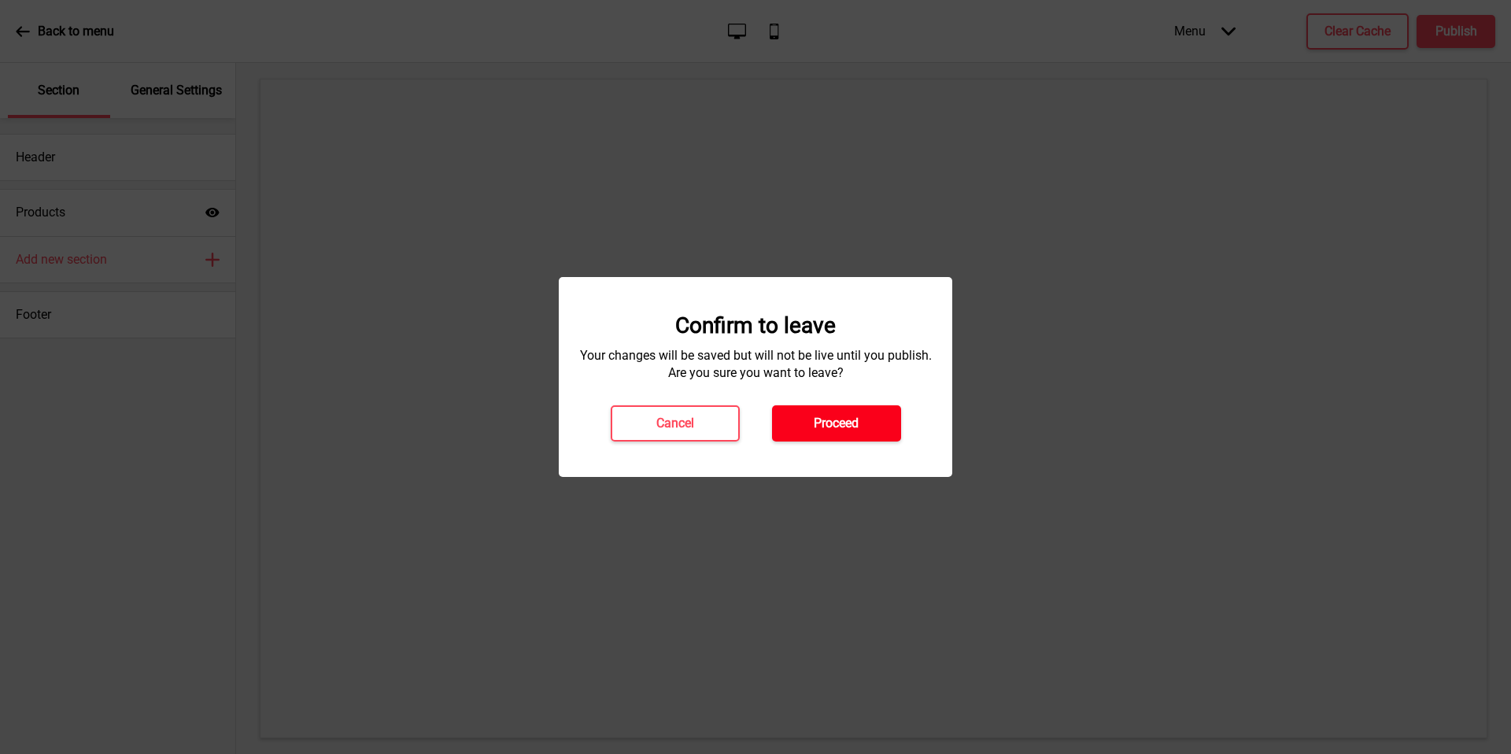
click at [859, 410] on button "Proceed" at bounding box center [836, 423] width 129 height 36
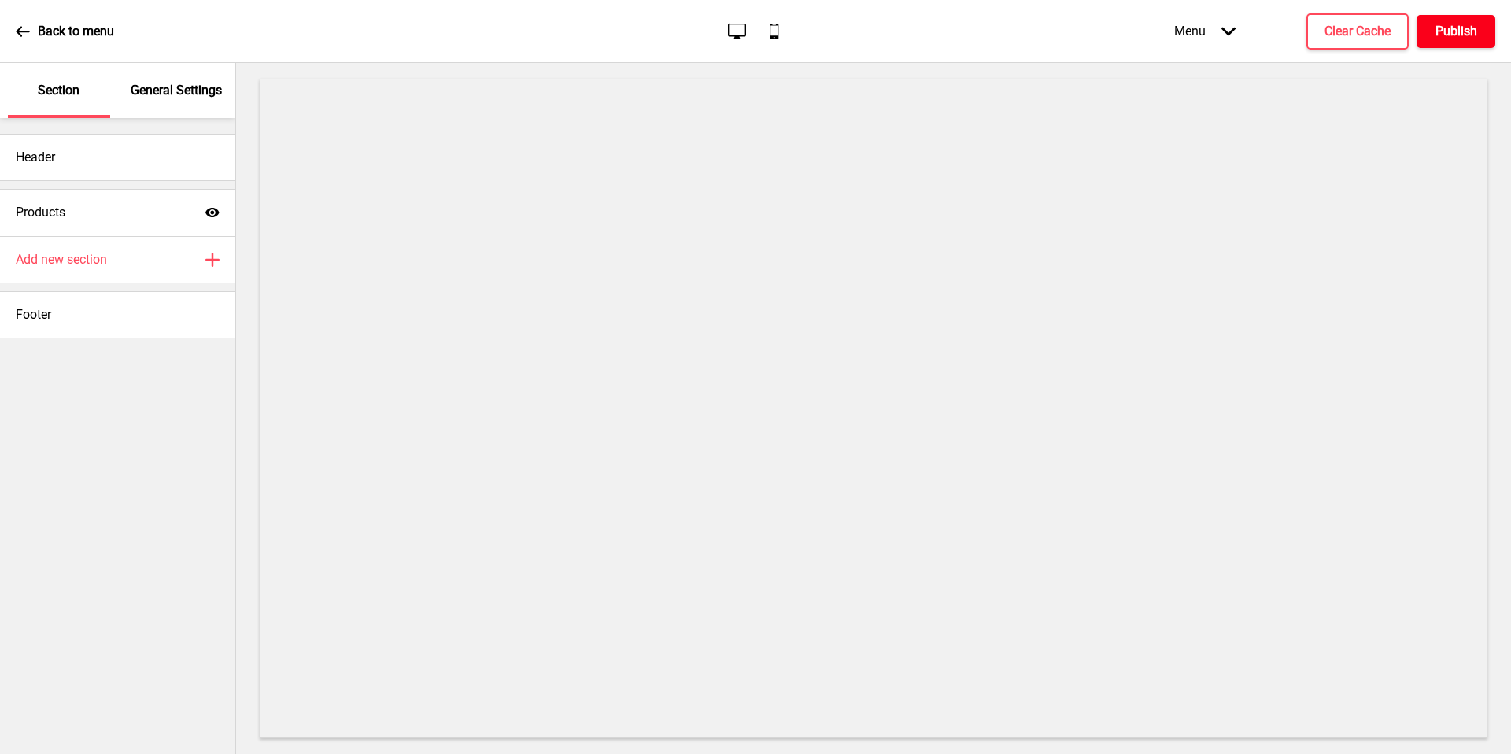
click at [1451, 38] on h4 "Publish" at bounding box center [1456, 31] width 42 height 17
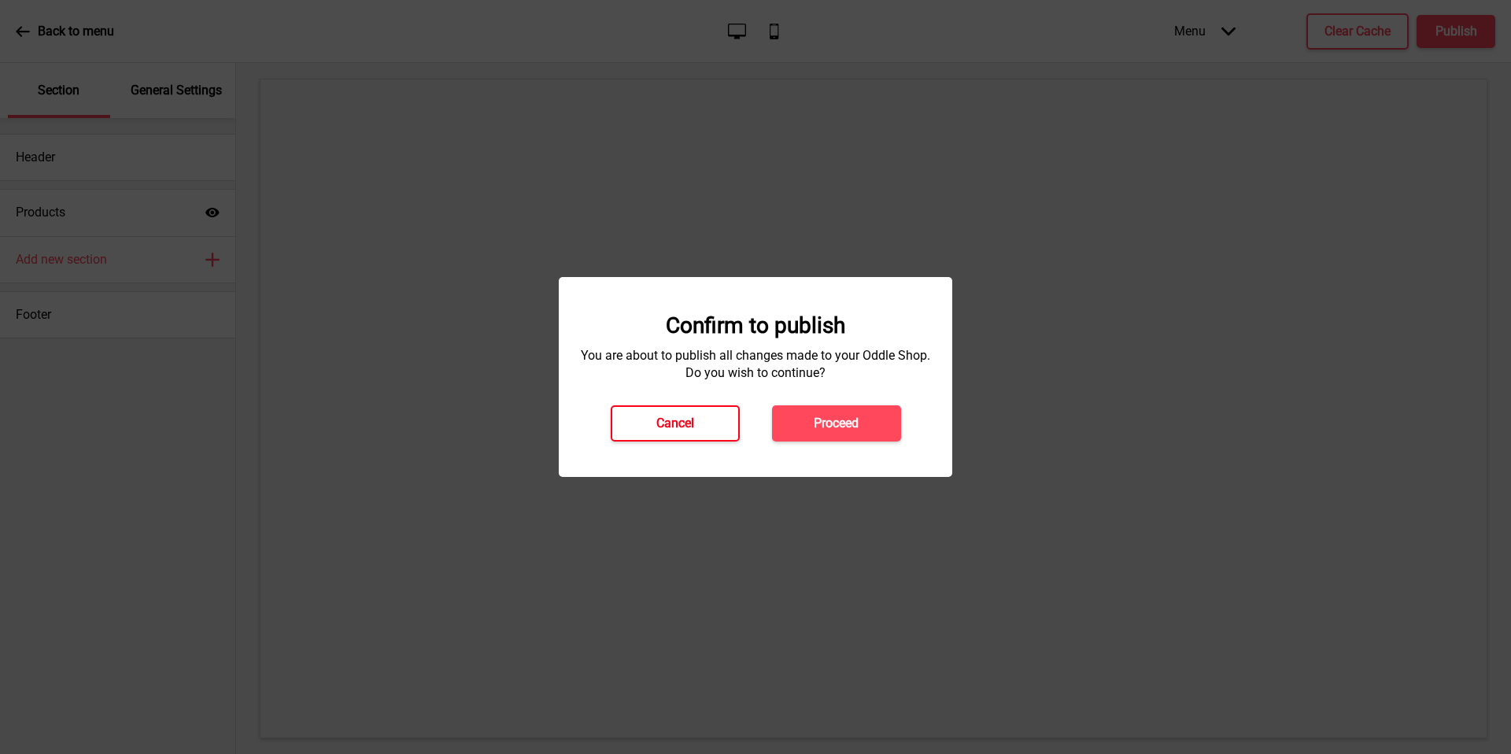
click at [690, 430] on h4 "Cancel" at bounding box center [675, 423] width 38 height 17
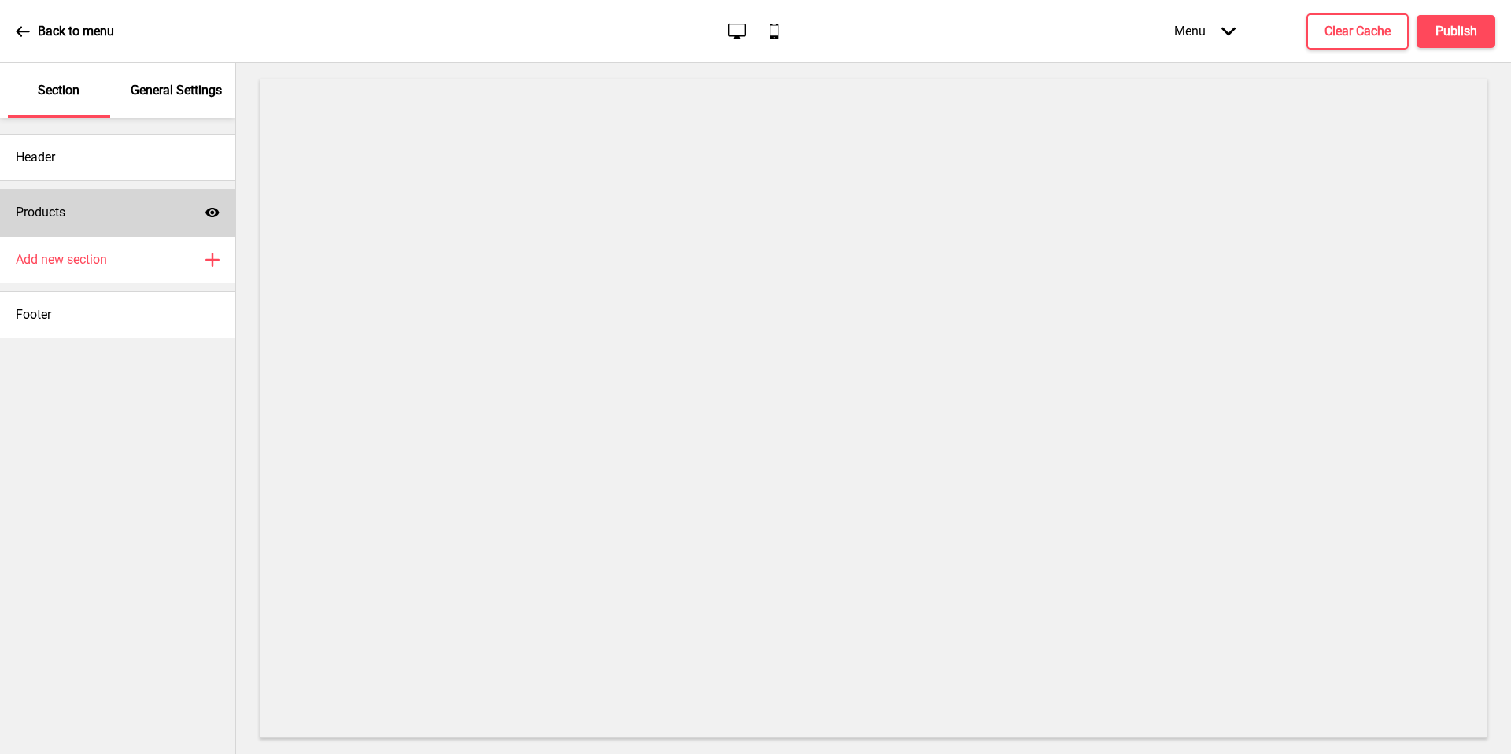
click at [119, 203] on div "Products Show" at bounding box center [117, 212] width 235 height 47
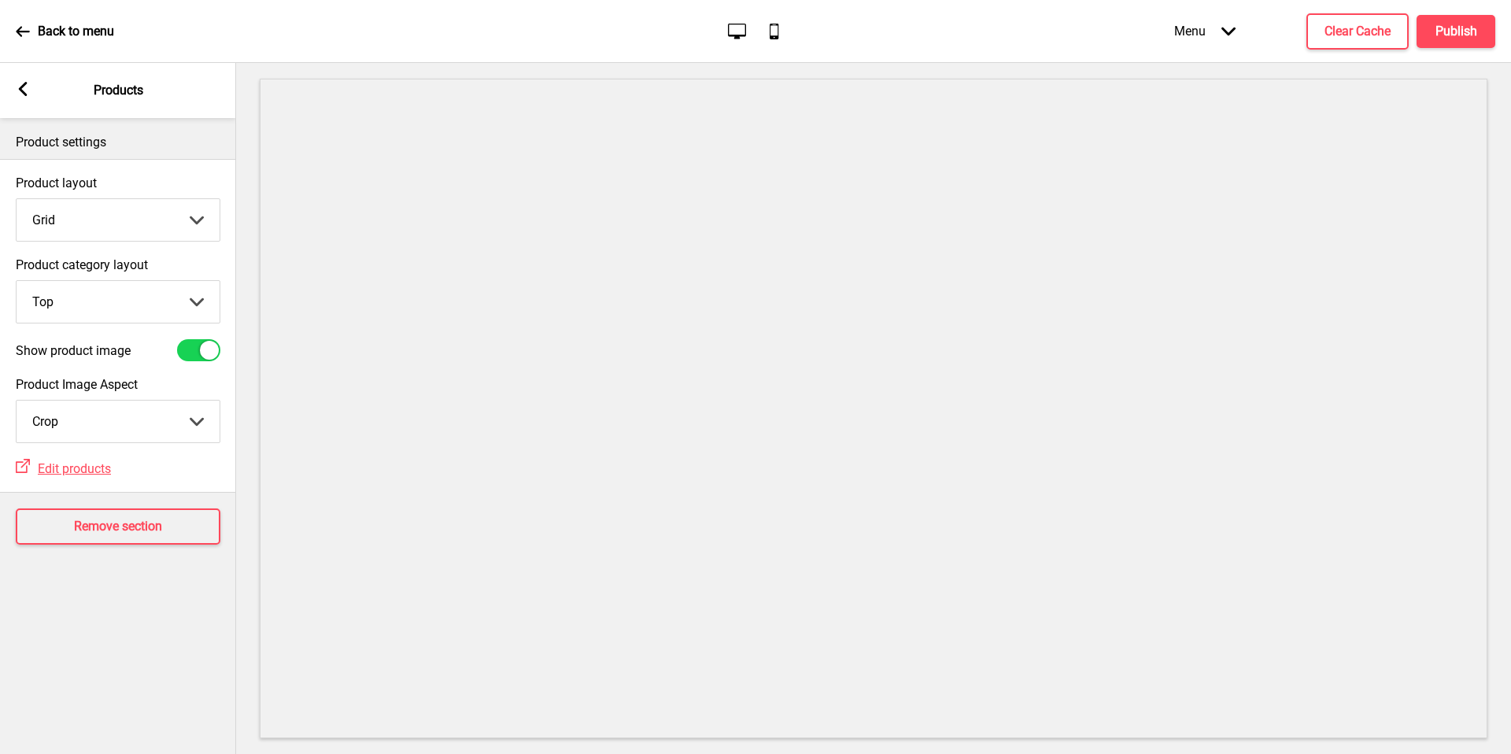
click at [138, 426] on select "Crop Natural" at bounding box center [118, 421] width 203 height 42
click at [1455, 28] on h4 "Publish" at bounding box center [1456, 31] width 42 height 17
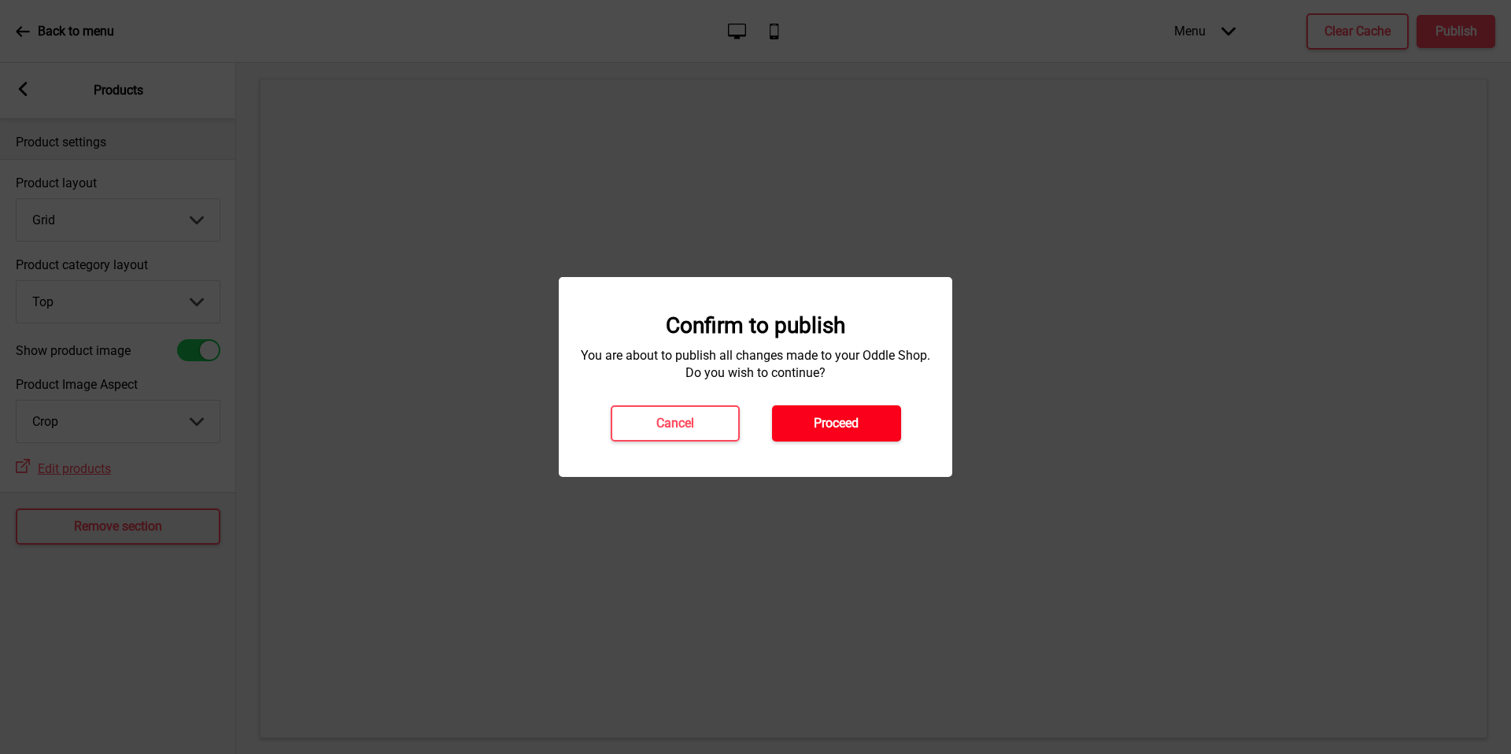
click at [841, 424] on h4 "Proceed" at bounding box center [835, 423] width 45 height 17
